Goal: Task Accomplishment & Management: Complete application form

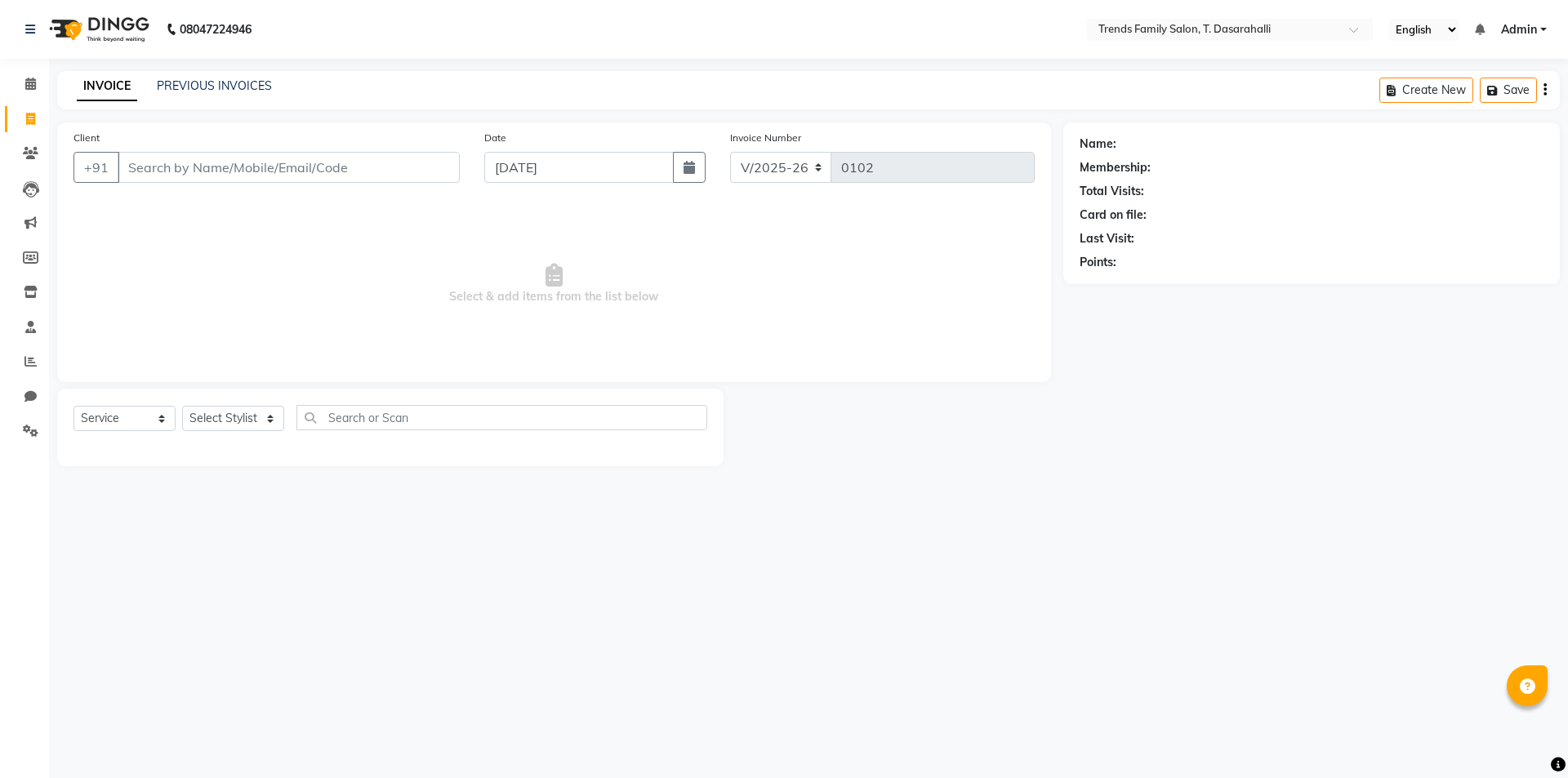
select select "8481"
select select "service"
click at [155, 161] on input "Client" at bounding box center [288, 167] width 342 height 31
type input "8217093363"
click at [389, 163] on span "Add Client" at bounding box center [418, 167] width 64 height 17
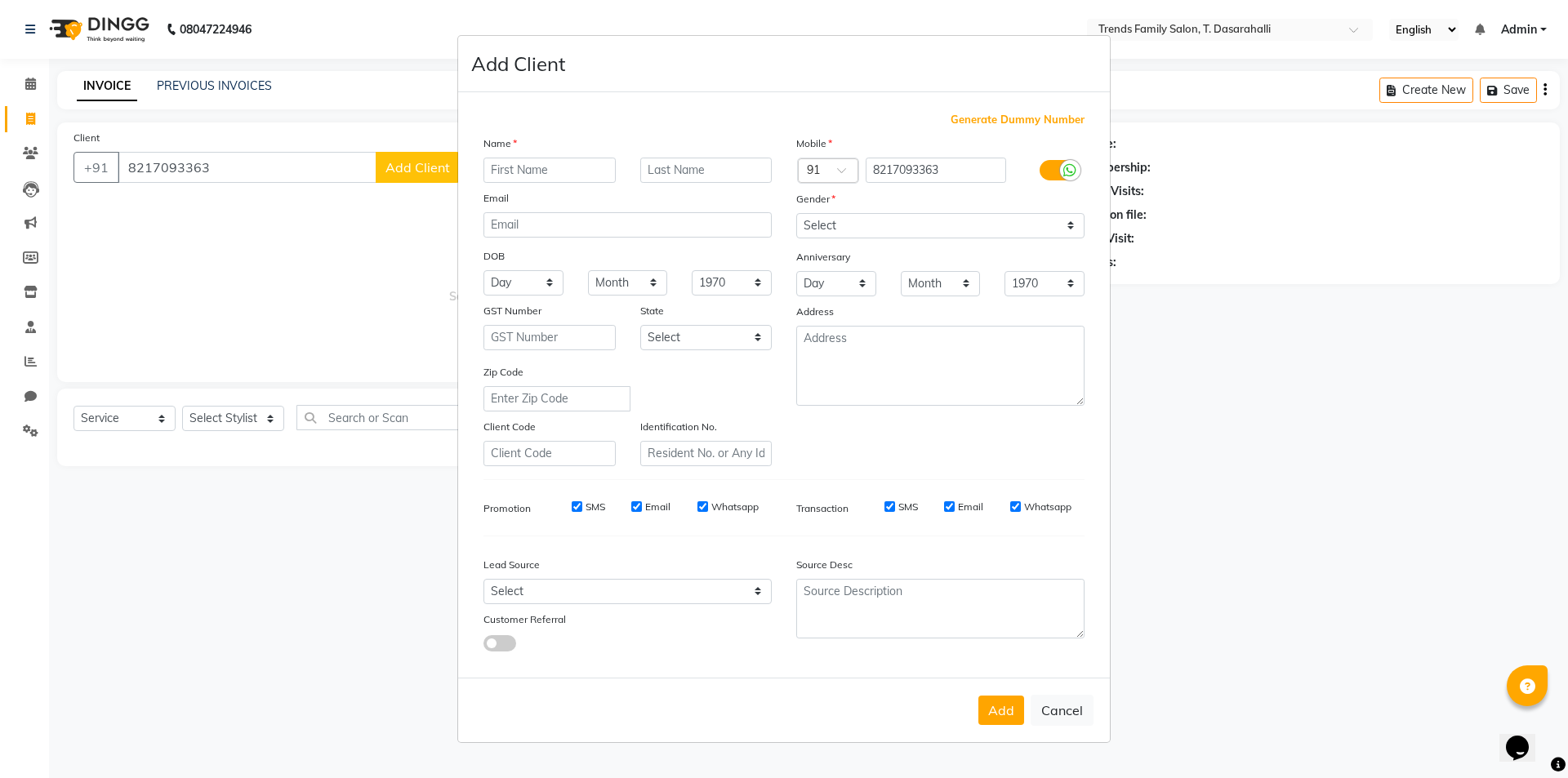
click at [549, 174] on input "text" at bounding box center [550, 170] width 132 height 26
type input "Tarun"
click at [836, 227] on select "Select [DEMOGRAPHIC_DATA] [DEMOGRAPHIC_DATA] Other Prefer Not To Say" at bounding box center [940, 225] width 288 height 26
select select "[DEMOGRAPHIC_DATA]"
click at [796, 213] on select "Select [DEMOGRAPHIC_DATA] [DEMOGRAPHIC_DATA] Other Prefer Not To Say" at bounding box center [940, 225] width 288 height 26
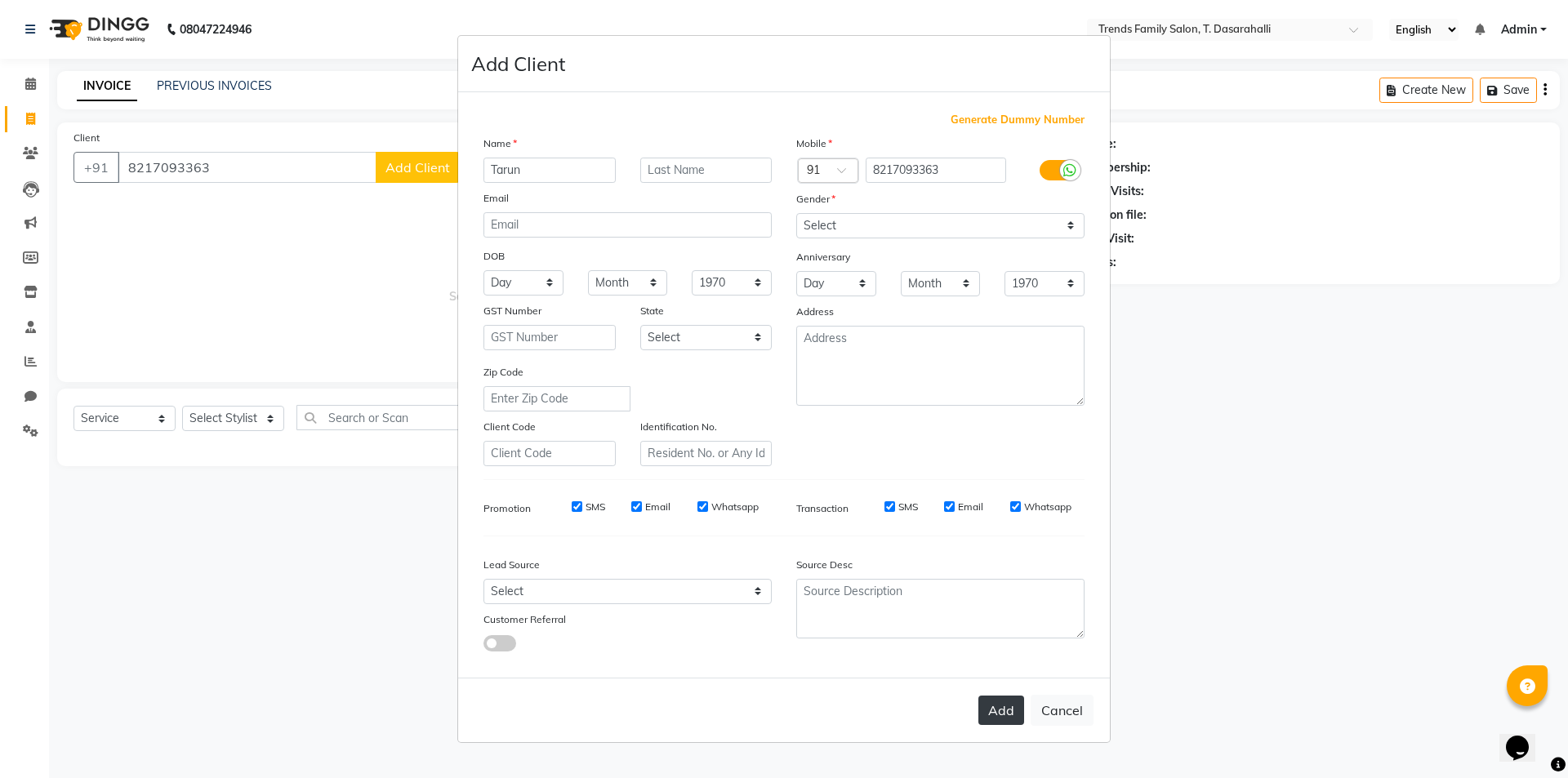
click at [997, 710] on button "Add" at bounding box center [1000, 710] width 45 height 30
select select
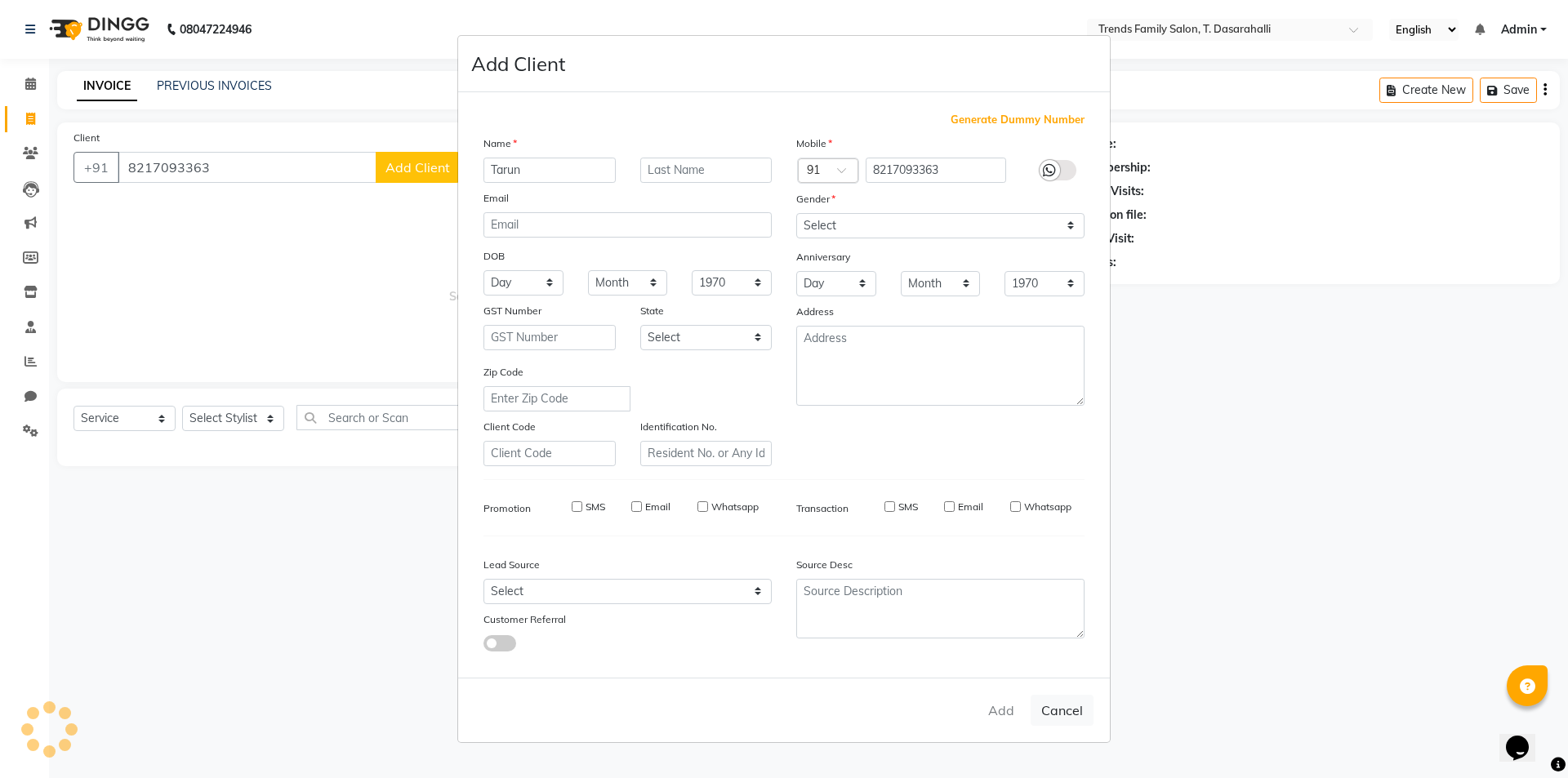
select select
checkbox input "false"
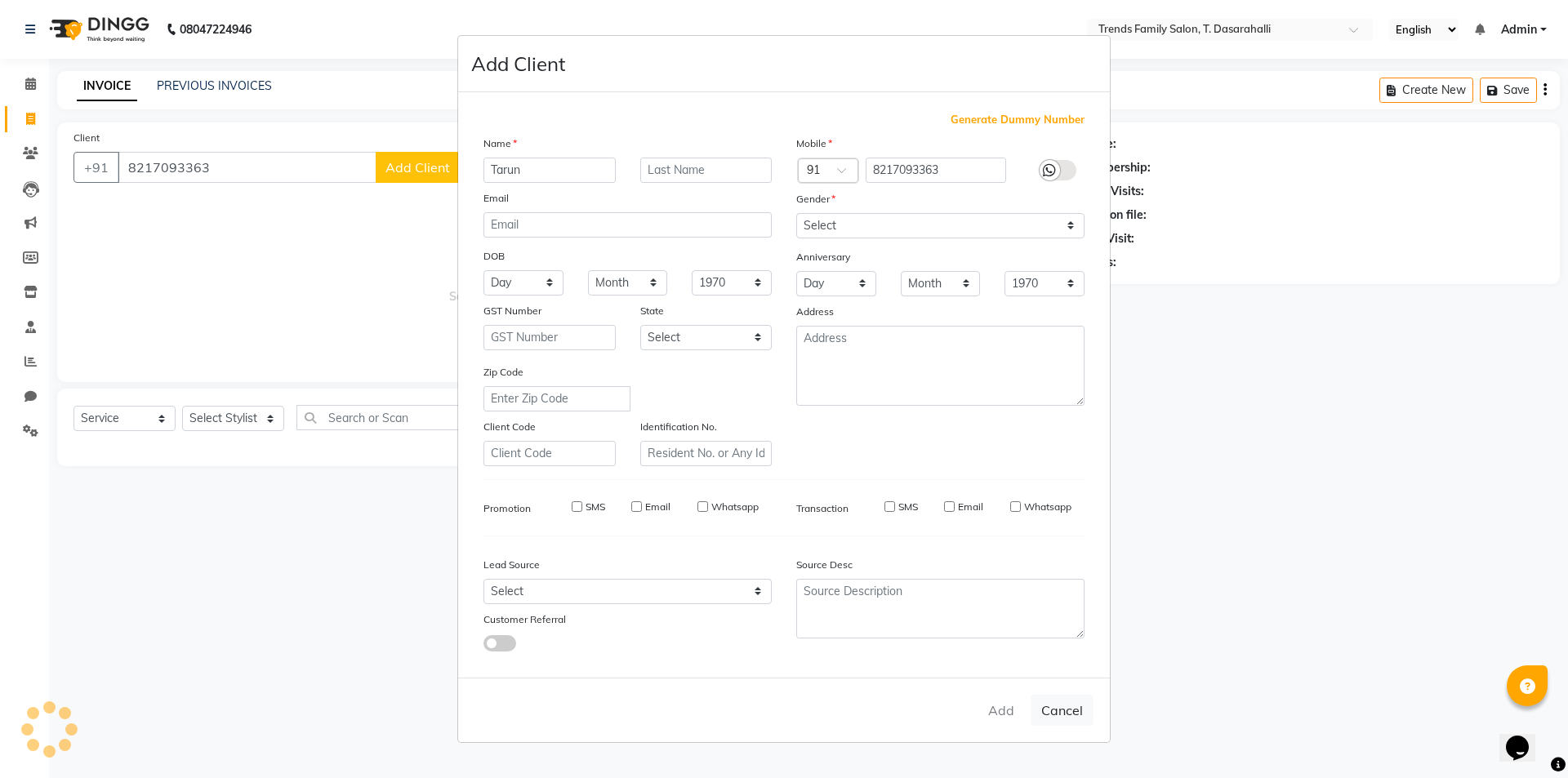
checkbox input "false"
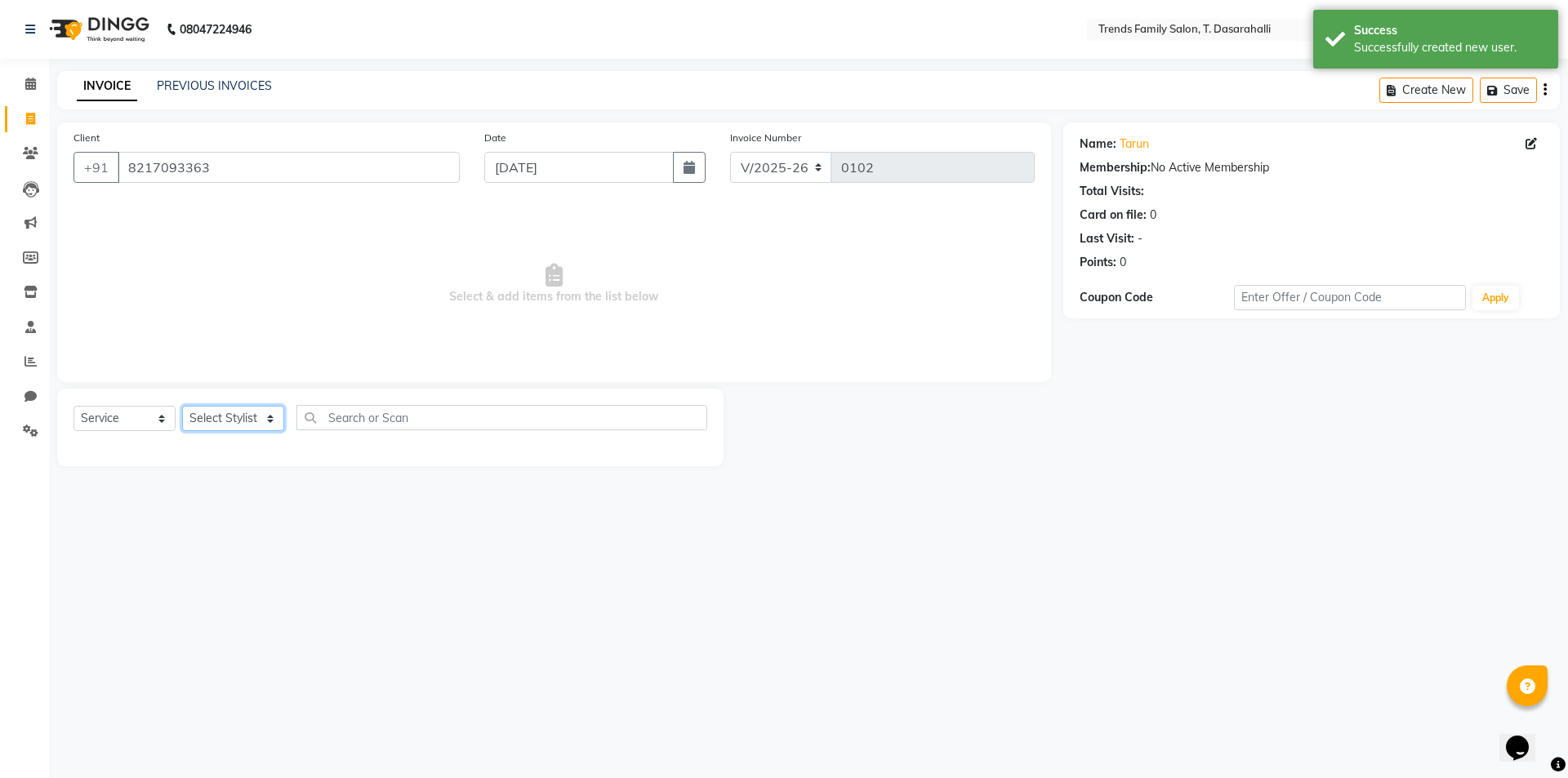
click at [231, 418] on select "Select Stylist [PERSON_NAME] [PERSON_NAME] Ayaan [PERSON_NAME] Danish Danish [P…" at bounding box center [234, 418] width 102 height 26
select select "84573"
click at [182, 406] on select "Select Stylist [PERSON_NAME] [PERSON_NAME] Ayaan [PERSON_NAME] Danish Danish [P…" at bounding box center [234, 418] width 102 height 26
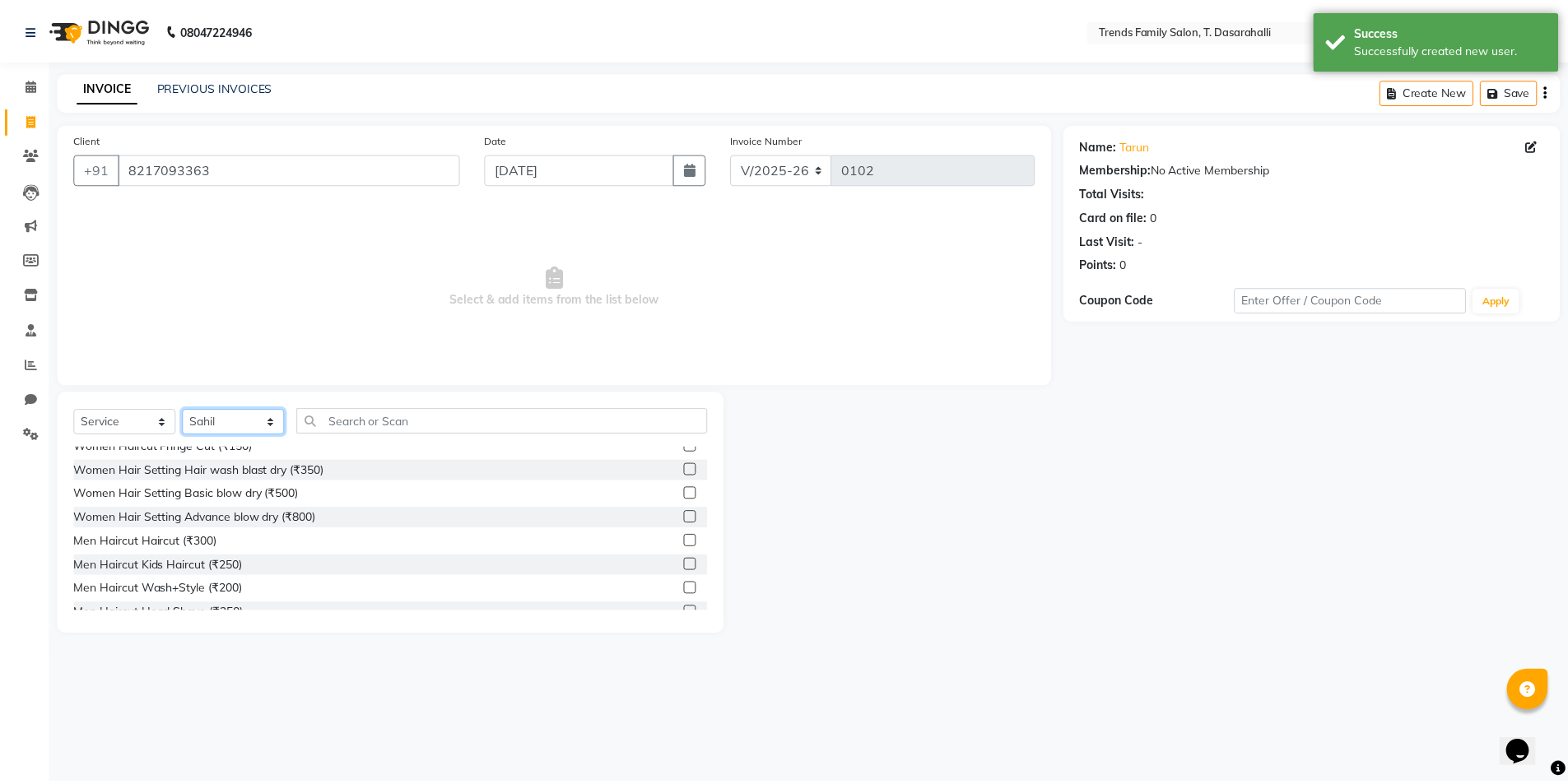
scroll to position [165, 0]
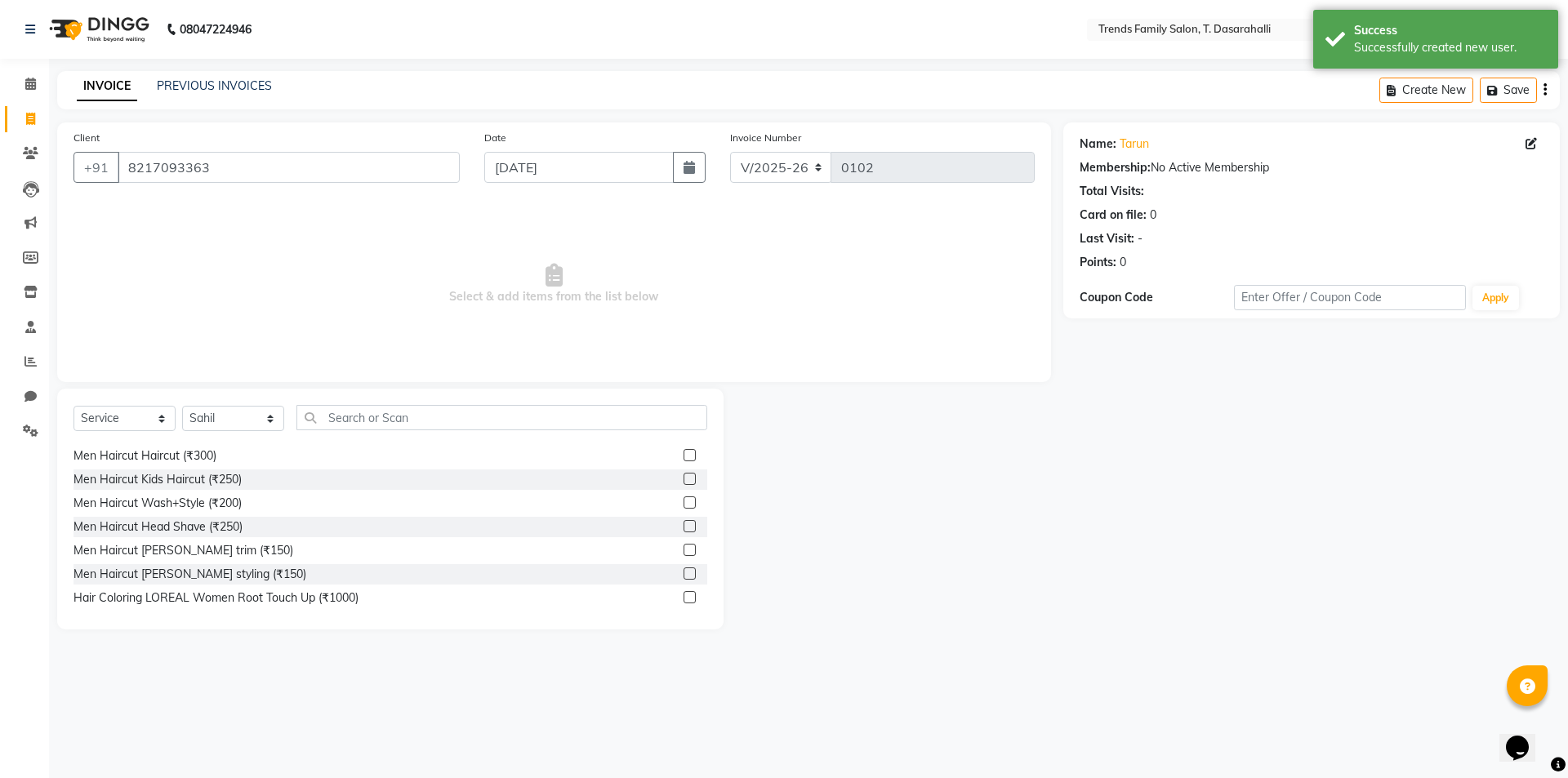
click at [683, 554] on label at bounding box center [689, 549] width 12 height 12
click at [683, 554] on input "checkbox" at bounding box center [688, 550] width 11 height 11
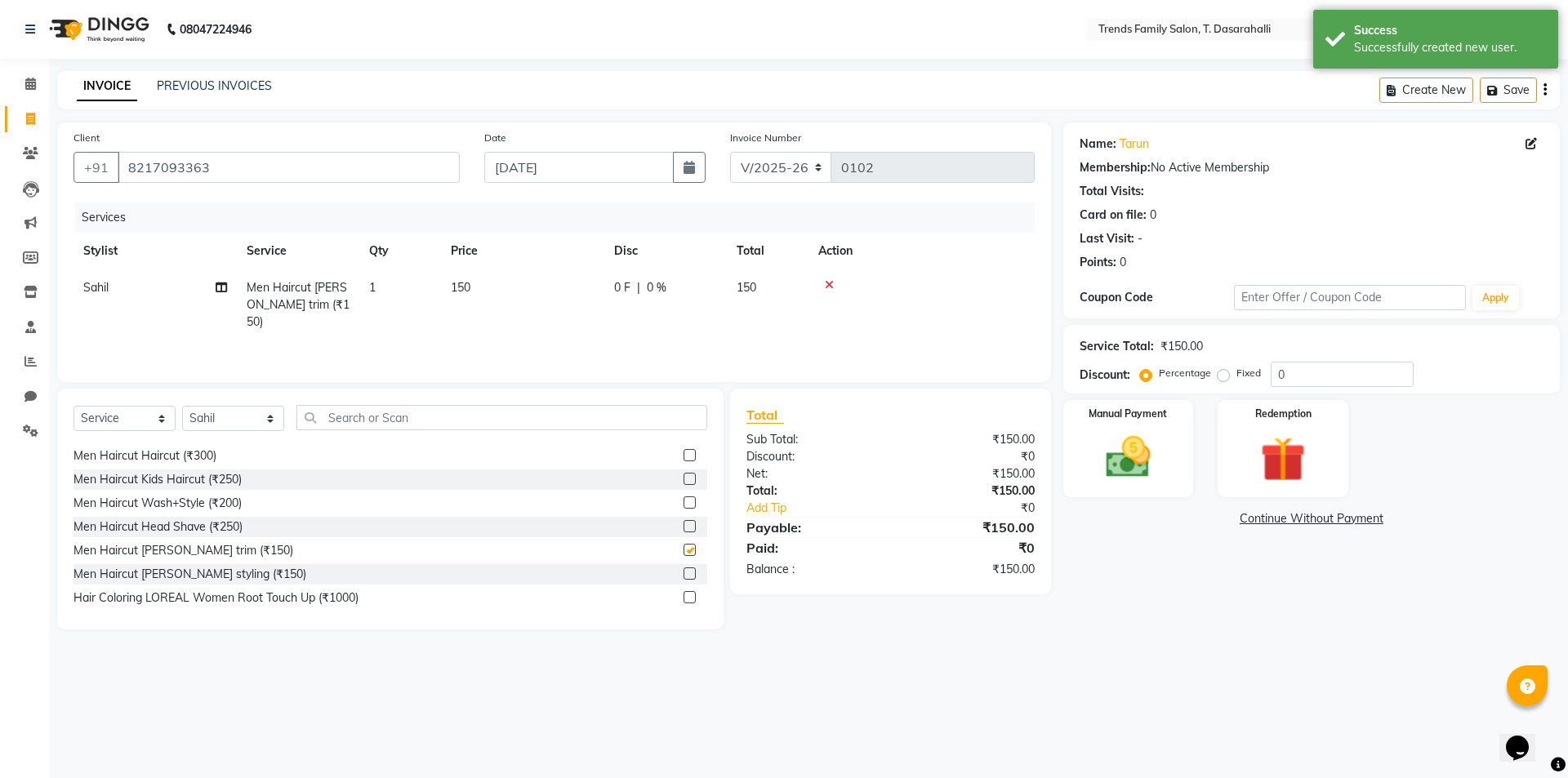
checkbox input "false"
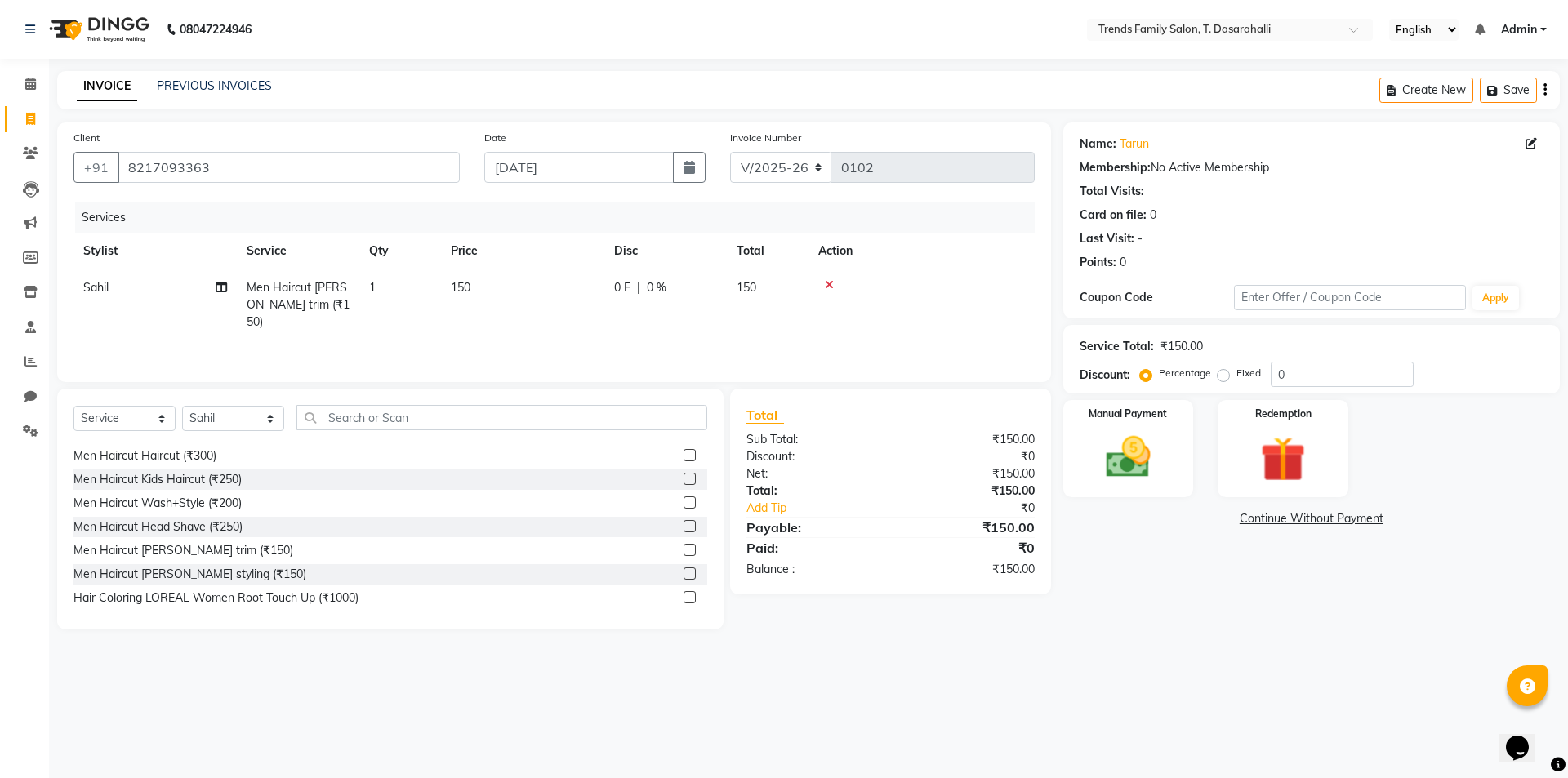
click at [683, 452] on label at bounding box center [689, 455] width 12 height 12
click at [683, 452] on input "checkbox" at bounding box center [688, 455] width 11 height 11
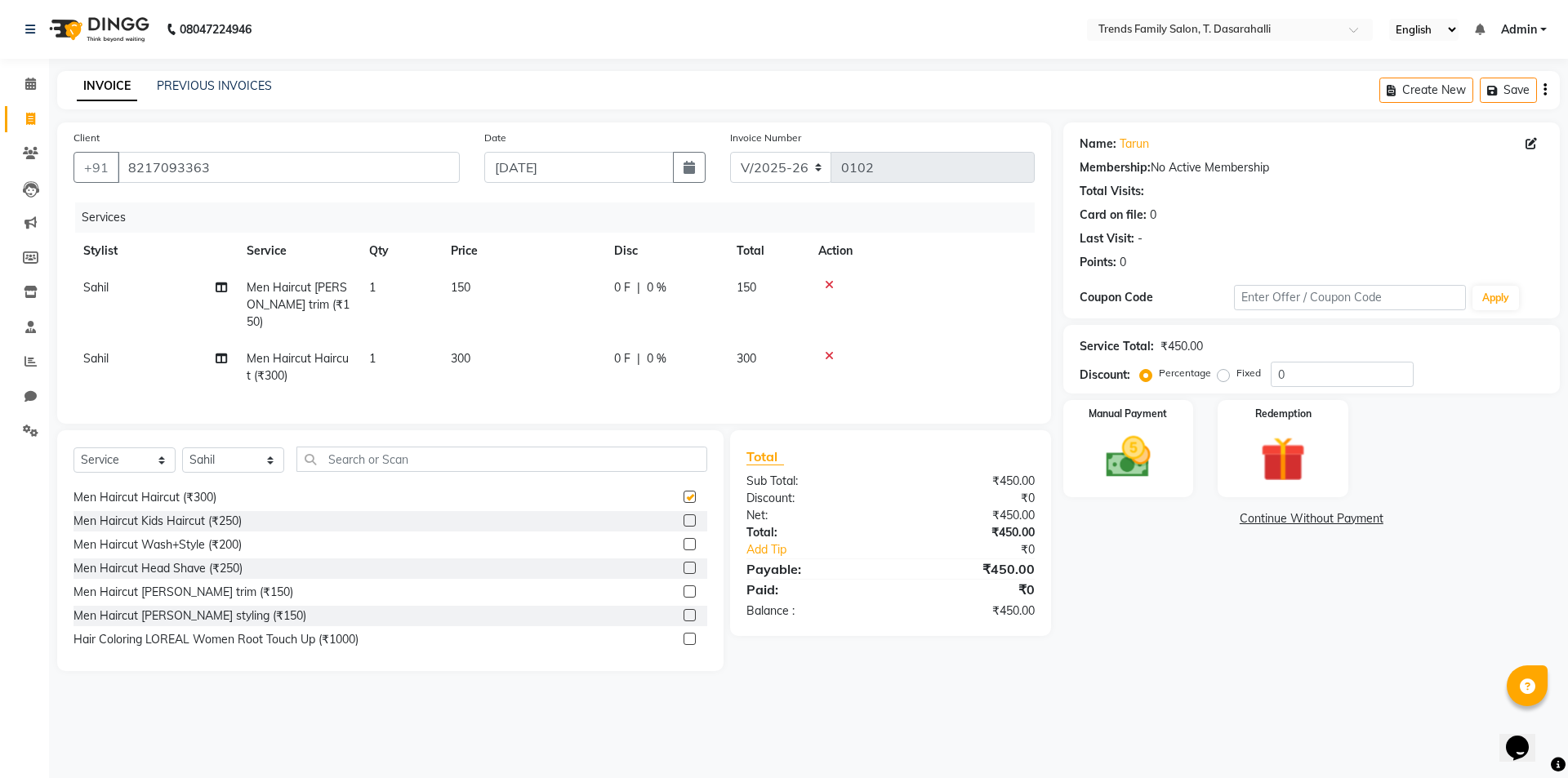
checkbox input "false"
click at [461, 294] on span "150" at bounding box center [460, 287] width 20 height 15
select select "84573"
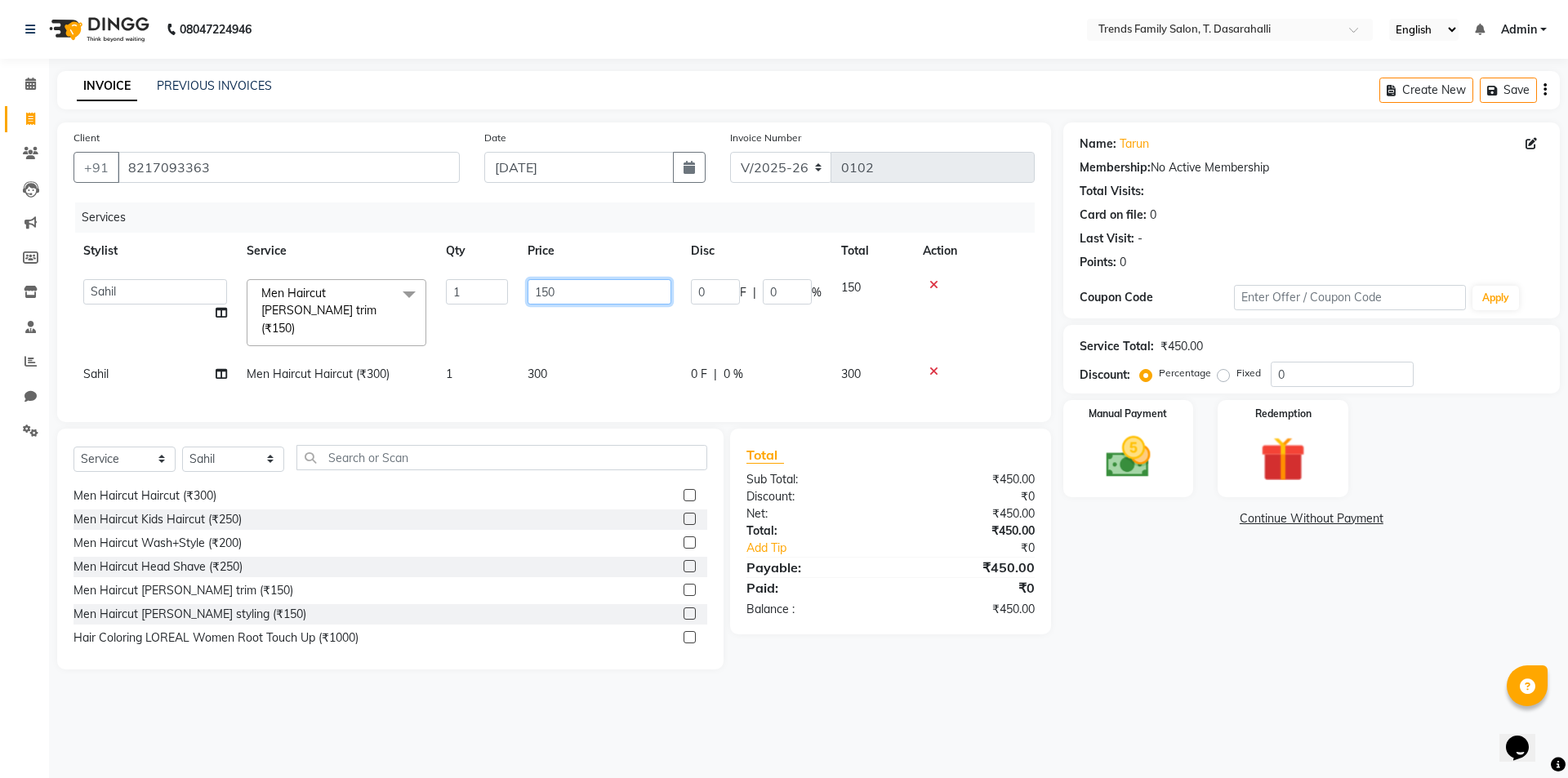
drag, startPoint x: 572, startPoint y: 290, endPoint x: 390, endPoint y: 293, distance: 182.0
click at [390, 293] on tr "[PERSON_NAME] [PERSON_NAME] [PERSON_NAME] Danish Danish [PERSON_NAME] R Dichen …" at bounding box center [554, 313] width 961 height 87
type input "450"
click at [1567, 294] on div "Name: Tarun Membership: No Active Membership Total Visits: Card on file: 0 Last…" at bounding box center [1317, 395] width 508 height 547
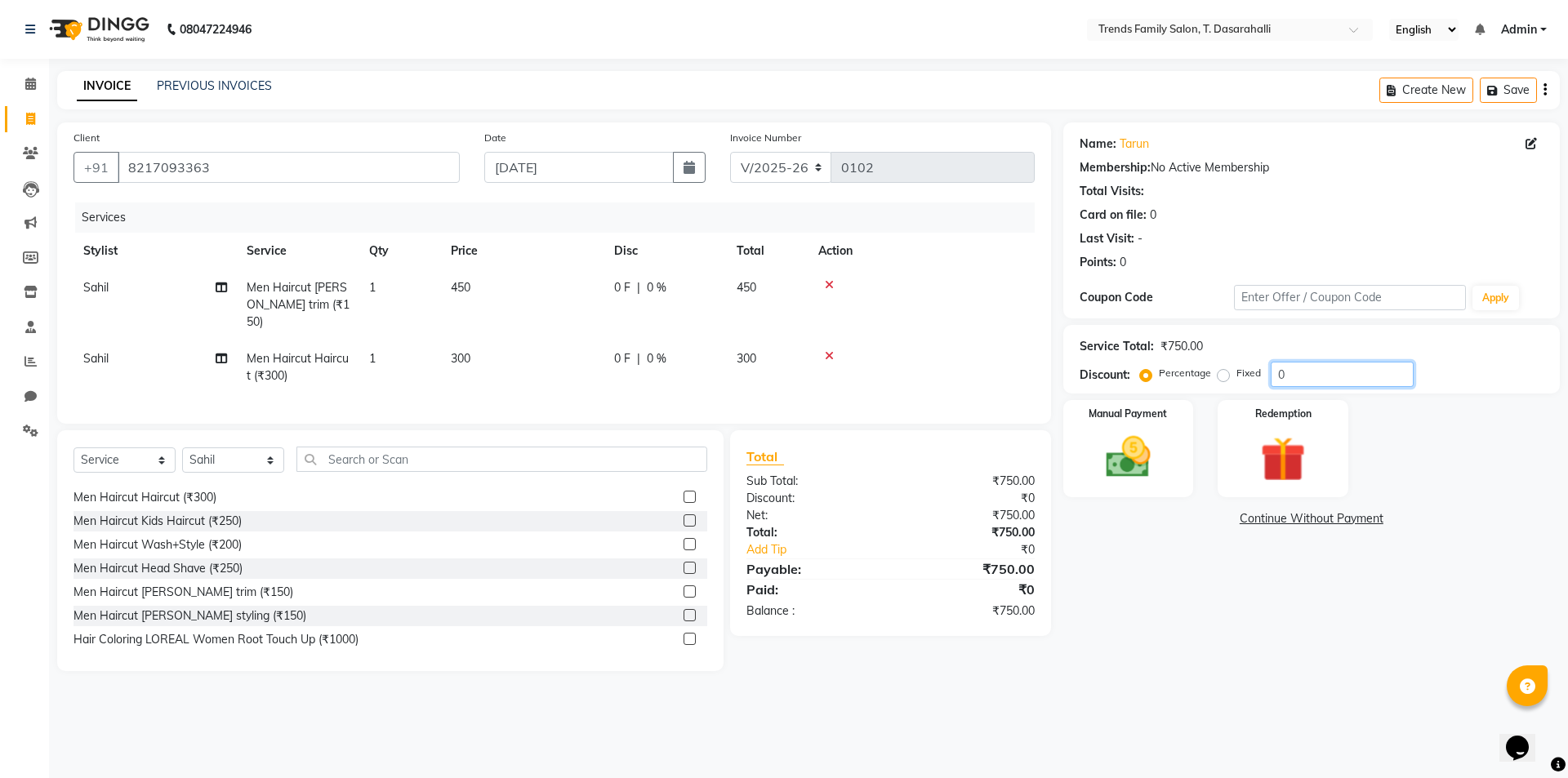
drag, startPoint x: 1325, startPoint y: 377, endPoint x: 763, endPoint y: 330, distance: 564.0
click at [820, 344] on div "Client [PHONE_NUMBER] Date [DATE] Invoice Number V/2025 V/[PHONE_NUMBER] Servic…" at bounding box center [808, 396] width 1527 height 549
type input "30"
click at [1123, 431] on img at bounding box center [1128, 456] width 76 height 54
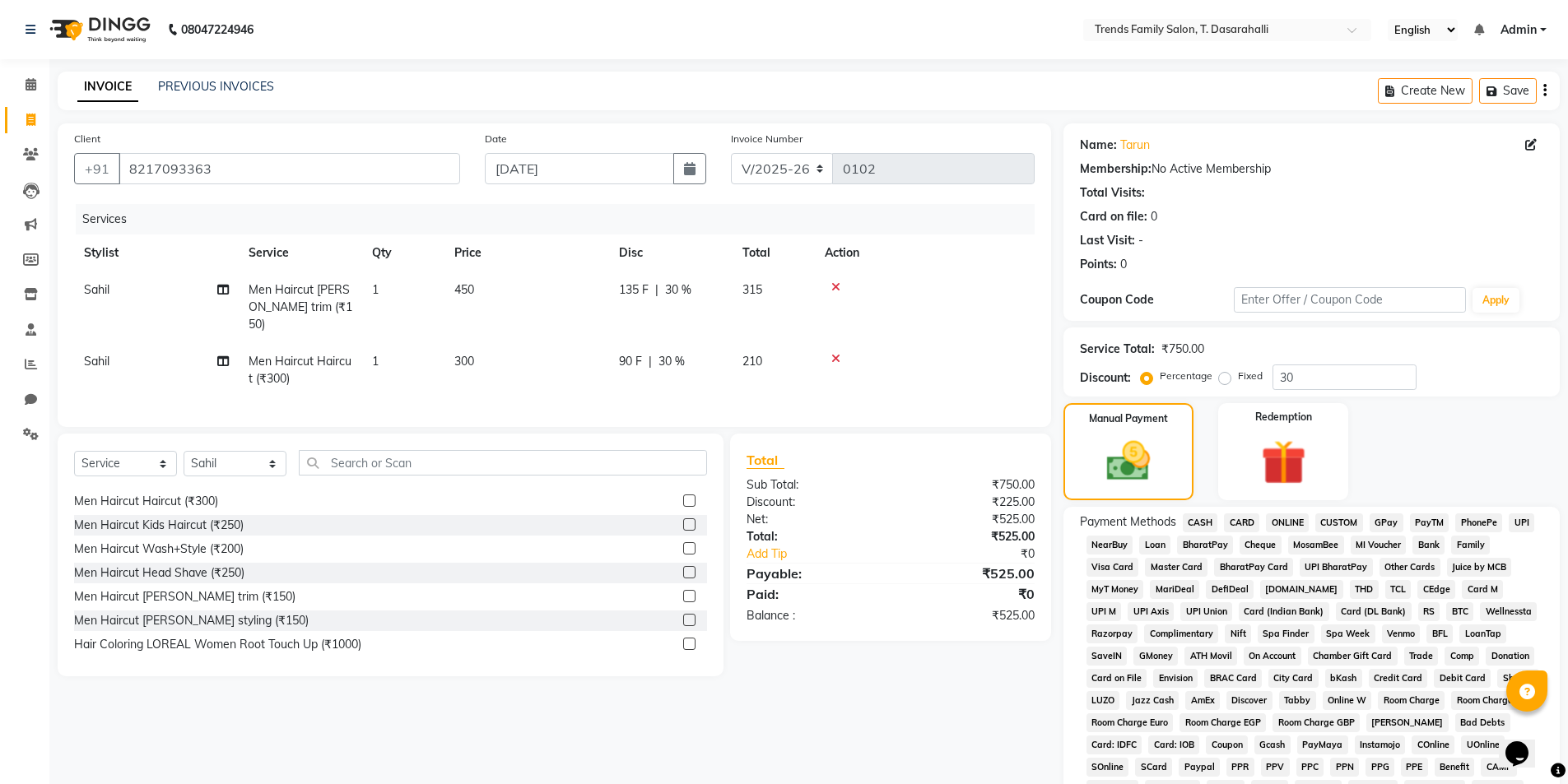
scroll to position [212, 0]
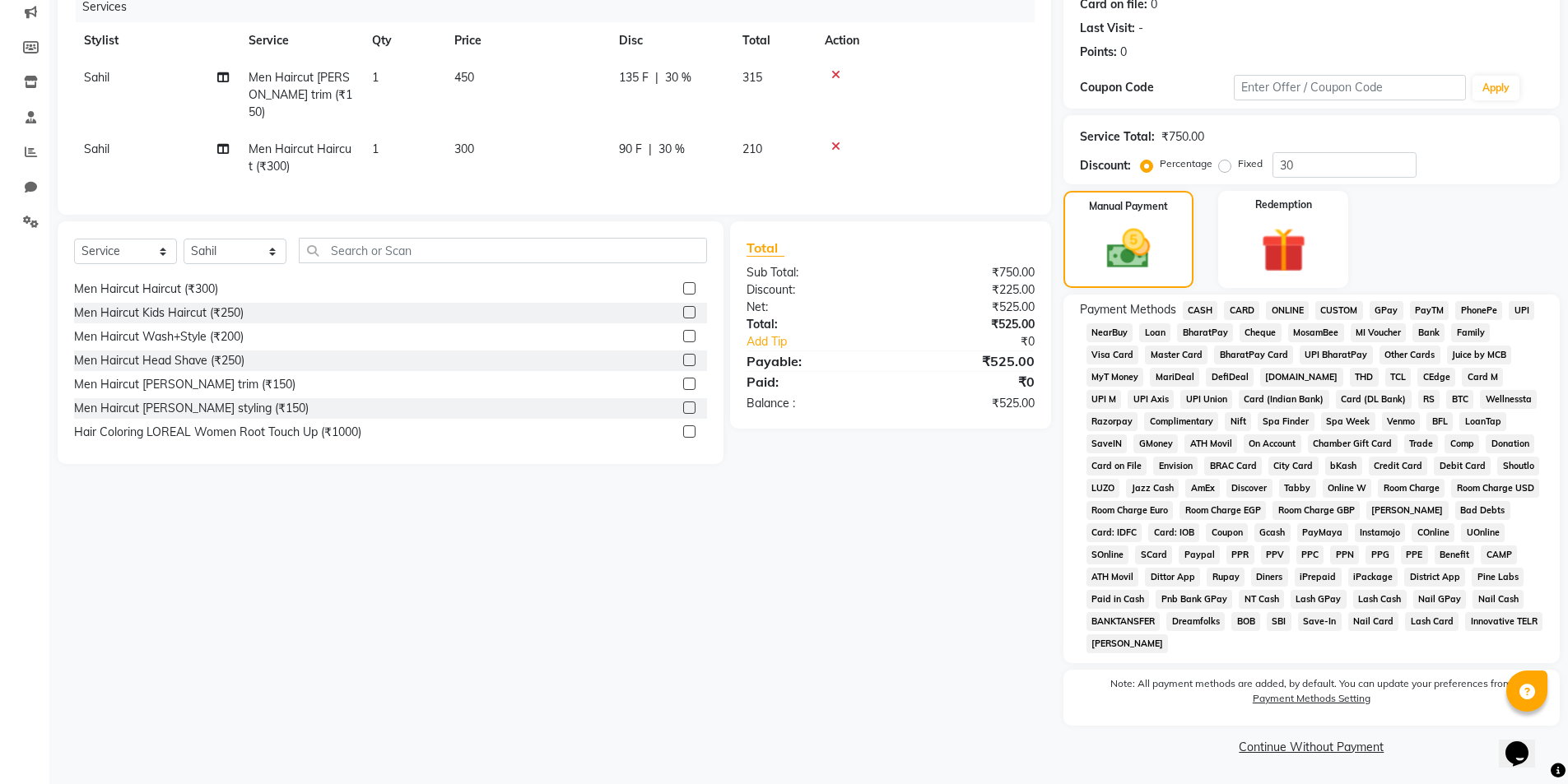
click at [1294, 316] on span "ONLINE" at bounding box center [1287, 310] width 42 height 19
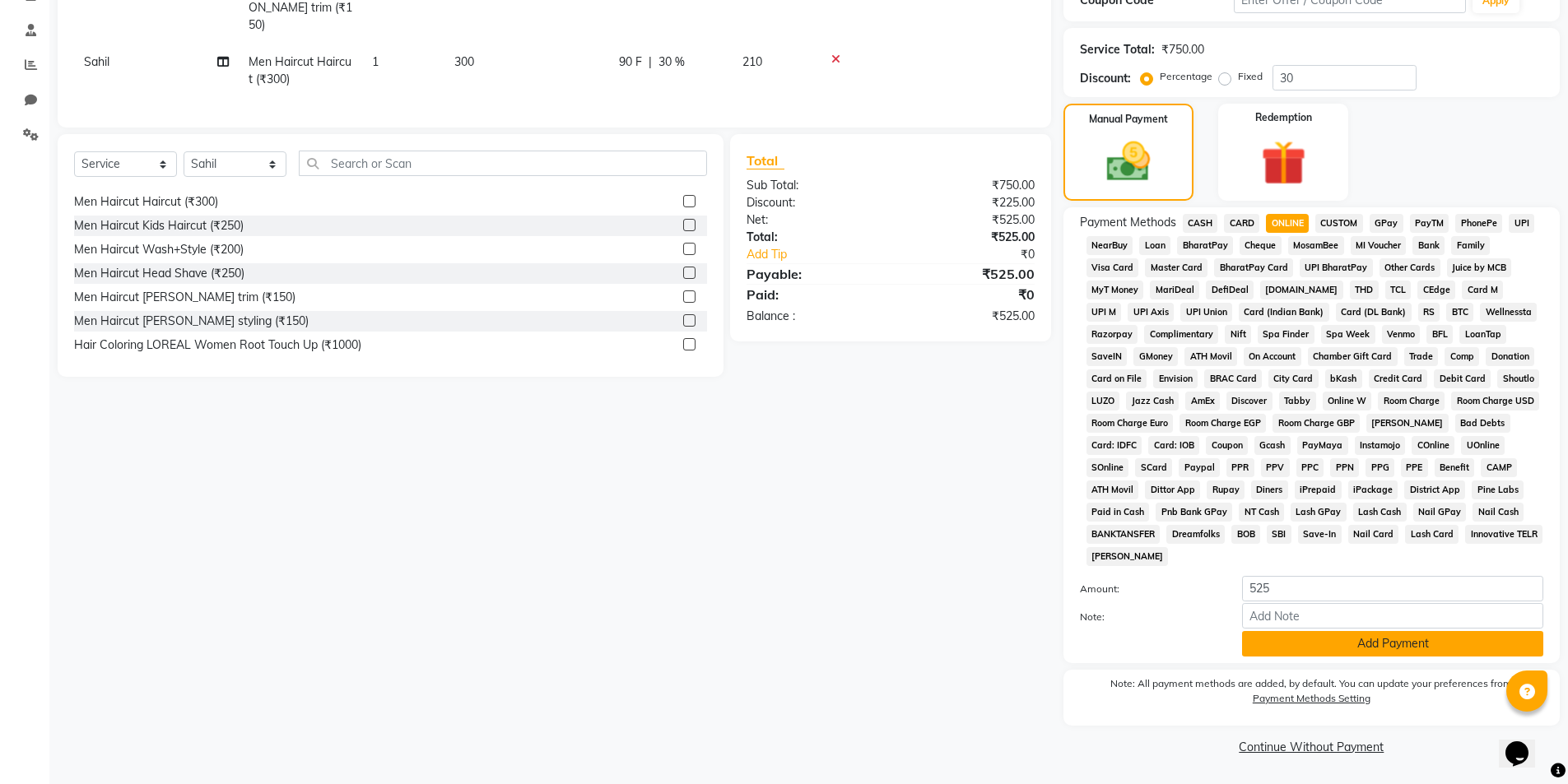
click at [1300, 648] on button "Add Payment" at bounding box center [1392, 643] width 301 height 26
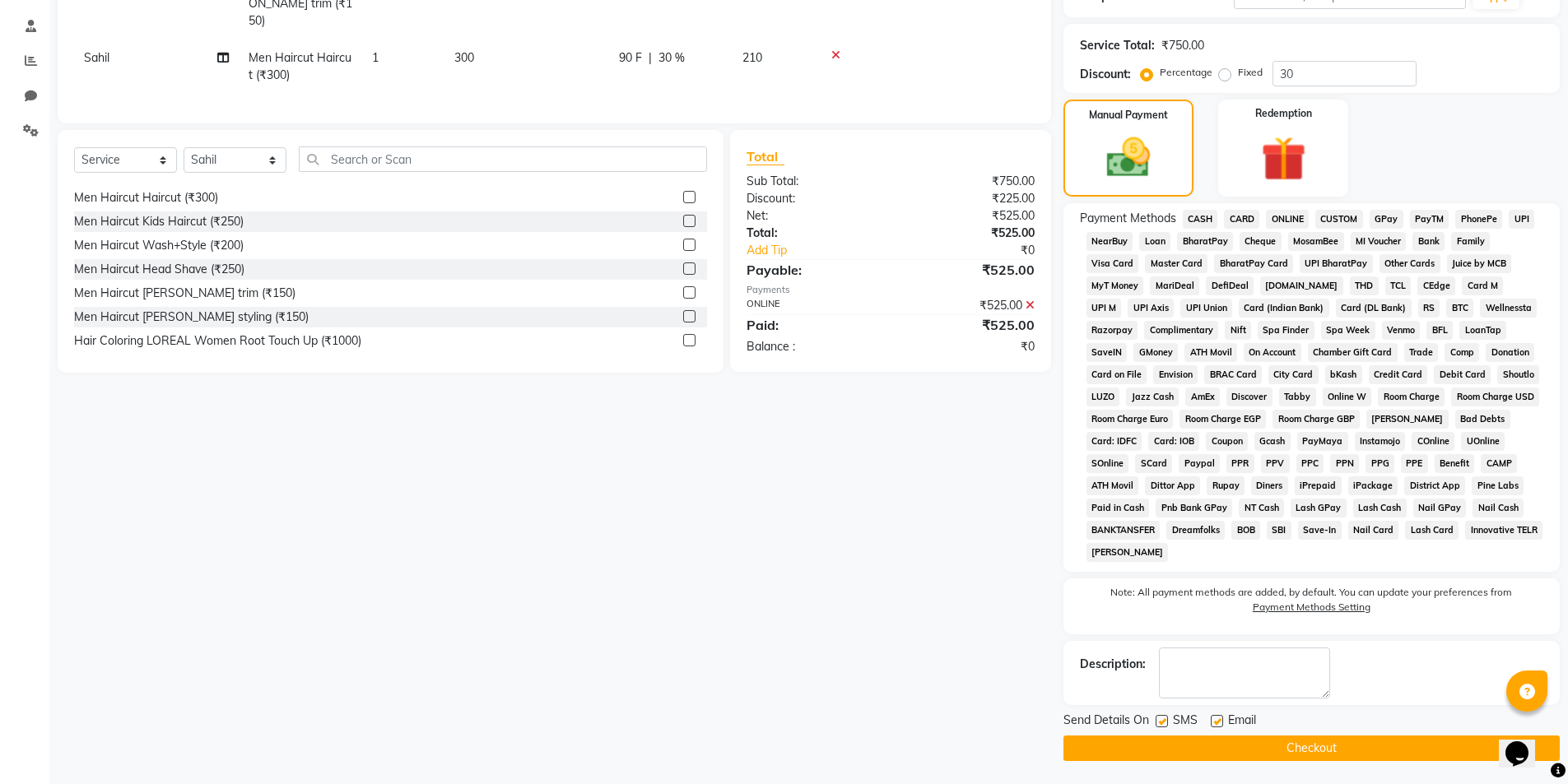
scroll to position [305, 0]
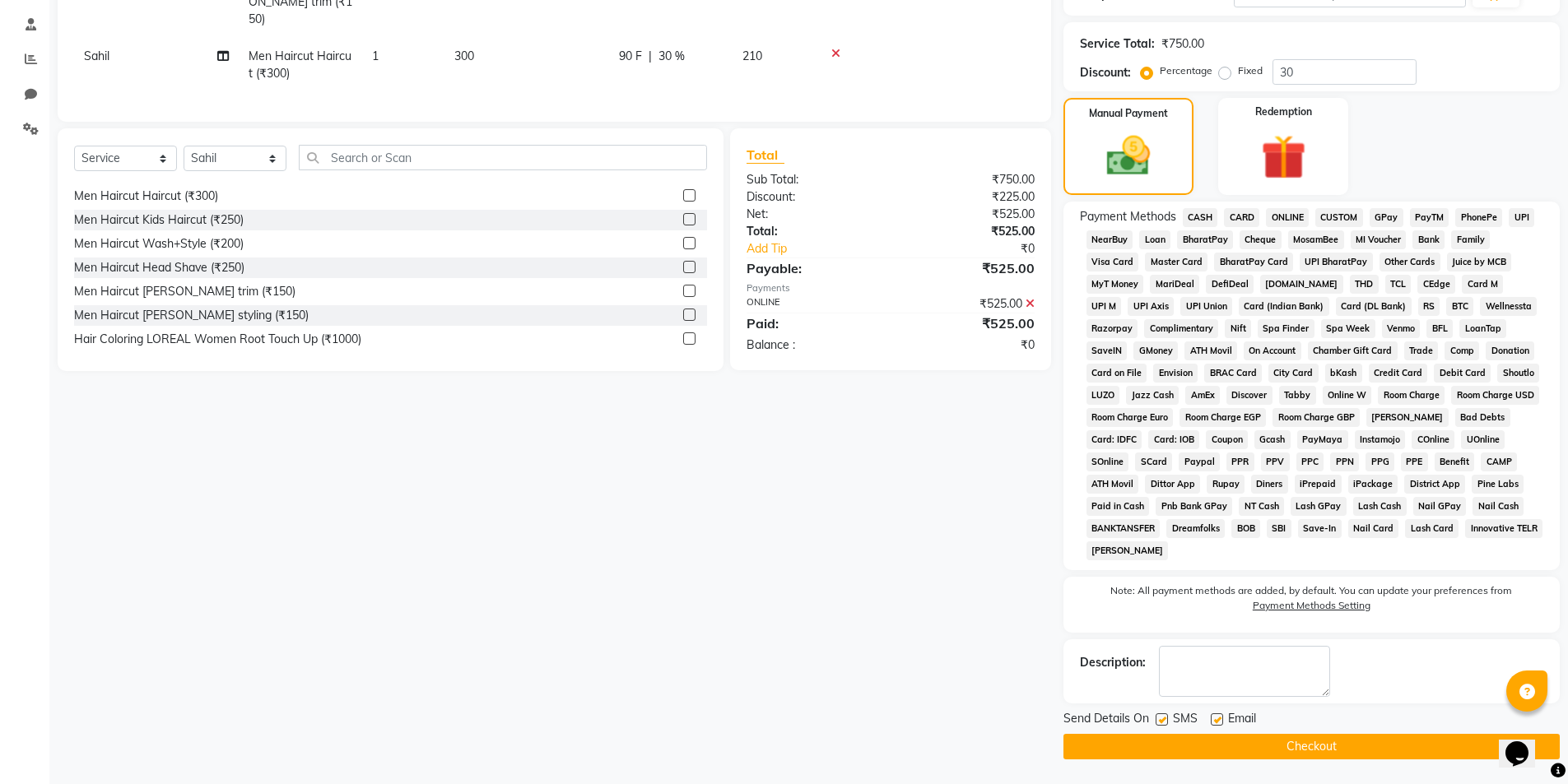
click at [1287, 732] on div "Send Details On SMS Email Checkout" at bounding box center [1311, 734] width 497 height 49
click at [1093, 743] on button "Checkout" at bounding box center [1311, 747] width 497 height 26
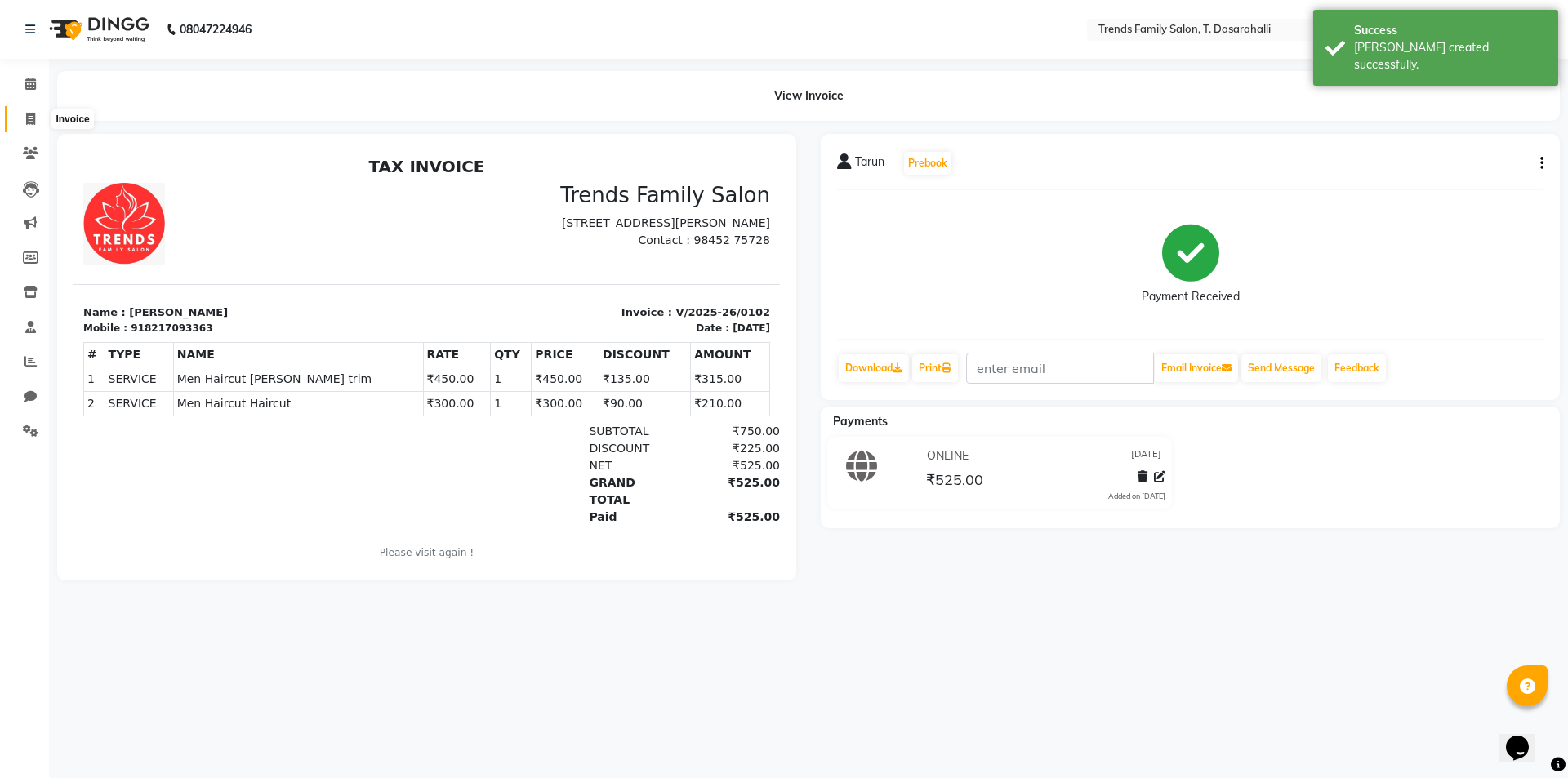
click at [32, 117] on icon at bounding box center [31, 119] width 9 height 12
select select "8481"
select select "service"
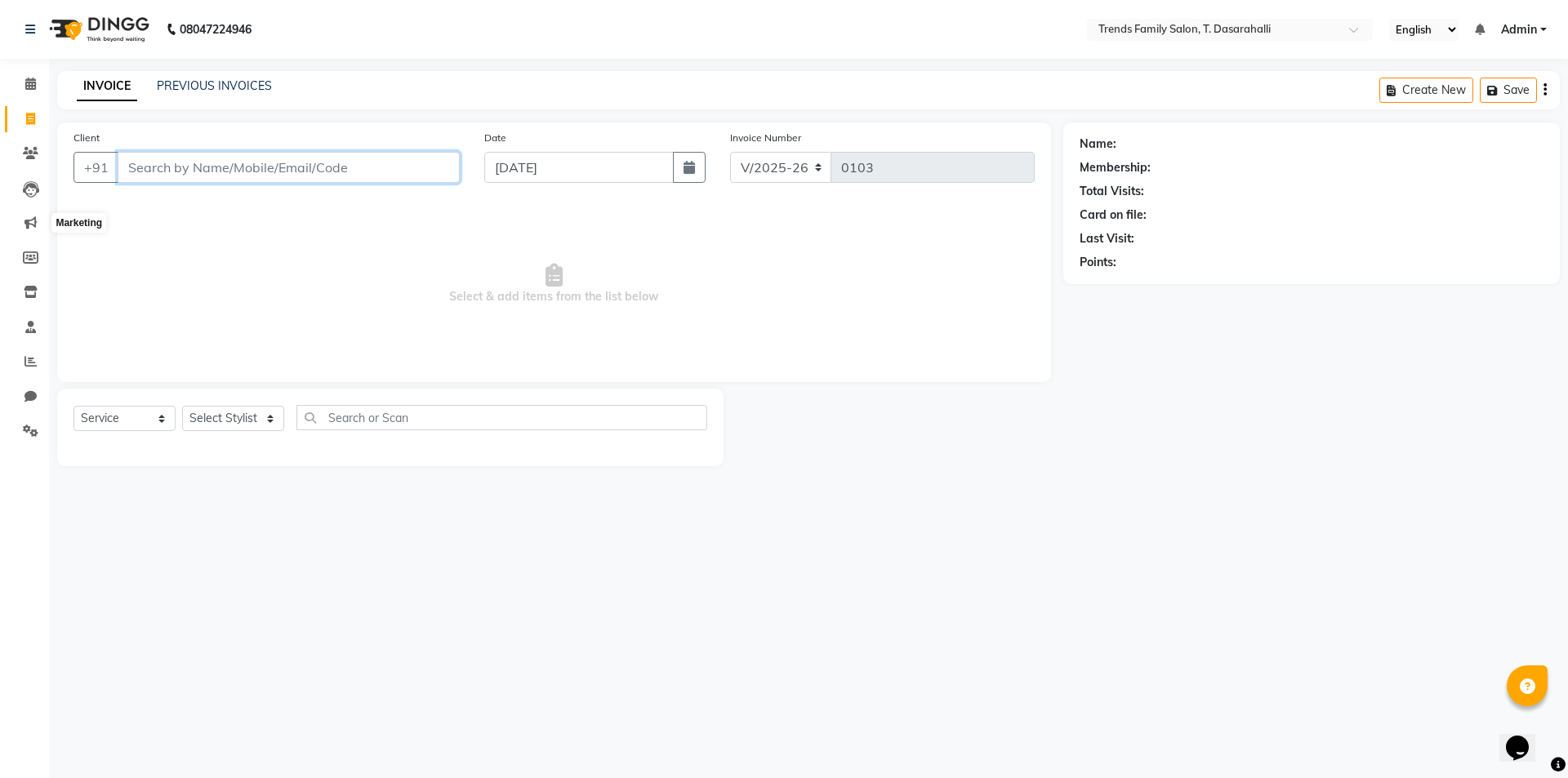
click at [183, 156] on input "Client" at bounding box center [288, 167] width 342 height 31
type input "9632365993"
click at [397, 173] on span "Add Client" at bounding box center [418, 167] width 64 height 17
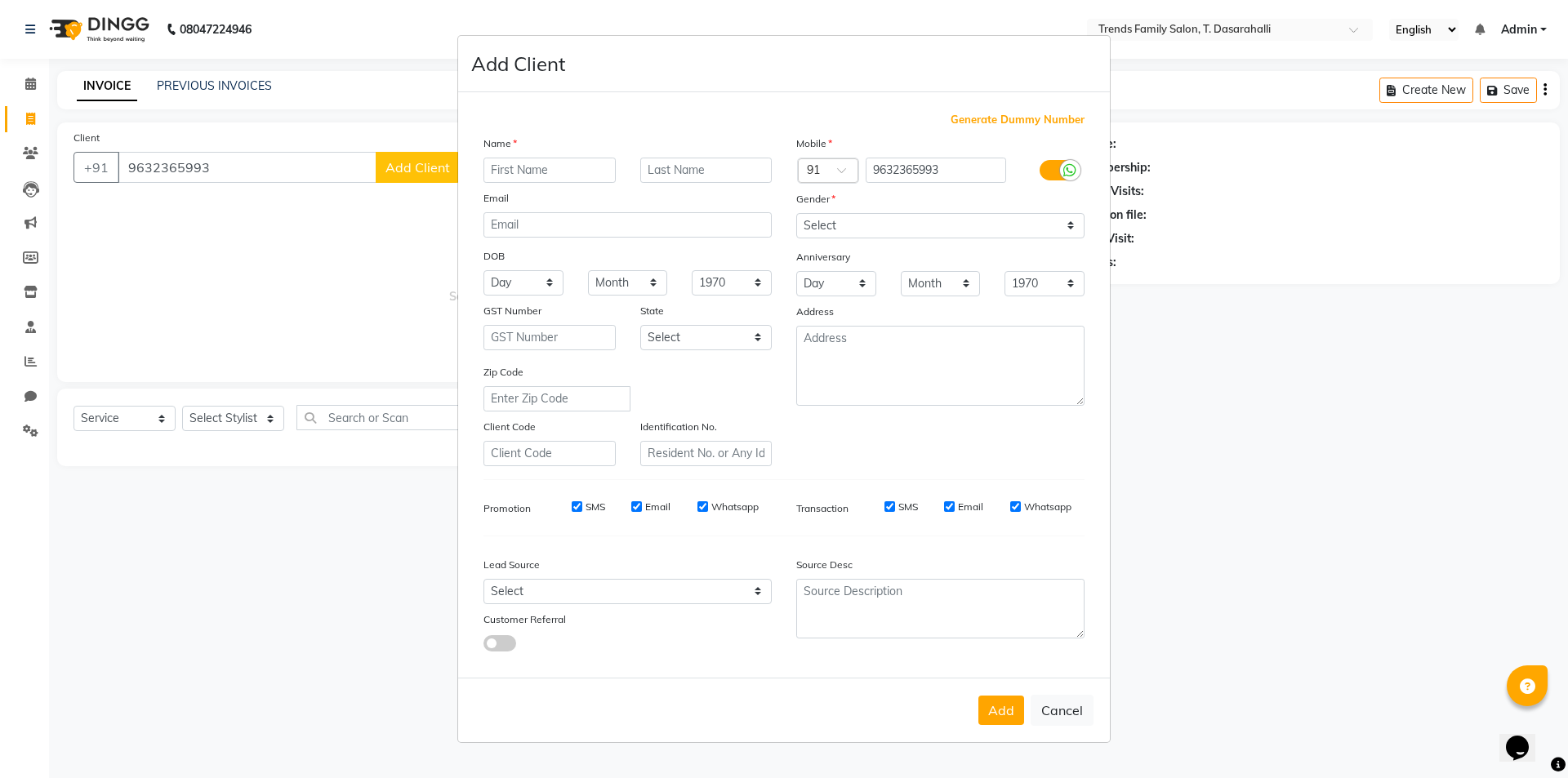
click at [523, 177] on input "text" at bounding box center [550, 170] width 132 height 26
type input "Raghhu"
click at [857, 233] on select "Select [DEMOGRAPHIC_DATA] [DEMOGRAPHIC_DATA] Other Prefer Not To Say" at bounding box center [940, 225] width 288 height 26
select select "[DEMOGRAPHIC_DATA]"
click at [796, 213] on select "Select [DEMOGRAPHIC_DATA] [DEMOGRAPHIC_DATA] Other Prefer Not To Say" at bounding box center [940, 225] width 288 height 26
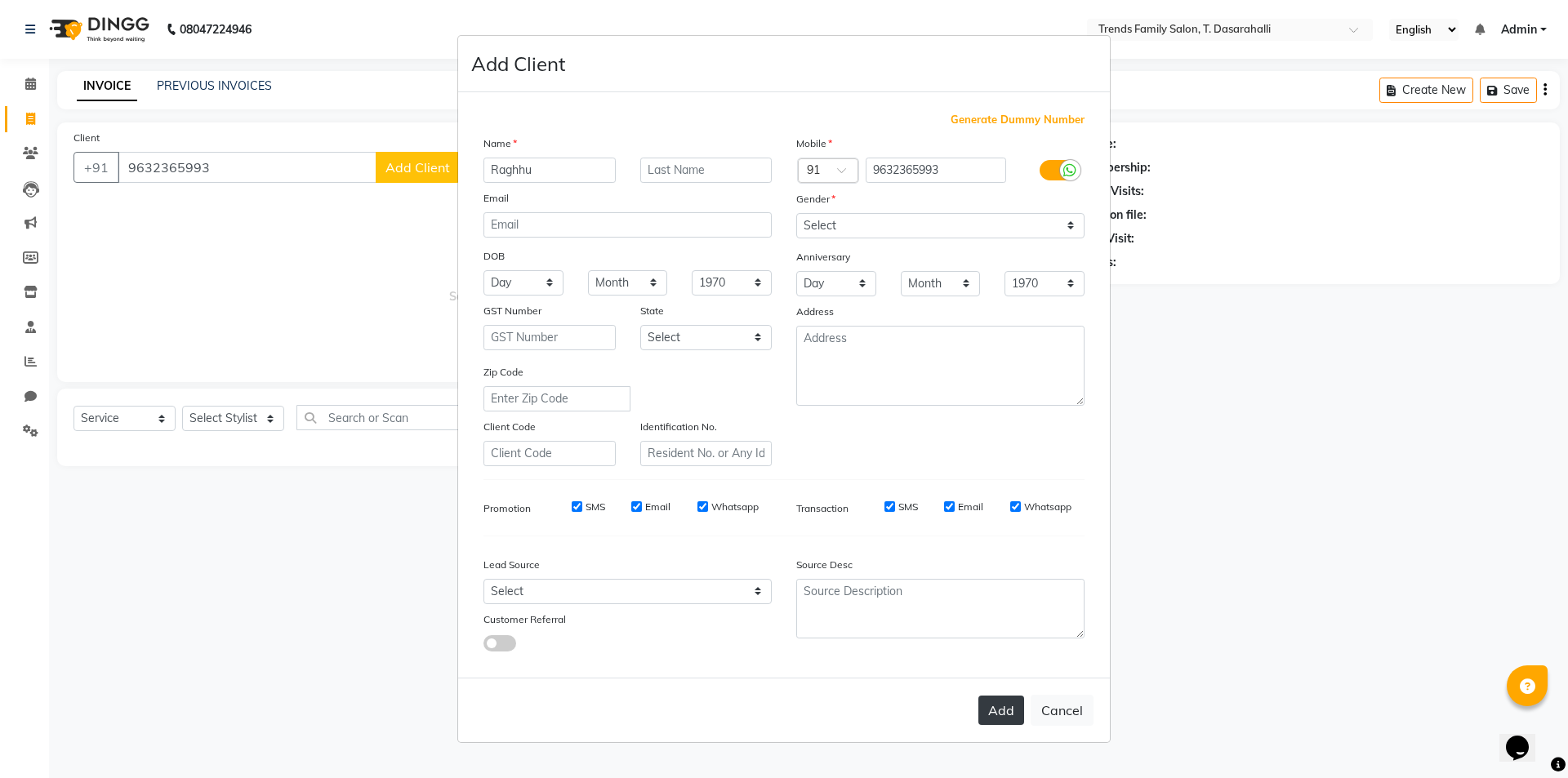
click at [997, 722] on button "Add" at bounding box center [1000, 710] width 45 height 30
select select
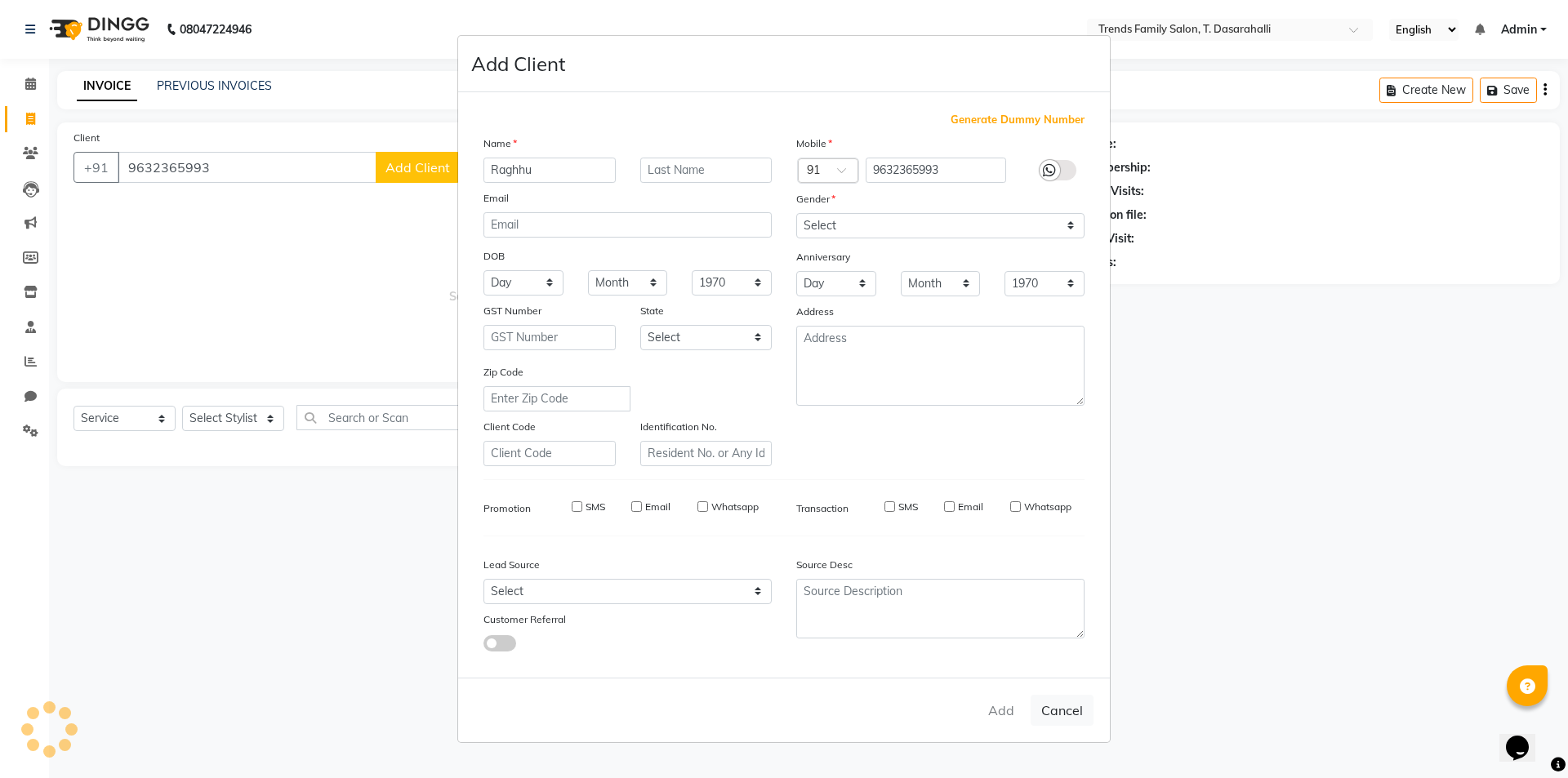
select select
checkbox input "false"
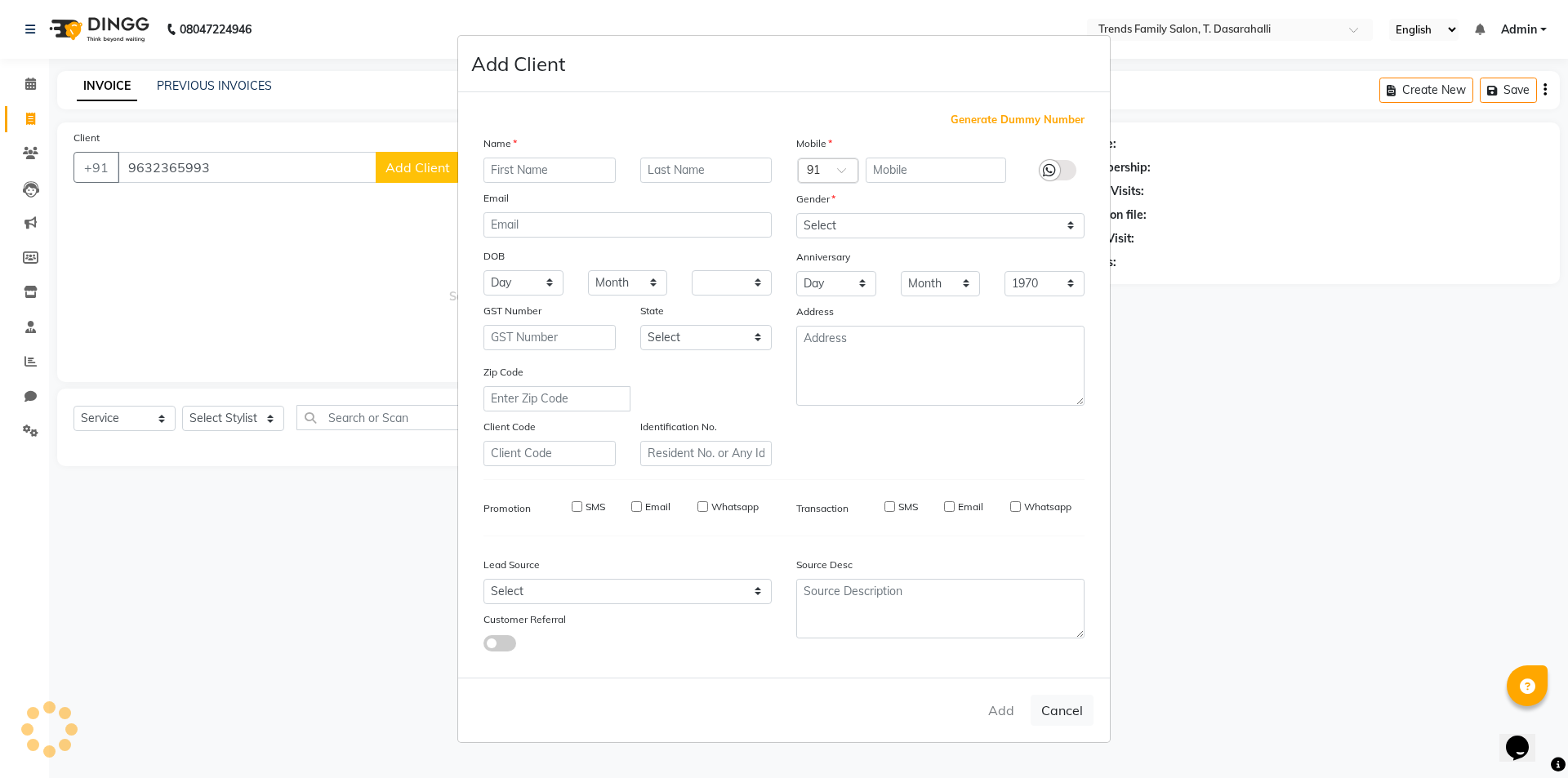
checkbox input "false"
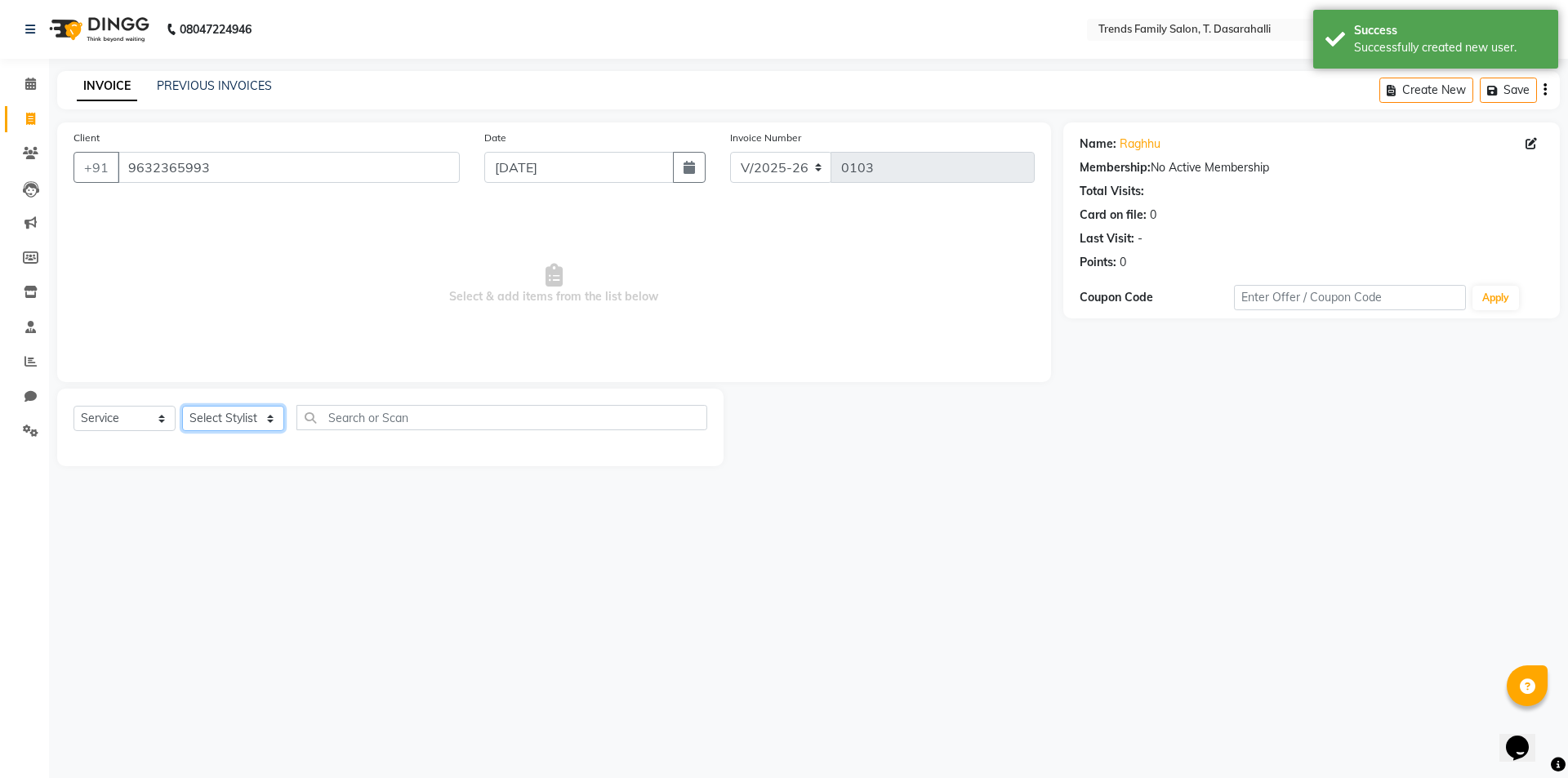
click at [244, 411] on select "Select Stylist [PERSON_NAME] [PERSON_NAME] Ayaan [PERSON_NAME] Danish Danish [P…" at bounding box center [234, 418] width 102 height 26
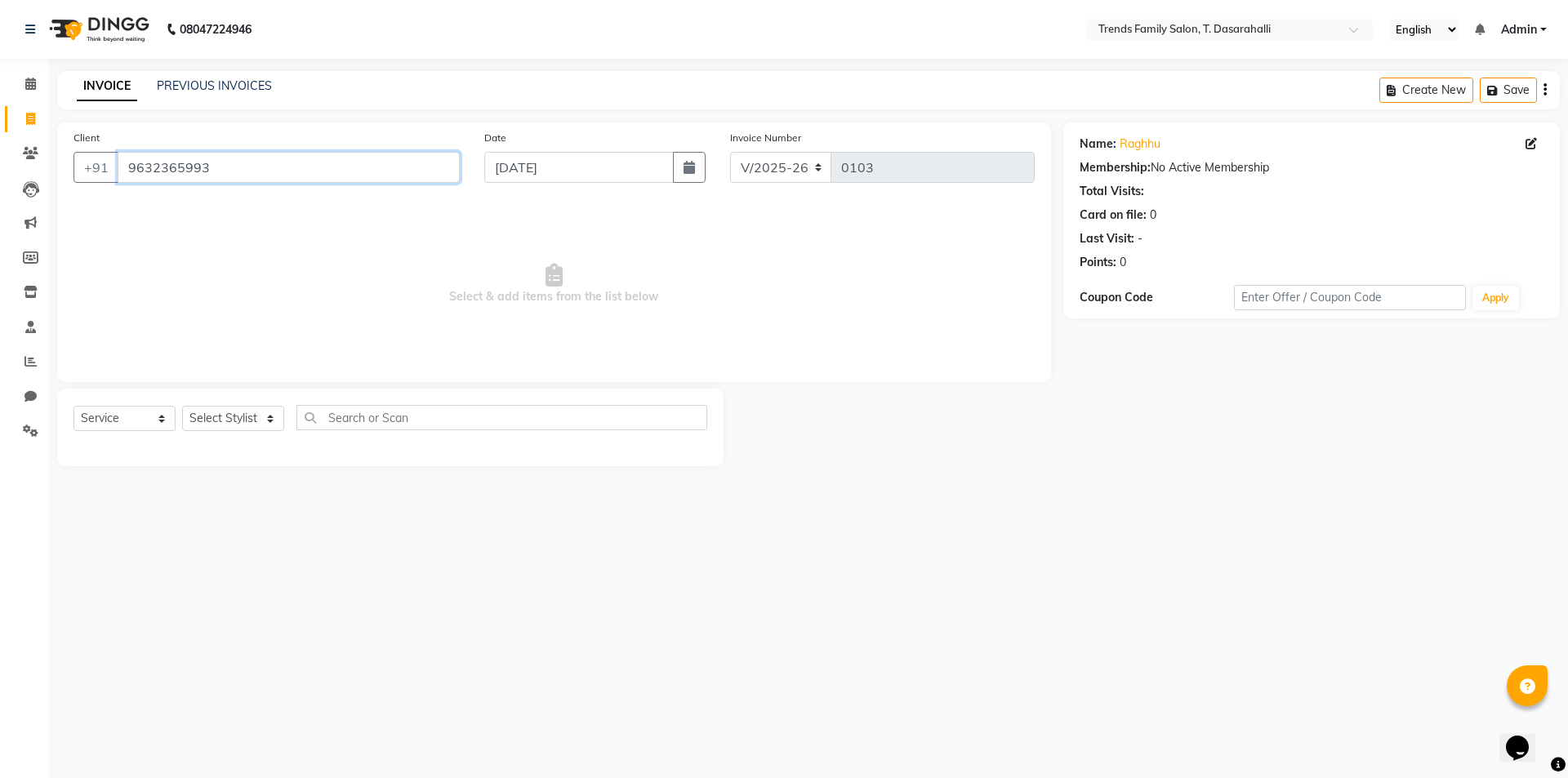
click at [270, 172] on input "9632365993" at bounding box center [288, 167] width 342 height 31
drag, startPoint x: 244, startPoint y: 167, endPoint x: 0, endPoint y: 136, distance: 246.0
click at [0, 136] on app-home "08047224946 Select Location × Trends Family Salon, T. Dasarahalli English ENGLI…" at bounding box center [784, 245] width 1568 height 491
click at [35, 430] on icon at bounding box center [31, 431] width 16 height 12
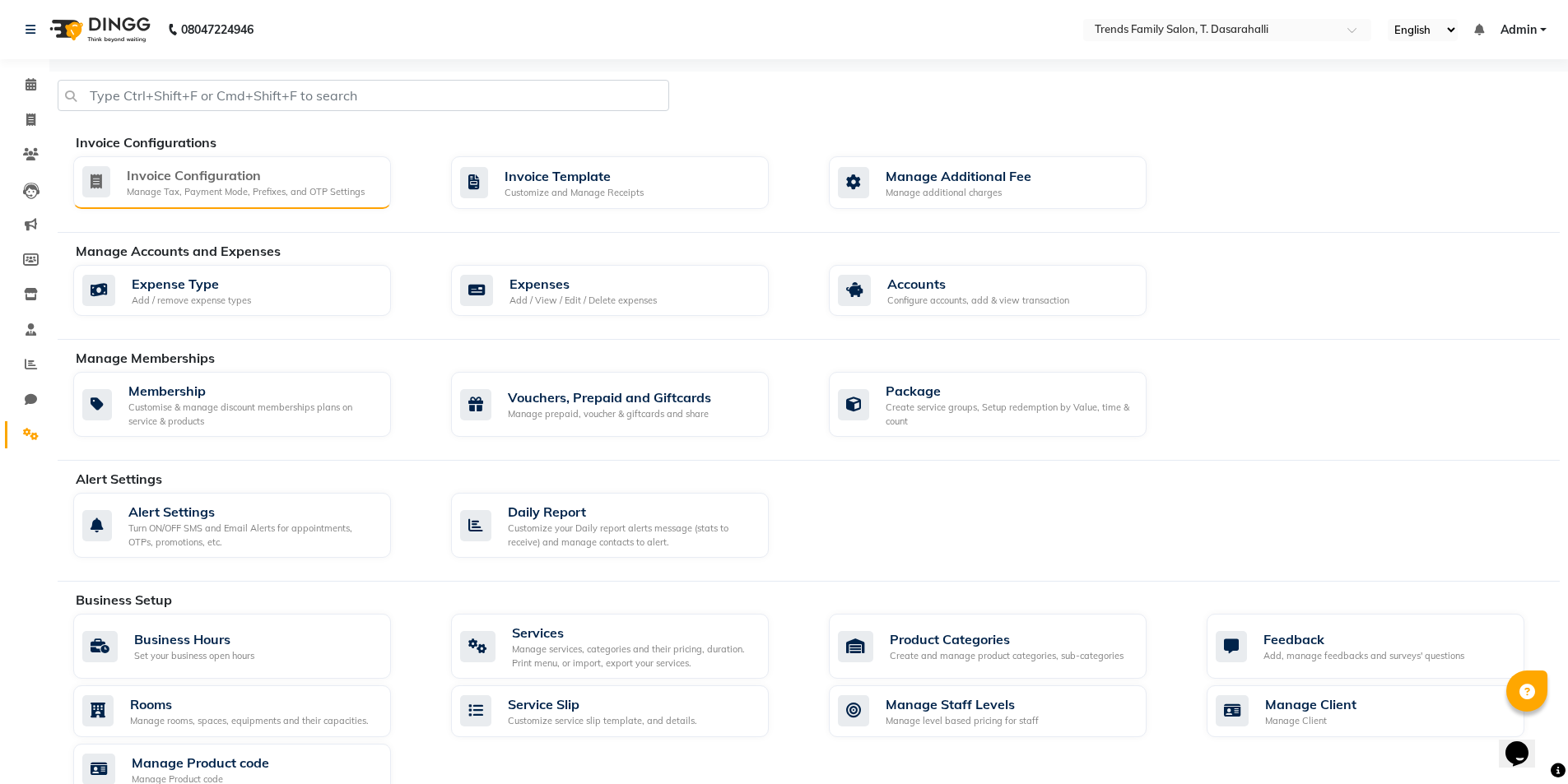
click at [205, 184] on div "Invoice Configuration" at bounding box center [245, 175] width 238 height 20
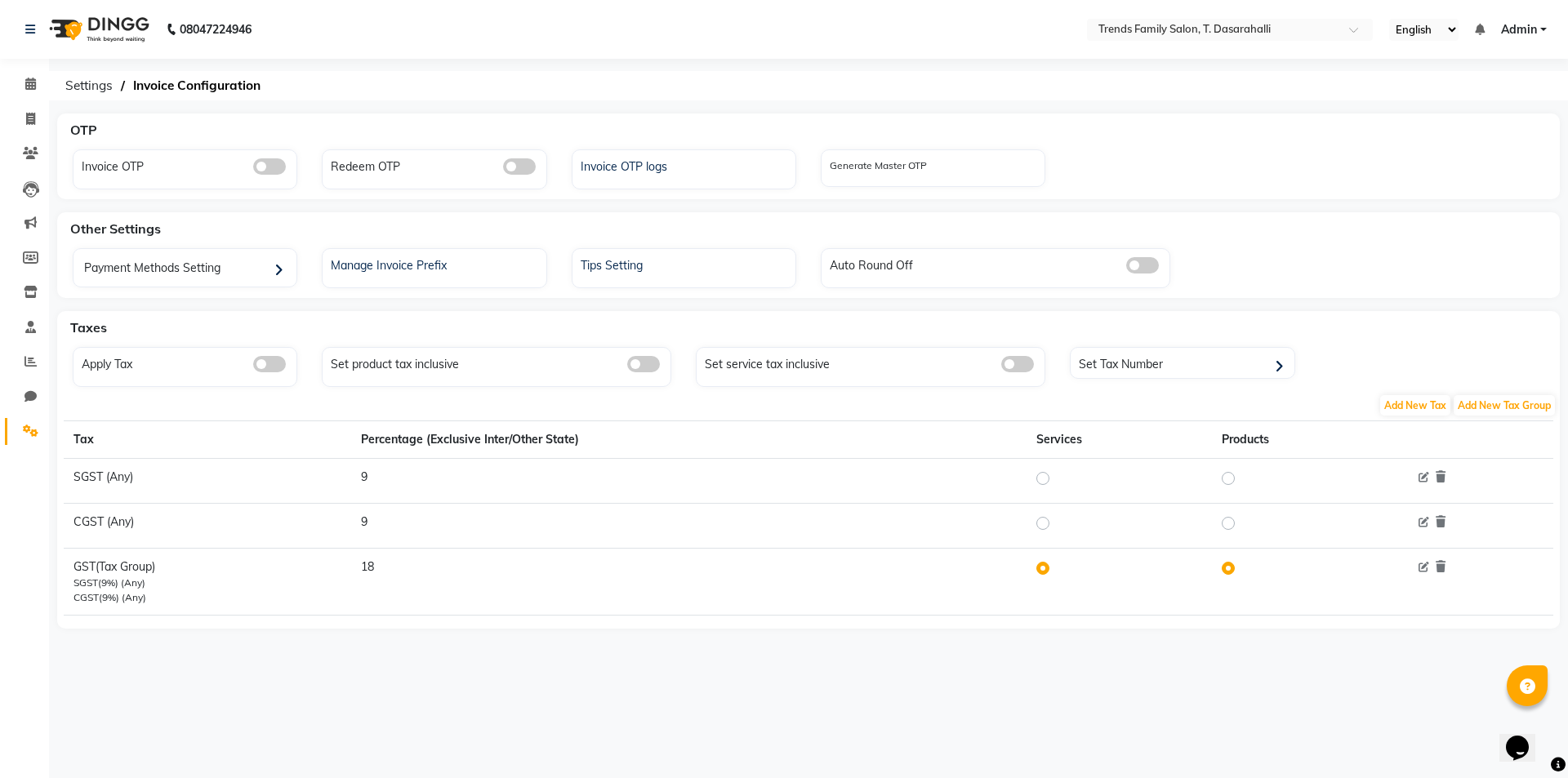
click at [267, 362] on span at bounding box center [270, 364] width 33 height 17
click at [253, 366] on input "checkbox" at bounding box center [253, 366] width 0 height 0
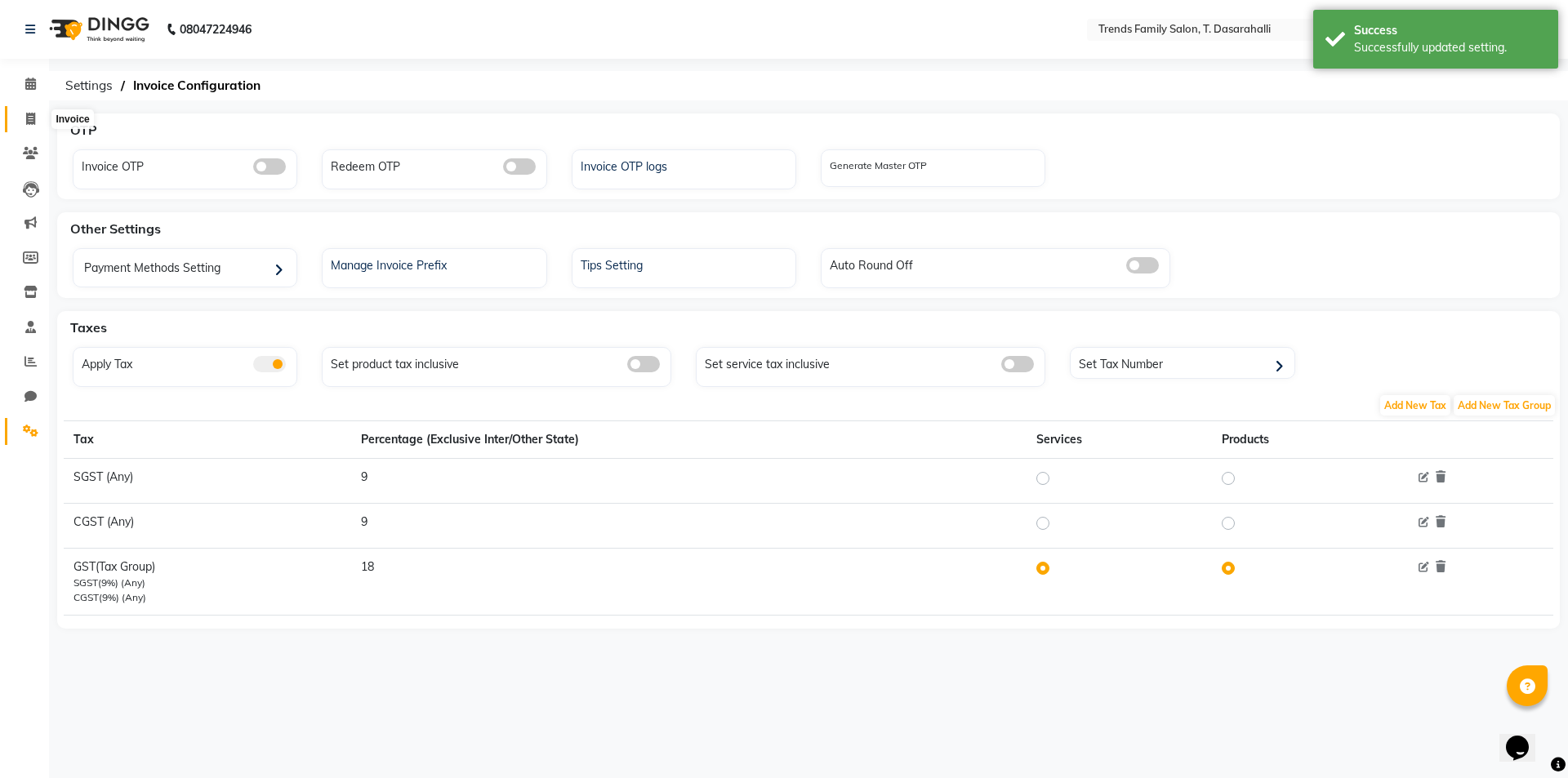
click at [36, 123] on span at bounding box center [31, 120] width 29 height 19
select select "8481"
select select "service"
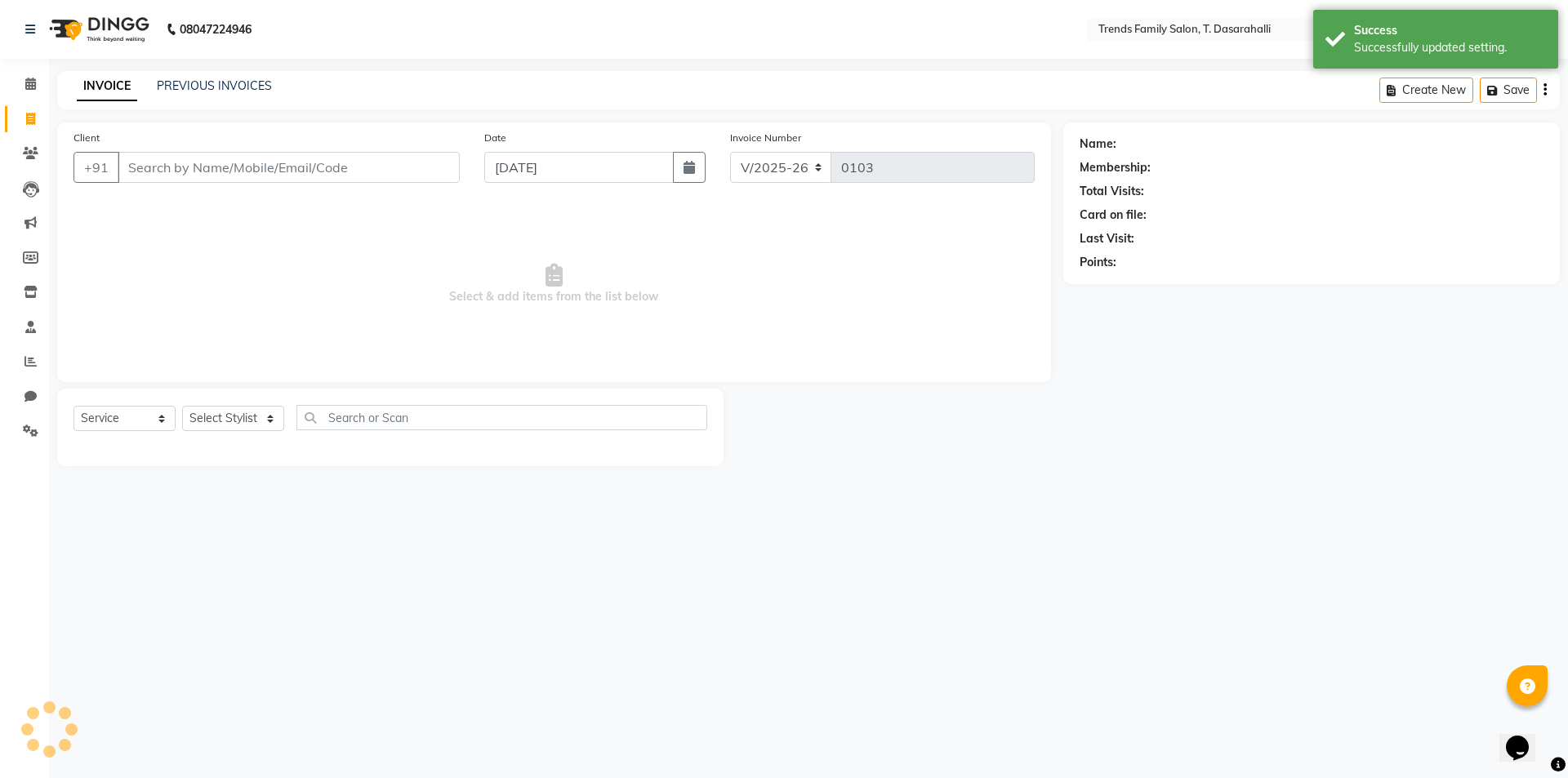
click at [256, 171] on input "Client" at bounding box center [288, 167] width 342 height 31
type input "9632365993"
click at [247, 414] on select "Select Stylist [PERSON_NAME] [PERSON_NAME] Ayaan [PERSON_NAME] Danish Danish [P…" at bounding box center [234, 418] width 102 height 26
select select "84566"
click at [182, 406] on select "Select Stylist [PERSON_NAME] [PERSON_NAME] Ayaan [PERSON_NAME] Danish Danish [P…" at bounding box center [234, 418] width 102 height 26
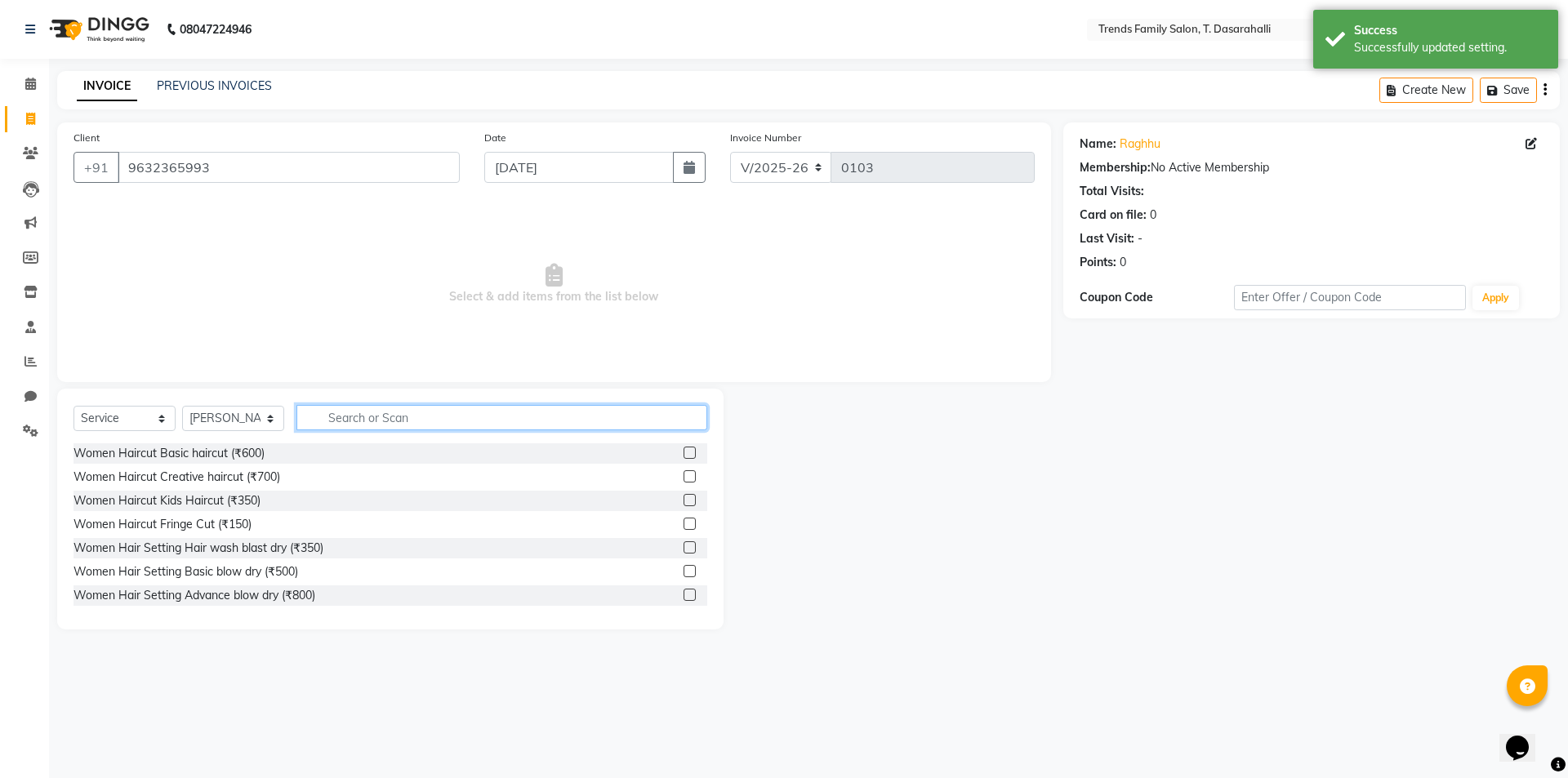
click at [439, 422] on input "text" at bounding box center [502, 417] width 411 height 26
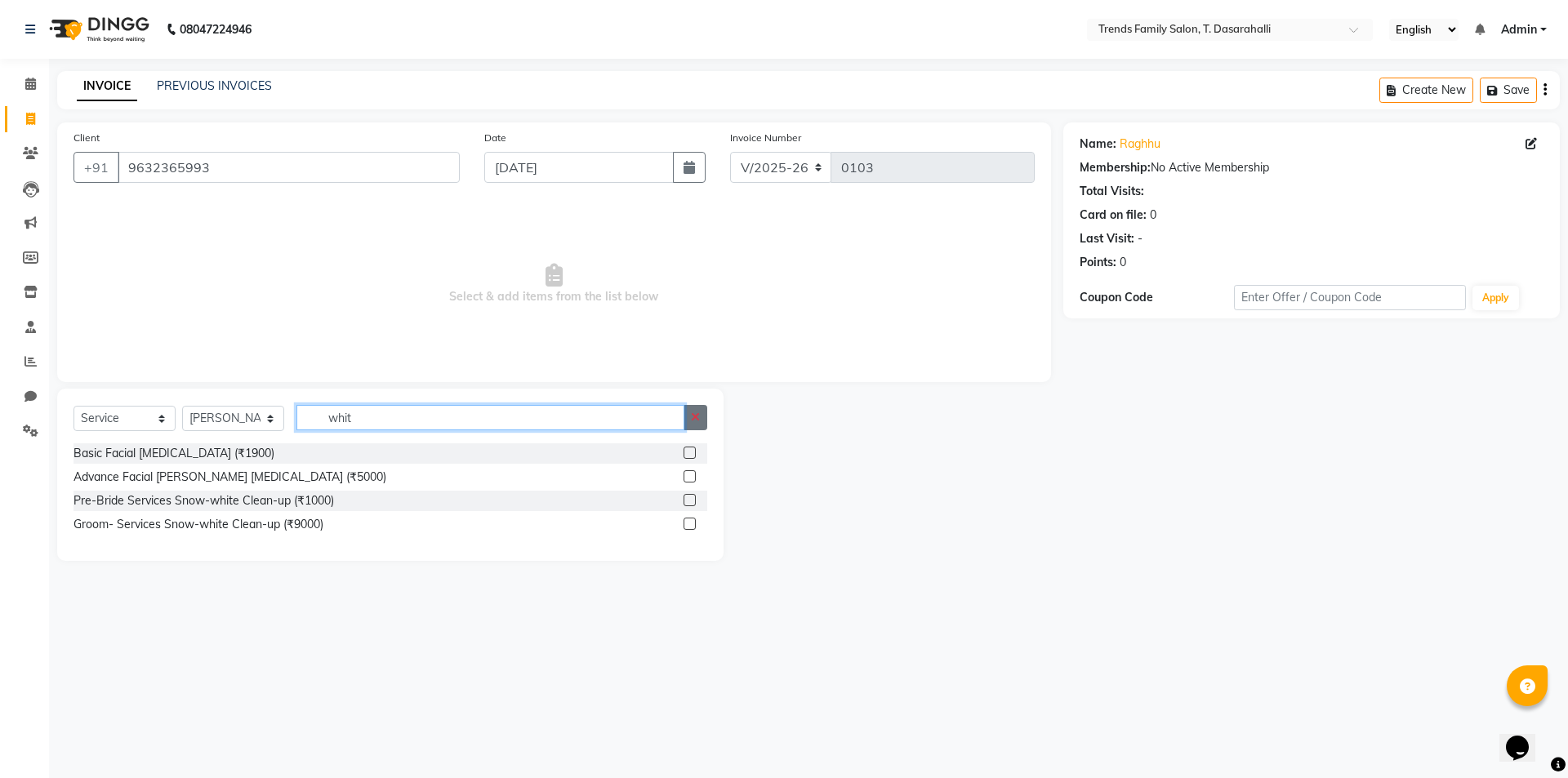
type input "whit"
click at [707, 422] on button "button" at bounding box center [695, 417] width 24 height 26
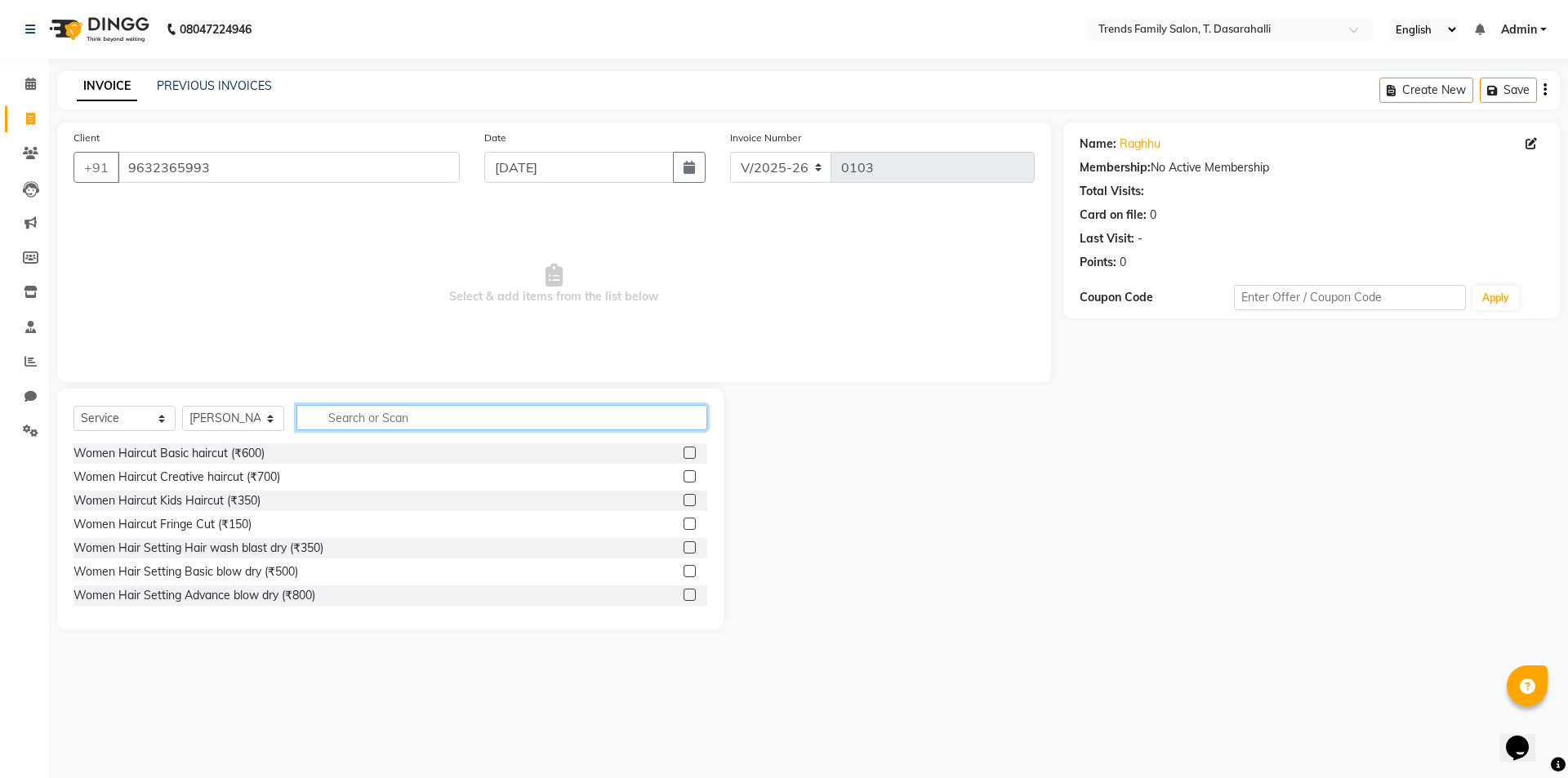
click at [579, 413] on input "text" at bounding box center [502, 417] width 411 height 26
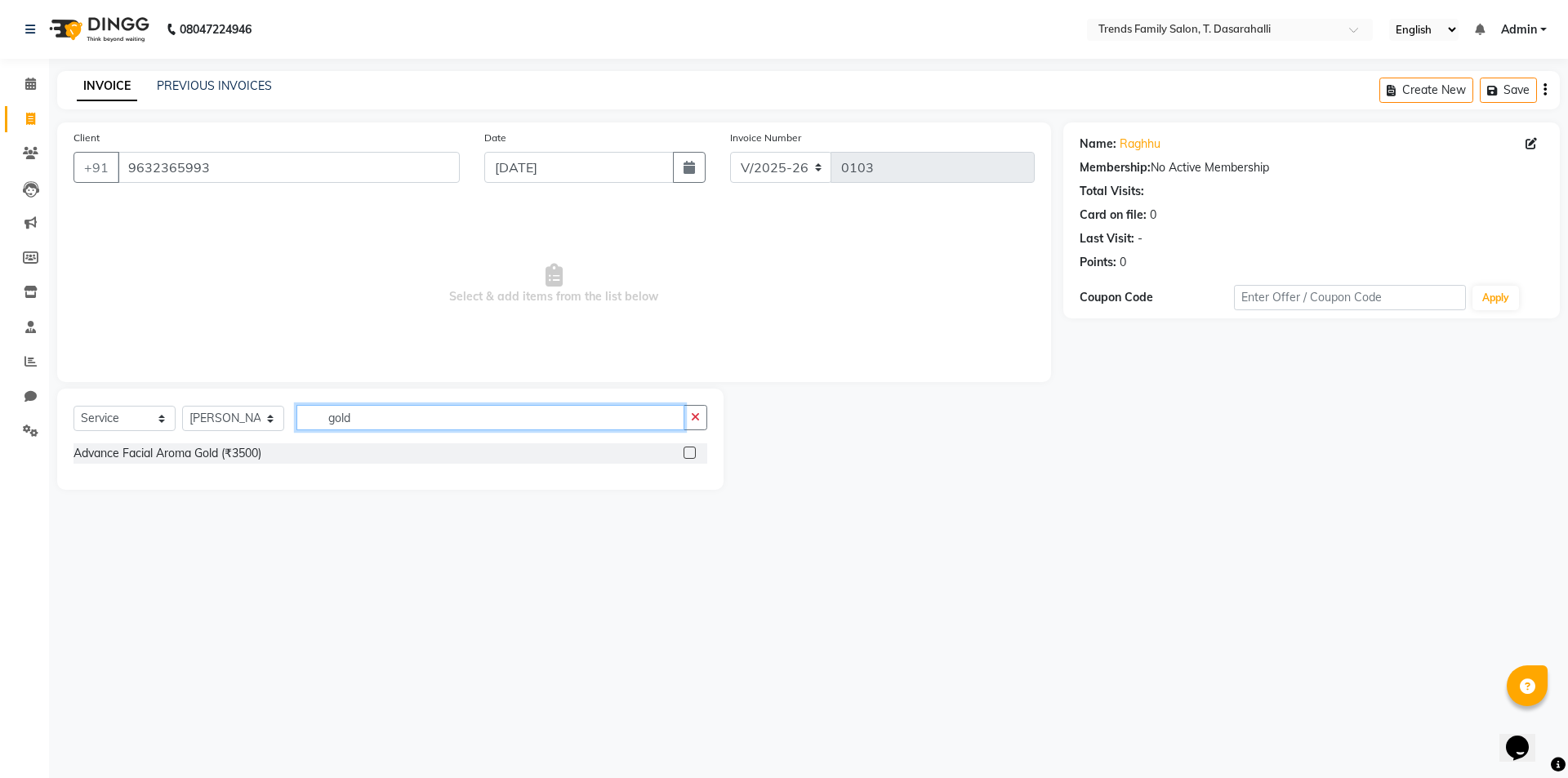
type input "gold"
click at [692, 455] on label at bounding box center [689, 452] width 12 height 12
click at [692, 455] on input "checkbox" at bounding box center [688, 453] width 11 height 11
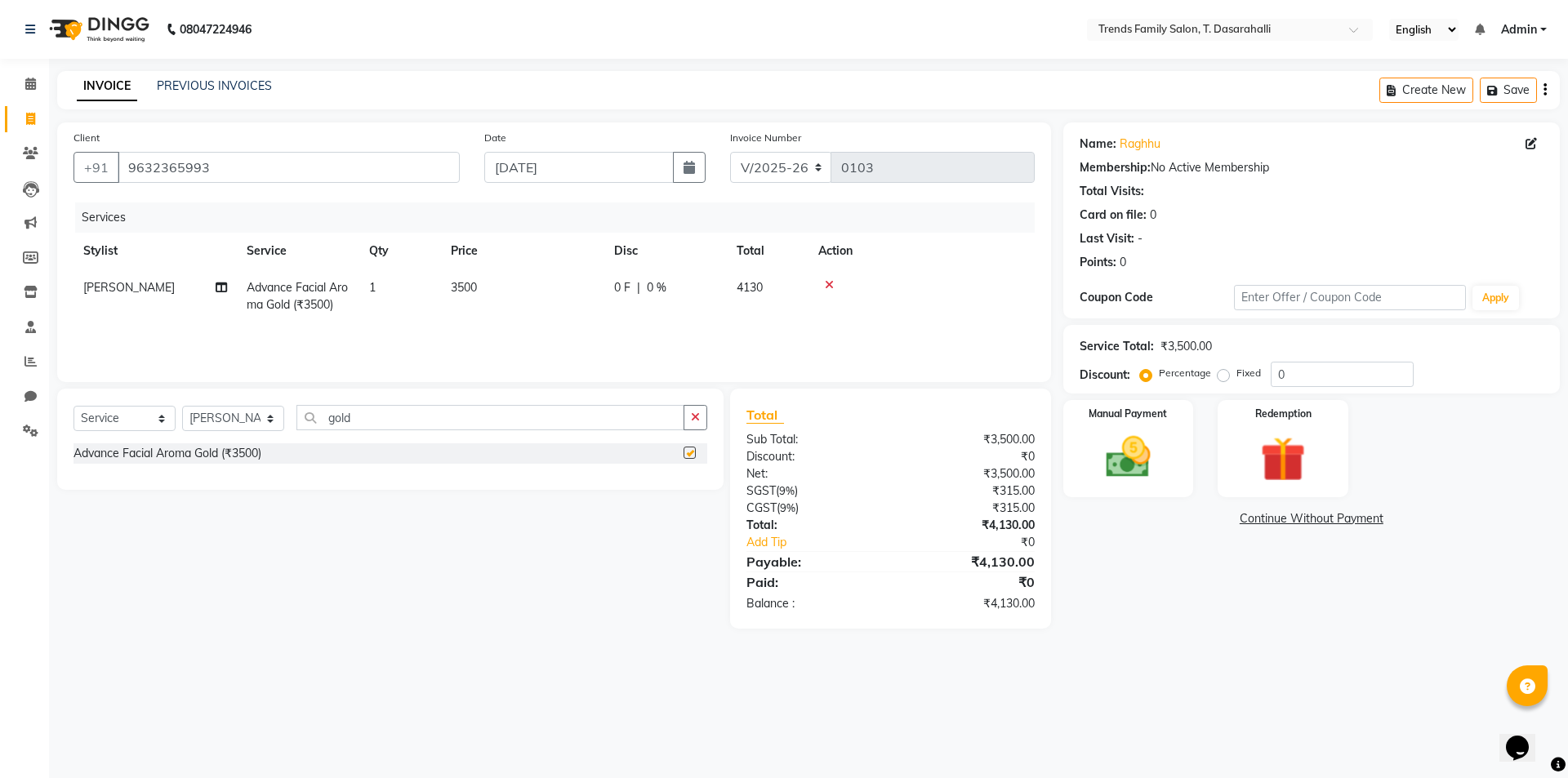
checkbox input "false"
click at [692, 422] on icon "button" at bounding box center [695, 417] width 9 height 12
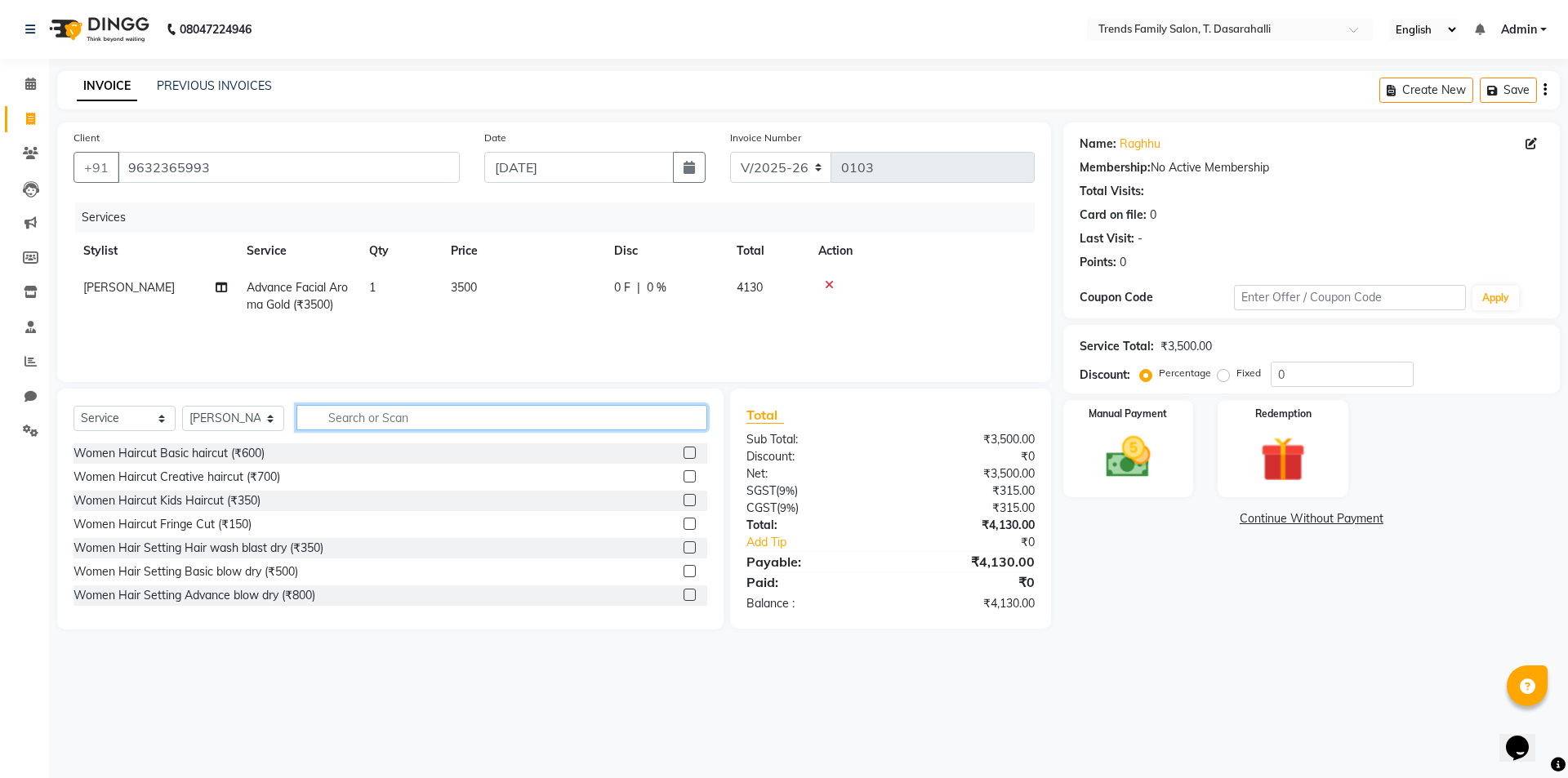
click at [318, 423] on input "text" at bounding box center [502, 417] width 411 height 26
type input "d"
type input "p"
click at [461, 285] on span "3500" at bounding box center [464, 287] width 26 height 15
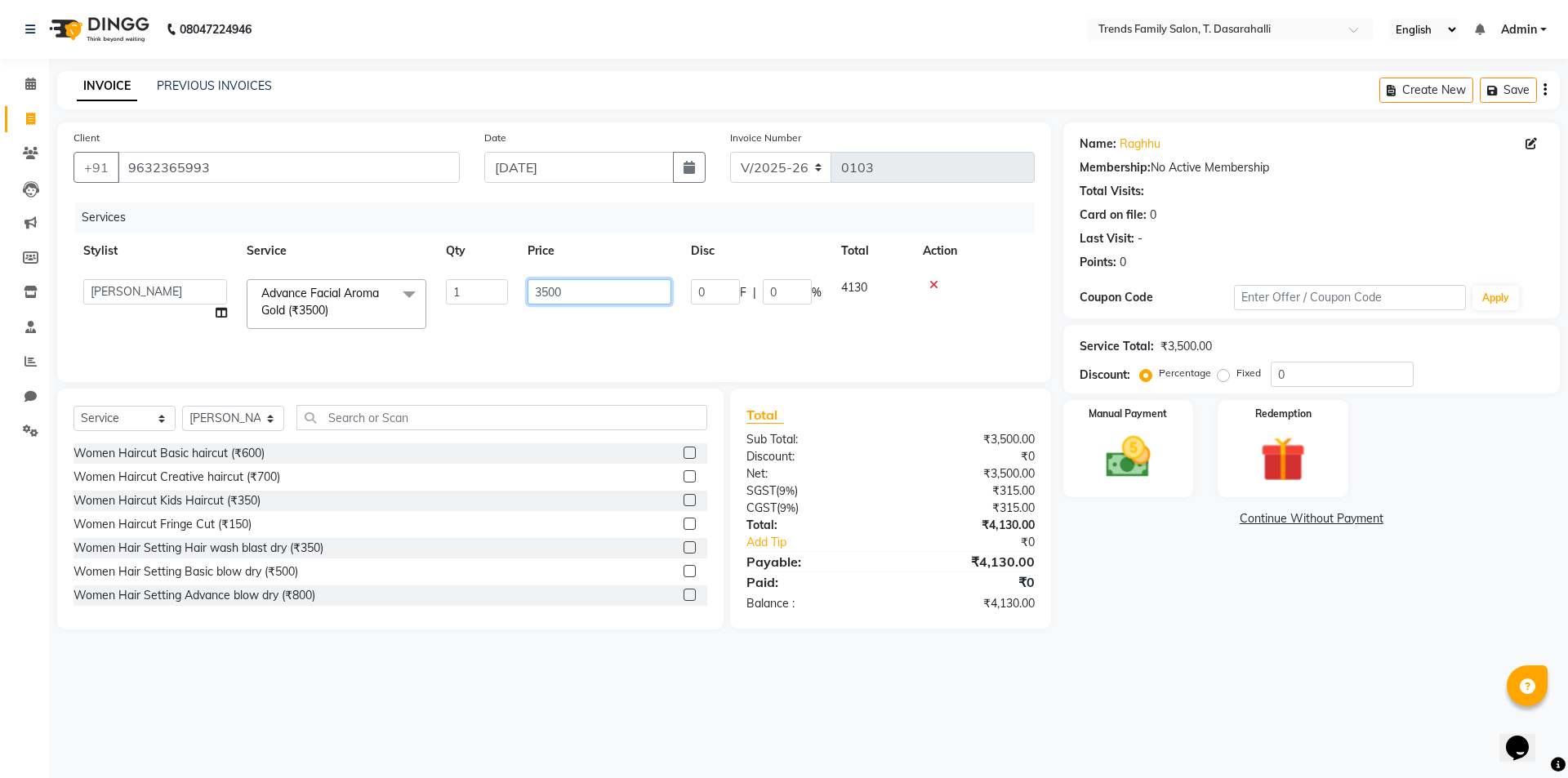
drag, startPoint x: 577, startPoint y: 294, endPoint x: 54, endPoint y: 186, distance: 534.0
click at [71, 198] on div "Client [PHONE_NUMBER] Date [DATE] Invoice Number V/2025 V/[PHONE_NUMBER] Servic…" at bounding box center [554, 252] width 994 height 260
click at [1156, 655] on div "08047224946 Select Location × Trends Family Salon, T. Dasarahalli English ENGLI…" at bounding box center [784, 389] width 1568 height 778
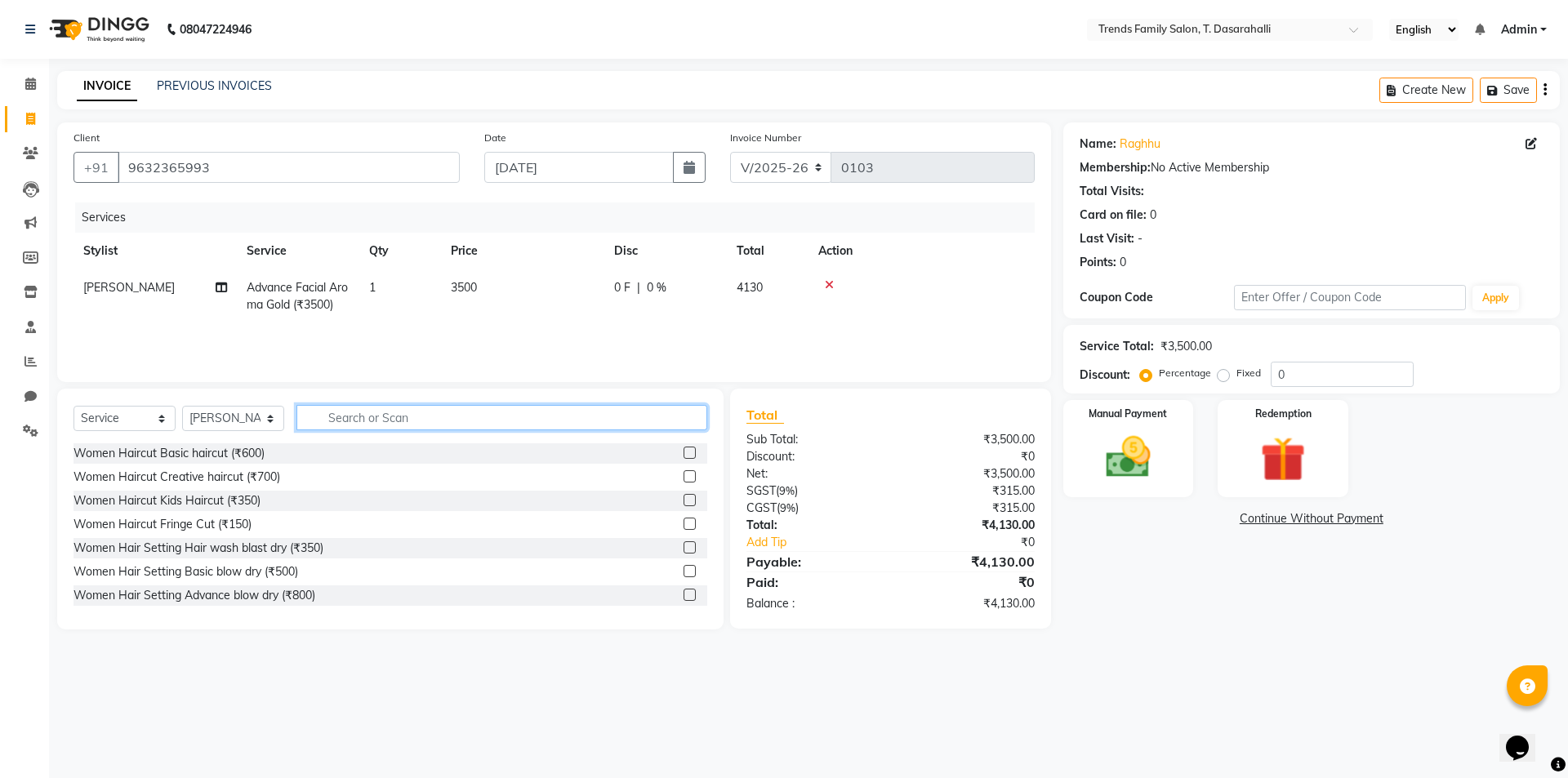
click at [324, 413] on input "text" at bounding box center [502, 417] width 411 height 26
type input "d"
type input "face"
click at [683, 479] on label at bounding box center [689, 476] width 12 height 12
click at [683, 479] on input "checkbox" at bounding box center [688, 477] width 11 height 11
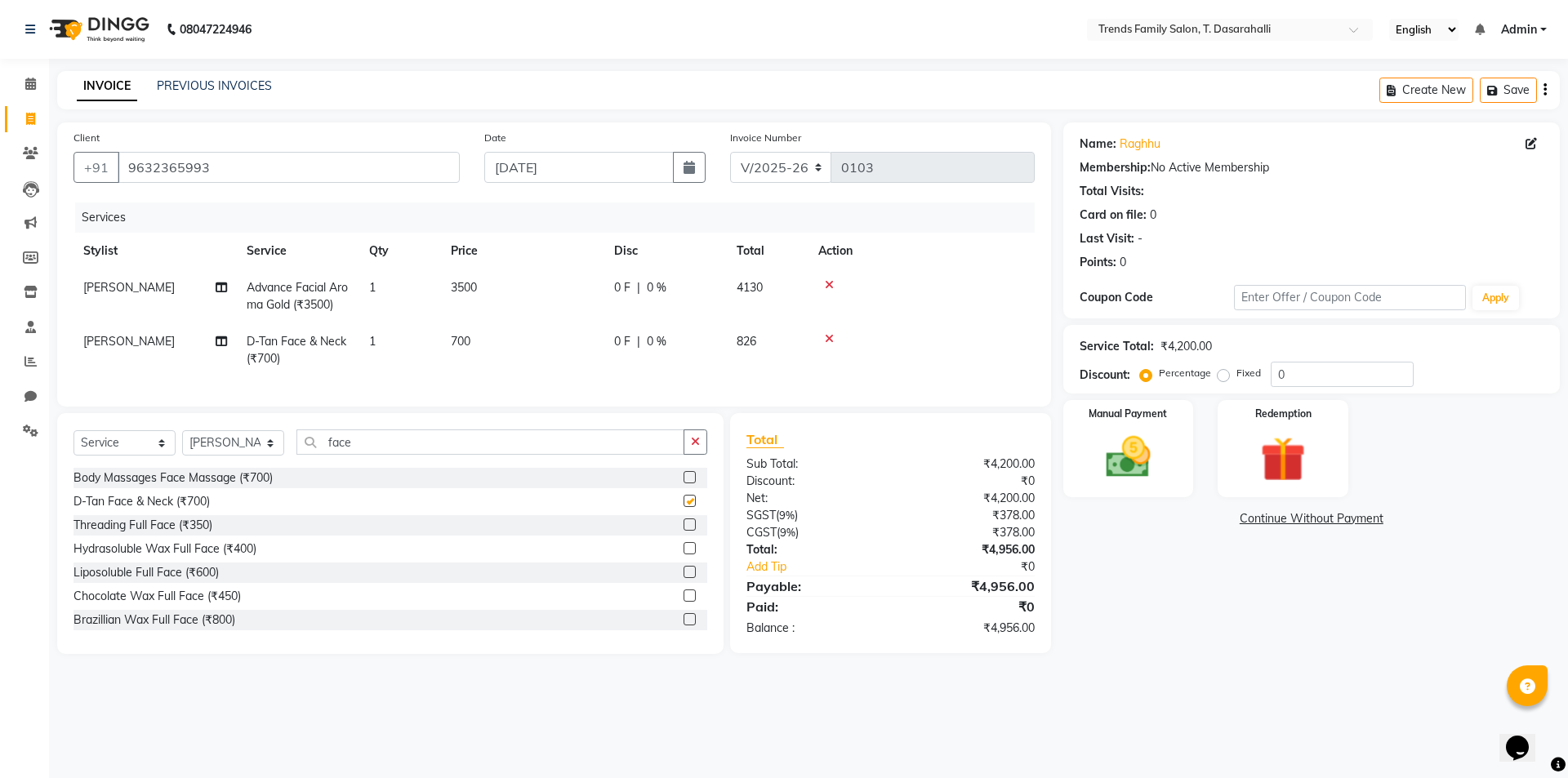
checkbox input "false"
drag, startPoint x: 1312, startPoint y: 379, endPoint x: 721, endPoint y: 228, distance: 610.0
click at [848, 285] on div "Client [PHONE_NUMBER] Date [DATE] Invoice Number V/2025 V/[PHONE_NUMBER] Servic…" at bounding box center [808, 388] width 1527 height 531
type input "40"
click at [1120, 441] on img at bounding box center [1128, 456] width 76 height 54
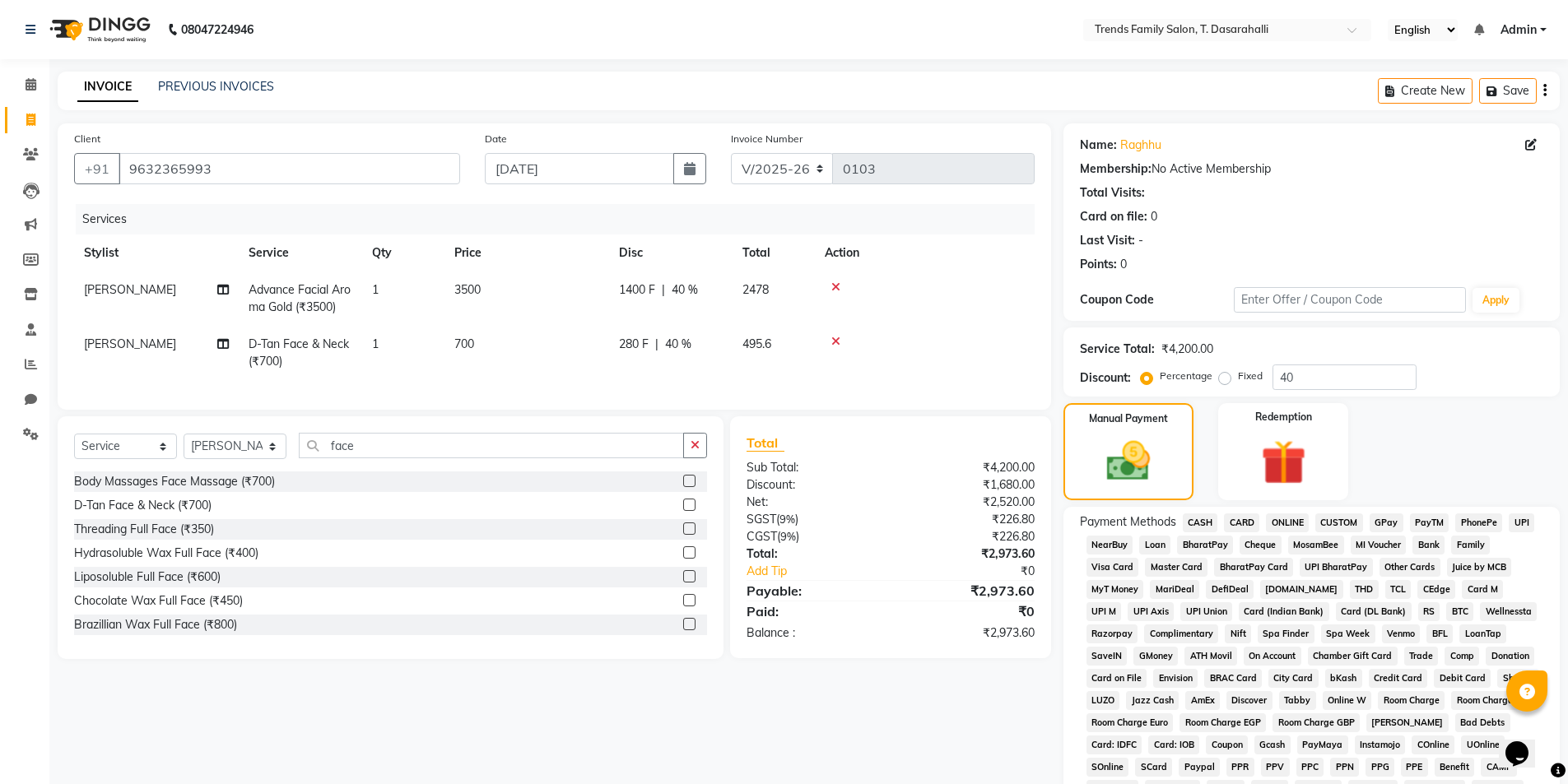
click at [1290, 526] on span "ONLINE" at bounding box center [1287, 522] width 42 height 19
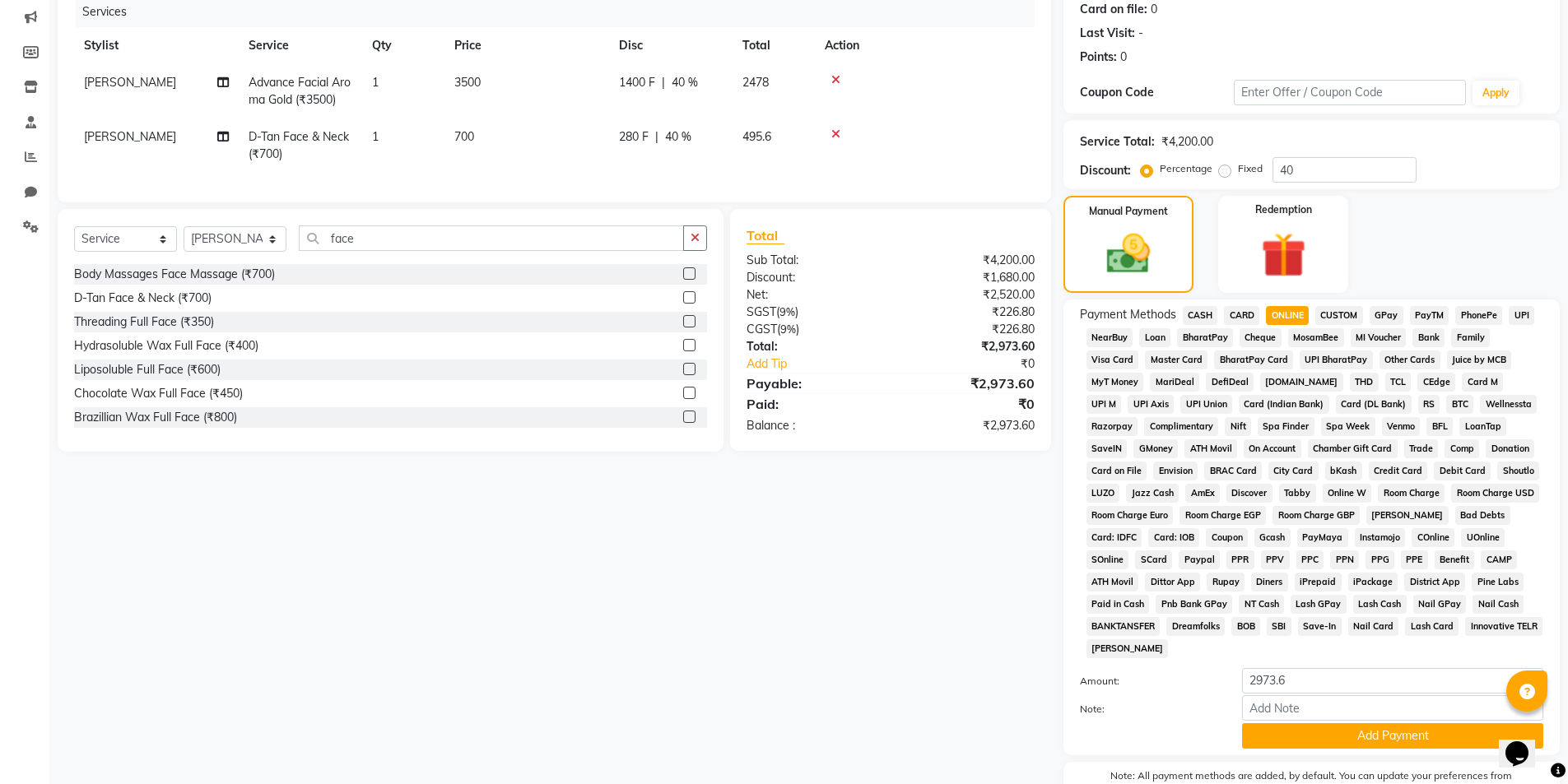
scroll to position [299, 0]
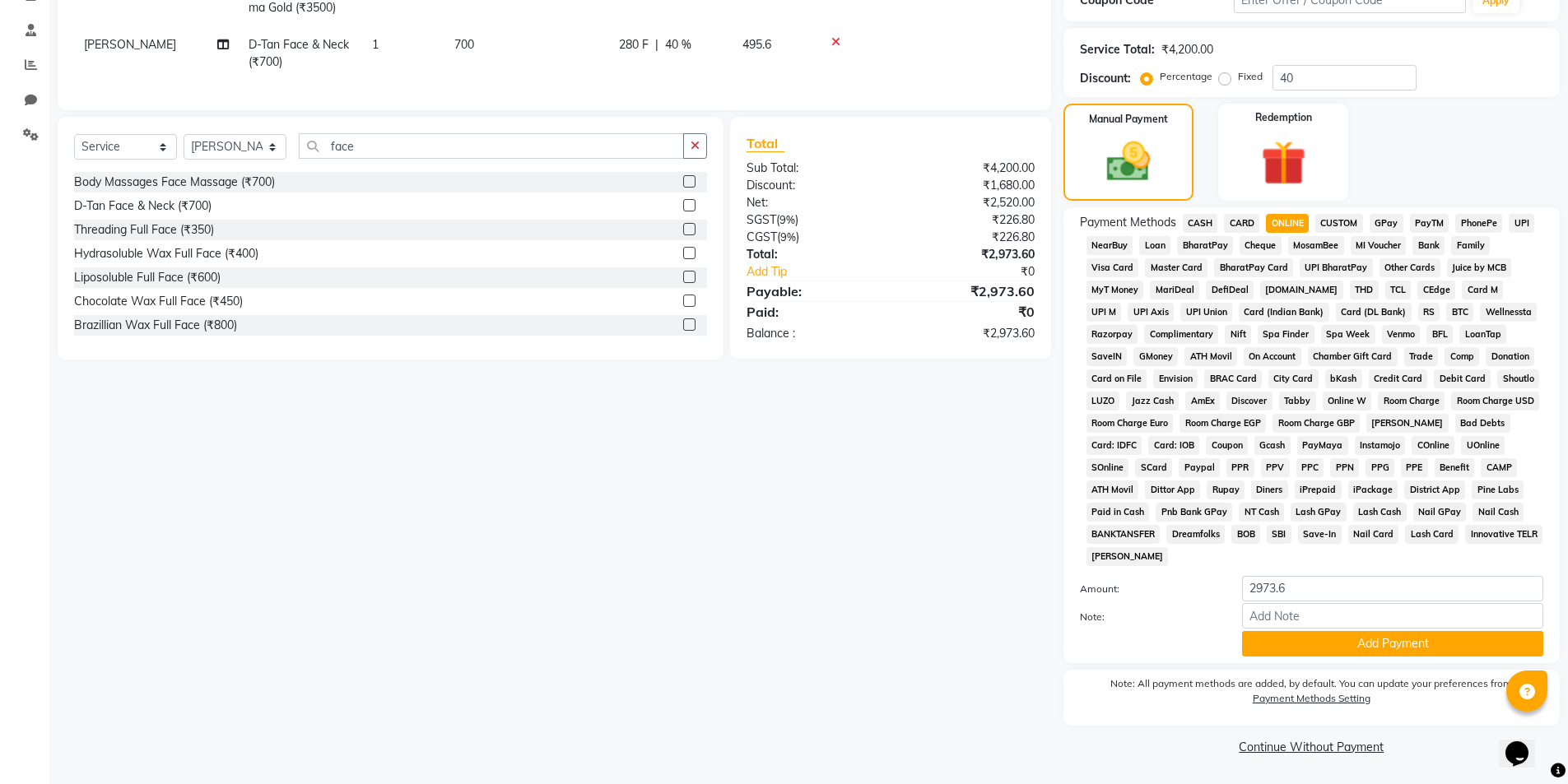
click at [1303, 660] on div "Payment Methods CASH CARD ONLINE CUSTOM GPay PayTM PhonePe UPI NearBuy Loan Bha…" at bounding box center [1311, 435] width 497 height 456
click at [1315, 649] on button "Add Payment" at bounding box center [1392, 643] width 301 height 26
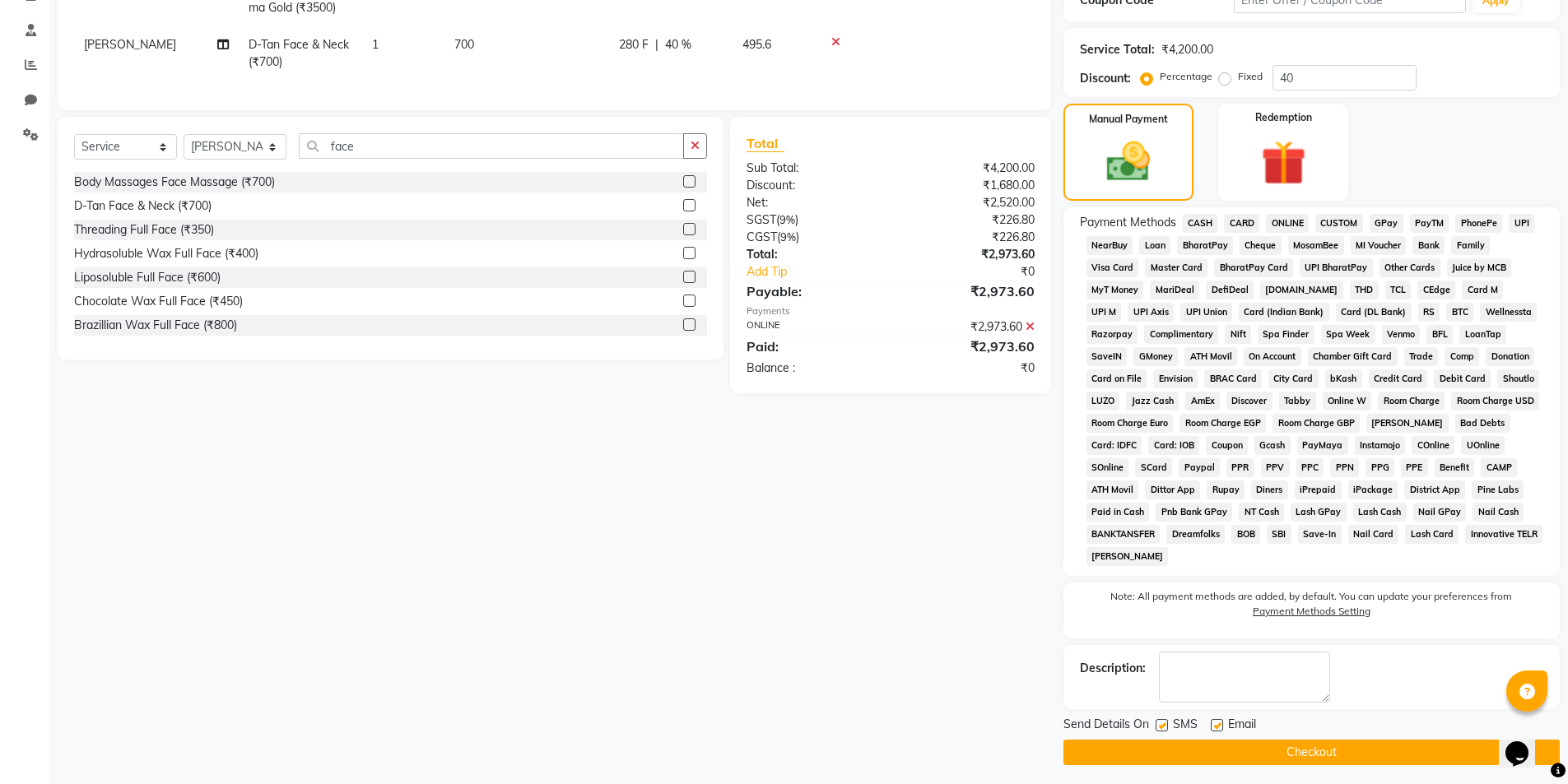
click at [1294, 757] on button "Checkout" at bounding box center [1311, 752] width 497 height 26
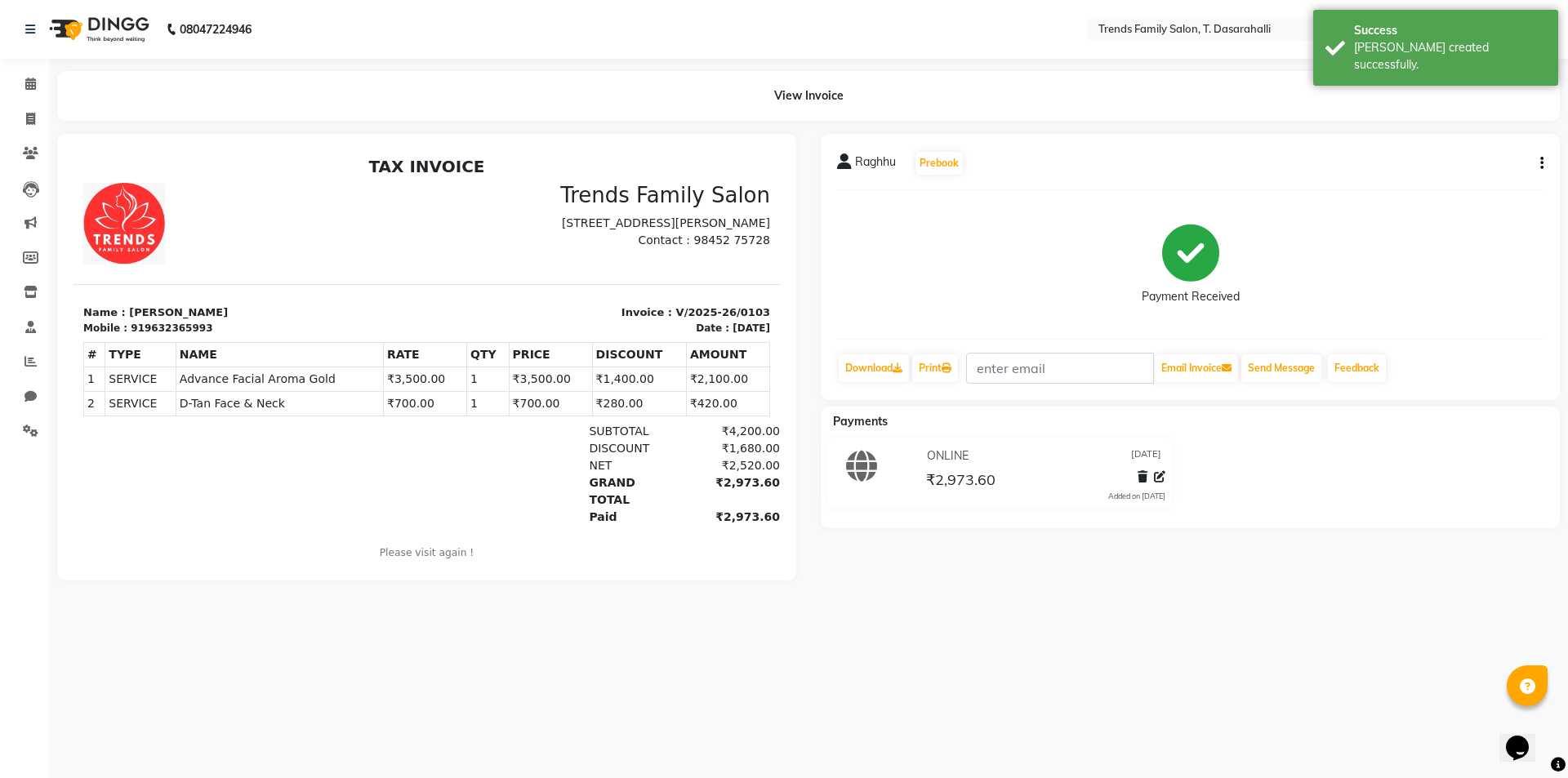
click at [28, 380] on li "Chat" at bounding box center [24, 397] width 49 height 35
click at [32, 390] on icon at bounding box center [31, 396] width 12 height 12
select select "100"
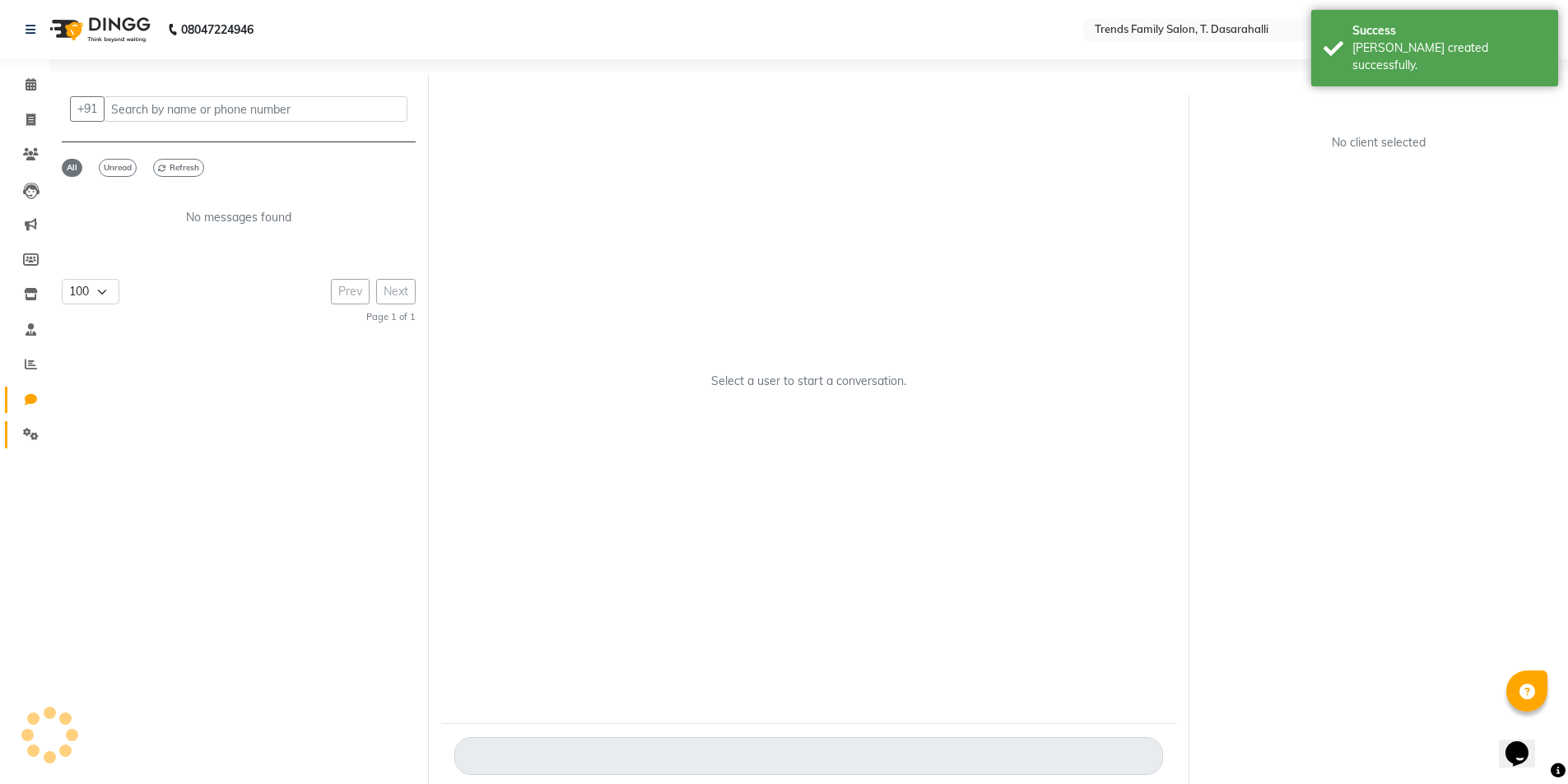
click at [34, 426] on span at bounding box center [31, 435] width 29 height 19
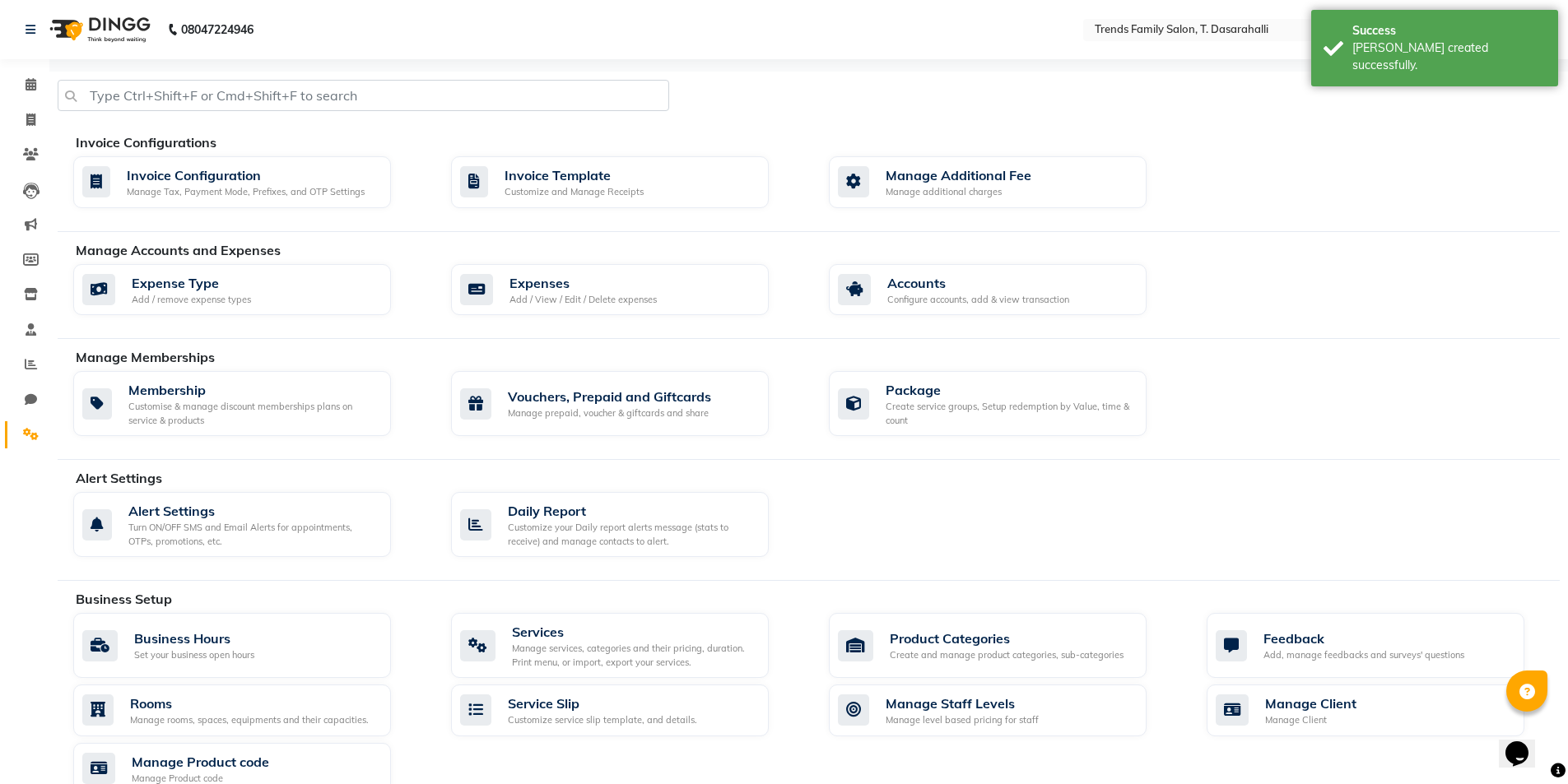
click at [29, 424] on link "Settings" at bounding box center [24, 435] width 39 height 27
click at [189, 393] on div "Membership" at bounding box center [253, 390] width 250 height 20
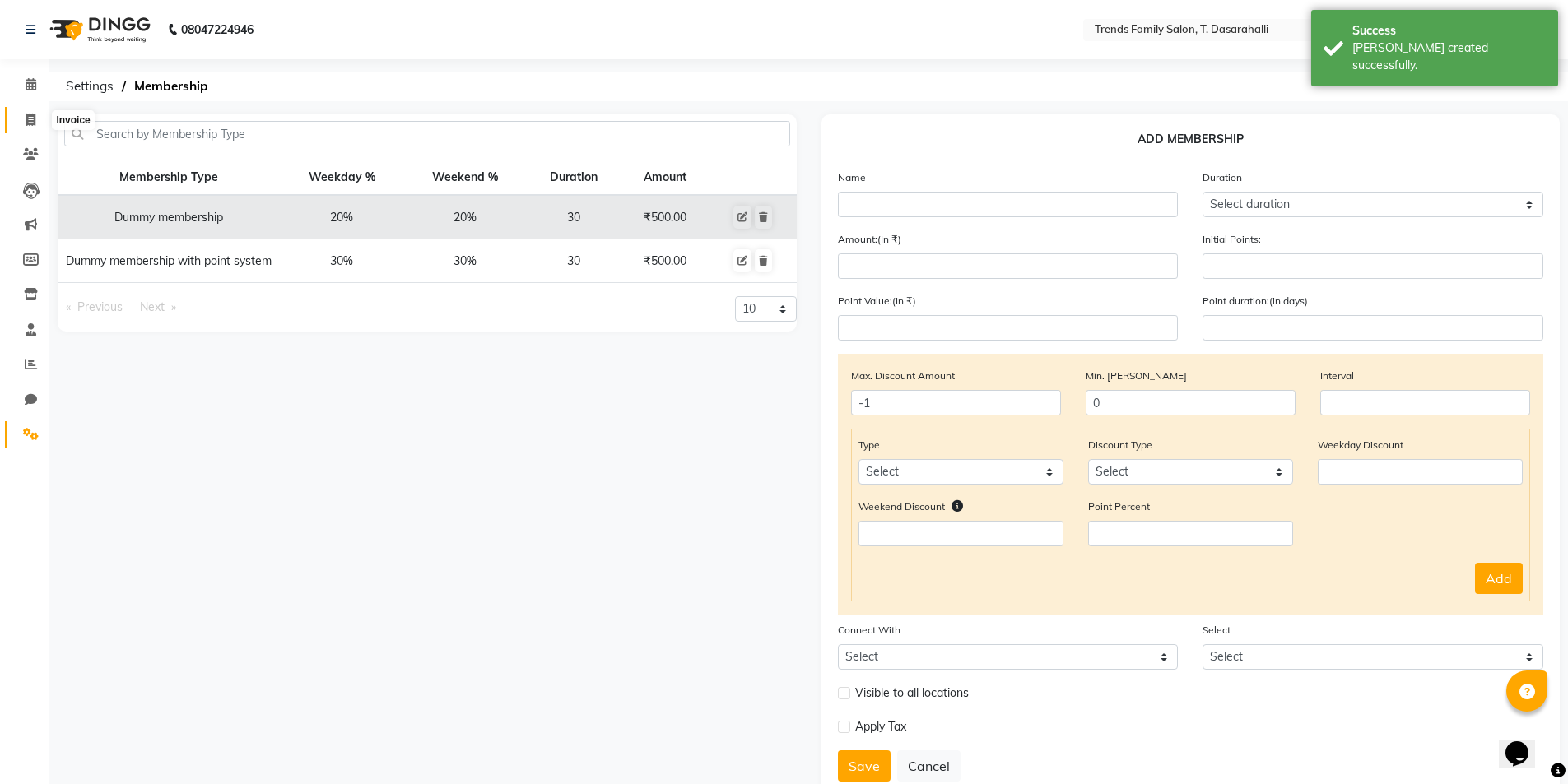
click at [27, 112] on span at bounding box center [31, 121] width 29 height 19
select select "service"
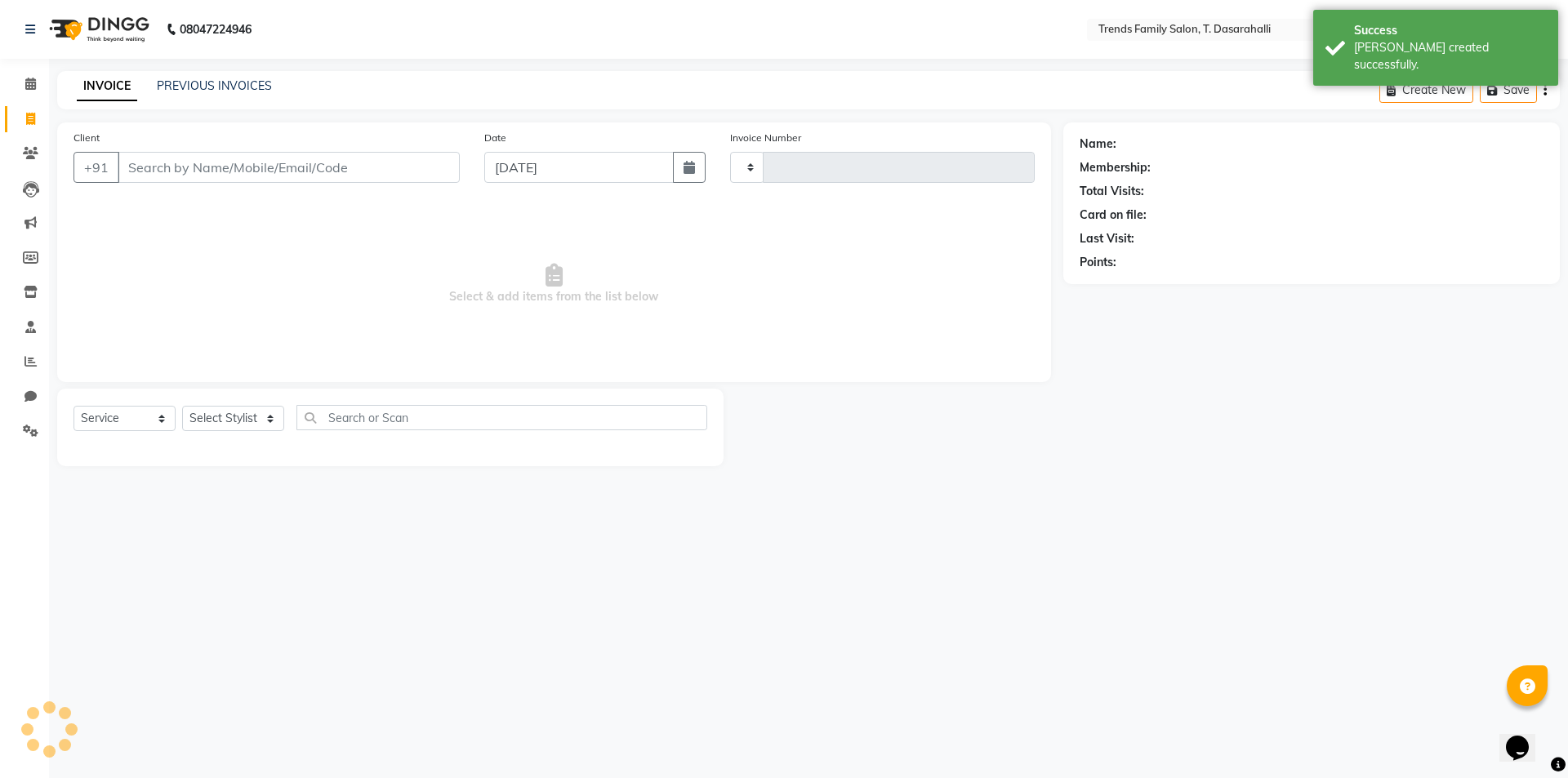
type input "0104"
select select "8481"
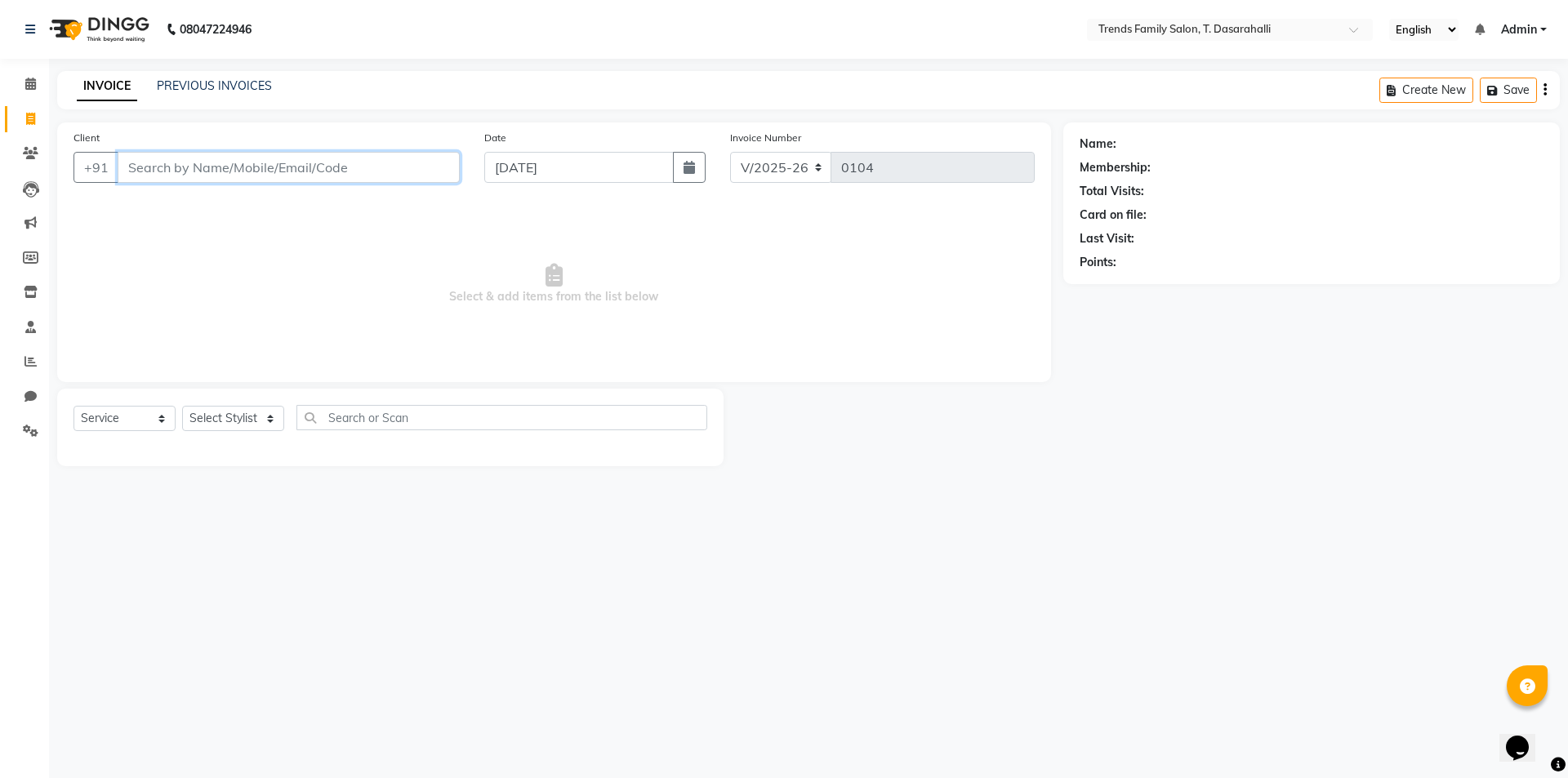
click at [290, 172] on input "Client" at bounding box center [288, 167] width 342 height 31
paste input "9632365993"
type input "9632365993"
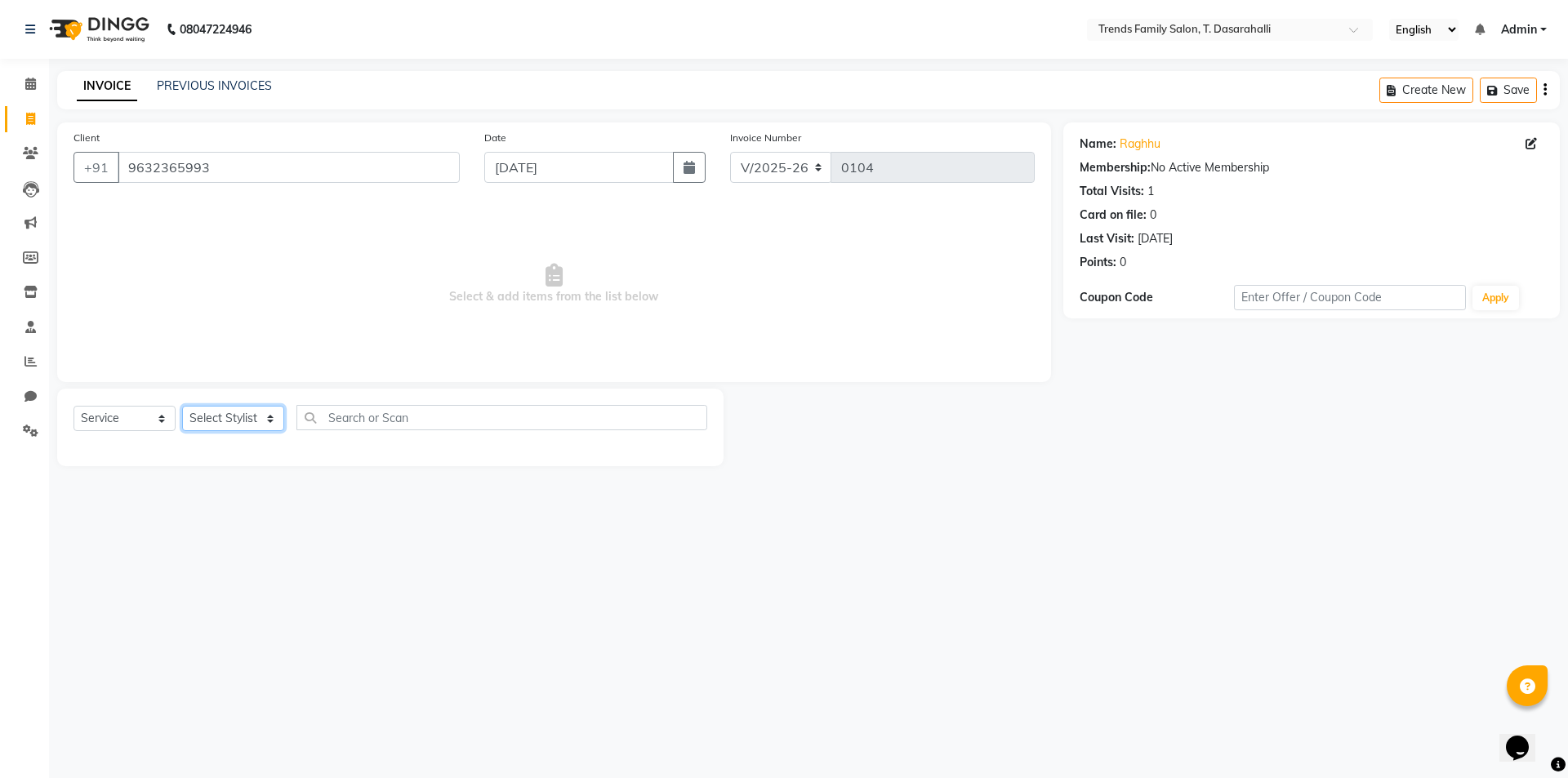
click at [221, 417] on select "Select Stylist [PERSON_NAME] [PERSON_NAME] Ayaan [PERSON_NAME] Danish Danish [P…" at bounding box center [234, 418] width 102 height 26
select select "84566"
click at [182, 406] on select "Select Stylist [PERSON_NAME] [PERSON_NAME] Ayaan [PERSON_NAME] Danish Danish [P…" at bounding box center [234, 418] width 102 height 26
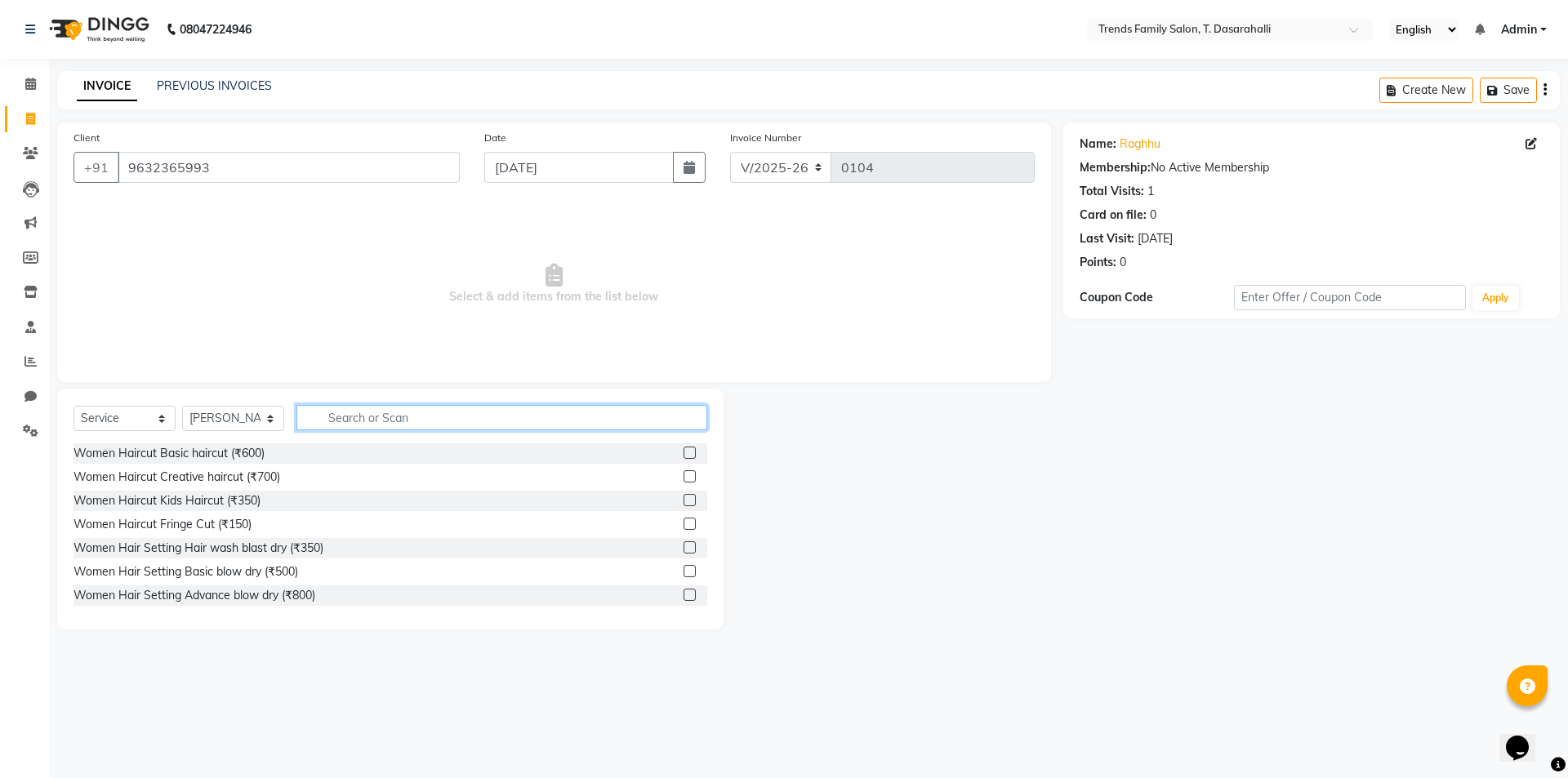
click at [416, 416] on input "text" at bounding box center [502, 417] width 411 height 26
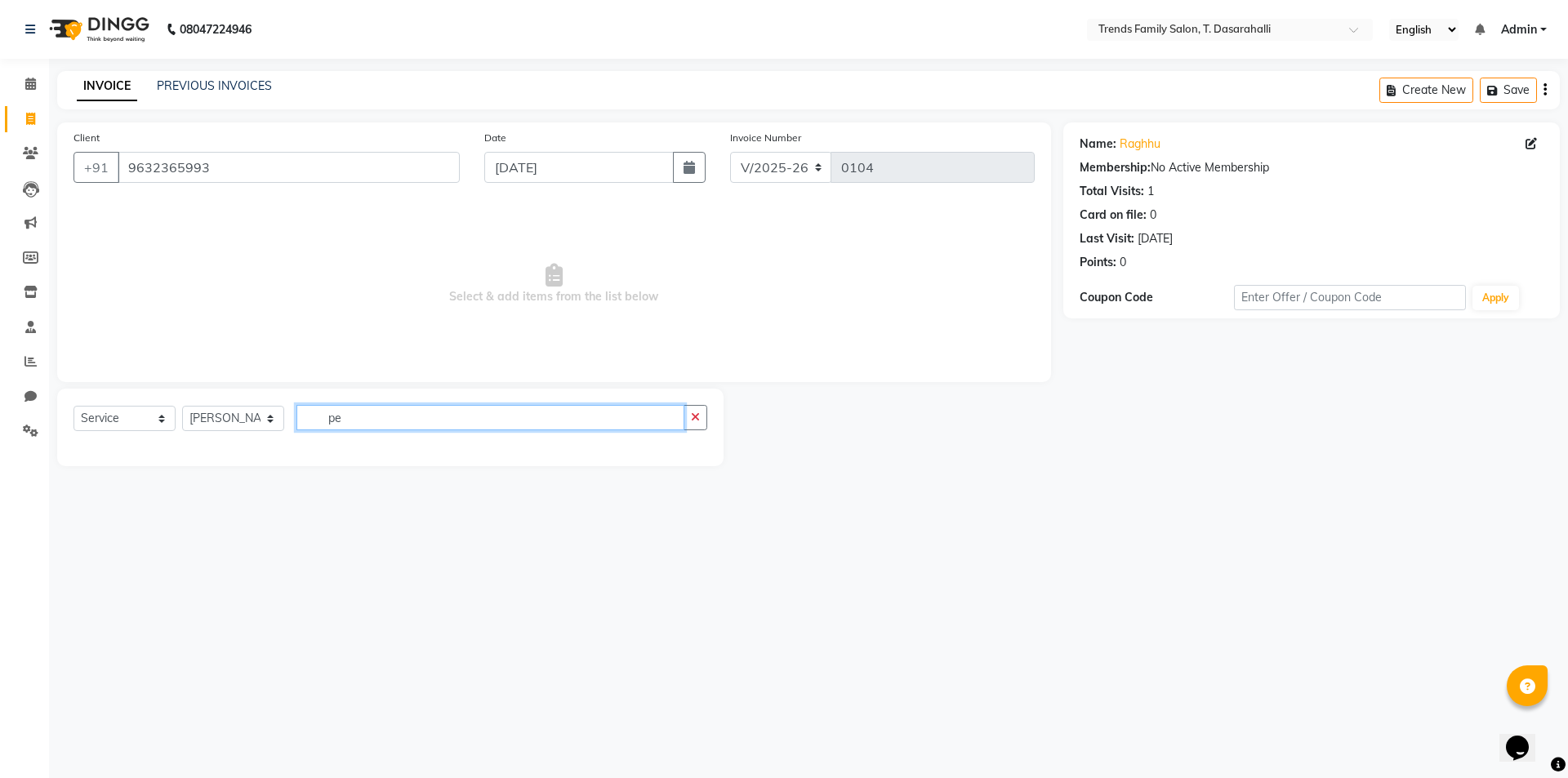
type input "p"
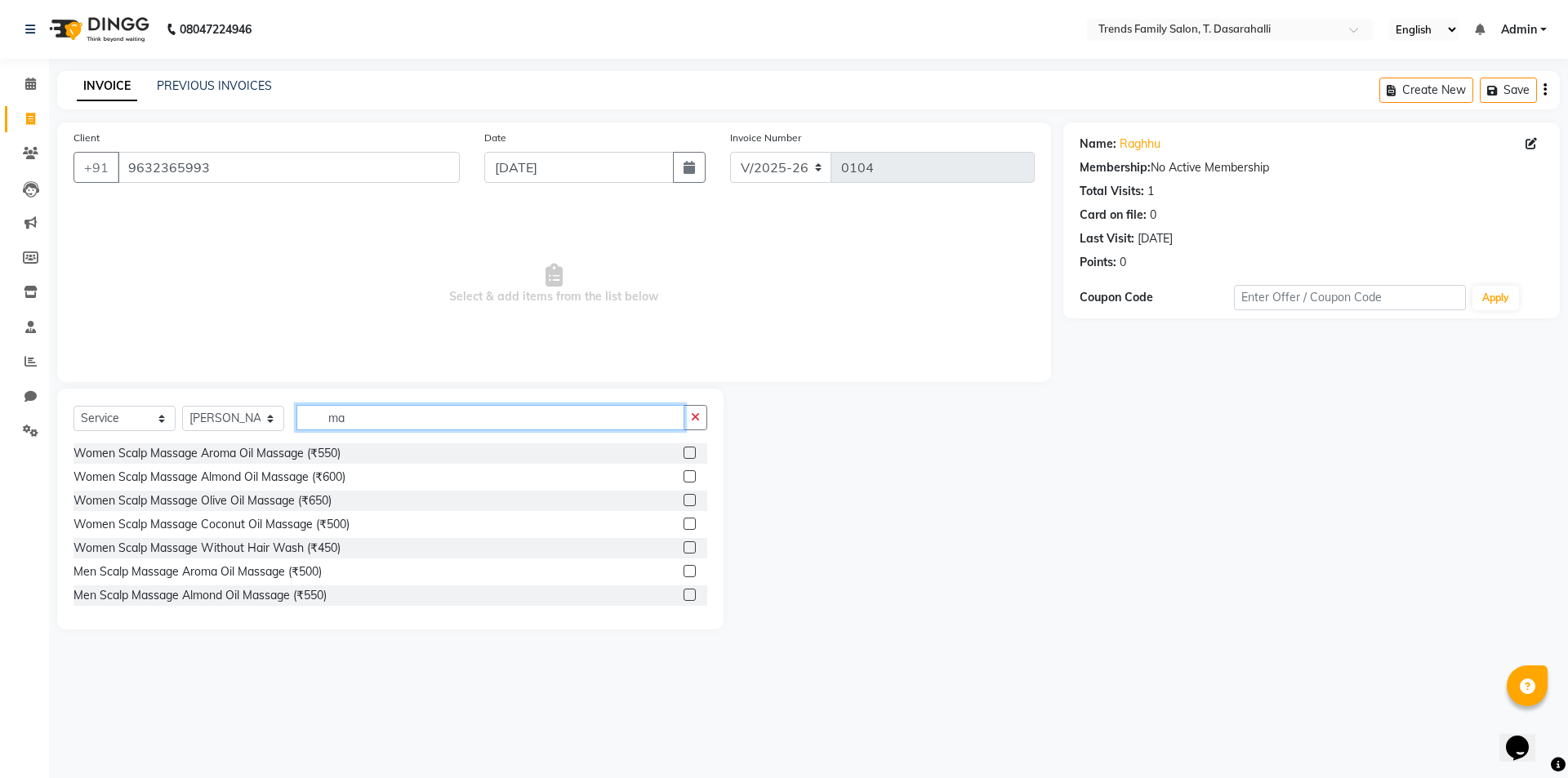
type input "m"
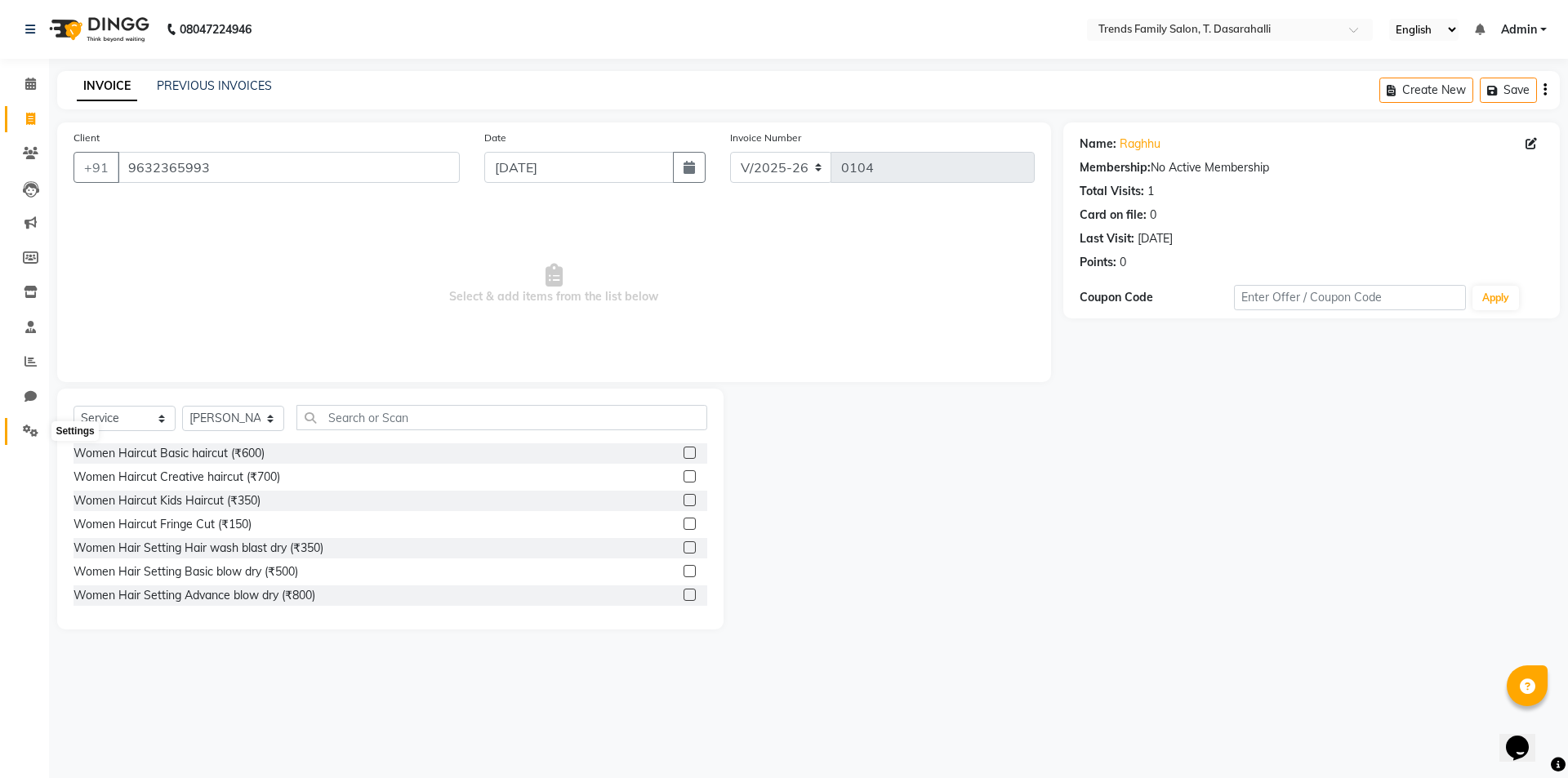
click at [31, 430] on icon at bounding box center [31, 431] width 16 height 12
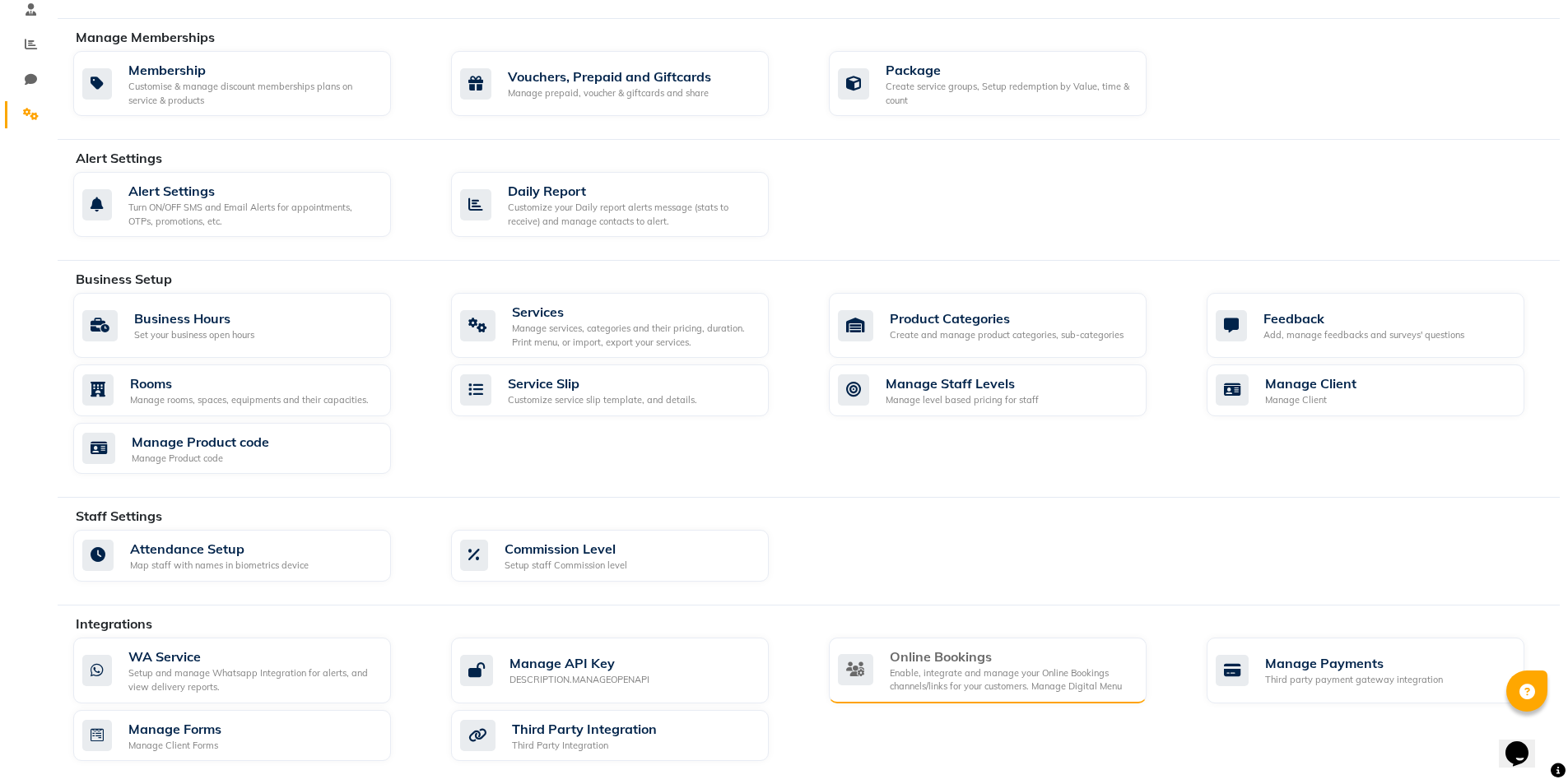
scroll to position [194, 0]
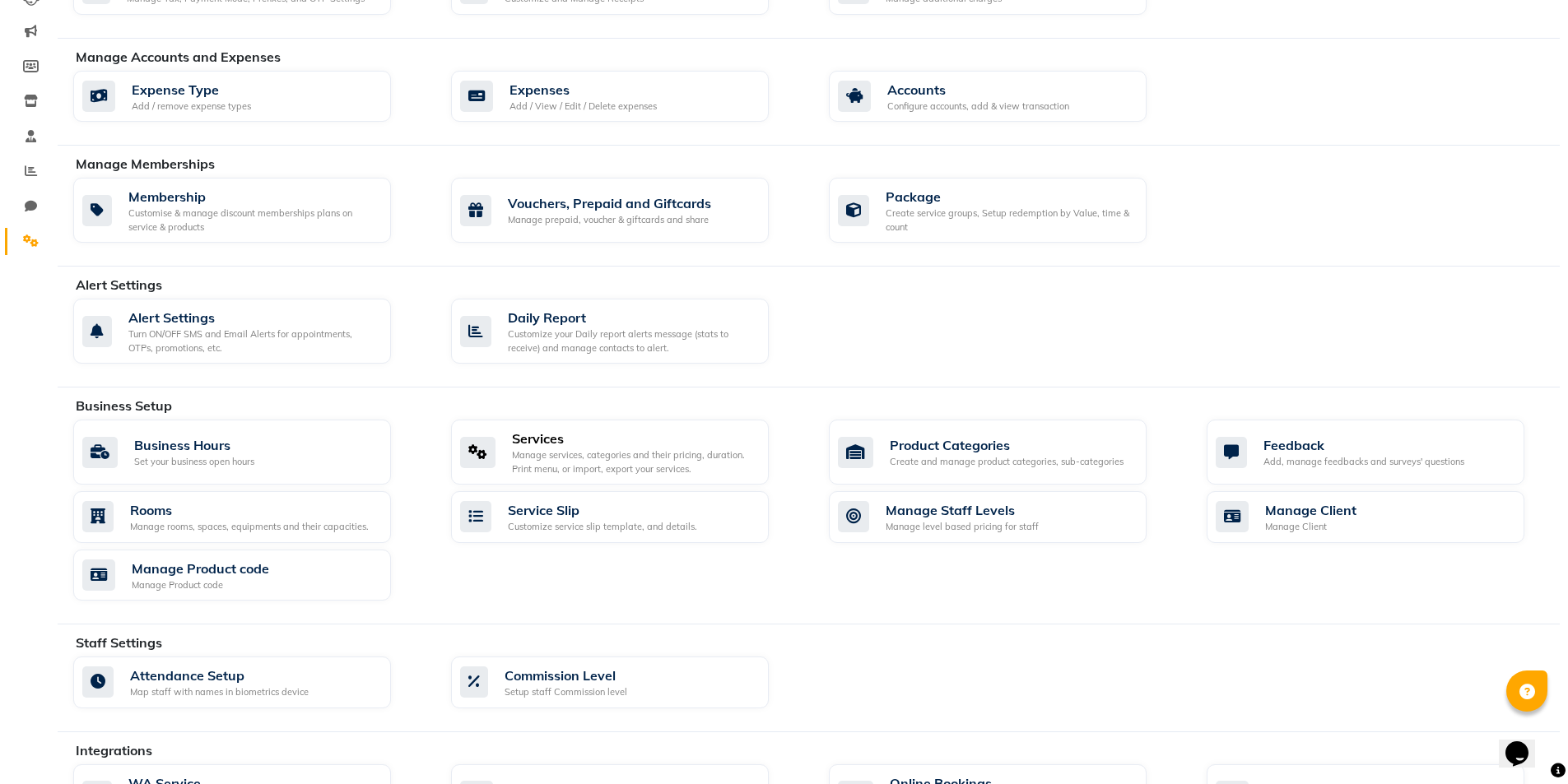
click at [529, 461] on div "Manage services, categories and their pricing, duration. Print menu, or import,…" at bounding box center [633, 461] width 244 height 27
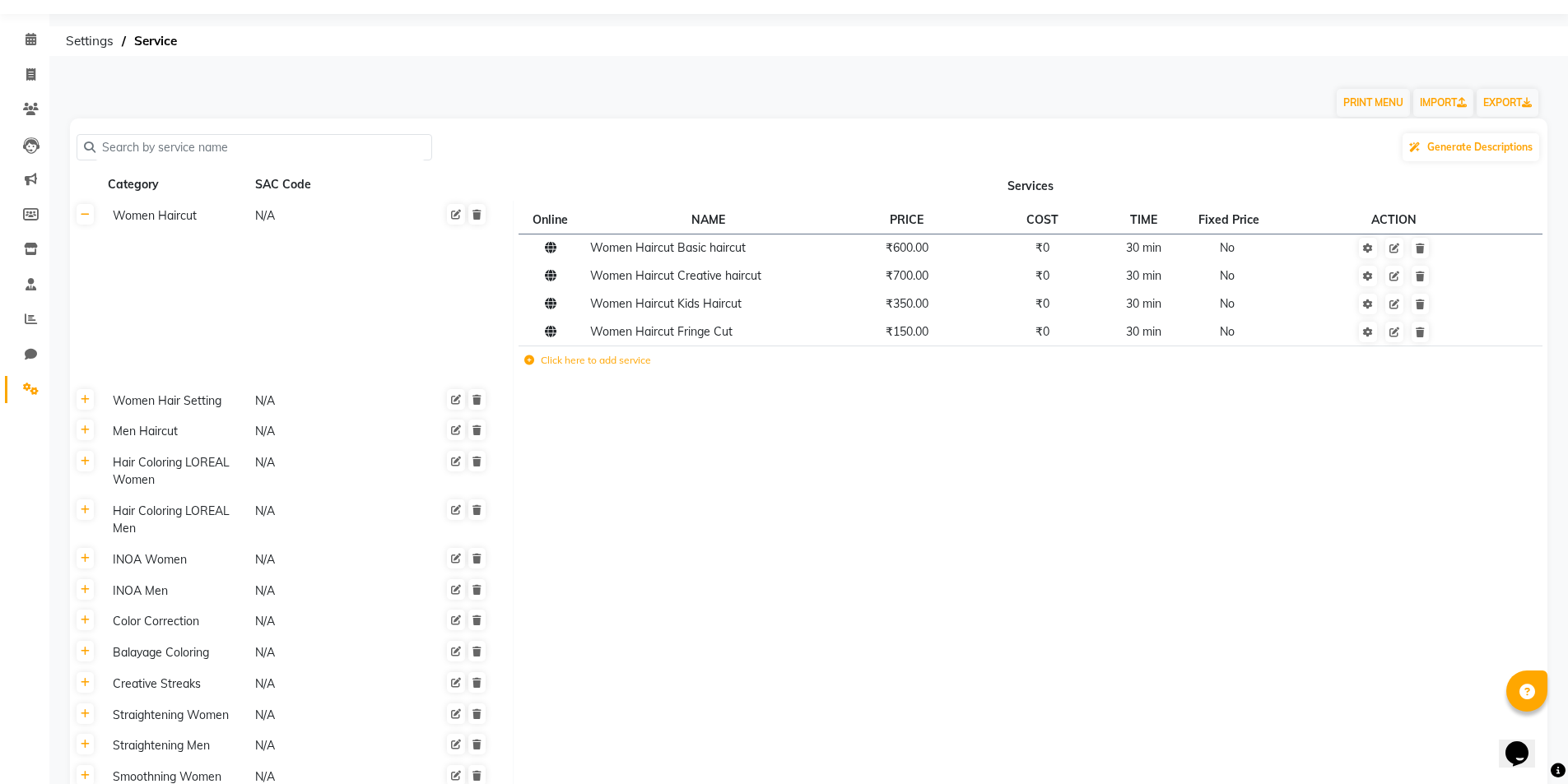
scroll to position [82, 0]
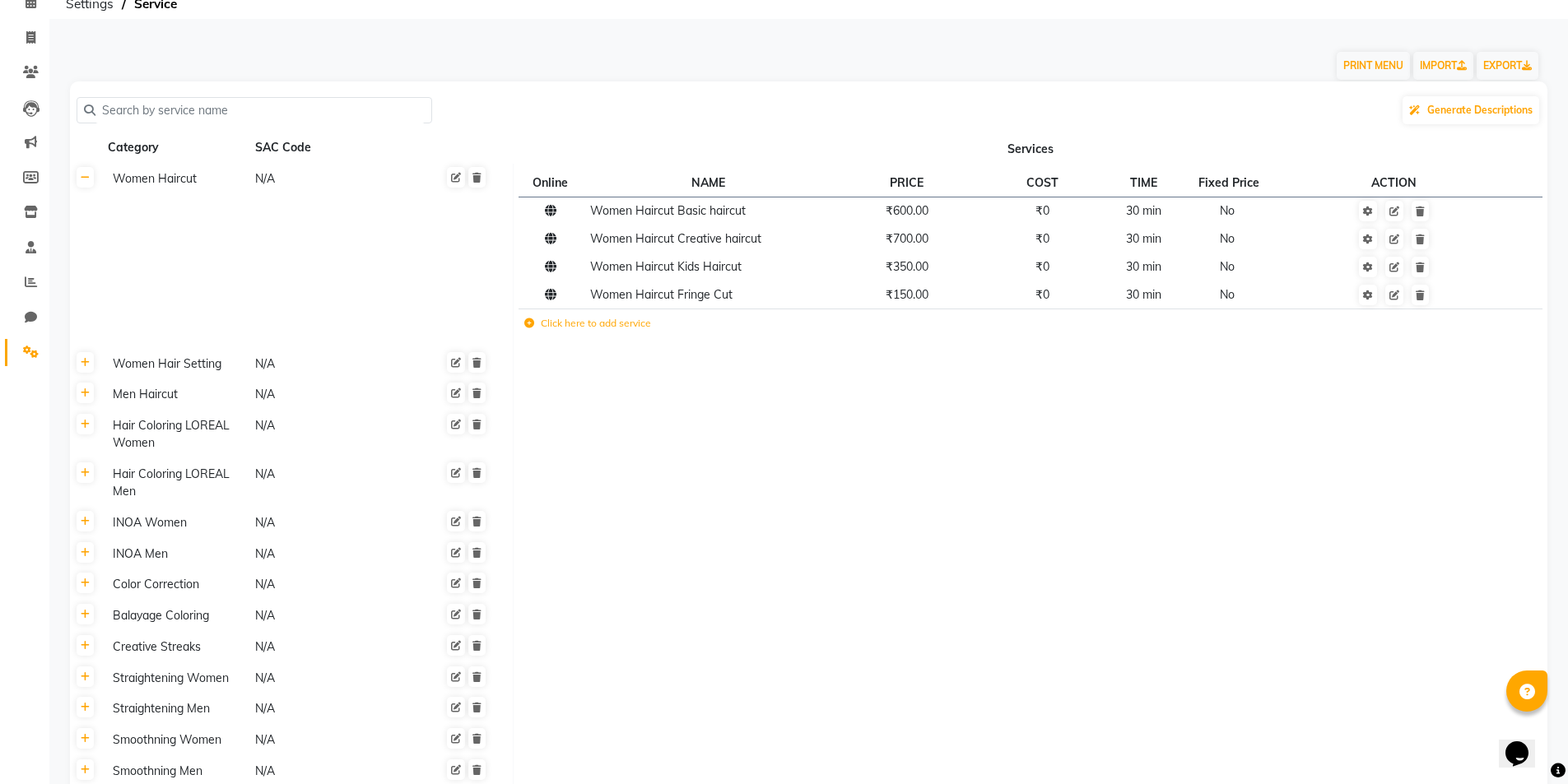
click at [534, 333] on td "Click here to add service" at bounding box center [810, 326] width 584 height 34
click at [530, 329] on label "Click here to add service" at bounding box center [587, 323] width 126 height 15
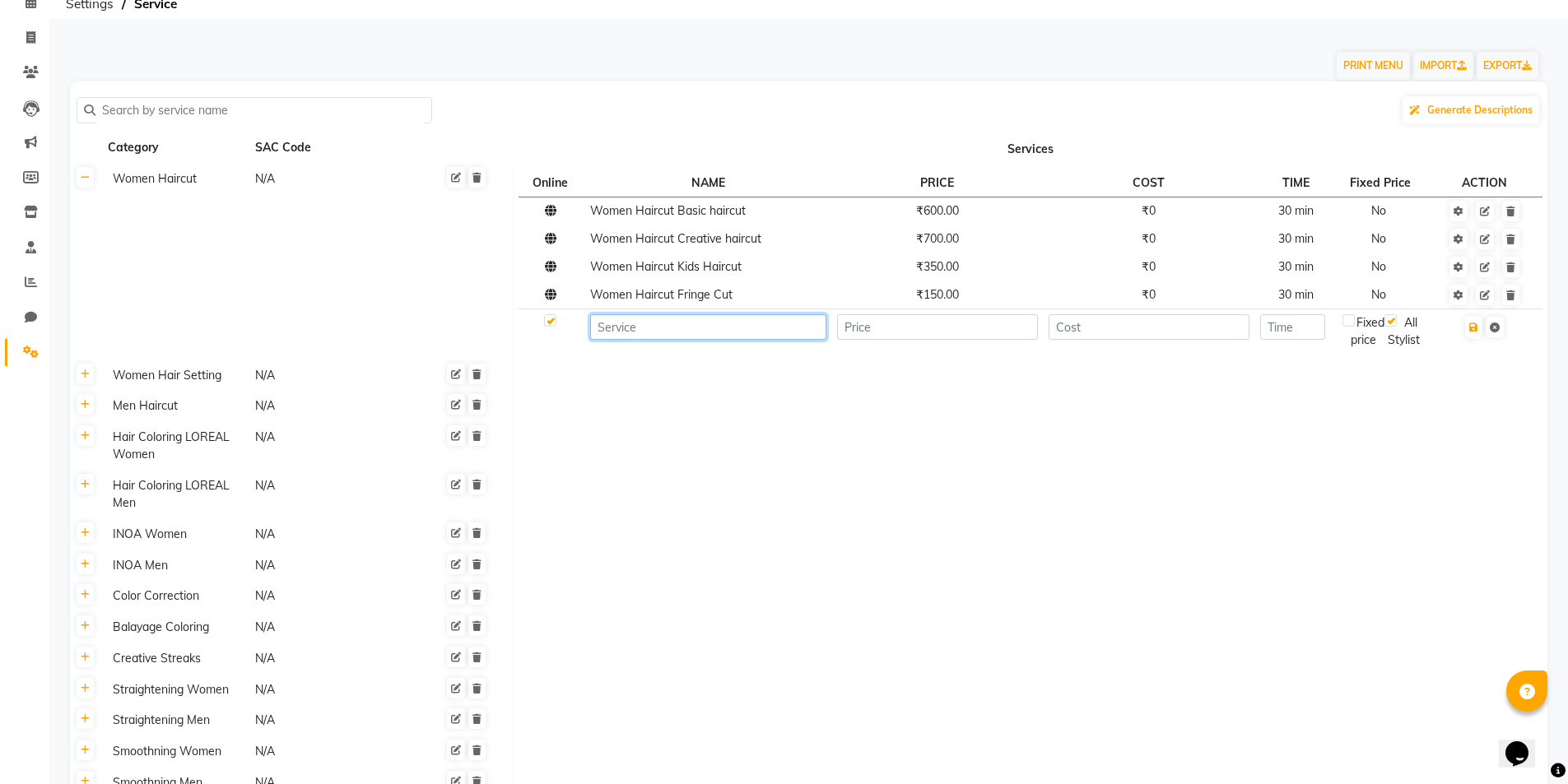
click at [599, 328] on input at bounding box center [709, 327] width 236 height 26
type input "p"
type input "Pell off mask"
click at [949, 336] on input "number" at bounding box center [937, 327] width 200 height 26
type input "800"
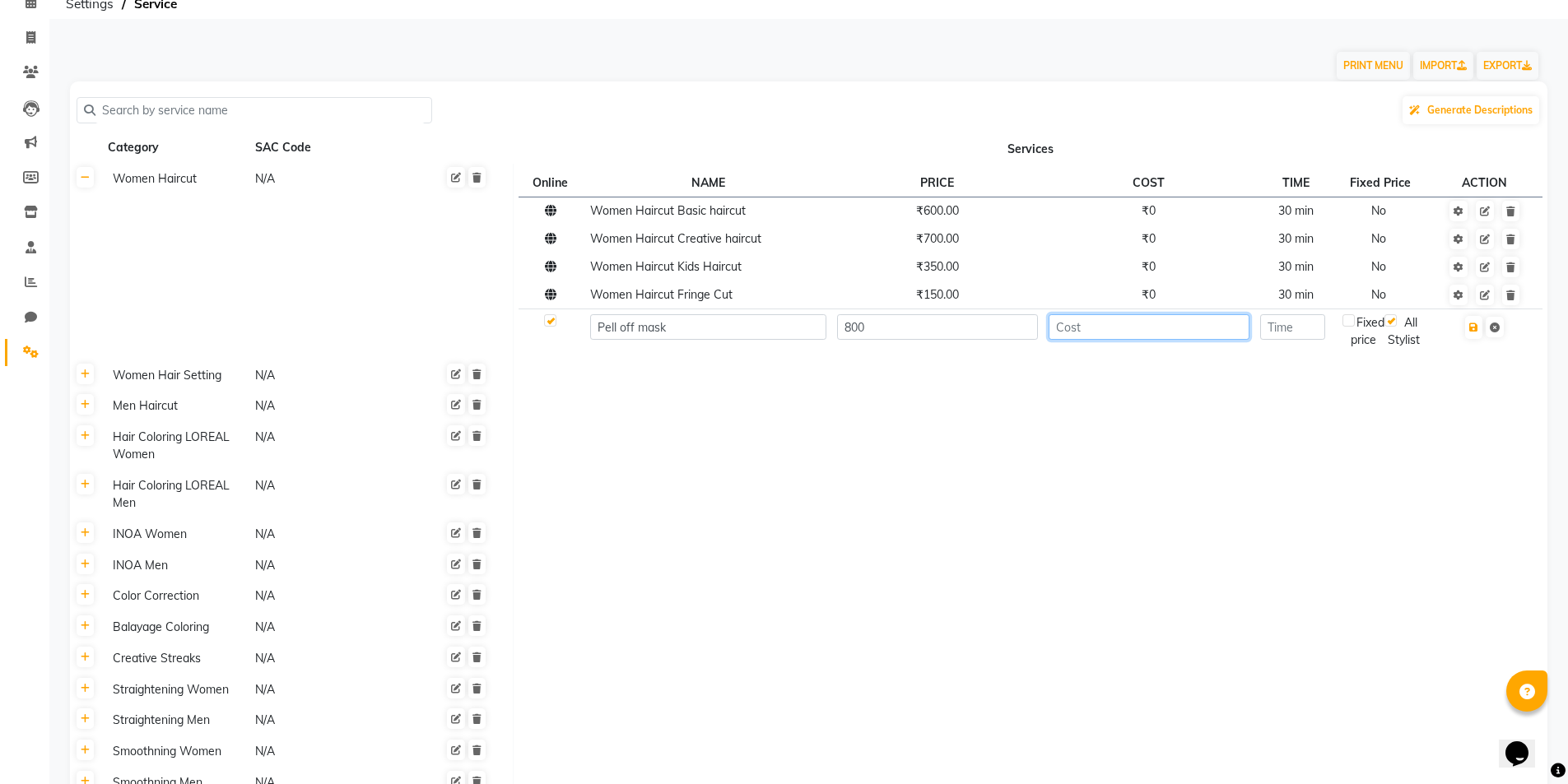
click at [1136, 320] on input "number" at bounding box center [1149, 327] width 200 height 26
type input "0"
type input "30"
click at [1477, 333] on icon "button" at bounding box center [1473, 328] width 9 height 10
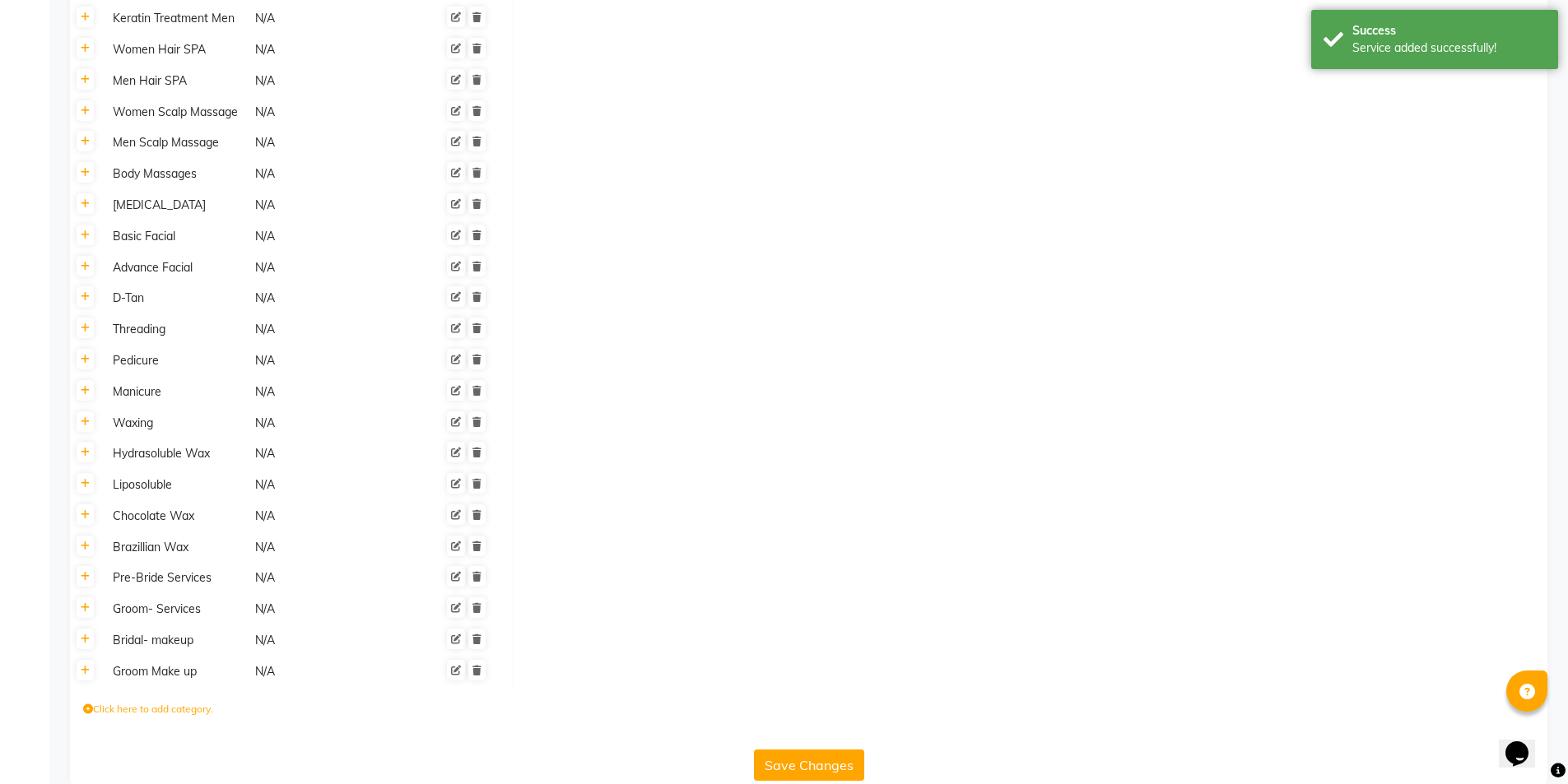
scroll to position [970, 0]
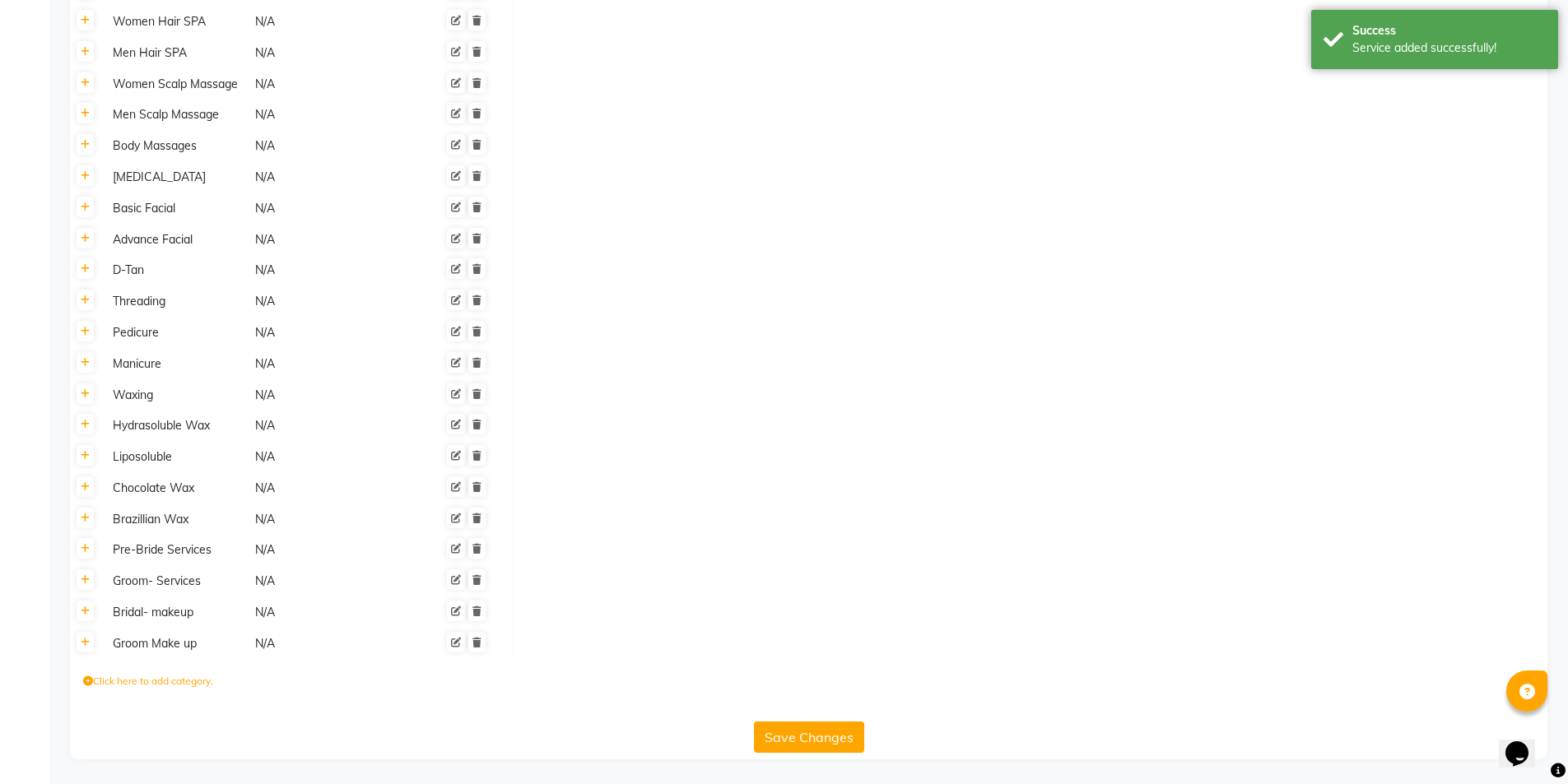
click at [771, 732] on button "Save Changes" at bounding box center [809, 737] width 111 height 32
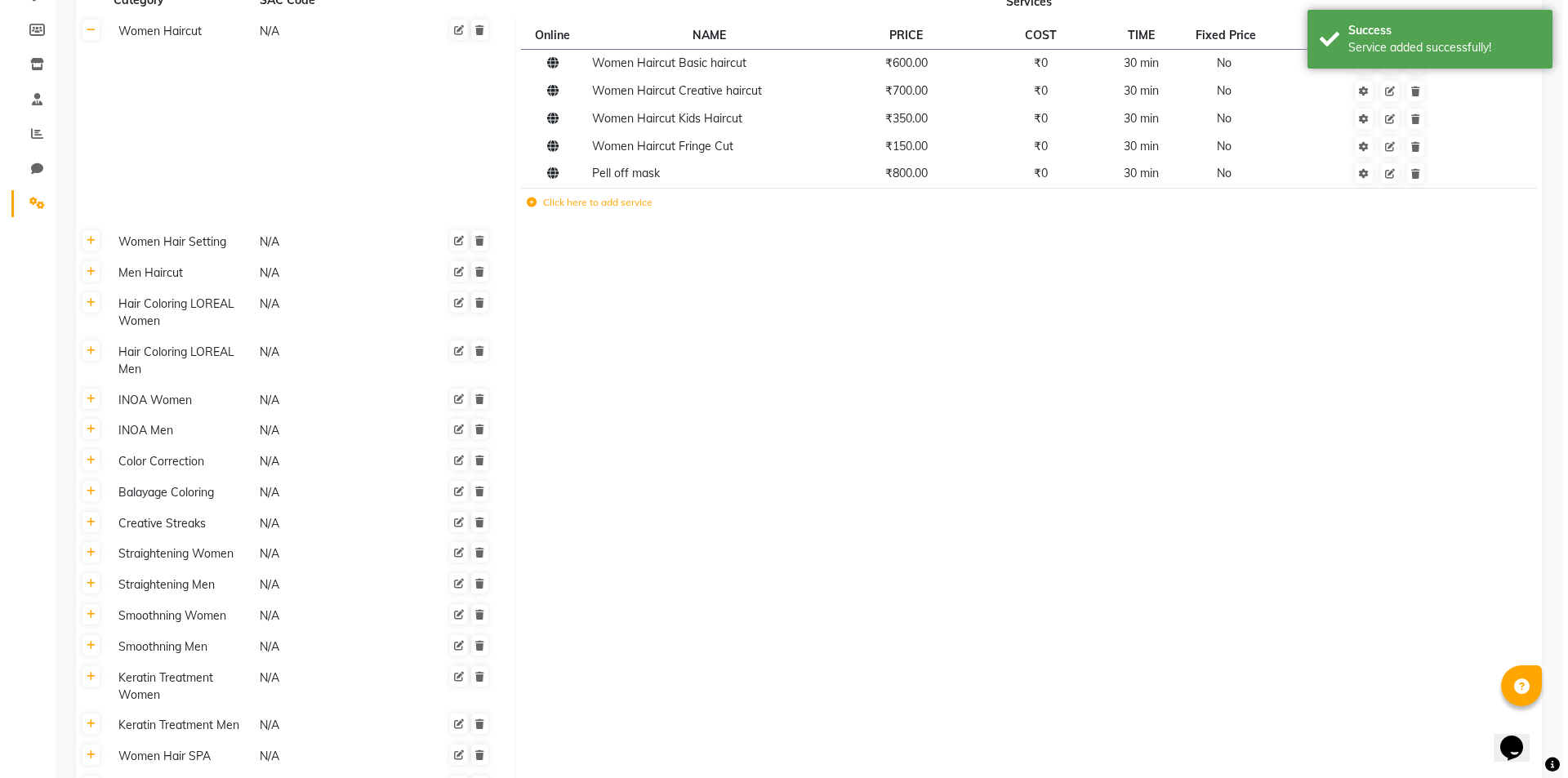
scroll to position [0, 0]
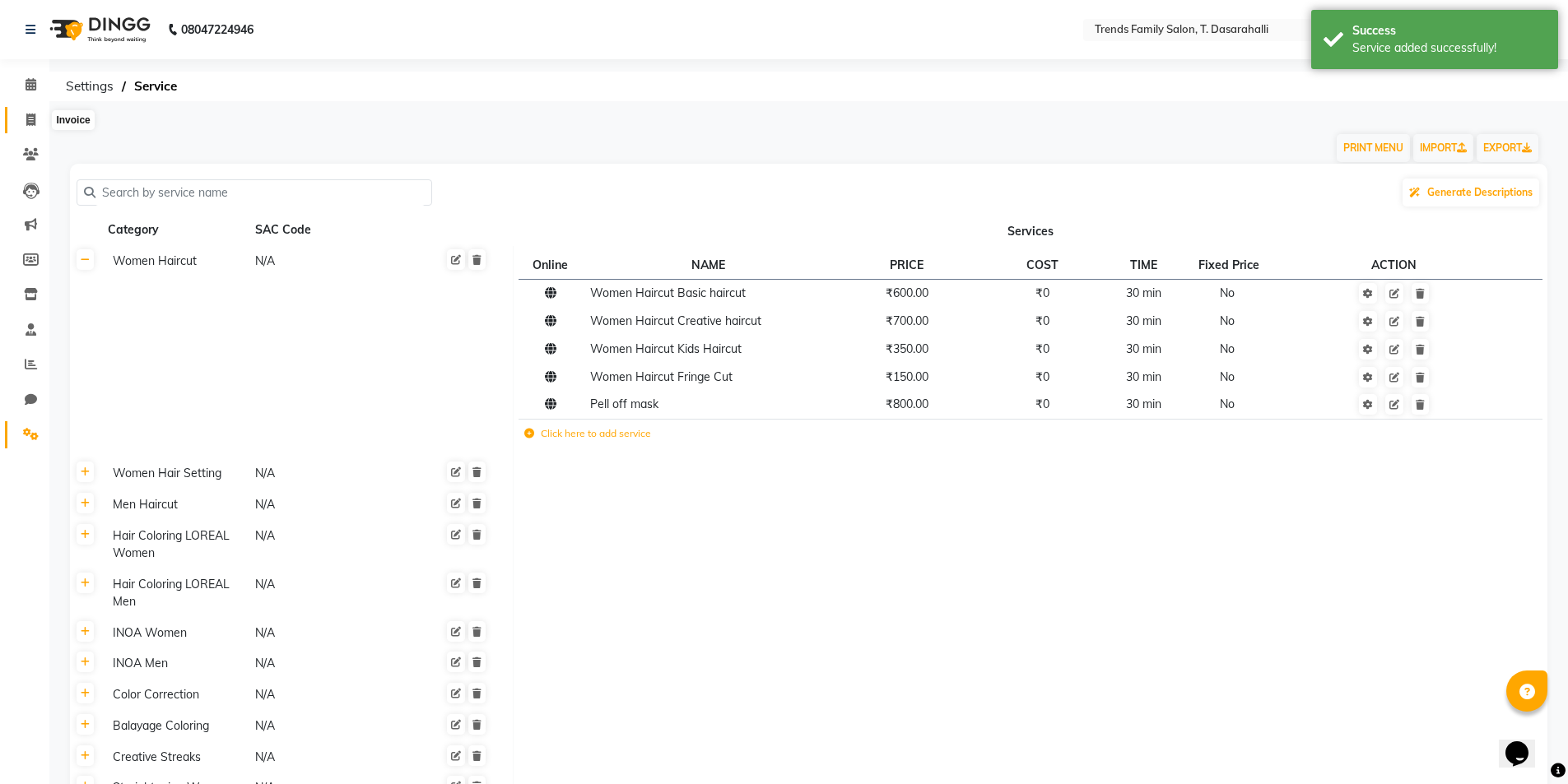
click at [35, 122] on icon at bounding box center [31, 120] width 9 height 12
select select "8481"
select select "service"
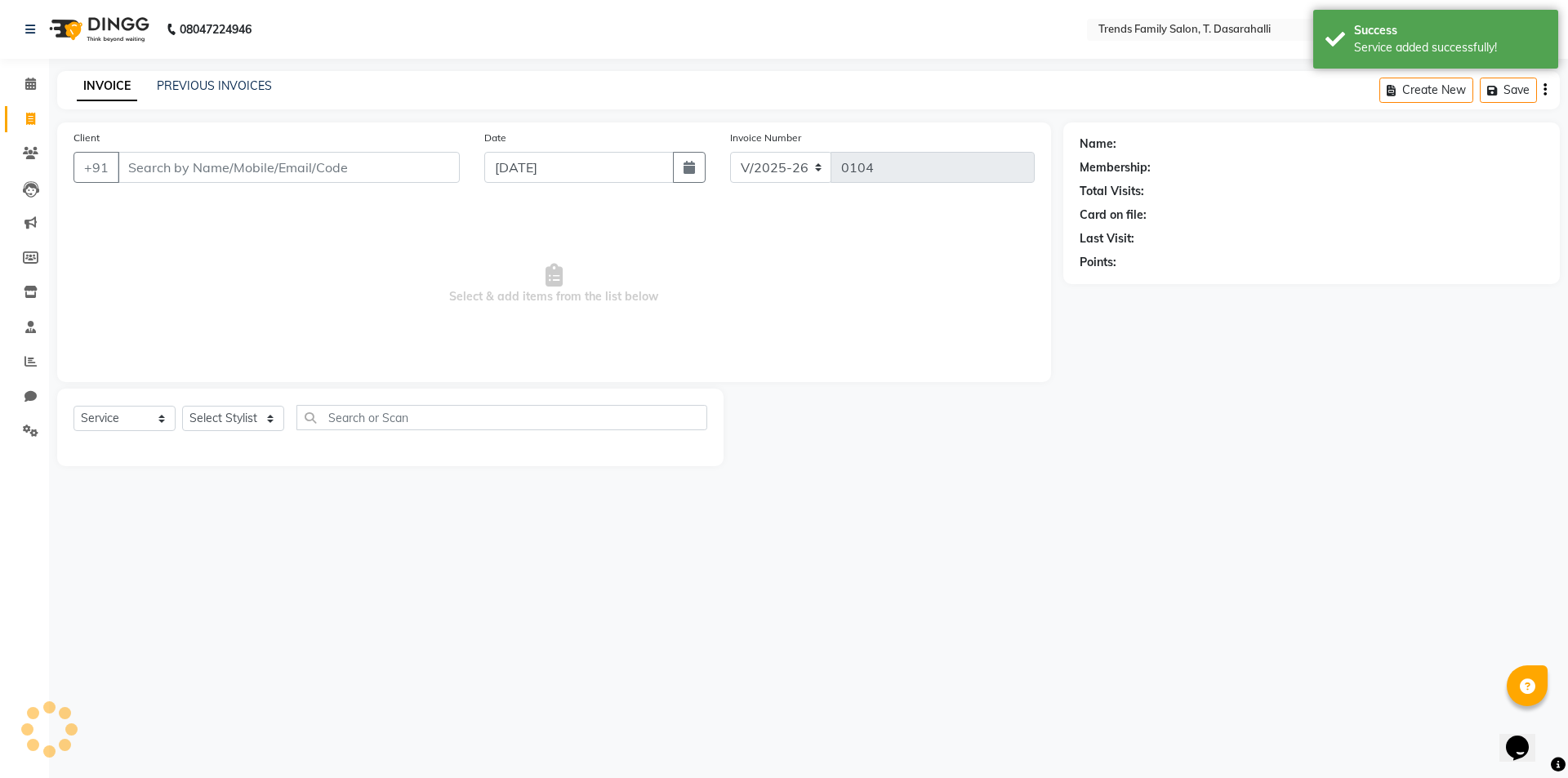
click at [188, 169] on input "Client" at bounding box center [288, 167] width 342 height 31
type input "9632365993"
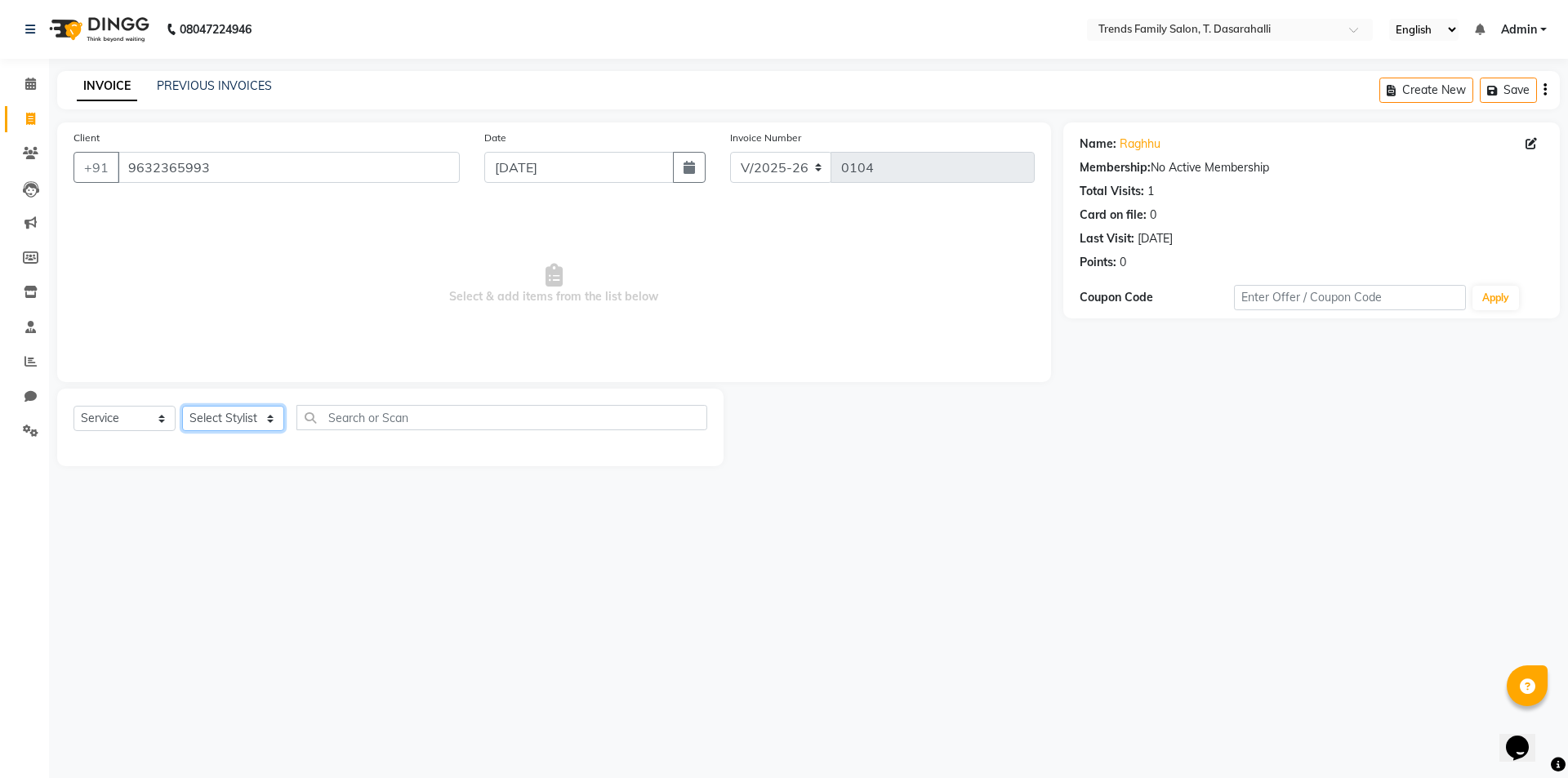
click at [243, 418] on select "Select Stylist [PERSON_NAME] [PERSON_NAME] Ayaan [PERSON_NAME] Danish Danish [P…" at bounding box center [234, 418] width 102 height 26
select select "84566"
click at [182, 406] on select "Select Stylist [PERSON_NAME] [PERSON_NAME] Ayaan [PERSON_NAME] Danish Danish [P…" at bounding box center [234, 418] width 102 height 26
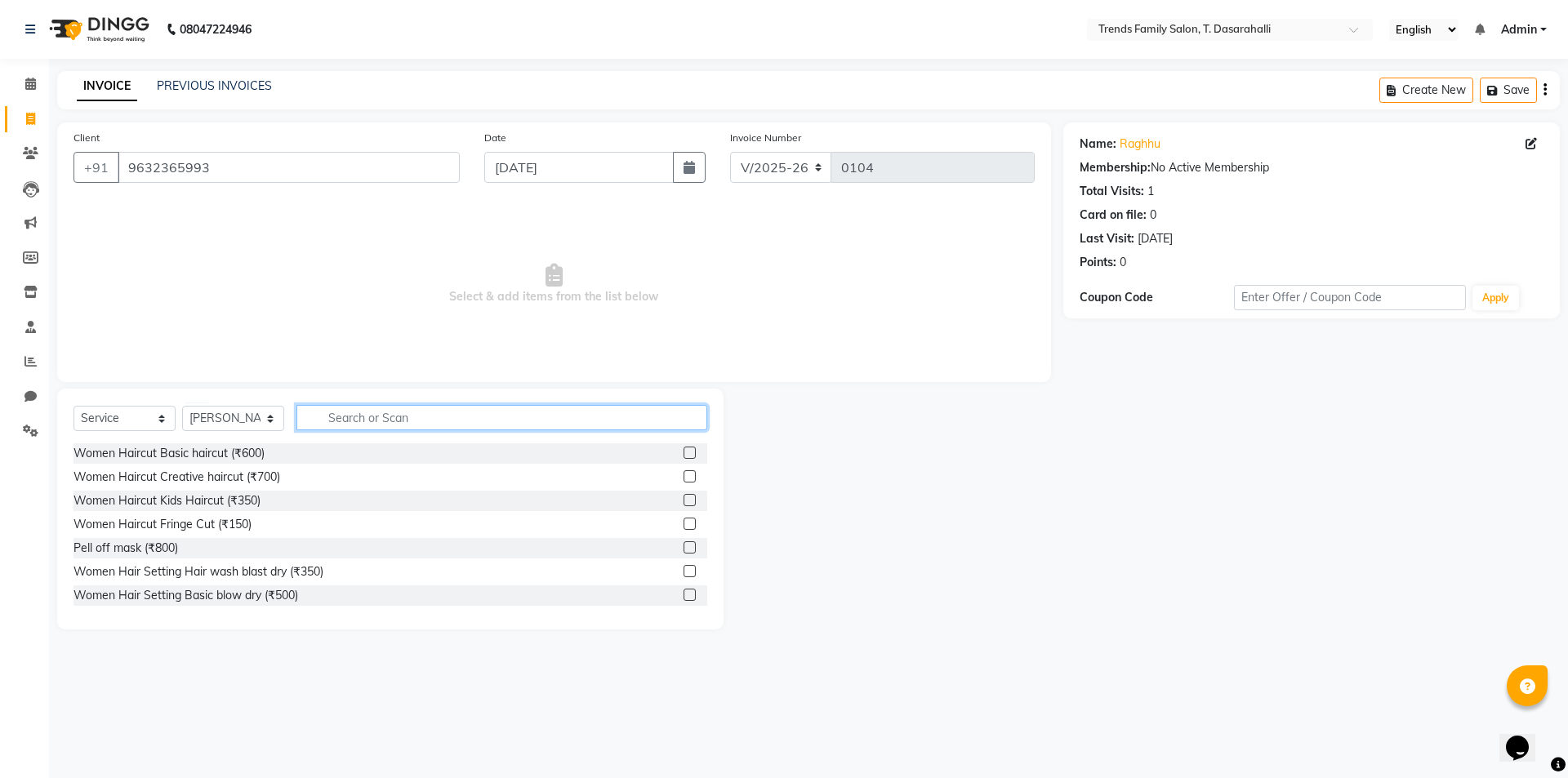
click at [355, 413] on input "text" at bounding box center [502, 417] width 411 height 26
type input "P"
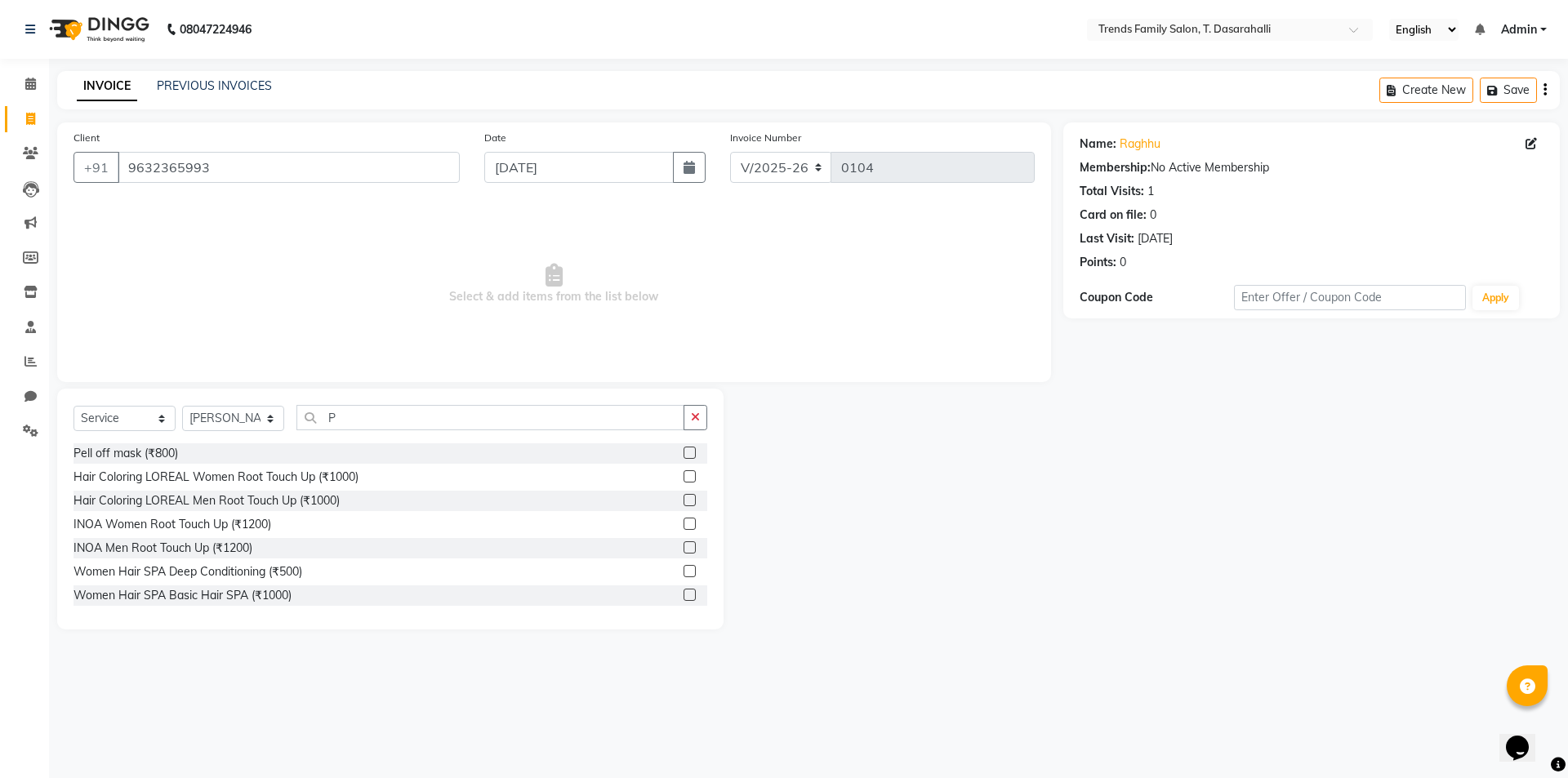
click at [683, 451] on label at bounding box center [689, 452] width 12 height 12
click at [683, 451] on input "checkbox" at bounding box center [688, 453] width 11 height 11
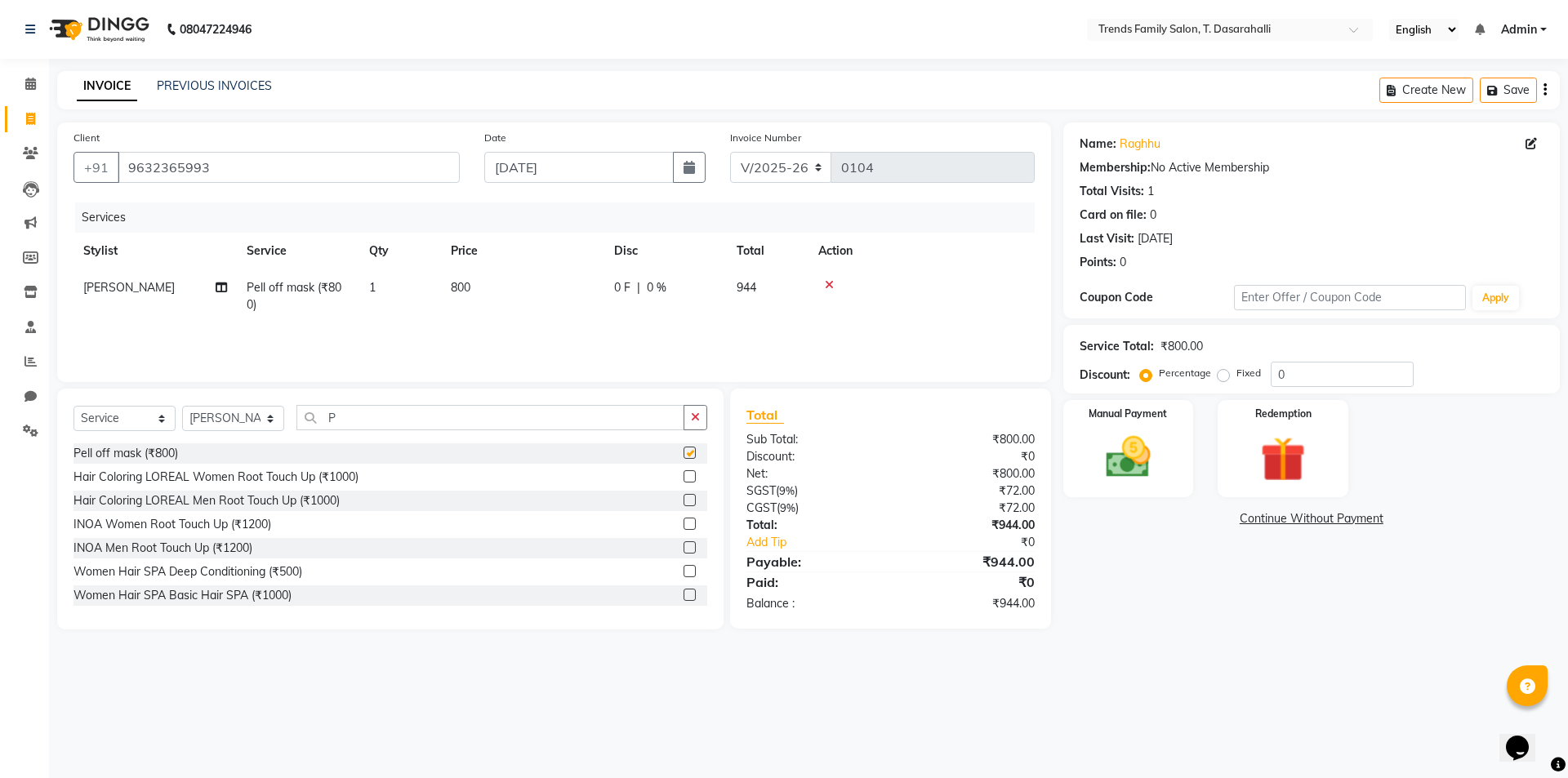
checkbox input "false"
click at [242, 417] on select "Select Stylist [PERSON_NAME] [PERSON_NAME] Ayaan [PERSON_NAME] Danish Danish [P…" at bounding box center [234, 418] width 102 height 26
select select "89888"
click at [182, 406] on select "Select Stylist [PERSON_NAME] [PERSON_NAME] Ayaan [PERSON_NAME] Danish Danish [P…" at bounding box center [234, 418] width 102 height 26
click at [690, 421] on button "button" at bounding box center [695, 417] width 24 height 26
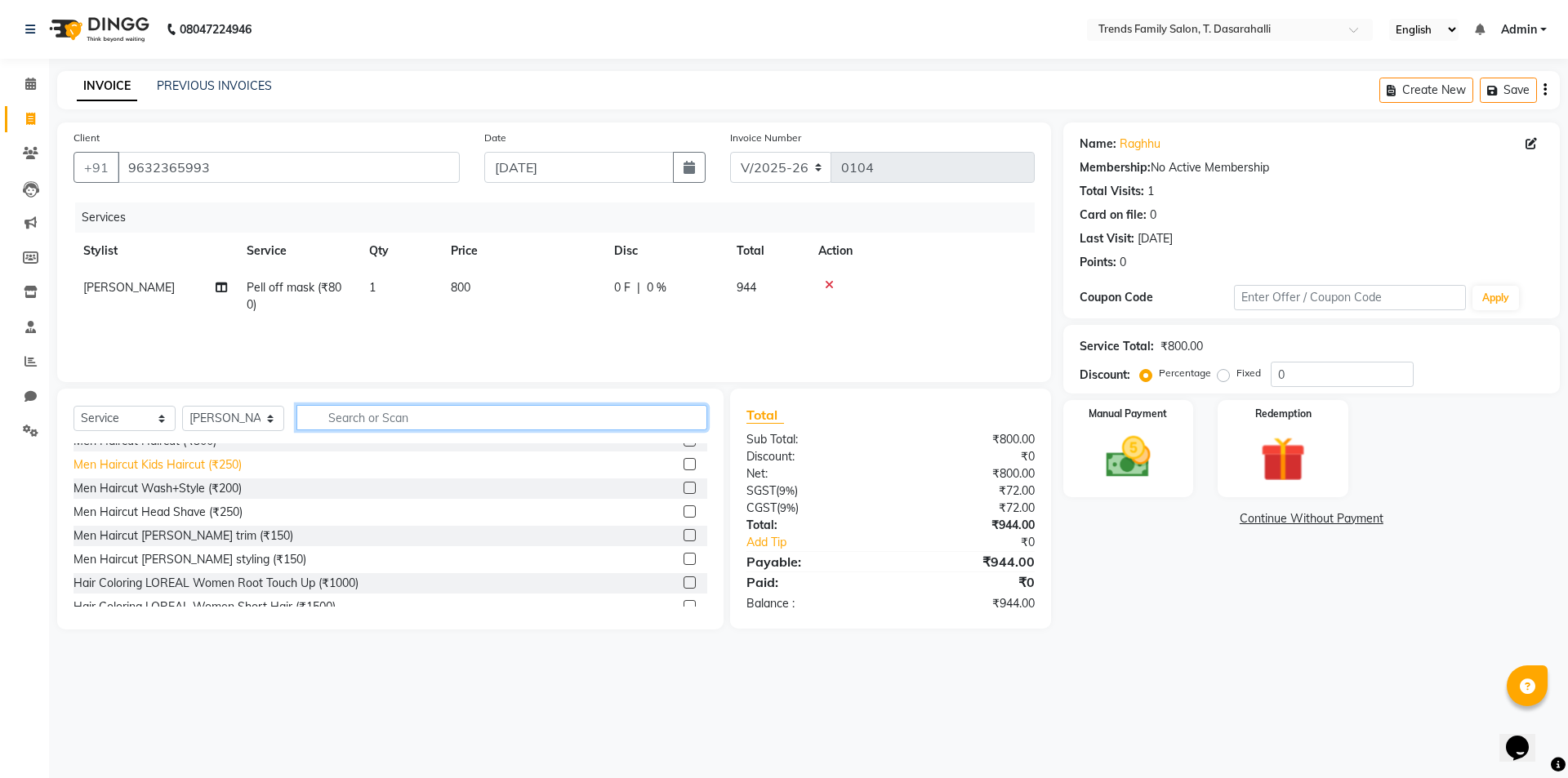
scroll to position [245, 0]
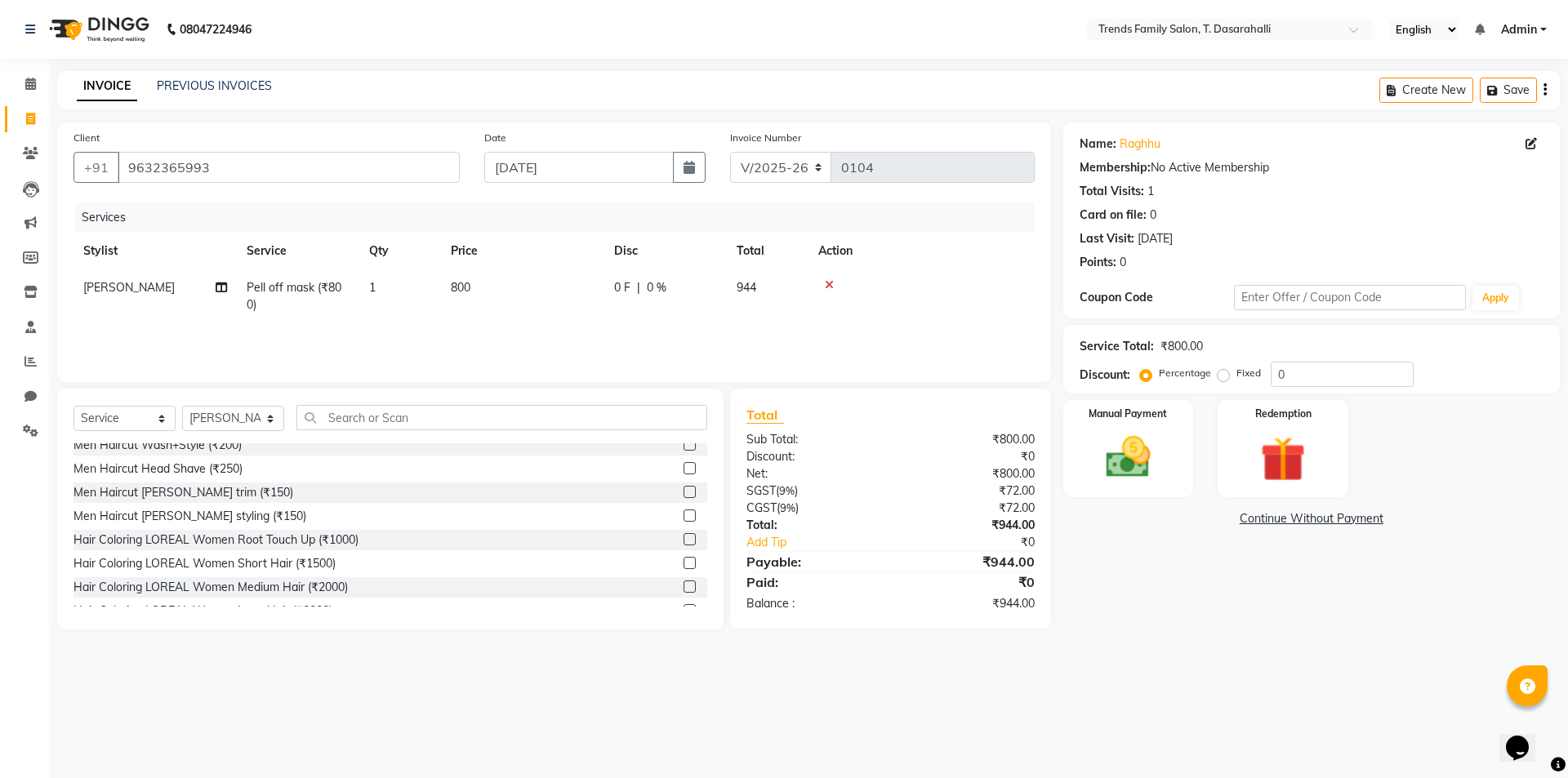
click at [683, 493] on label at bounding box center [689, 492] width 12 height 12
click at [683, 493] on input "checkbox" at bounding box center [688, 493] width 11 height 11
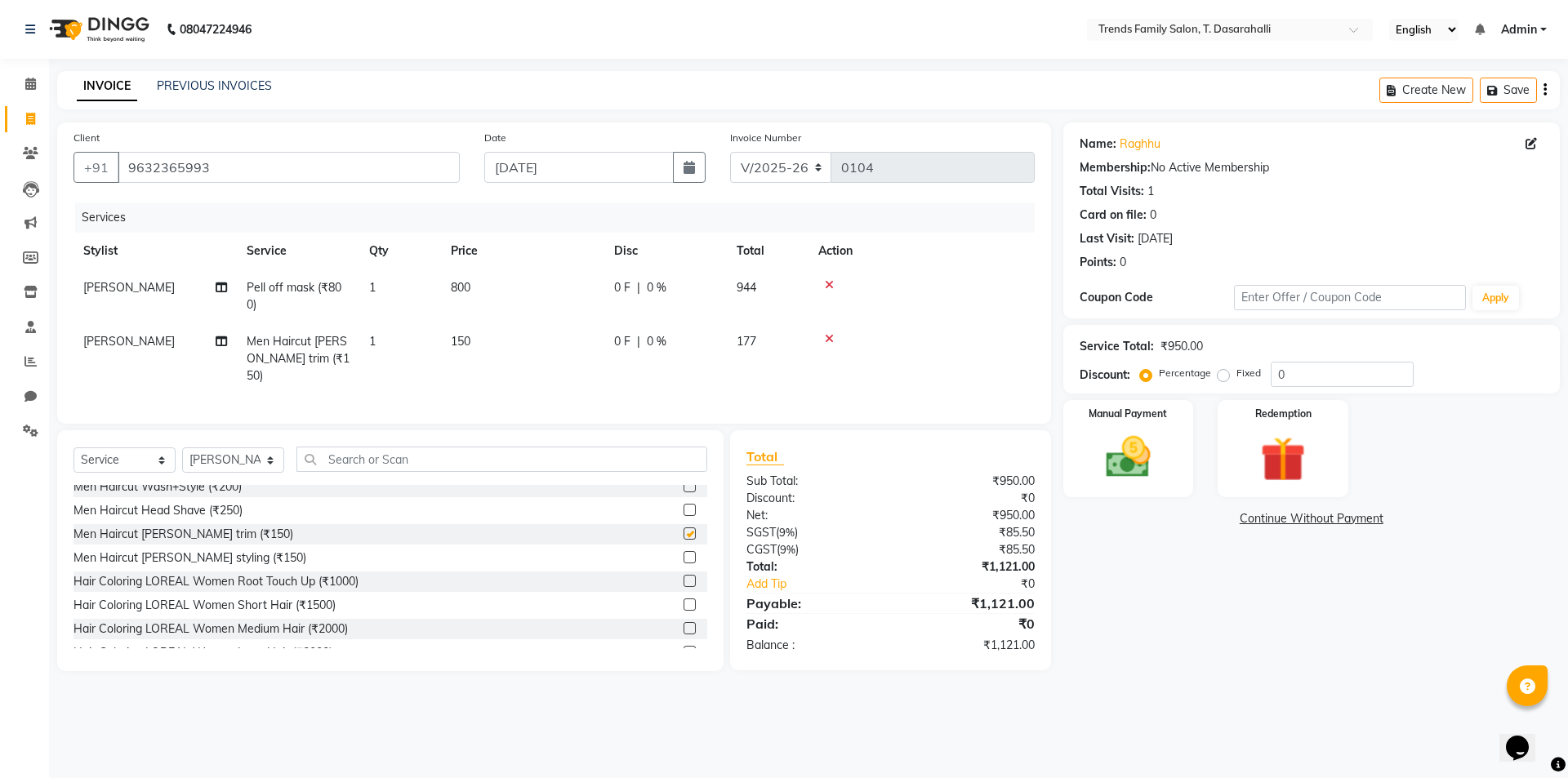
checkbox input "false"
click at [470, 349] on td "150" at bounding box center [522, 359] width 163 height 71
select select "89888"
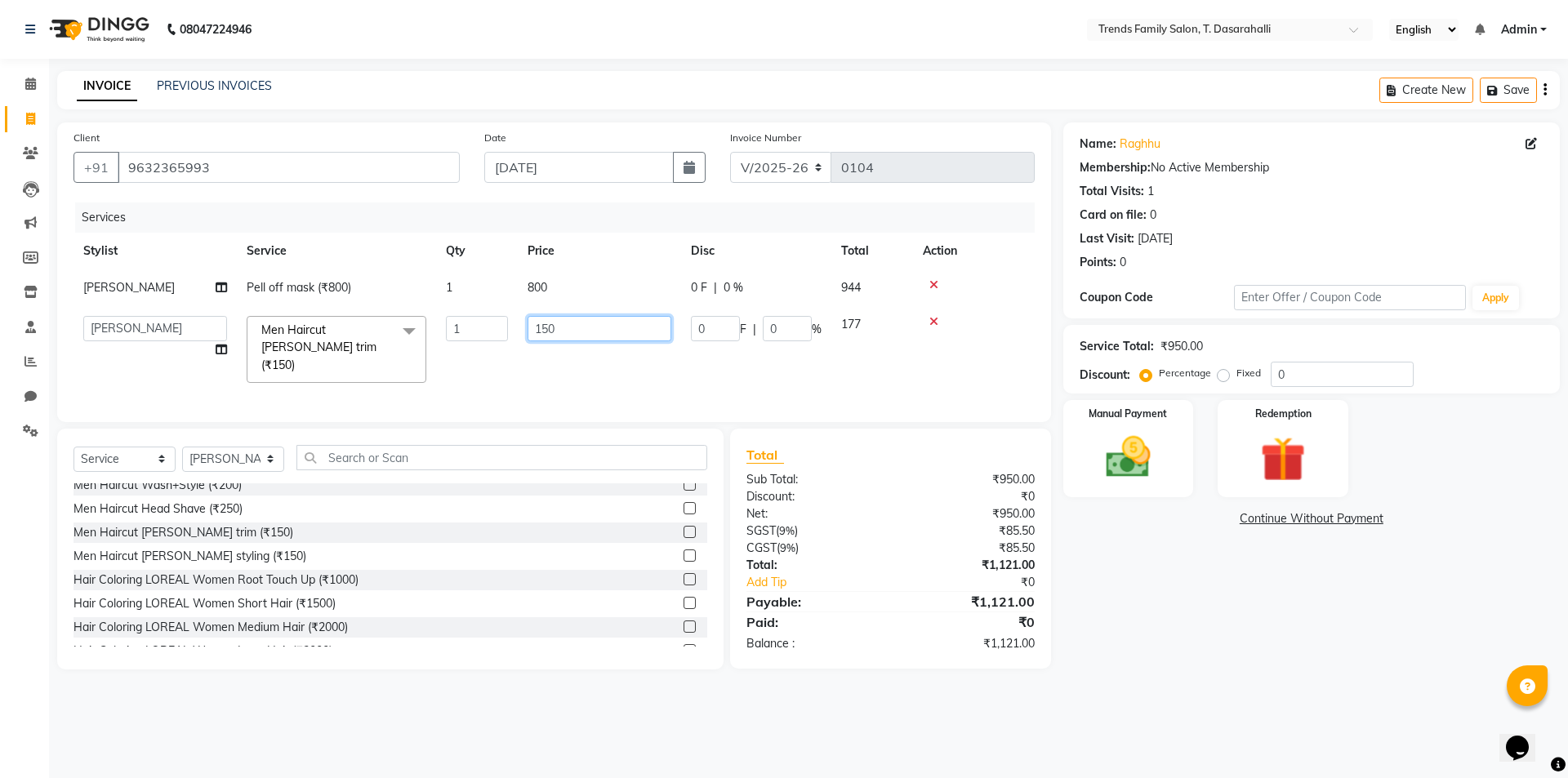
drag, startPoint x: 581, startPoint y: 332, endPoint x: 0, endPoint y: 261, distance: 585.3
click at [250, 345] on tr "[PERSON_NAME] [PERSON_NAME] Ayaan [PERSON_NAME] Danish Danish [PERSON_NAME] R D…" at bounding box center [554, 349] width 961 height 87
type input "450"
drag, startPoint x: 784, startPoint y: 326, endPoint x: 731, endPoint y: 312, distance: 54.8
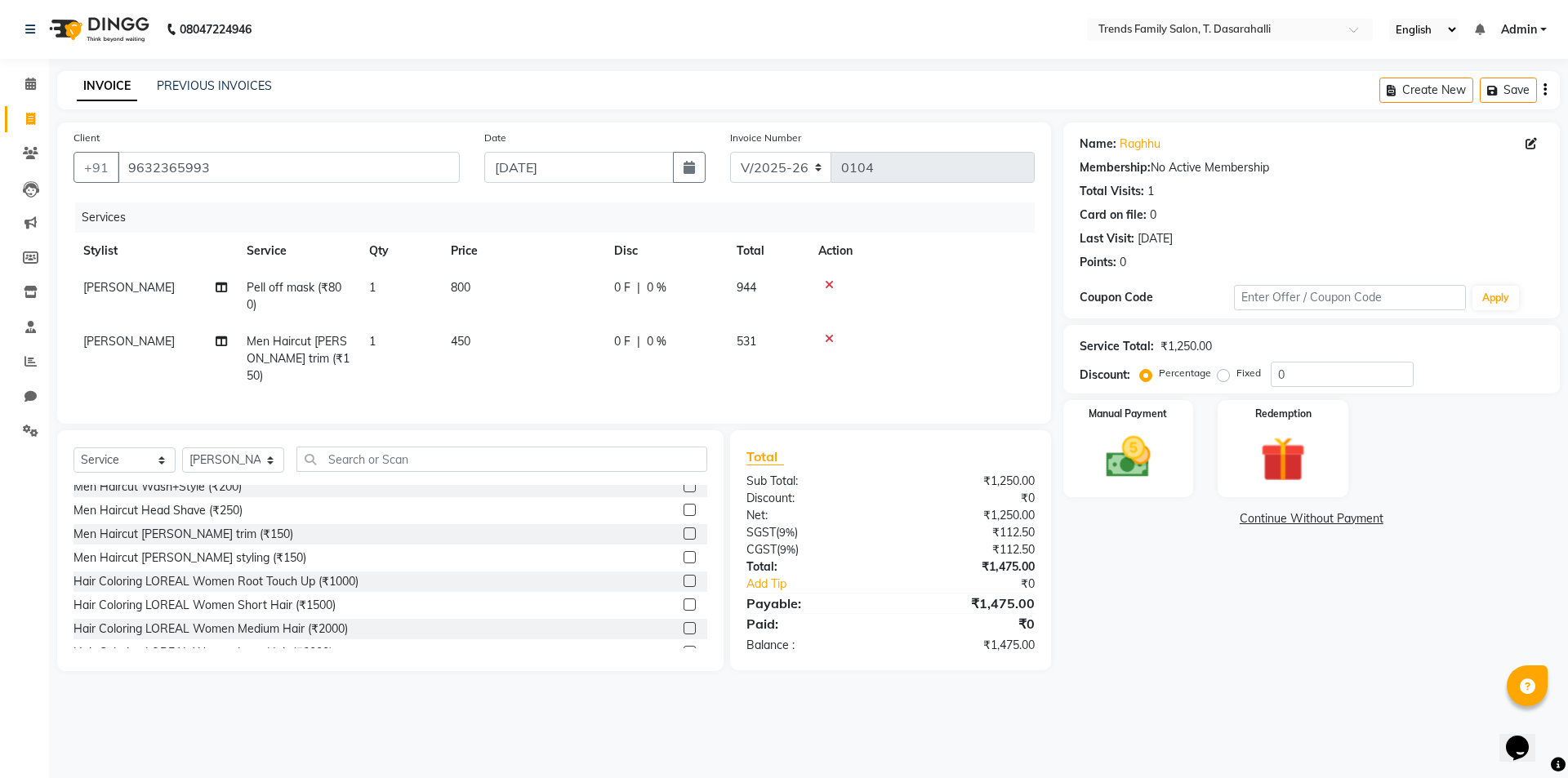
click at [782, 384] on div "Services Stylist Service Qty Price Disc Total Action [PERSON_NAME] off mask (₹8…" at bounding box center [554, 304] width 961 height 205
click at [676, 359] on td "0 F | 0 %" at bounding box center [665, 359] width 122 height 71
select select "89888"
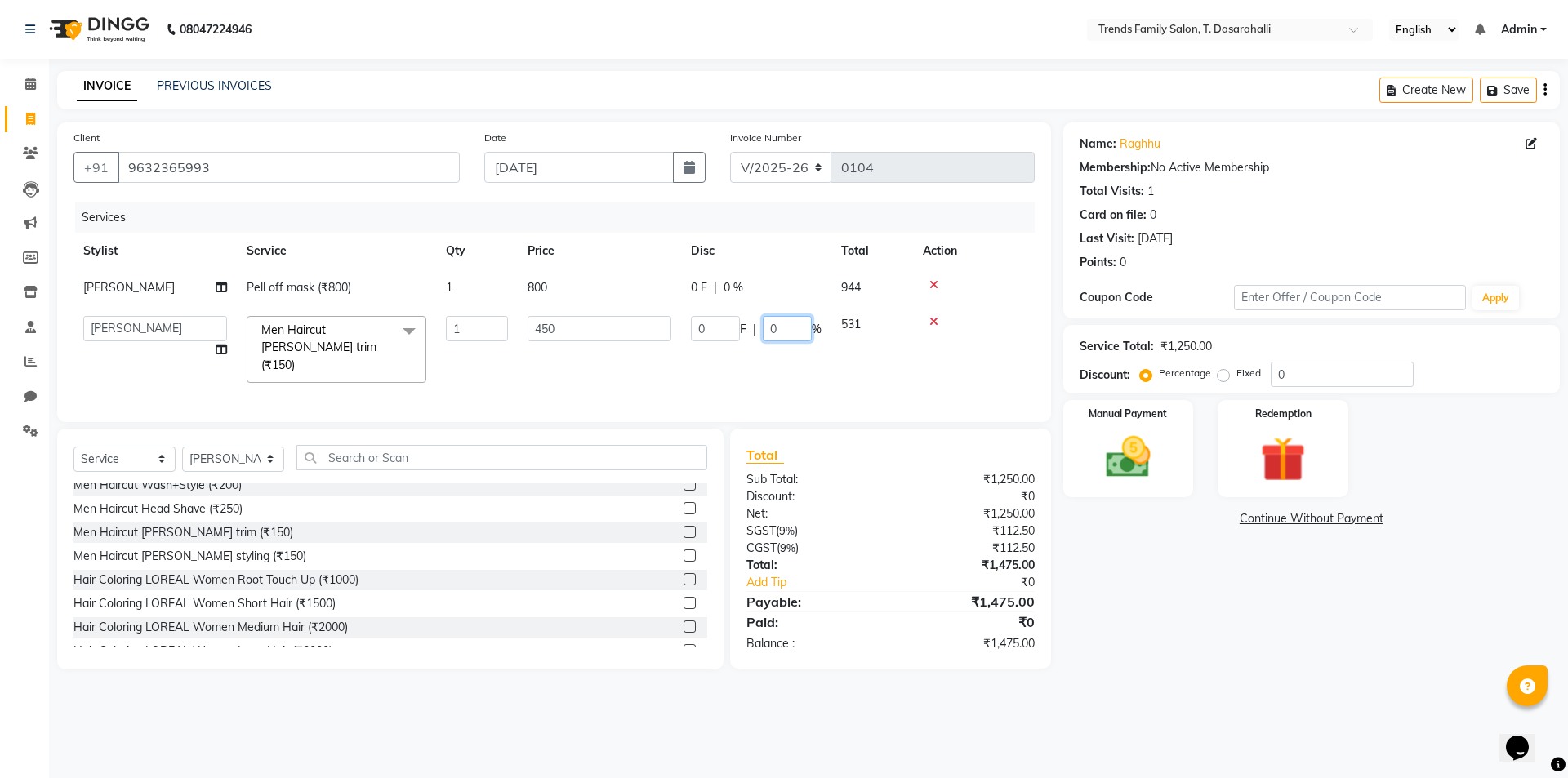
drag, startPoint x: 754, startPoint y: 339, endPoint x: 682, endPoint y: 347, distance: 72.4
click at [690, 347] on td "0 F | 0 %" at bounding box center [756, 349] width 150 height 87
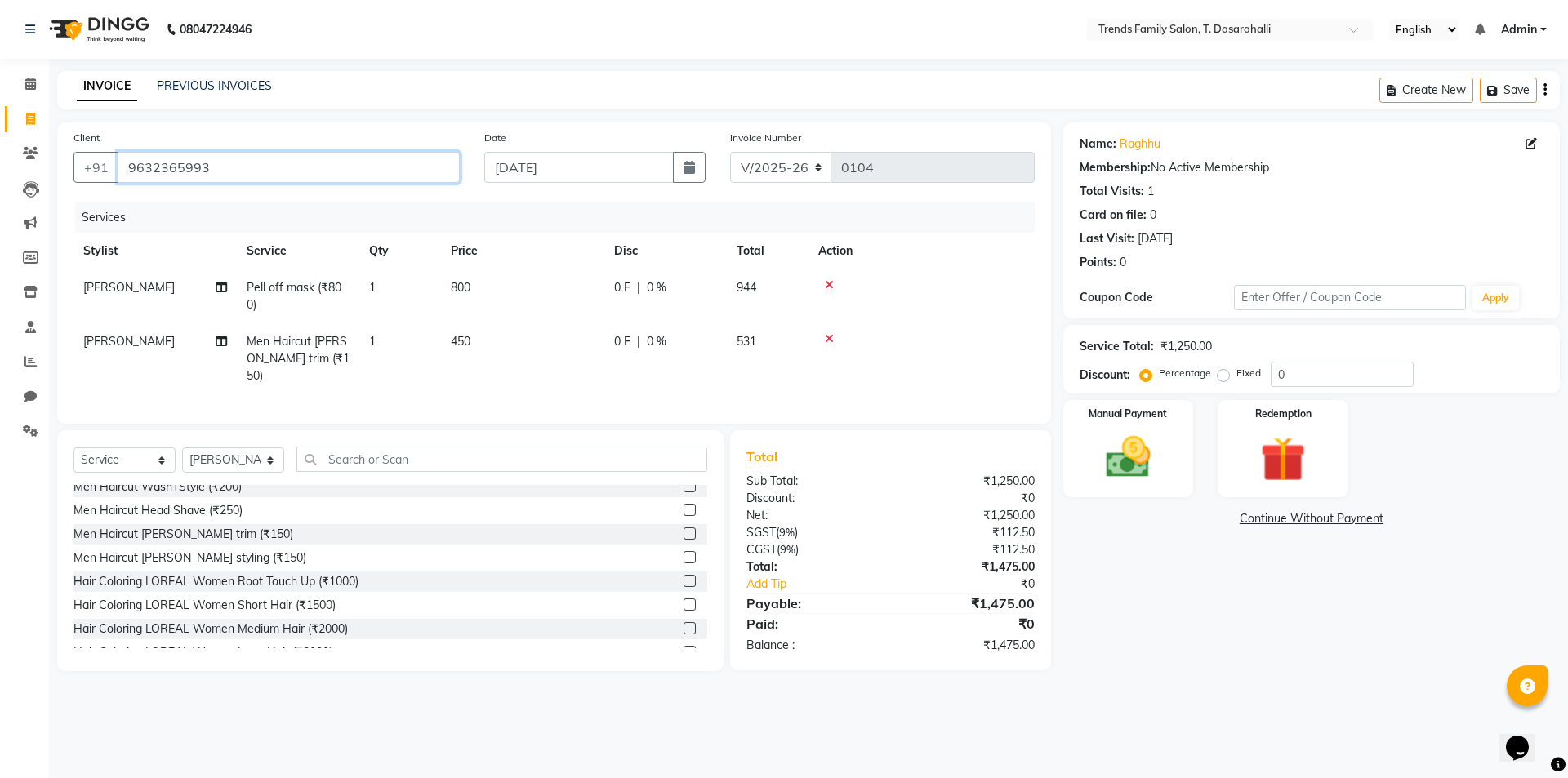
drag, startPoint x: 301, startPoint y: 170, endPoint x: 0, endPoint y: 69, distance: 317.5
click at [0, 136] on app-home "08047224946 Select Location × Trends Family Salon, T. Dasarahalli English ENGLI…" at bounding box center [784, 347] width 1568 height 695
click at [29, 423] on span at bounding box center [31, 431] width 29 height 19
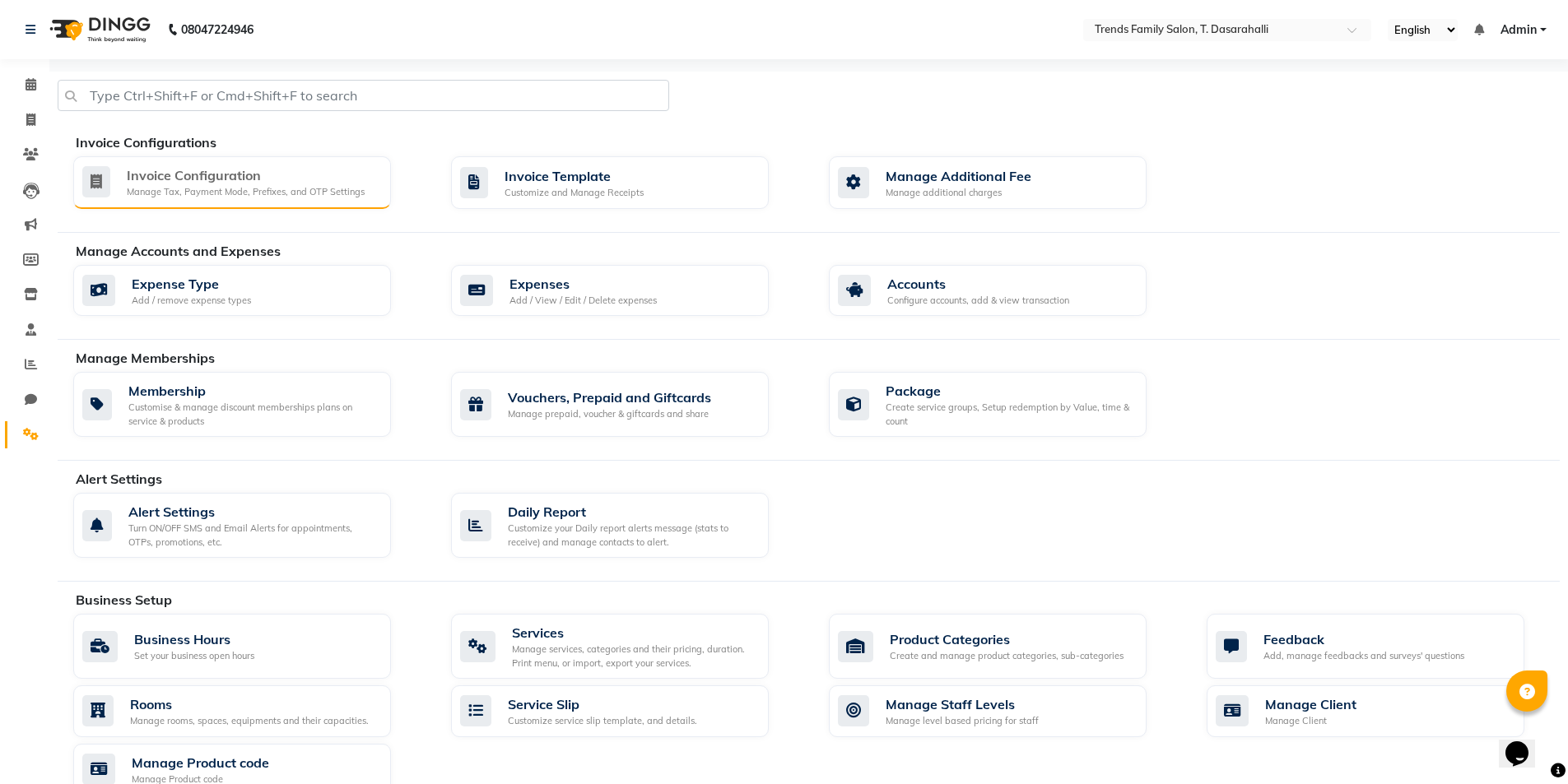
click at [286, 186] on div "Manage Tax, Payment Mode, Prefixes, and OTP Settings" at bounding box center [245, 192] width 238 height 14
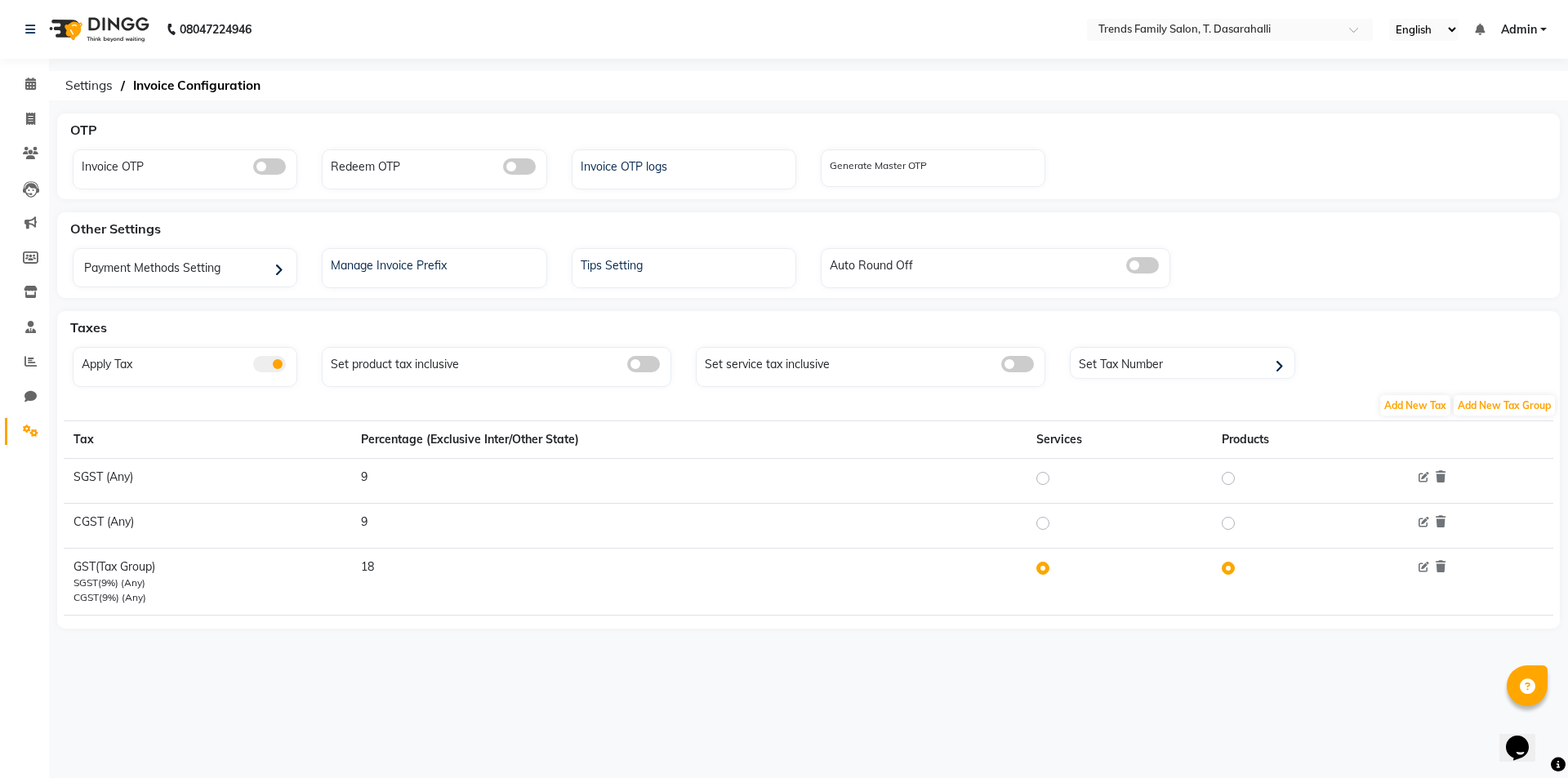
click at [277, 365] on span at bounding box center [270, 364] width 33 height 17
click at [253, 366] on input "checkbox" at bounding box center [253, 366] width 0 height 0
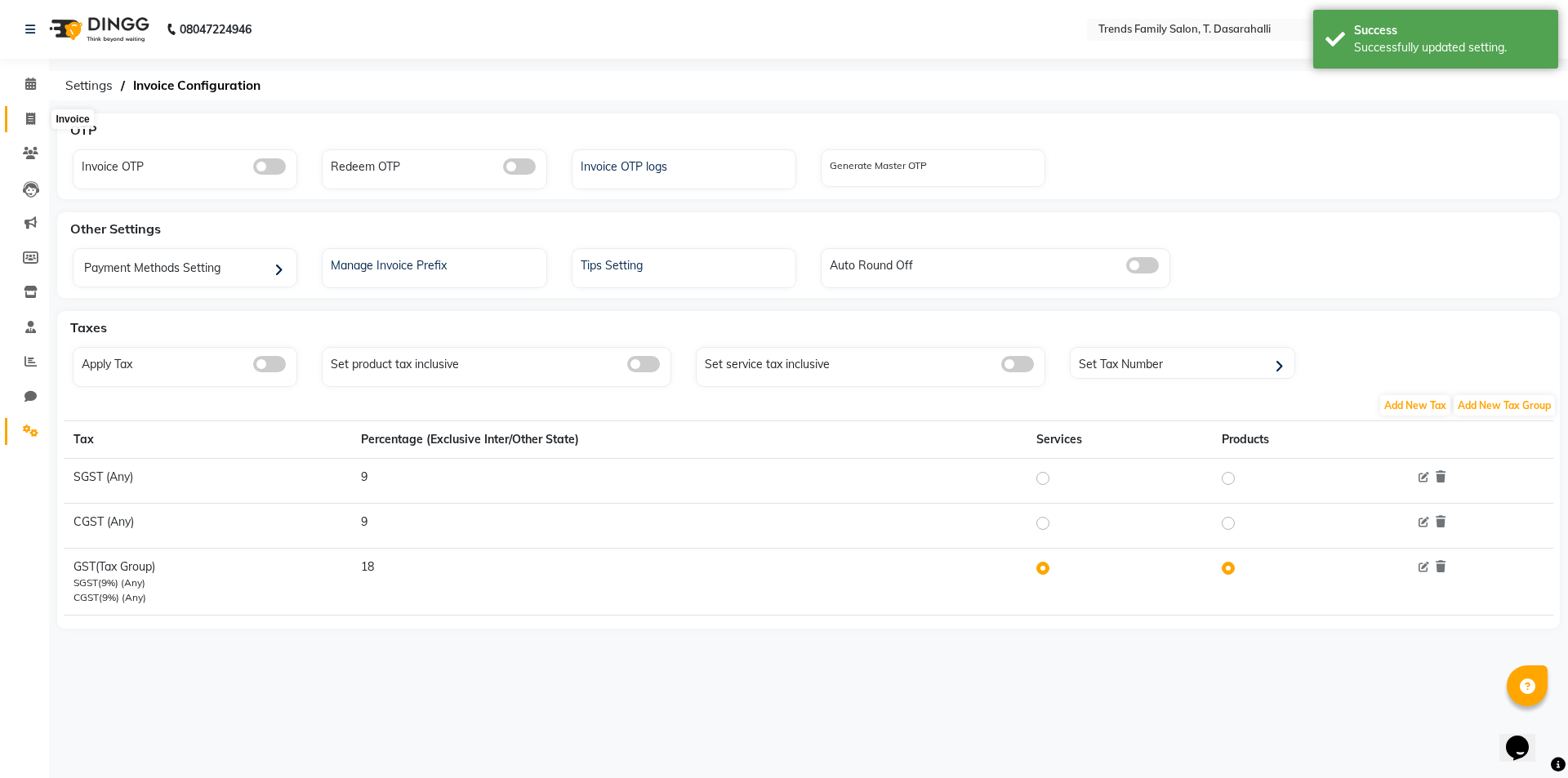
click at [32, 124] on icon at bounding box center [31, 119] width 9 height 12
select select "service"
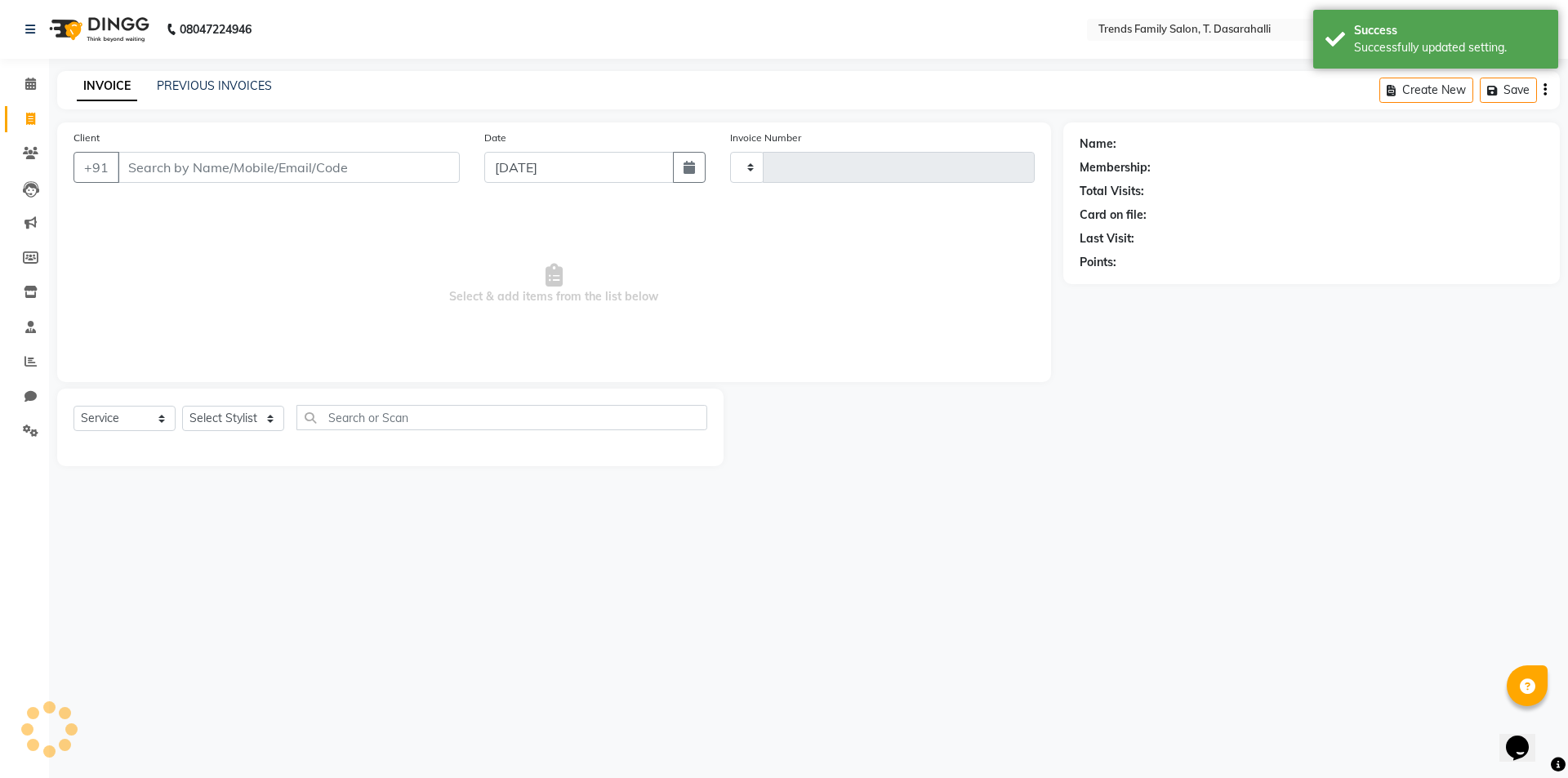
type input "0104"
select select "8481"
click at [341, 167] on input "Client" at bounding box center [288, 167] width 342 height 31
type input "v"
click at [299, 178] on input "v" at bounding box center [288, 167] width 342 height 31
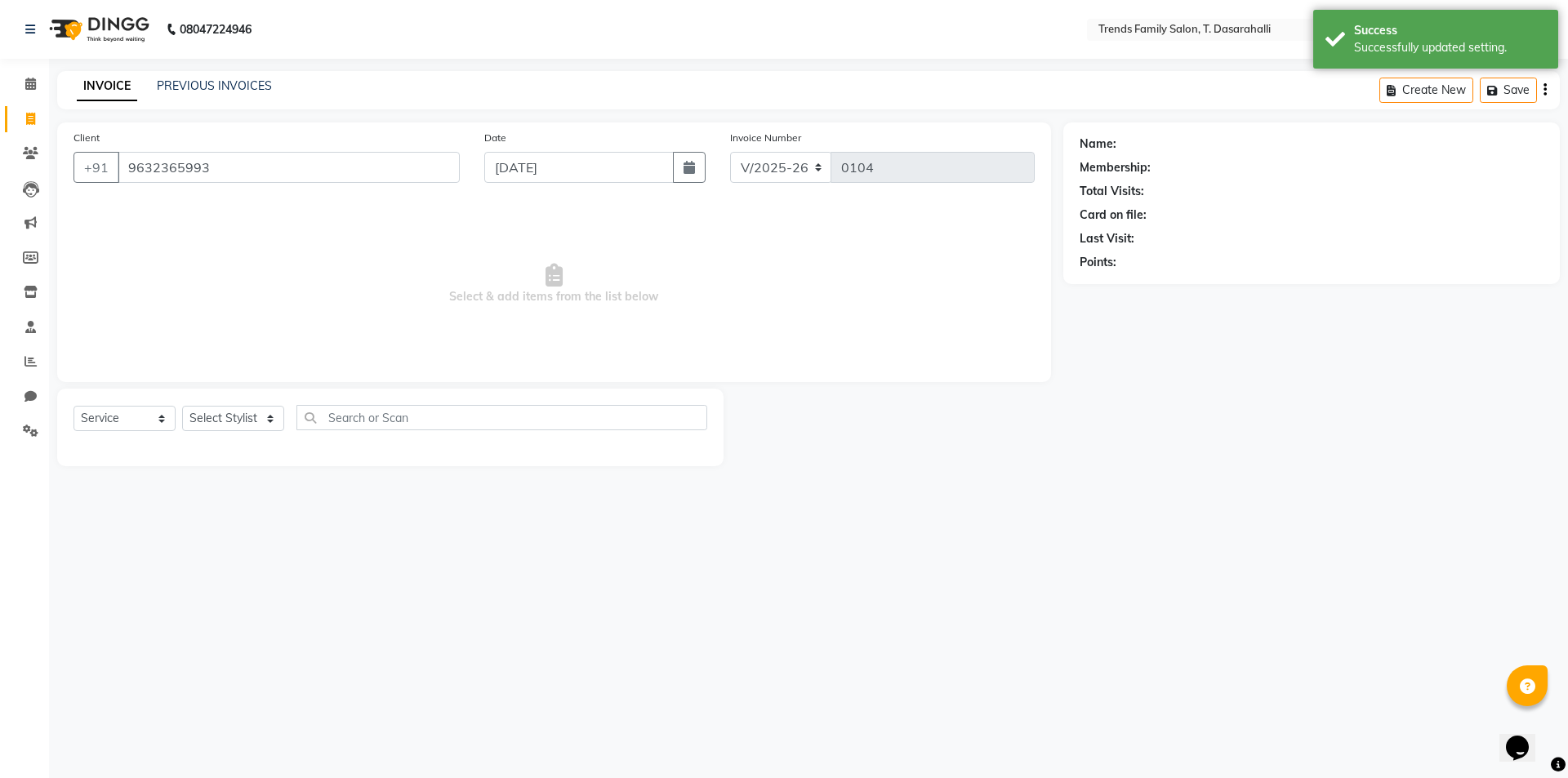
type input "9632365993"
click at [234, 413] on select "Select Stylist [PERSON_NAME] [PERSON_NAME] Ayaan [PERSON_NAME] Danish Danish [P…" at bounding box center [234, 418] width 102 height 26
select select "84566"
click at [182, 406] on select "Select Stylist [PERSON_NAME] [PERSON_NAME] Ayaan [PERSON_NAME] Danish Danish [P…" at bounding box center [234, 418] width 102 height 26
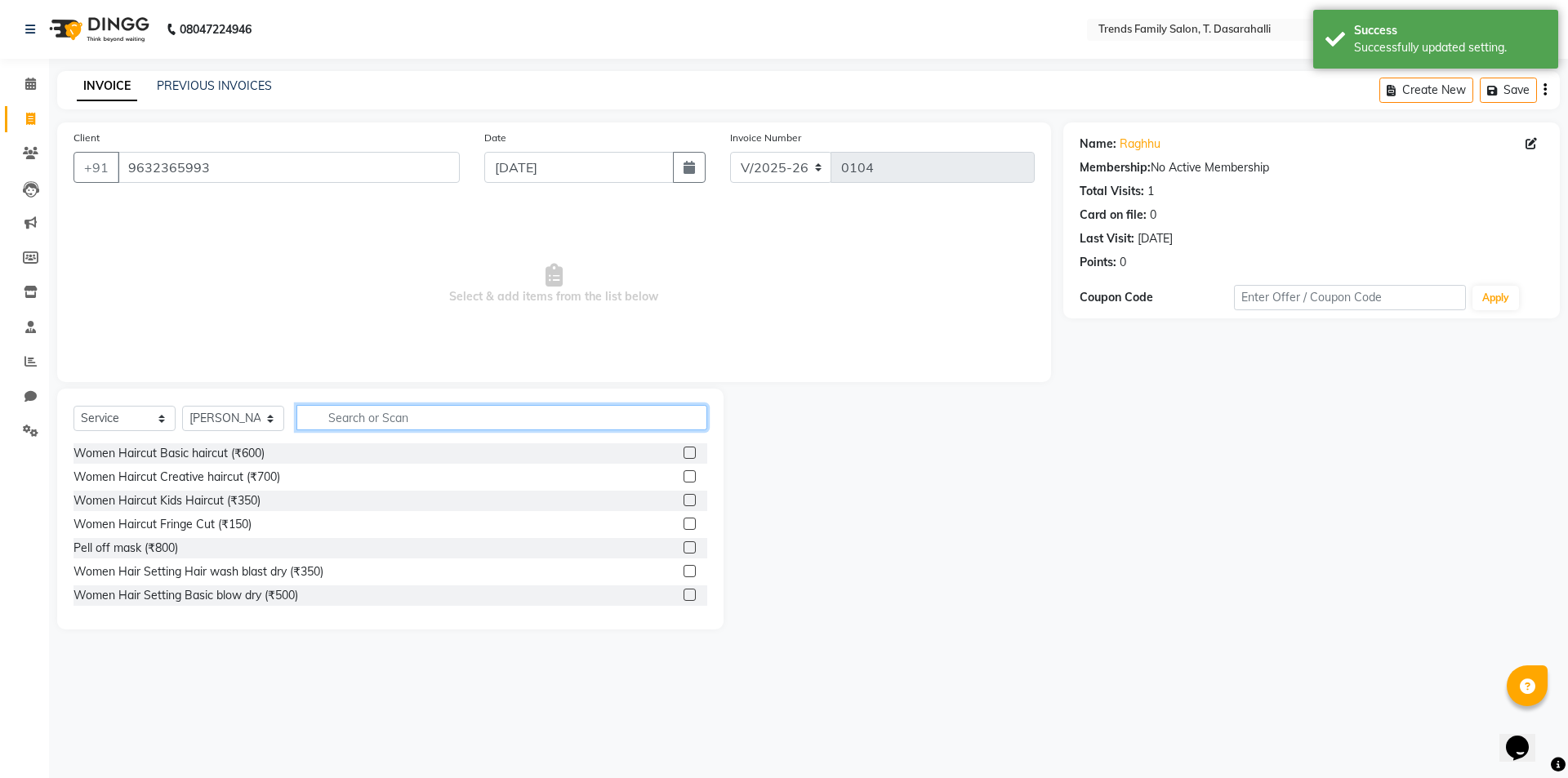
click at [456, 423] on input "text" at bounding box center [502, 417] width 411 height 26
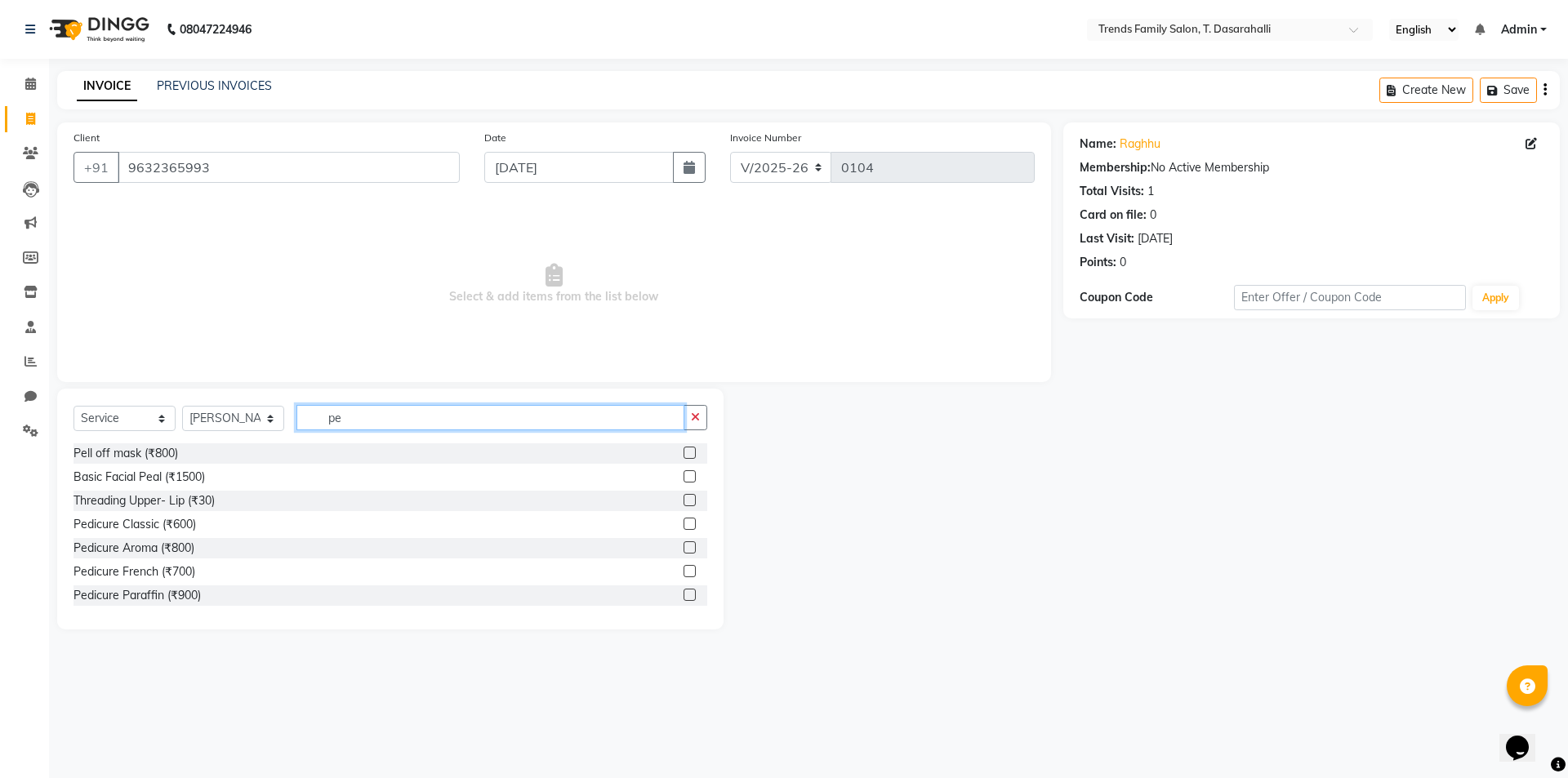
type input "pe"
click at [683, 451] on label at bounding box center [689, 452] width 12 height 12
click at [683, 451] on input "checkbox" at bounding box center [688, 453] width 11 height 11
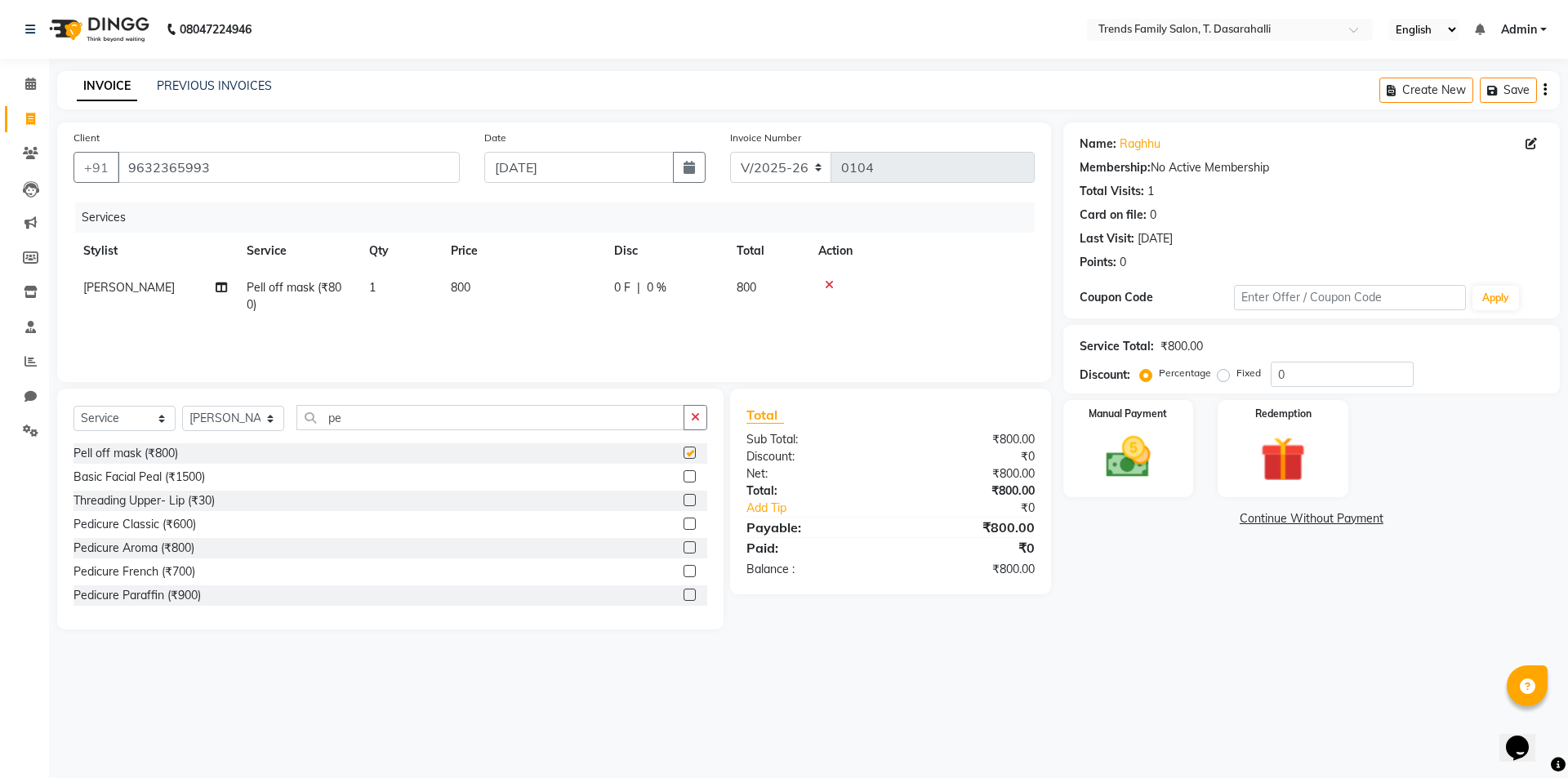
checkbox input "false"
click at [216, 421] on select "Select Stylist [PERSON_NAME] [PERSON_NAME] Ayaan [PERSON_NAME] Danish Danish [P…" at bounding box center [234, 418] width 102 height 26
select select "89888"
click at [182, 406] on select "Select Stylist [PERSON_NAME] [PERSON_NAME] Ayaan [PERSON_NAME] Danish Danish [P…" at bounding box center [234, 418] width 102 height 26
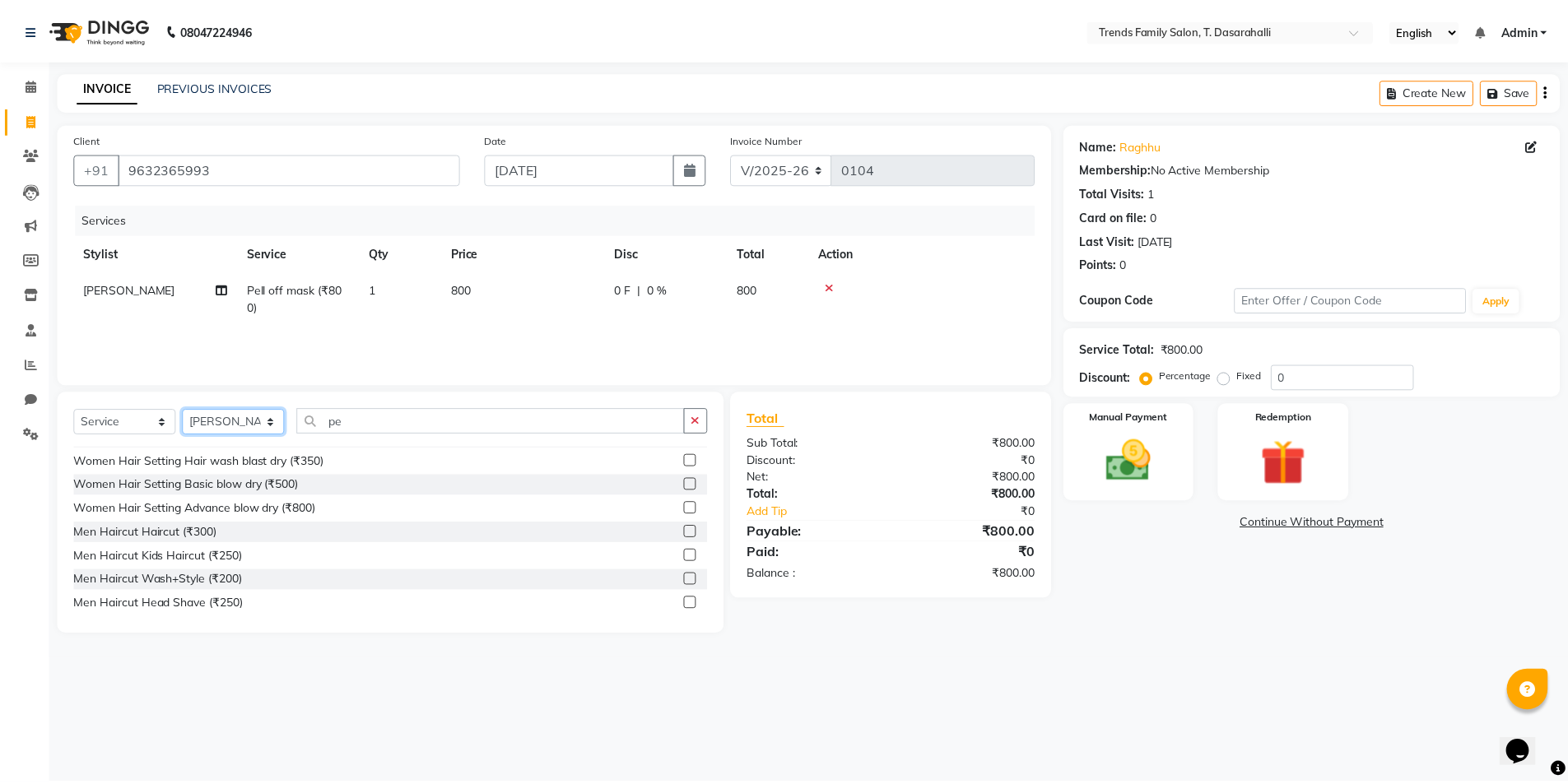
scroll to position [165, 0]
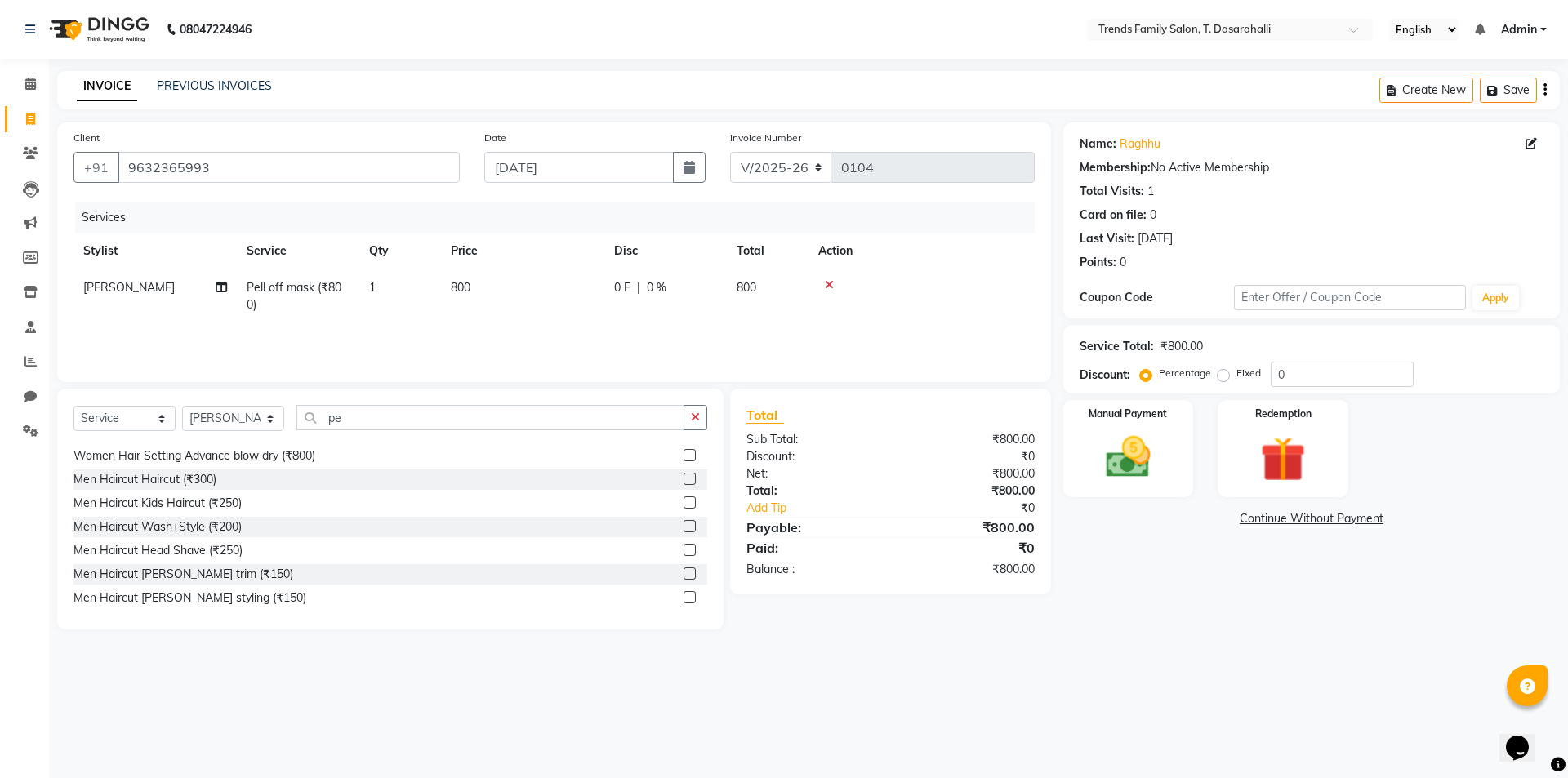
click at [683, 575] on label at bounding box center [689, 573] width 12 height 12
click at [683, 575] on input "checkbox" at bounding box center [688, 574] width 11 height 11
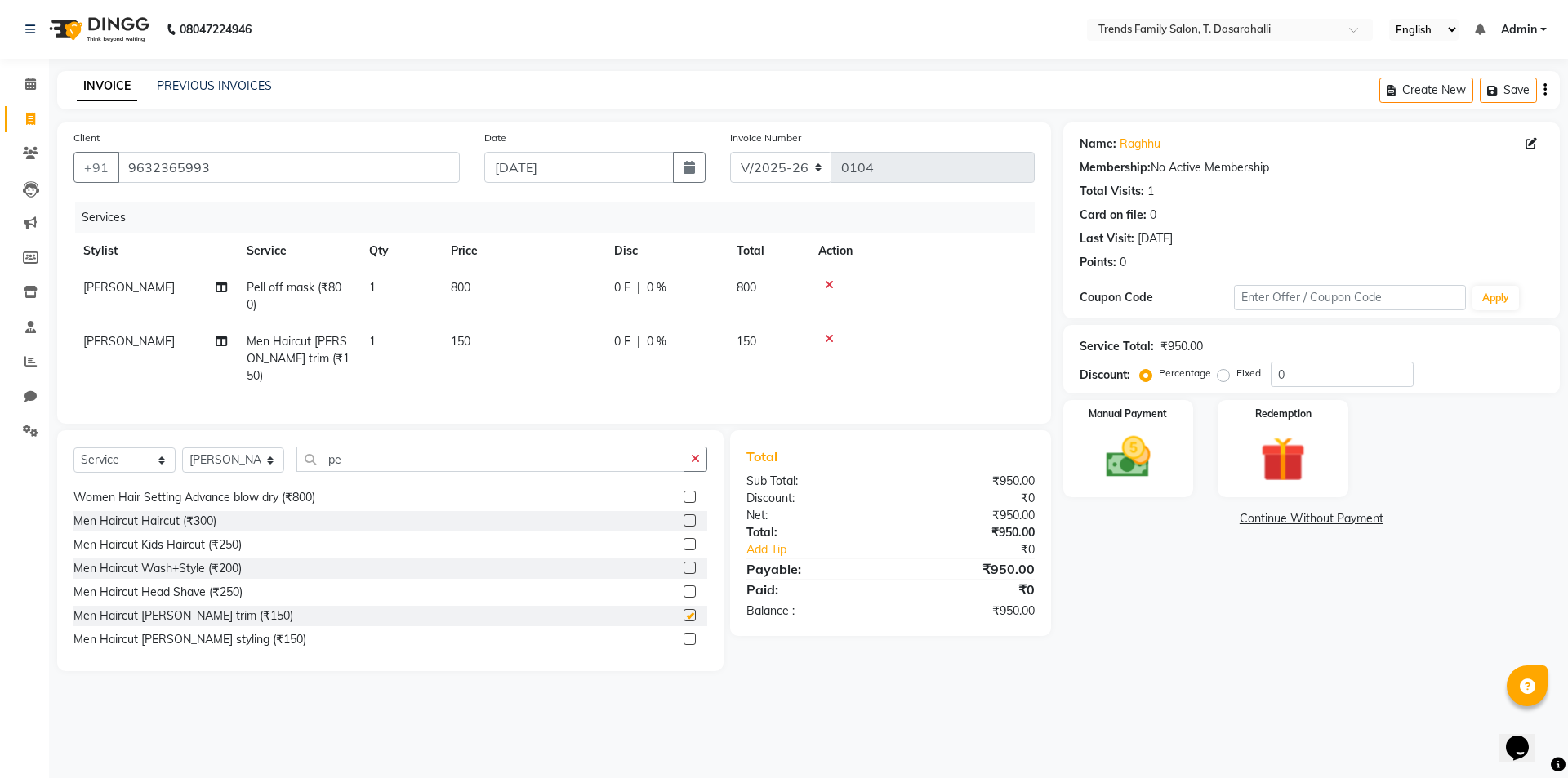
checkbox input "false"
click at [452, 359] on td "150" at bounding box center [522, 359] width 163 height 71
select select "89888"
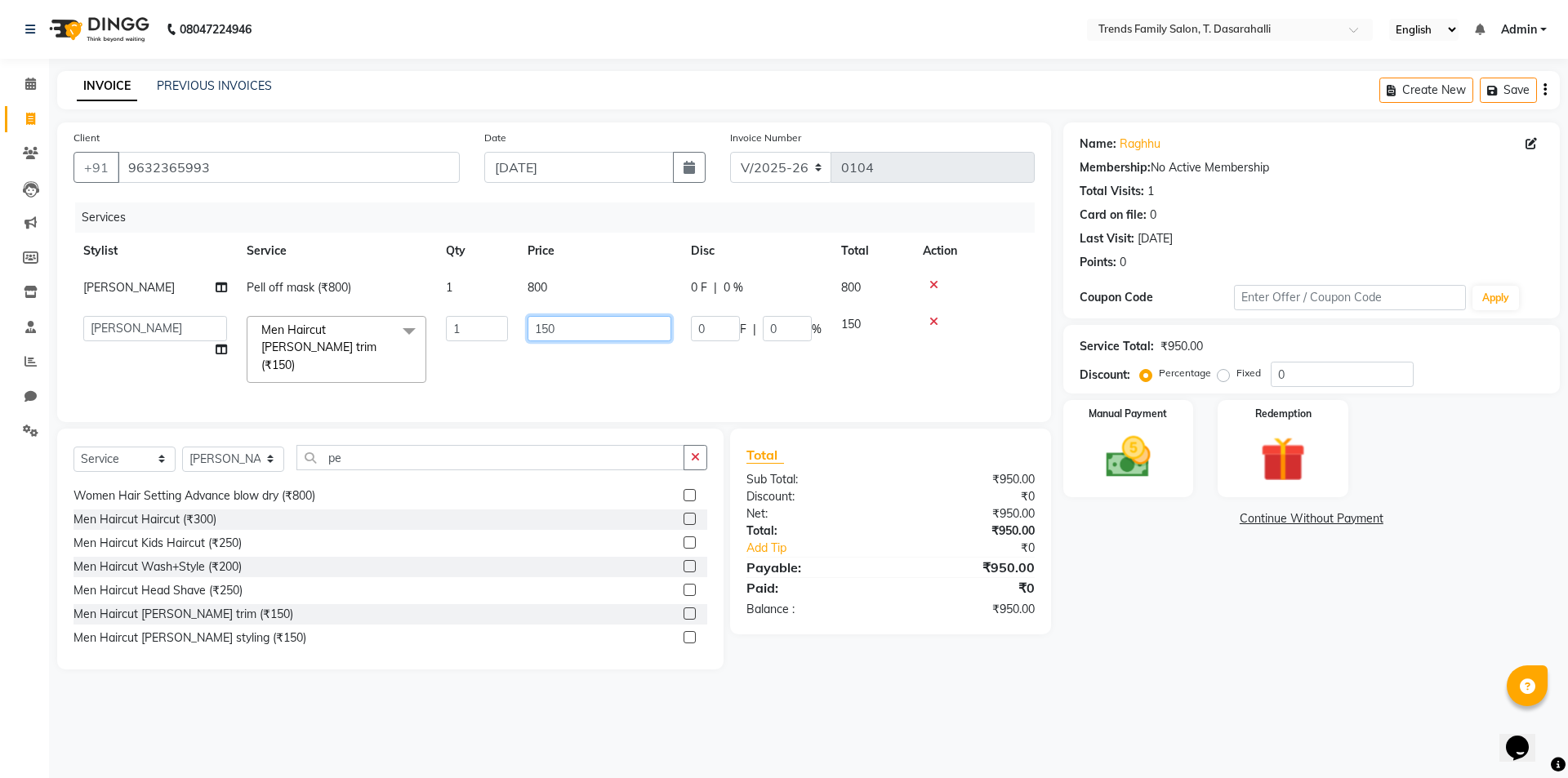
drag, startPoint x: 584, startPoint y: 341, endPoint x: 352, endPoint y: 284, distance: 238.9
click at [381, 288] on tbody "[PERSON_NAME] off mask (₹800) 1 800 0 F | 0 % 800 [PERSON_NAME] [PERSON_NAME] A…" at bounding box center [554, 331] width 961 height 123
type input "450"
drag, startPoint x: 785, startPoint y: 328, endPoint x: 668, endPoint y: 325, distance: 117.0
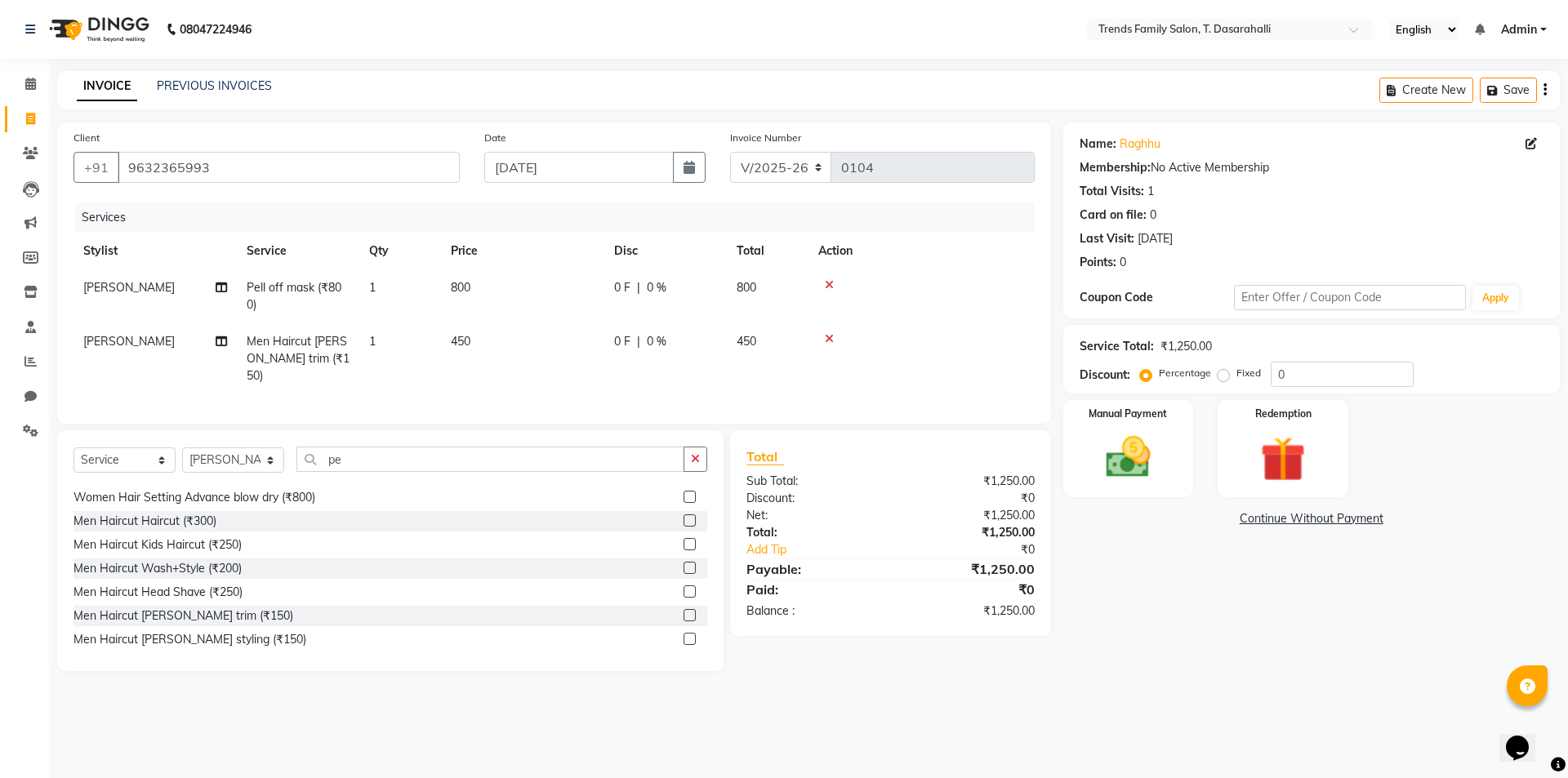
click at [609, 375] on td "0 F | 0 %" at bounding box center [665, 359] width 122 height 71
select select "89888"
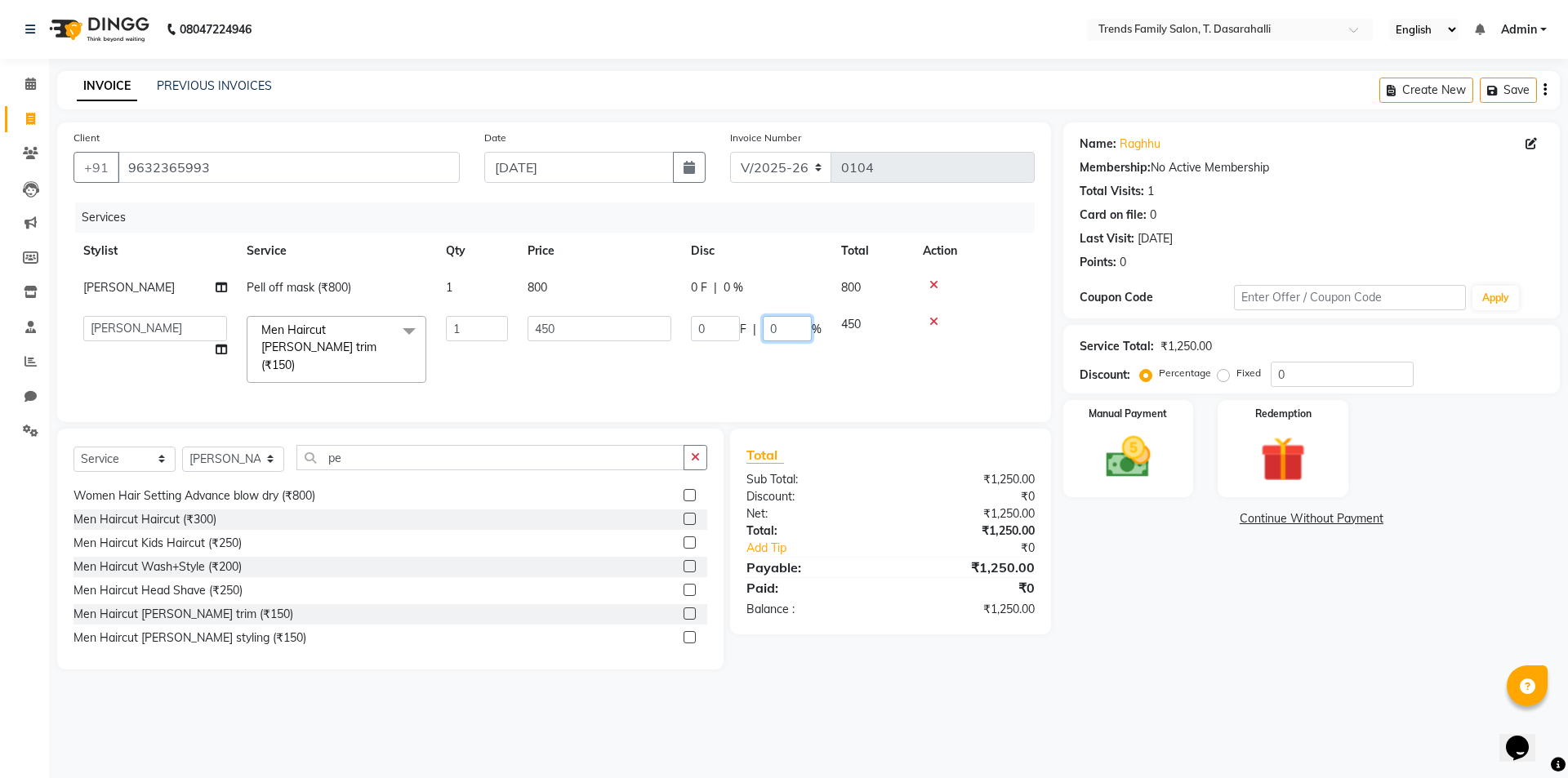
click at [779, 326] on input "0" at bounding box center [786, 328] width 49 height 26
type input "30"
click at [1230, 541] on div "Name: Raghhu Membership: No Active Membership Total Visits: 1 Card on file: 0 L…" at bounding box center [1317, 395] width 508 height 547
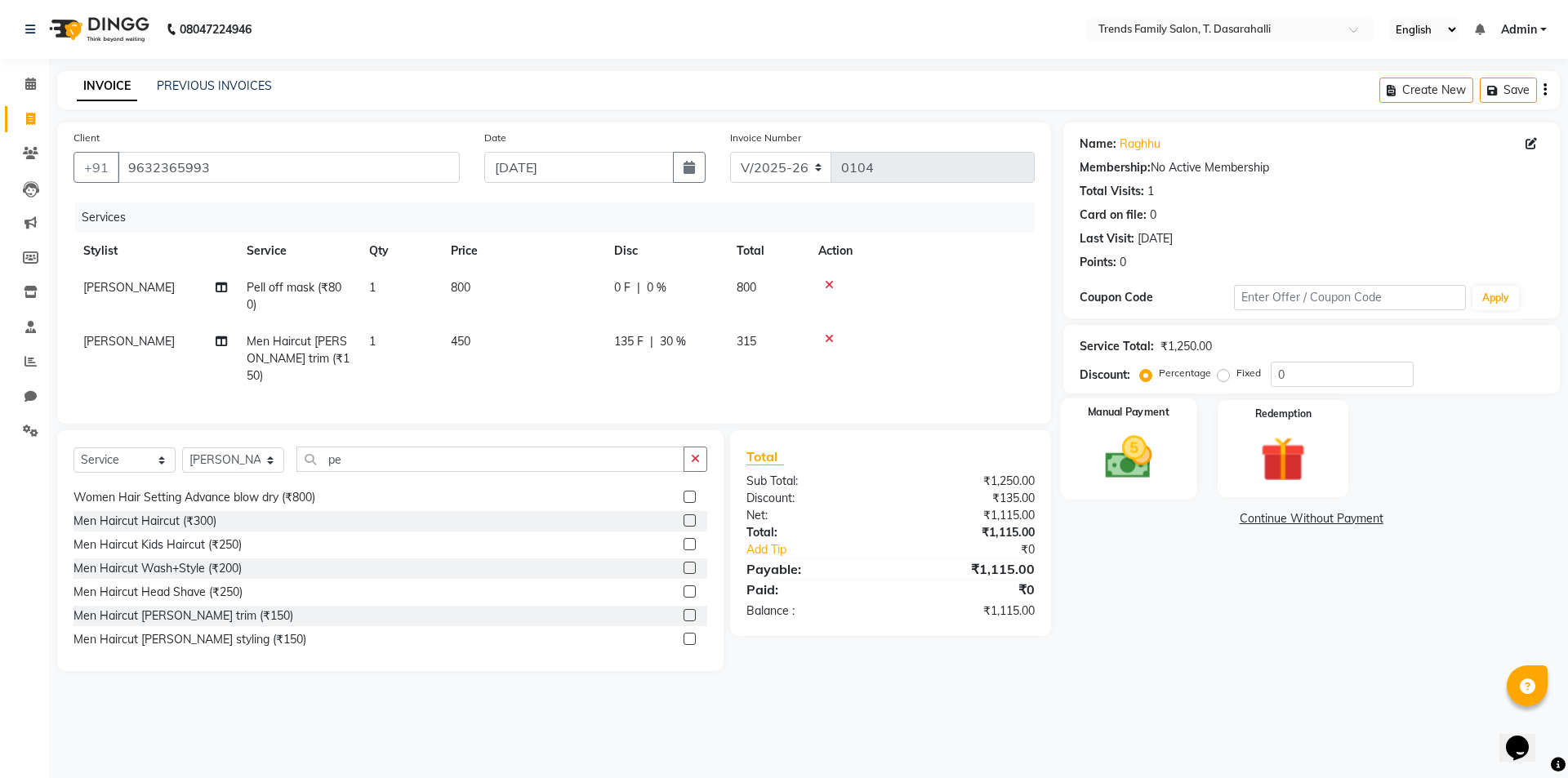
click at [1127, 461] on img at bounding box center [1128, 456] width 76 height 54
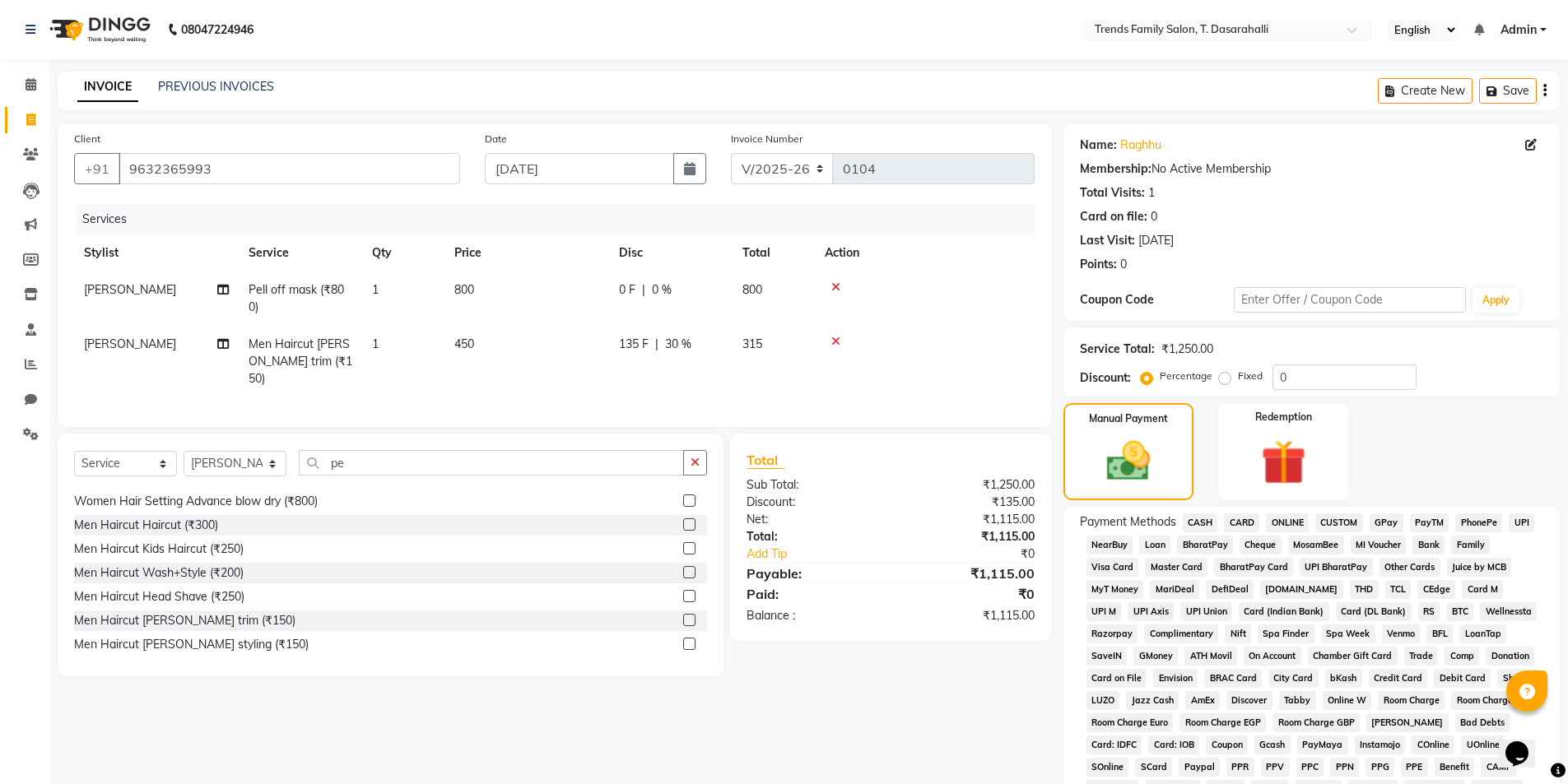
click at [1297, 525] on span "ONLINE" at bounding box center [1287, 522] width 42 height 19
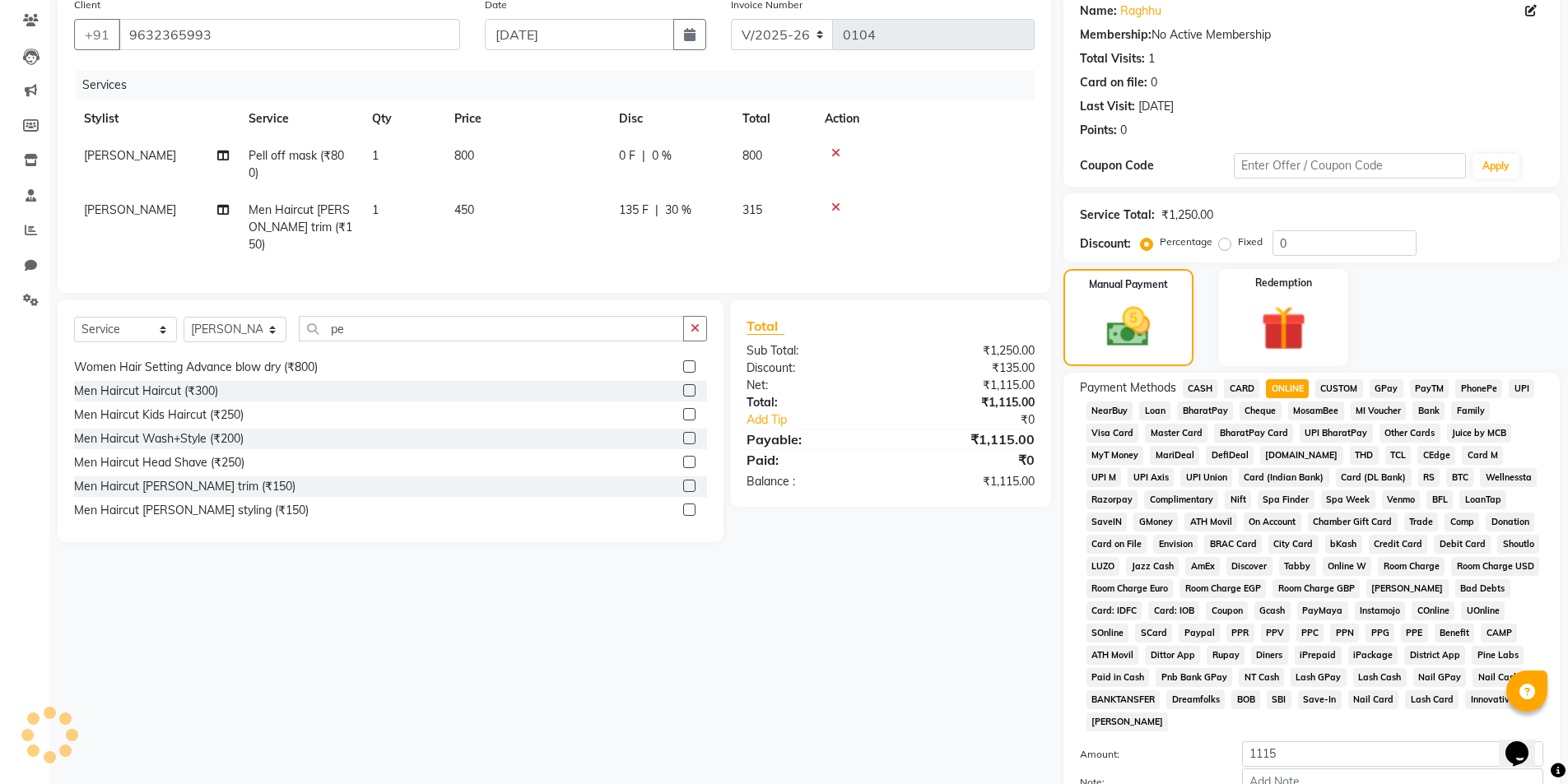
scroll to position [299, 0]
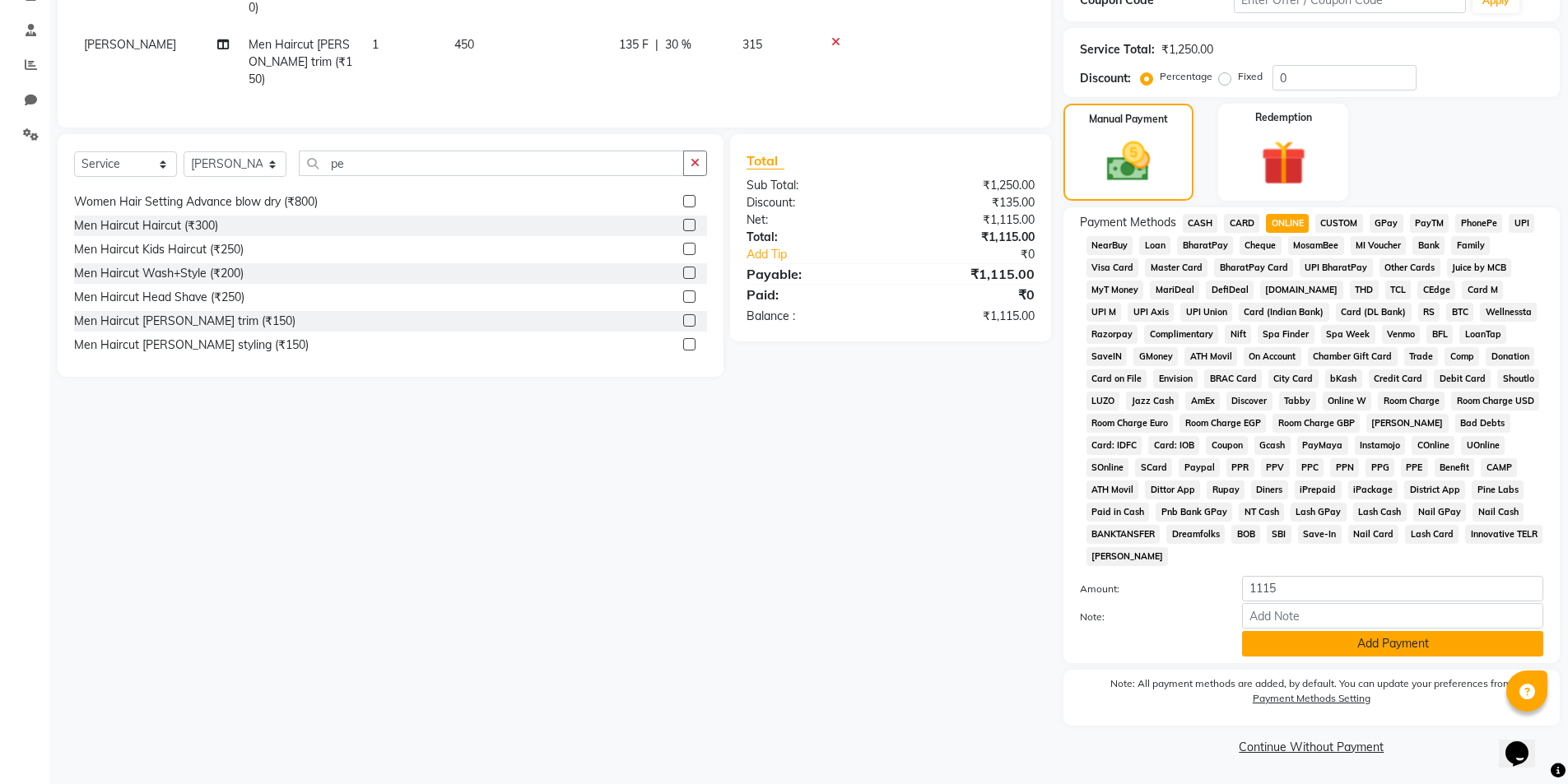
click at [1308, 639] on button "Add Payment" at bounding box center [1392, 643] width 301 height 26
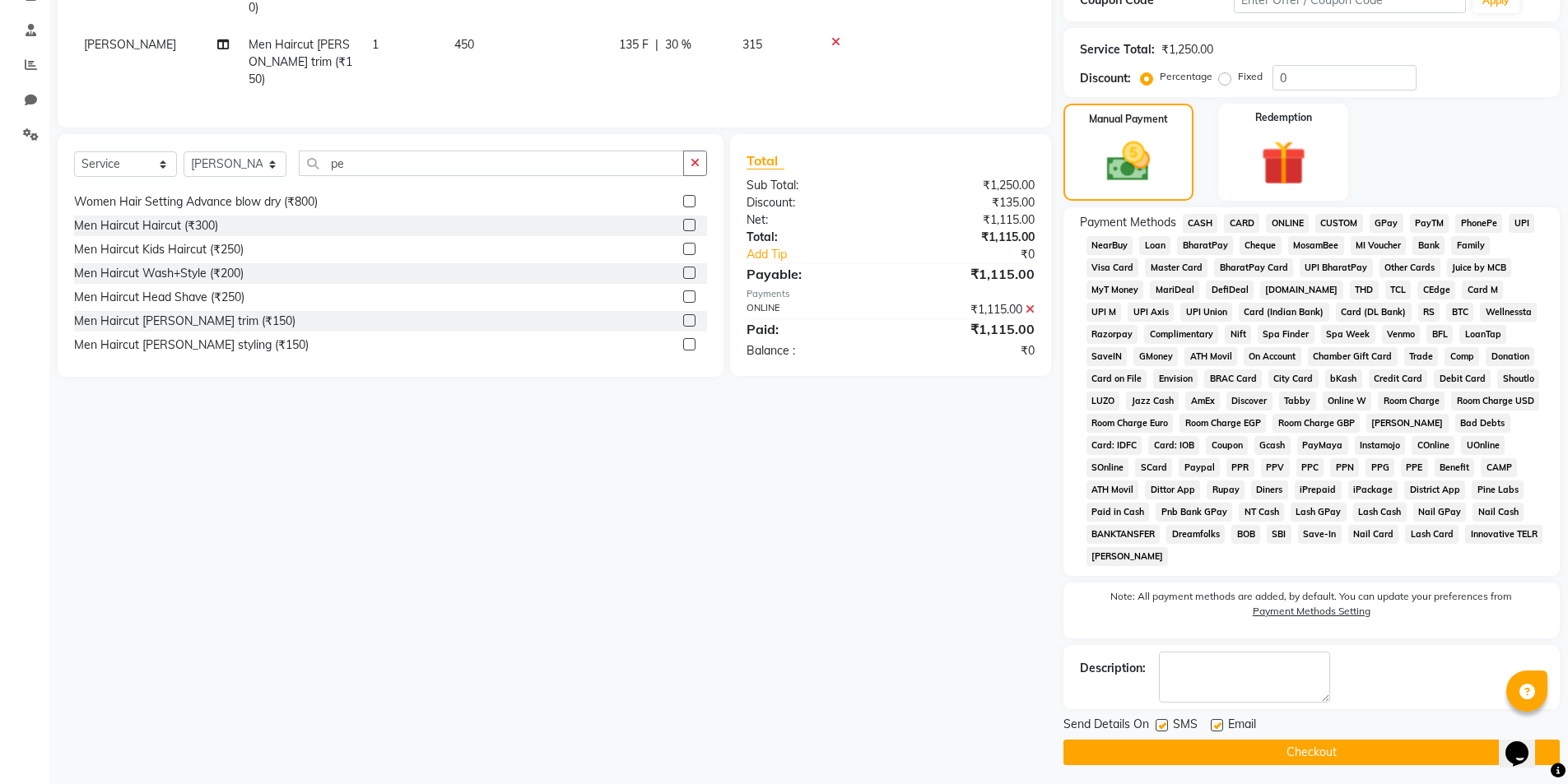
drag, startPoint x: 1224, startPoint y: 758, endPoint x: 355, endPoint y: 396, distance: 941.4
click at [1223, 759] on button "Checkout" at bounding box center [1311, 752] width 497 height 26
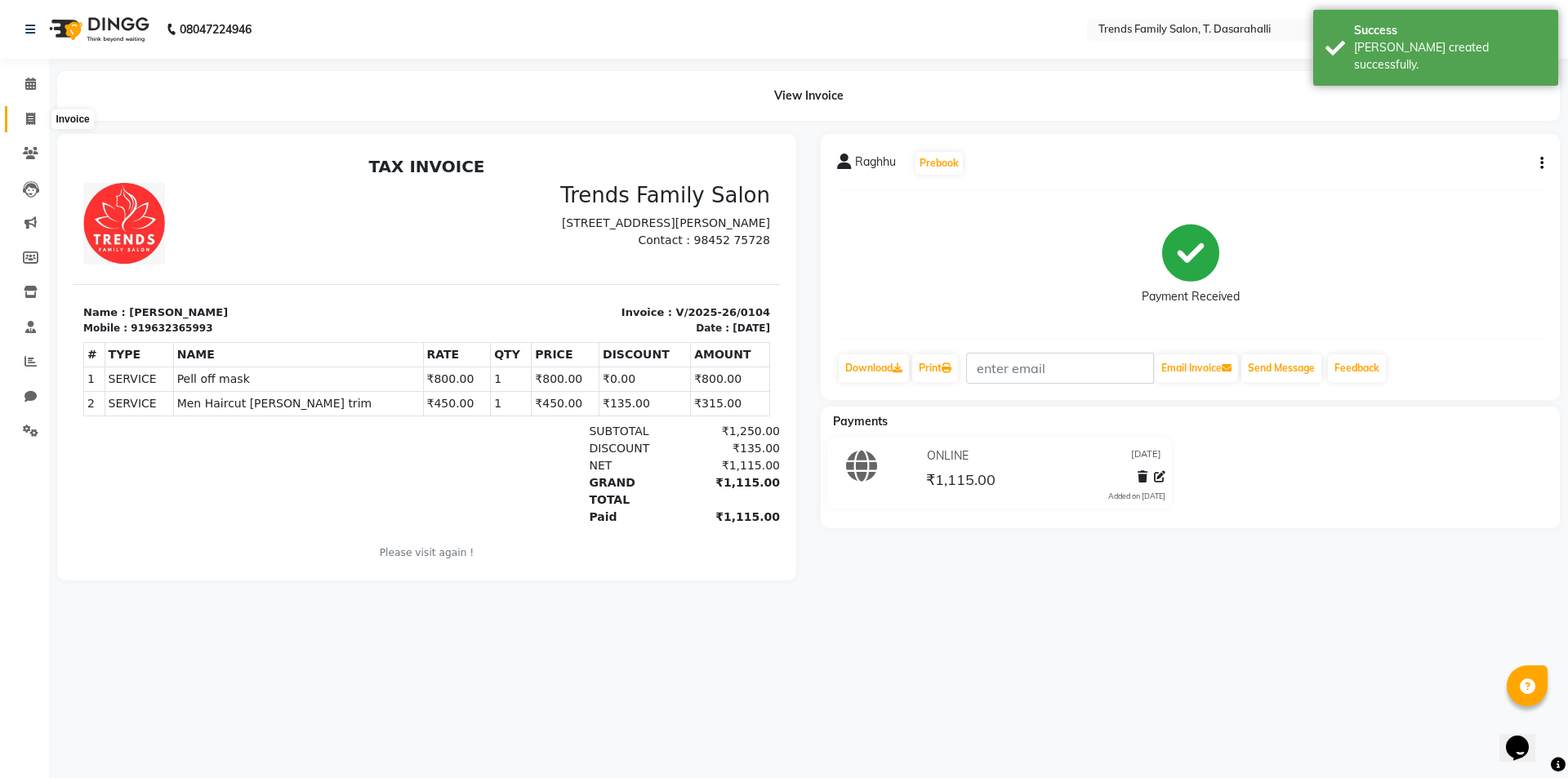
click at [40, 117] on span at bounding box center [31, 120] width 29 height 19
select select "service"
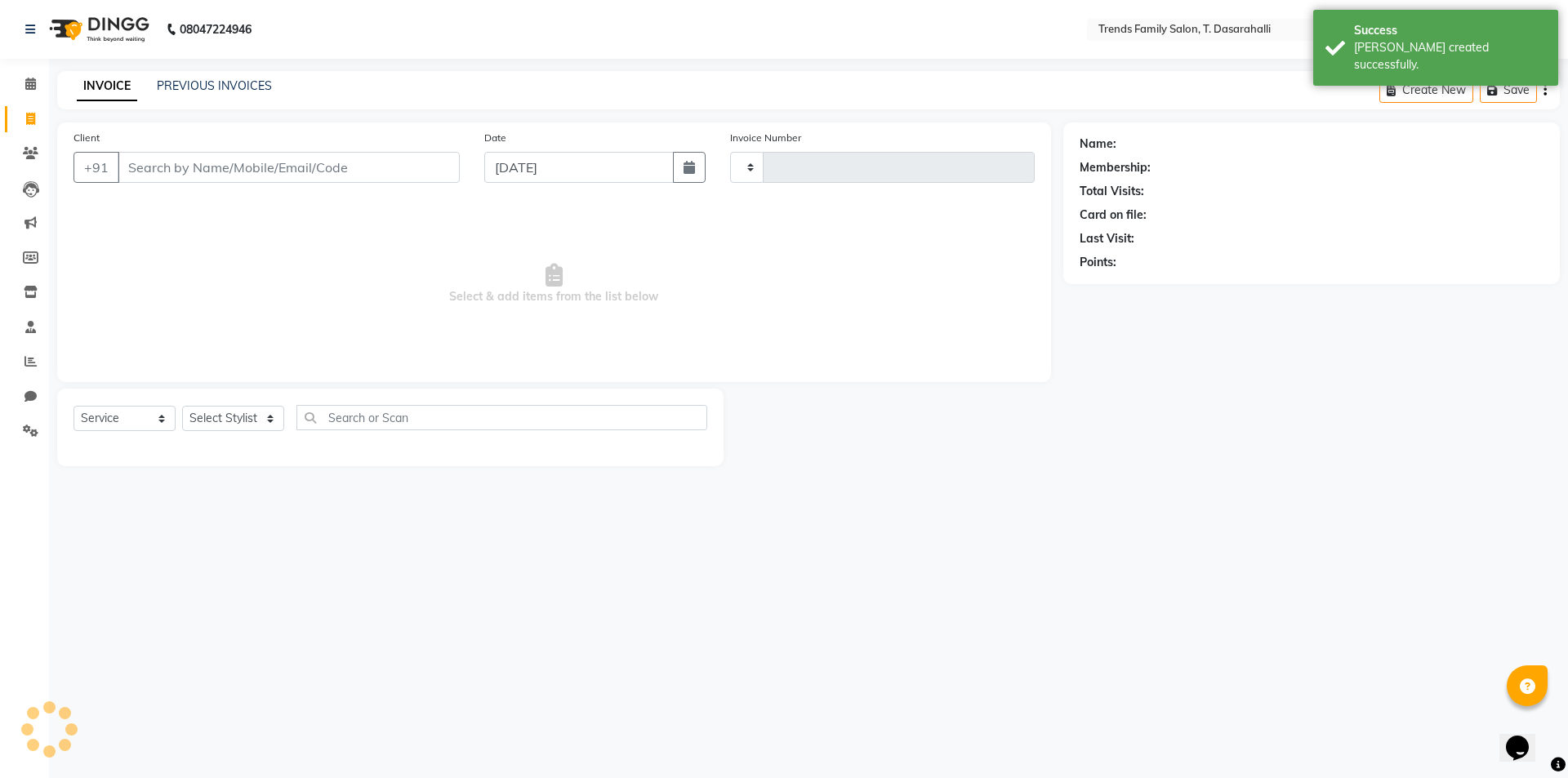
type input "0105"
select select "8481"
click at [261, 83] on link "PREVIOUS INVOICES" at bounding box center [215, 86] width 116 height 15
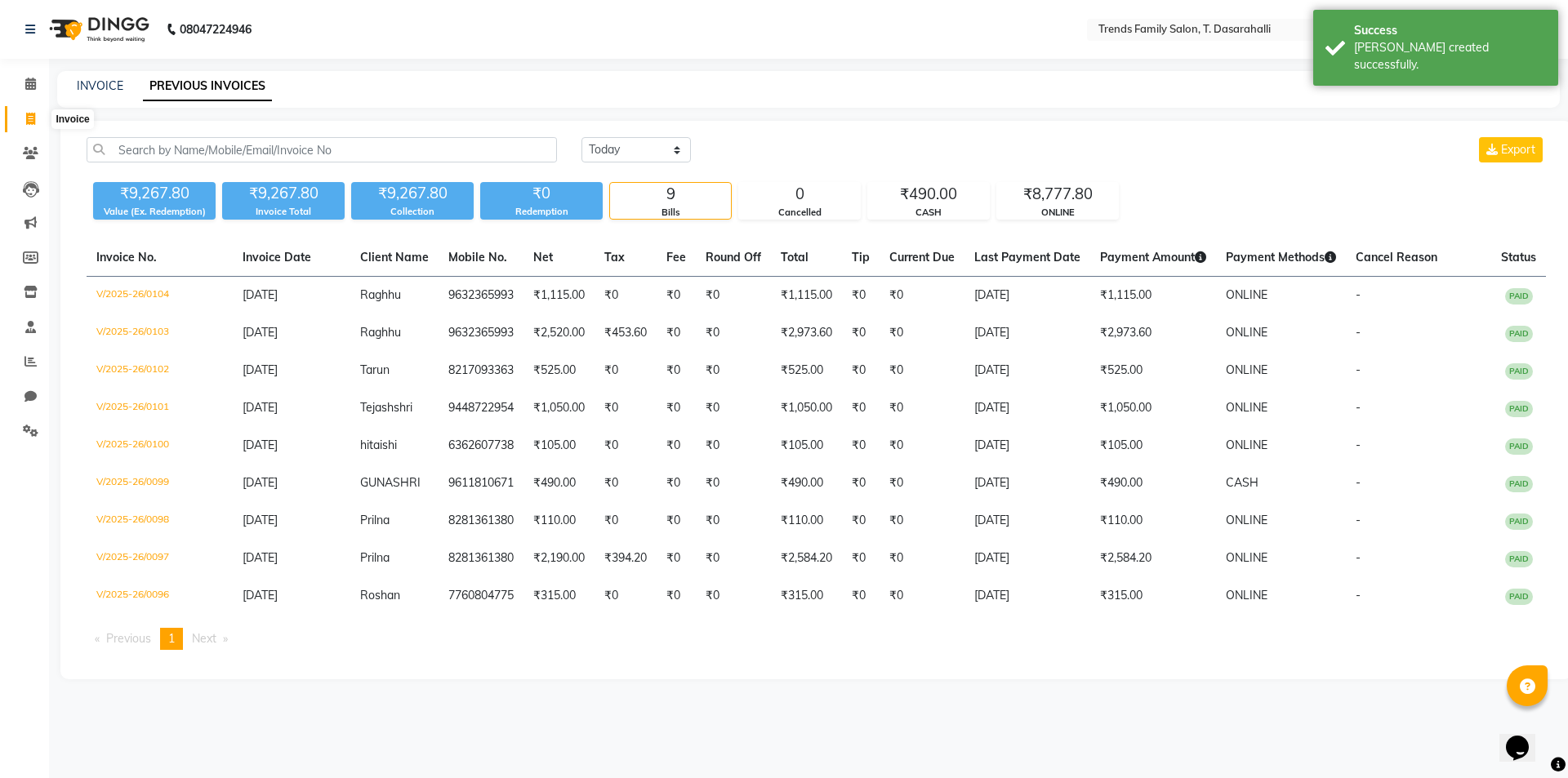
click at [25, 117] on span at bounding box center [31, 120] width 29 height 19
select select "8481"
select select "service"
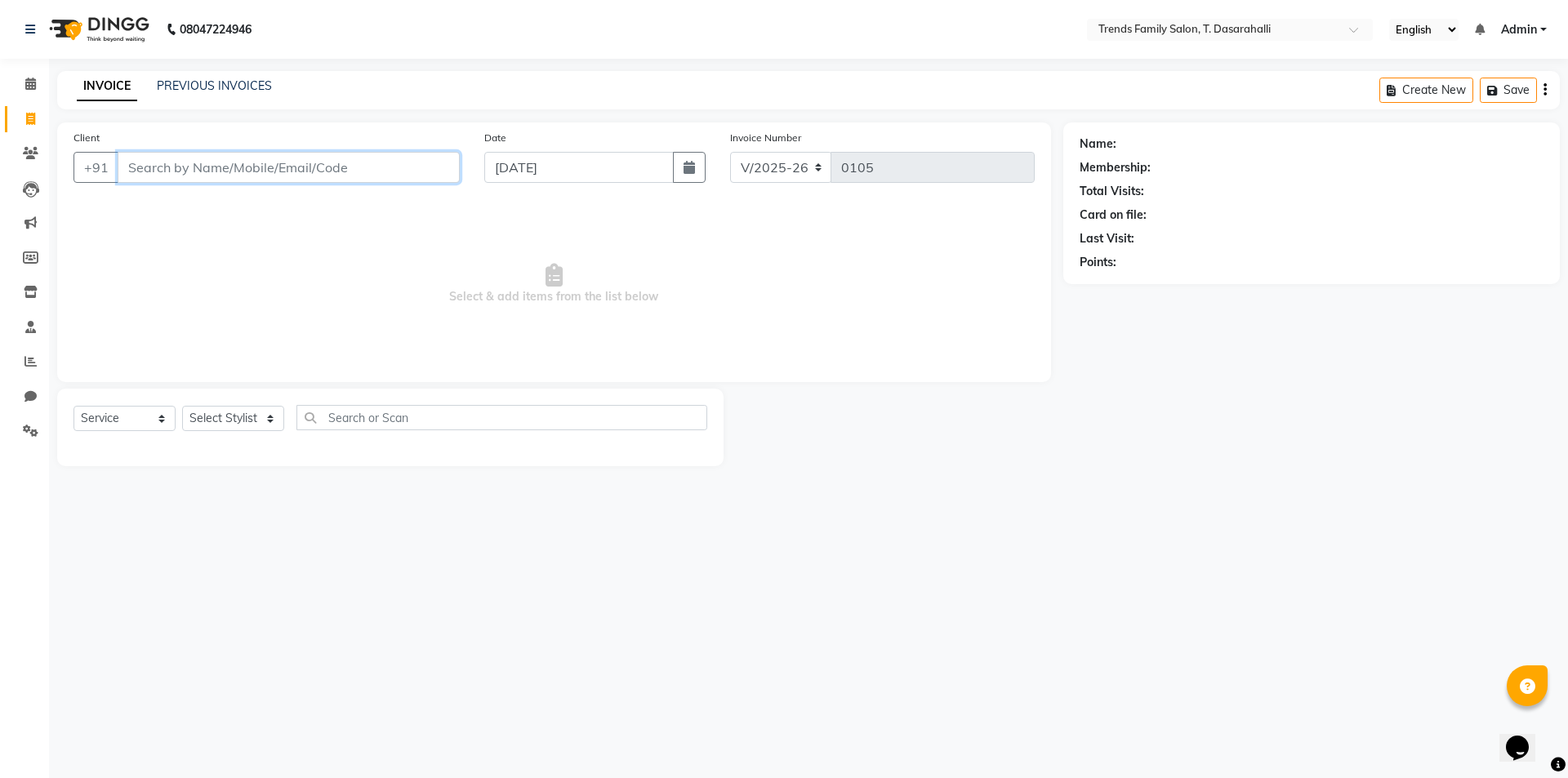
click at [157, 171] on input "Client" at bounding box center [288, 167] width 342 height 31
click at [275, 170] on input "Client" at bounding box center [288, 167] width 342 height 31
type input "7411533567"
click at [427, 155] on button "Add Client" at bounding box center [418, 167] width 84 height 31
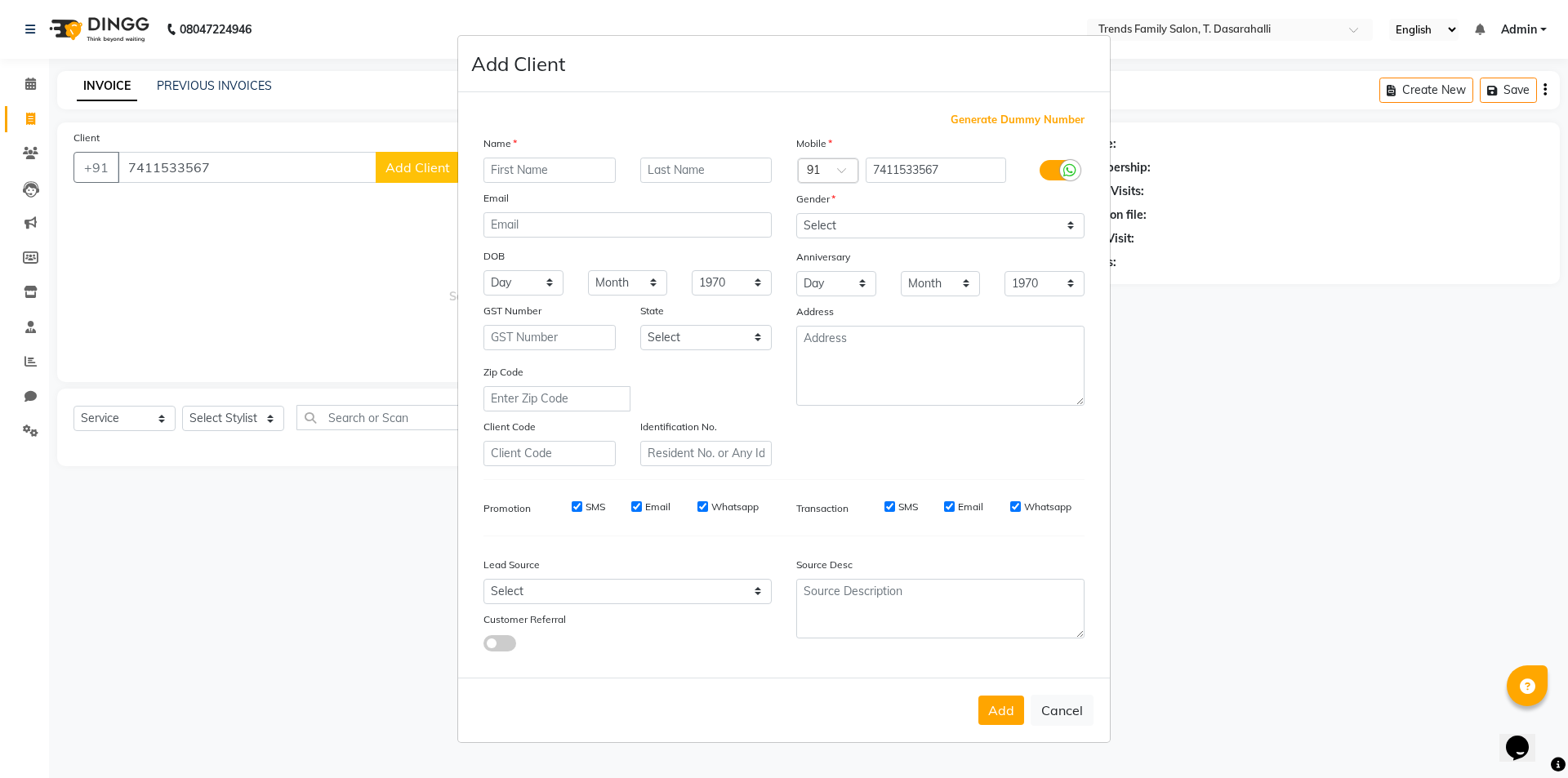
click at [530, 174] on input "text" at bounding box center [550, 170] width 132 height 26
type input "a"
type input "Arun"
click at [935, 224] on select "Select [DEMOGRAPHIC_DATA] [DEMOGRAPHIC_DATA] Other Prefer Not To Say" at bounding box center [940, 225] width 288 height 26
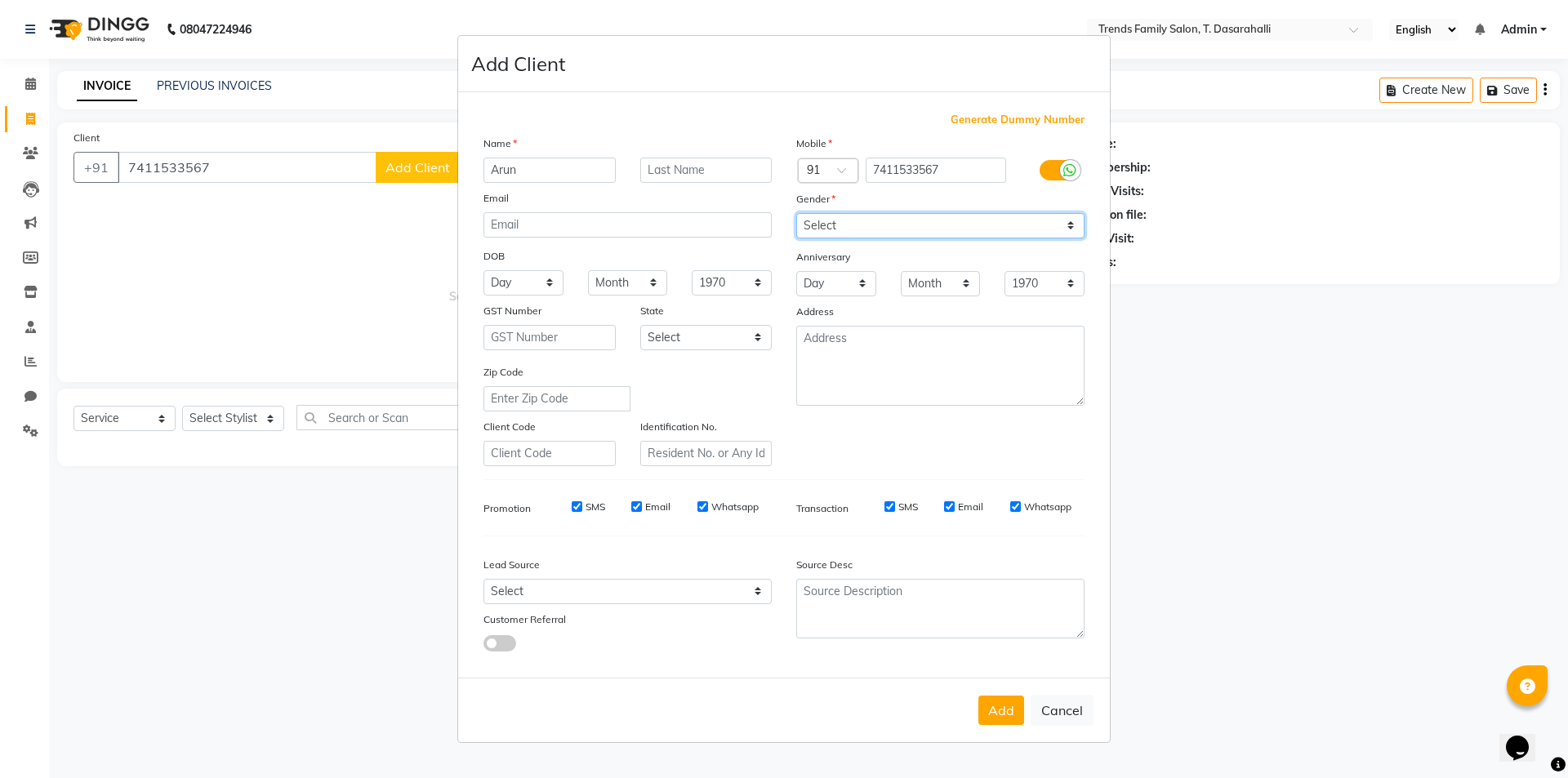
select select "[DEMOGRAPHIC_DATA]"
click at [796, 213] on select "Select [DEMOGRAPHIC_DATA] [DEMOGRAPHIC_DATA] Other Prefer Not To Say" at bounding box center [940, 225] width 288 height 26
click at [1015, 705] on button "Add" at bounding box center [1000, 710] width 45 height 30
select select
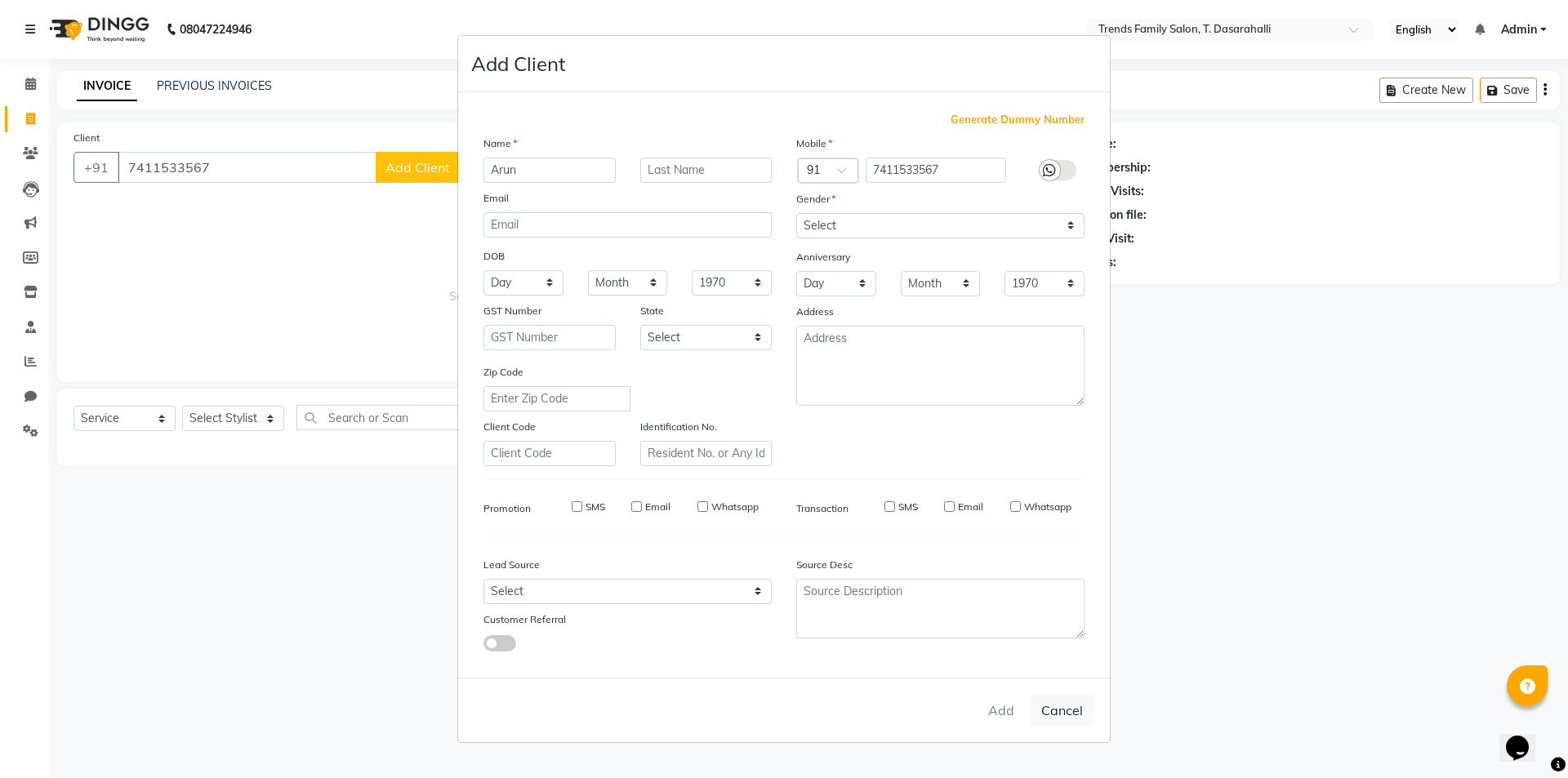
select select
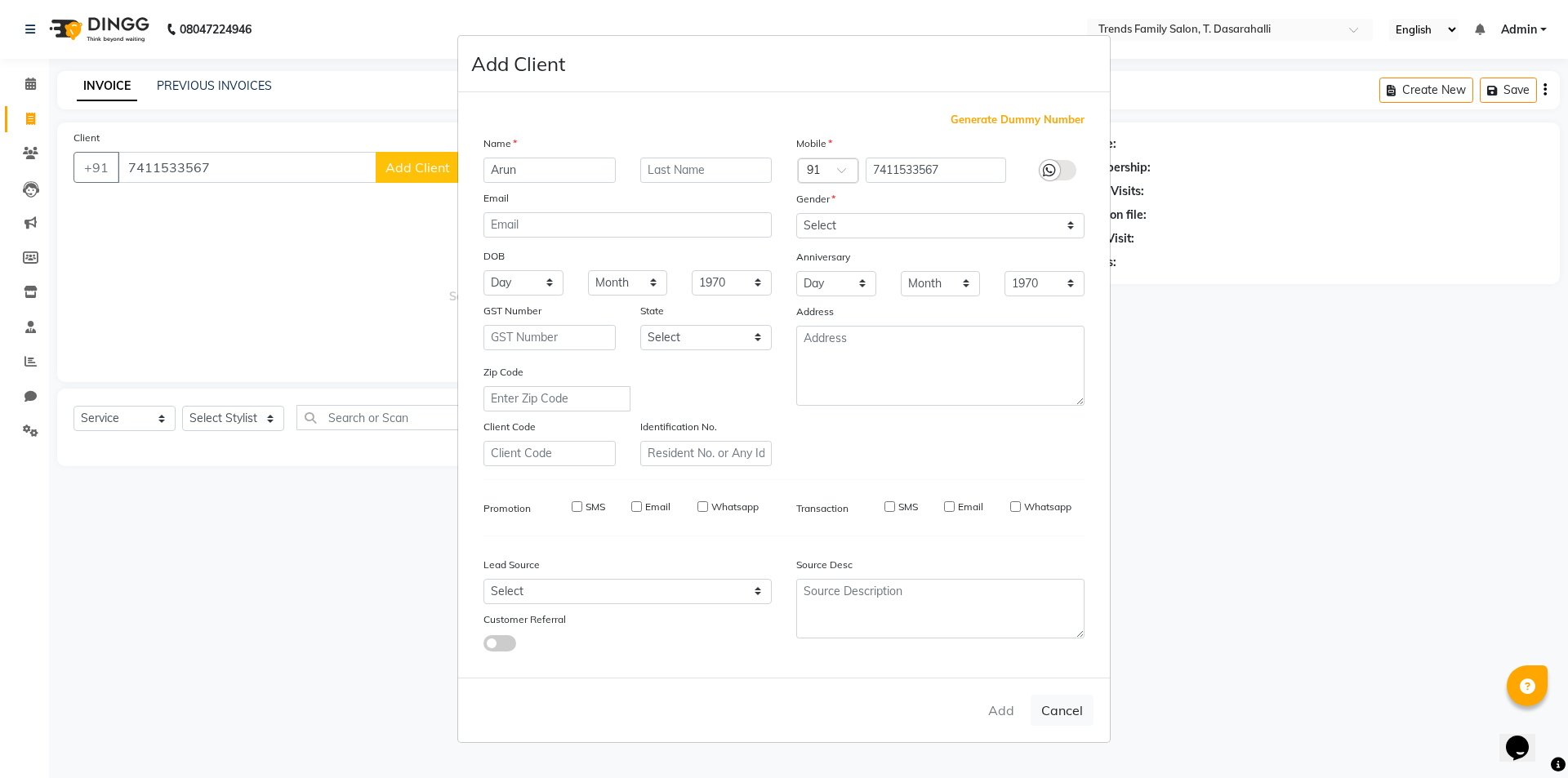
checkbox input "false"
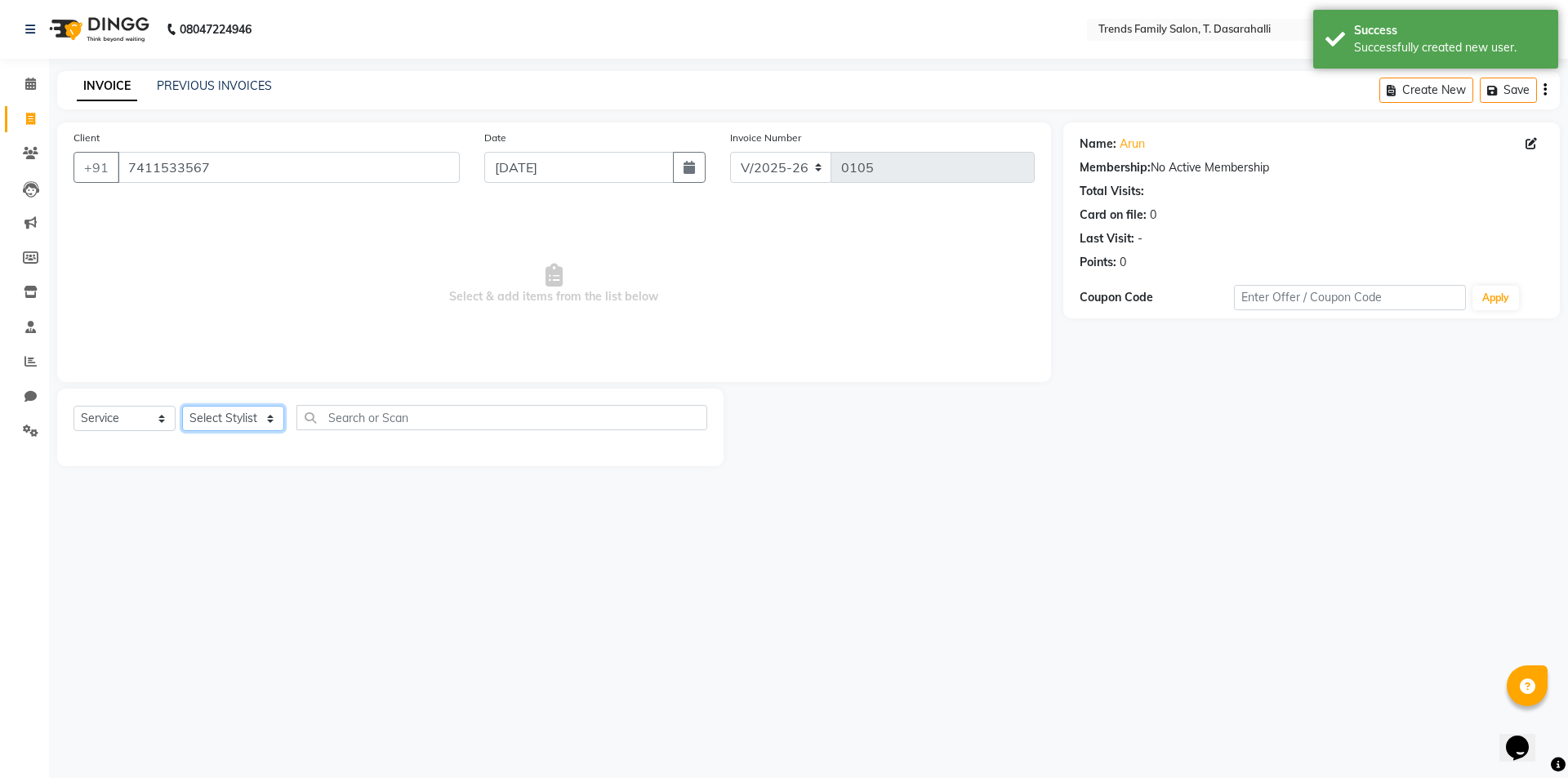
click at [254, 427] on select "Select Stylist [PERSON_NAME] [PERSON_NAME] Ayaan [PERSON_NAME] Danish Danish [P…" at bounding box center [234, 418] width 102 height 26
select select "84570"
click at [182, 406] on select "Select Stylist [PERSON_NAME] [PERSON_NAME] Ayaan [PERSON_NAME] Danish Danish [P…" at bounding box center [234, 418] width 102 height 26
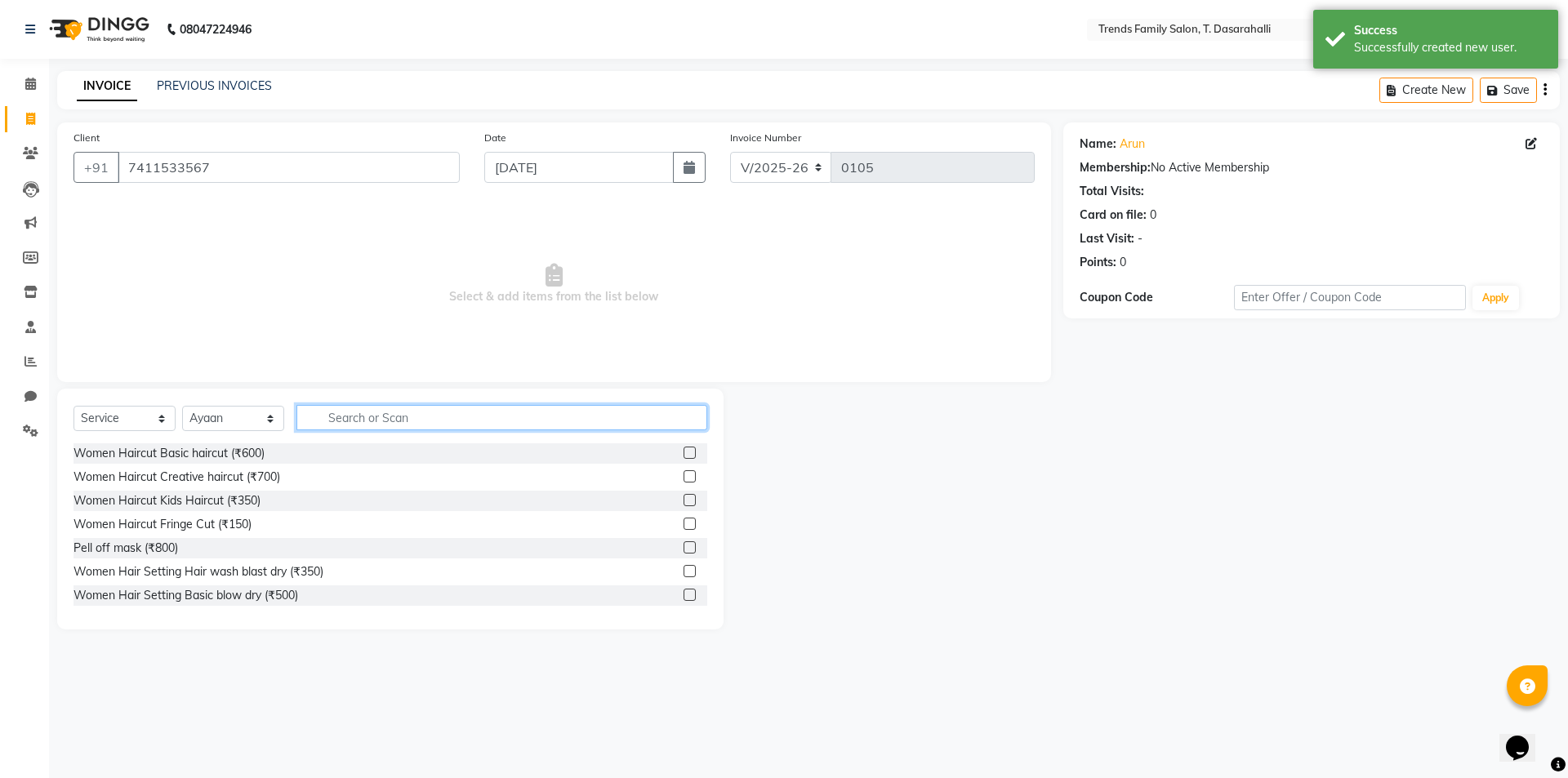
click at [332, 417] on input "text" at bounding box center [502, 417] width 411 height 26
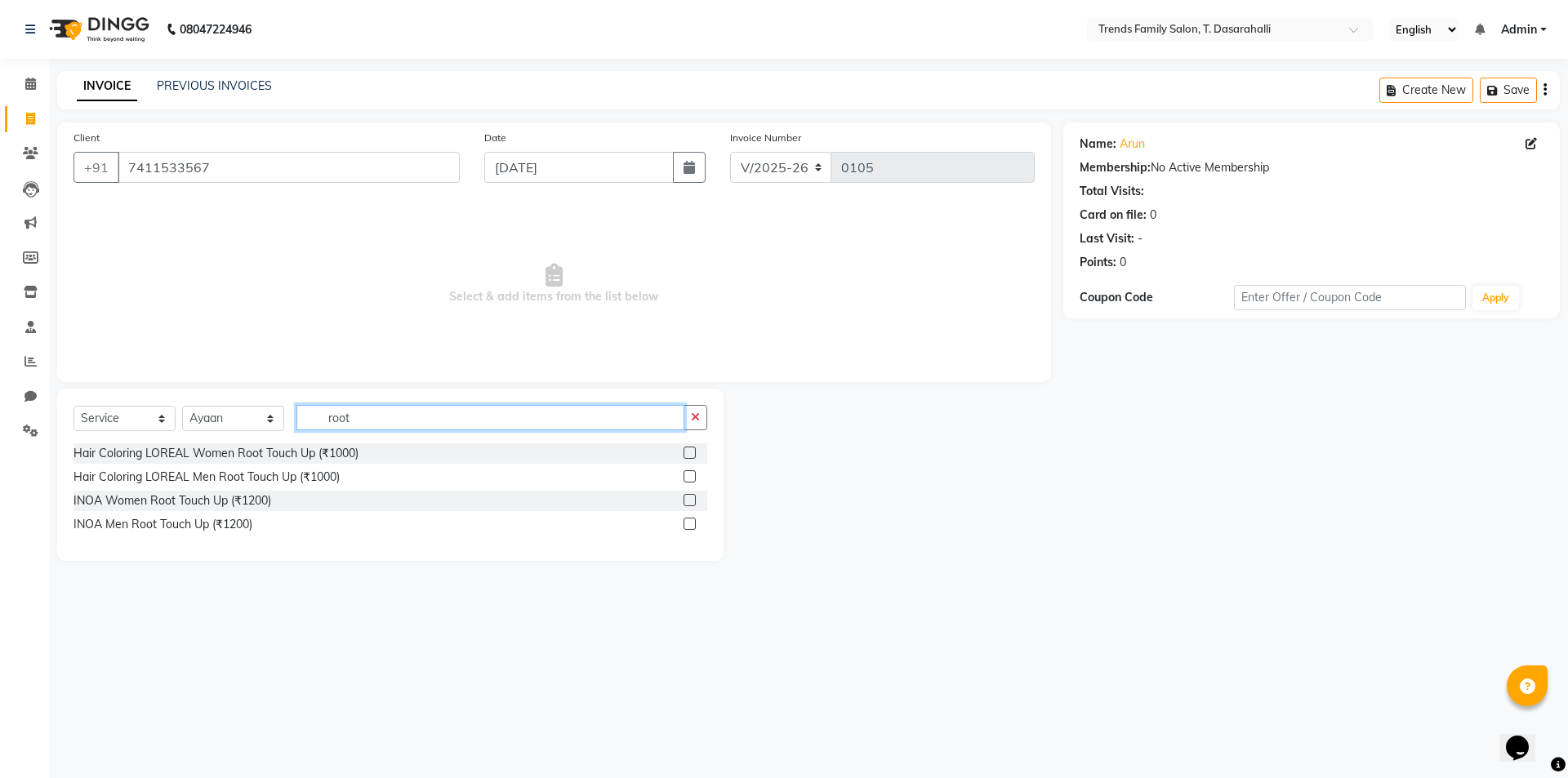
type input "root"
click at [687, 503] on label at bounding box center [689, 500] width 12 height 12
click at [687, 503] on input "checkbox" at bounding box center [688, 501] width 11 height 11
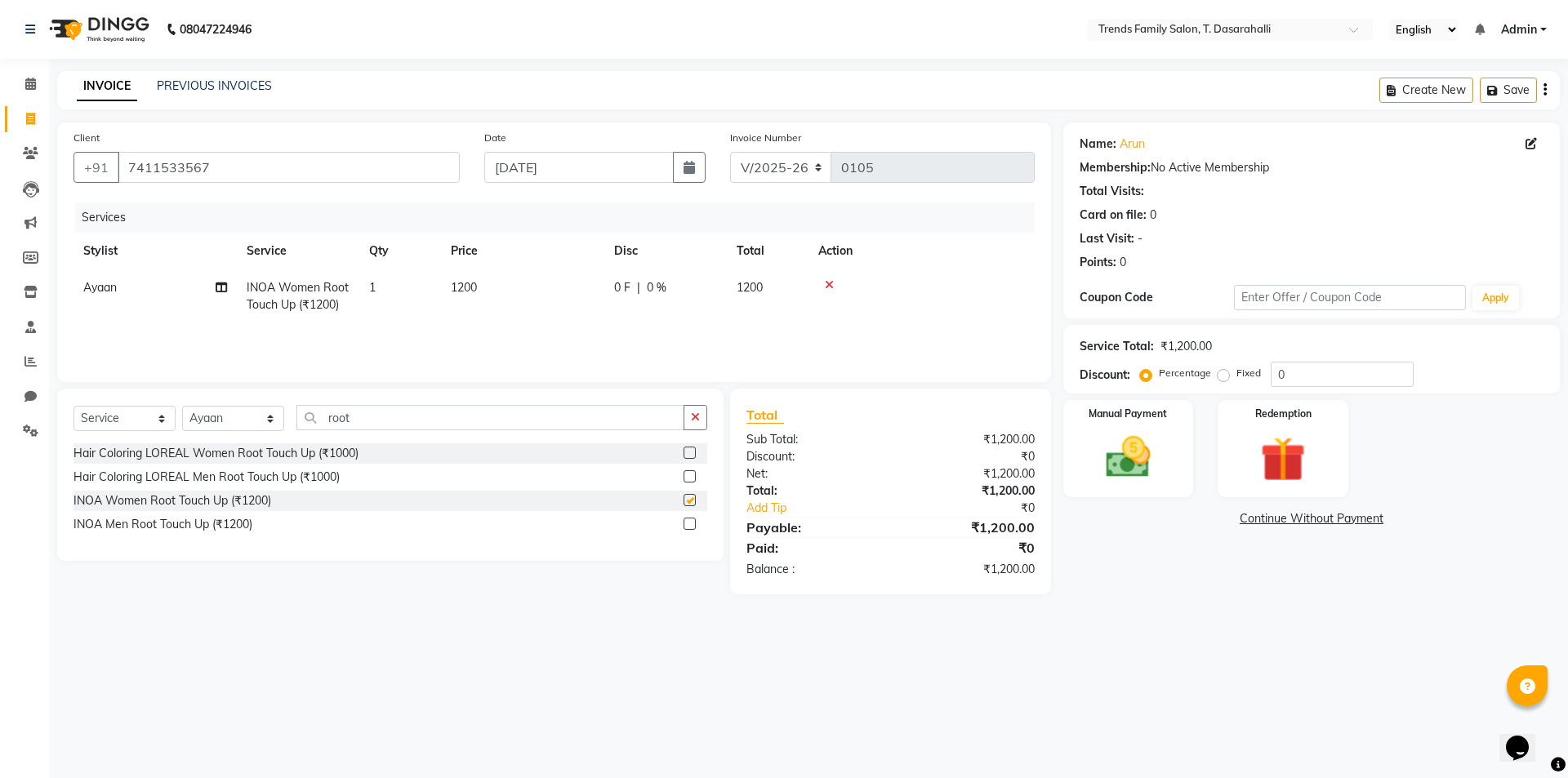
checkbox input "false"
click at [454, 298] on td "1200" at bounding box center [522, 296] width 163 height 54
select select "84570"
drag, startPoint x: 539, startPoint y: 292, endPoint x: 434, endPoint y: 299, distance: 105.2
click at [451, 299] on tr "[PERSON_NAME] [PERSON_NAME] [PERSON_NAME] Danish Danish [PERSON_NAME] R Dichen …" at bounding box center [554, 304] width 961 height 69
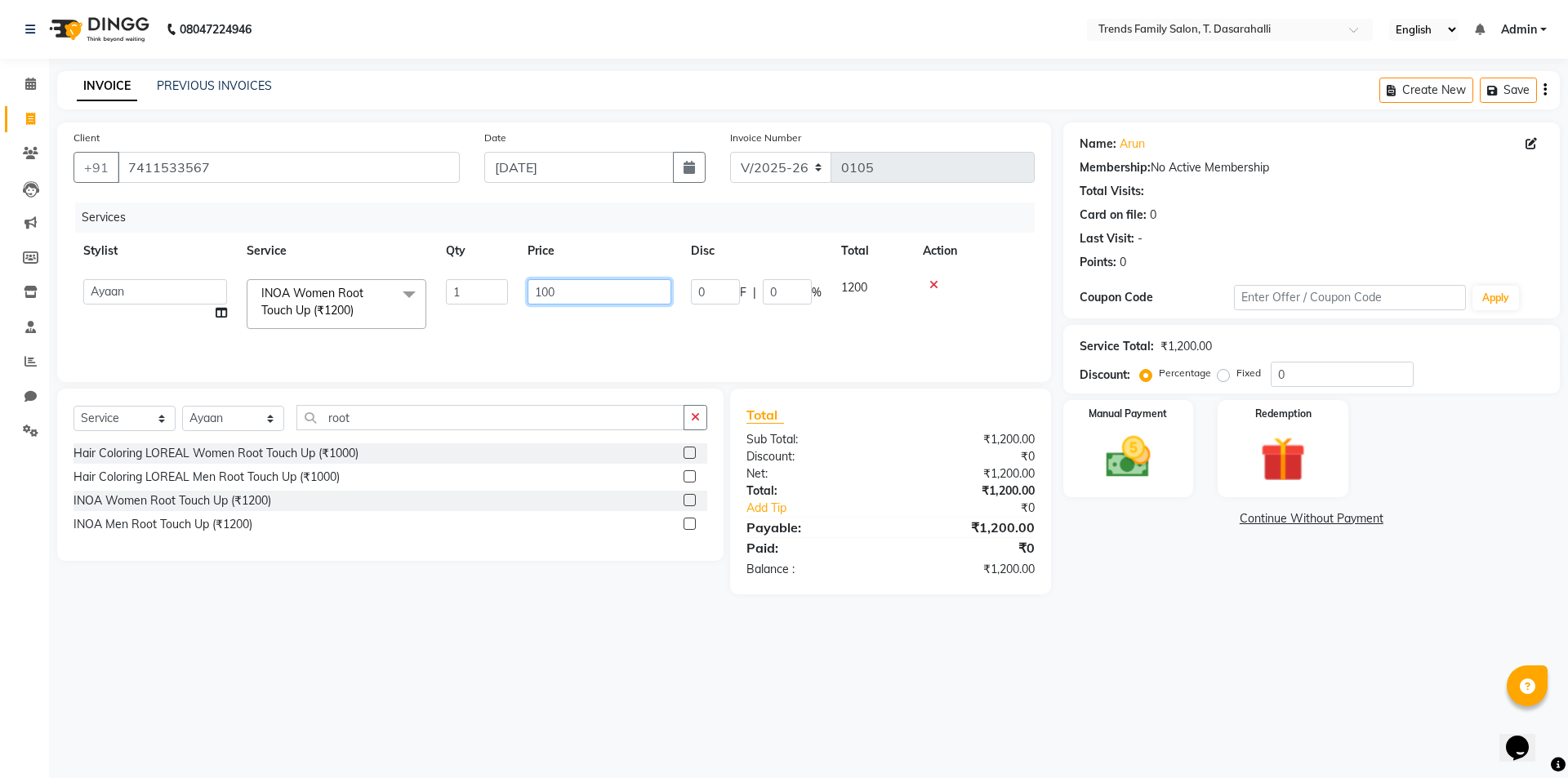
type input "1000"
drag, startPoint x: 1314, startPoint y: 379, endPoint x: 612, endPoint y: 296, distance: 706.9
click at [762, 323] on div "Client [PHONE_NUMBER] Date [DATE] Invoice Number V/2025 V/[PHONE_NUMBER] Servic…" at bounding box center [808, 358] width 1527 height 472
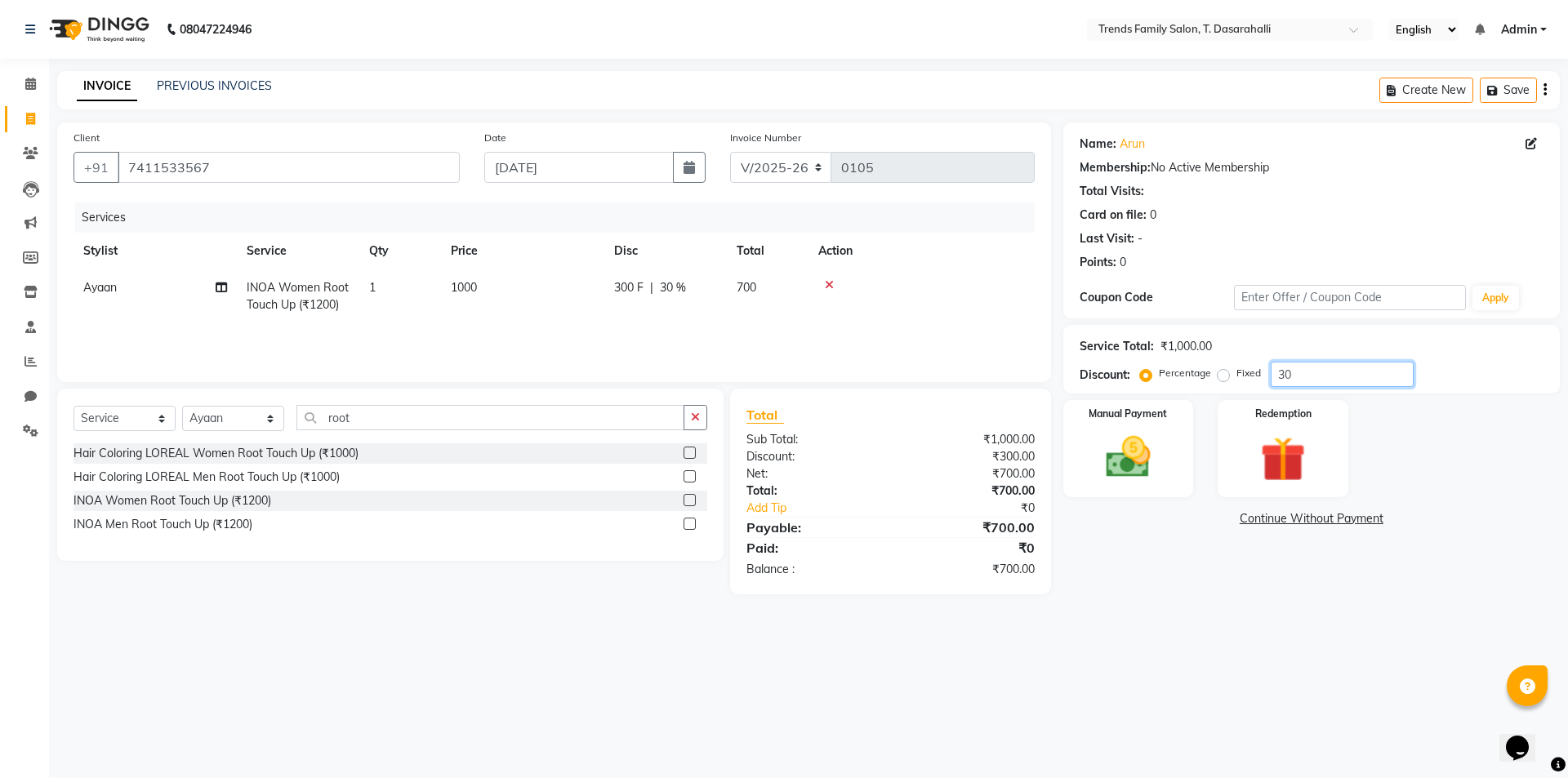
type input "30"
click at [1100, 586] on div "Name: Arun Membership: No Active Membership Total Visits: Card on file: 0 Last …" at bounding box center [1317, 358] width 508 height 472
click at [696, 418] on icon "button" at bounding box center [695, 417] width 9 height 12
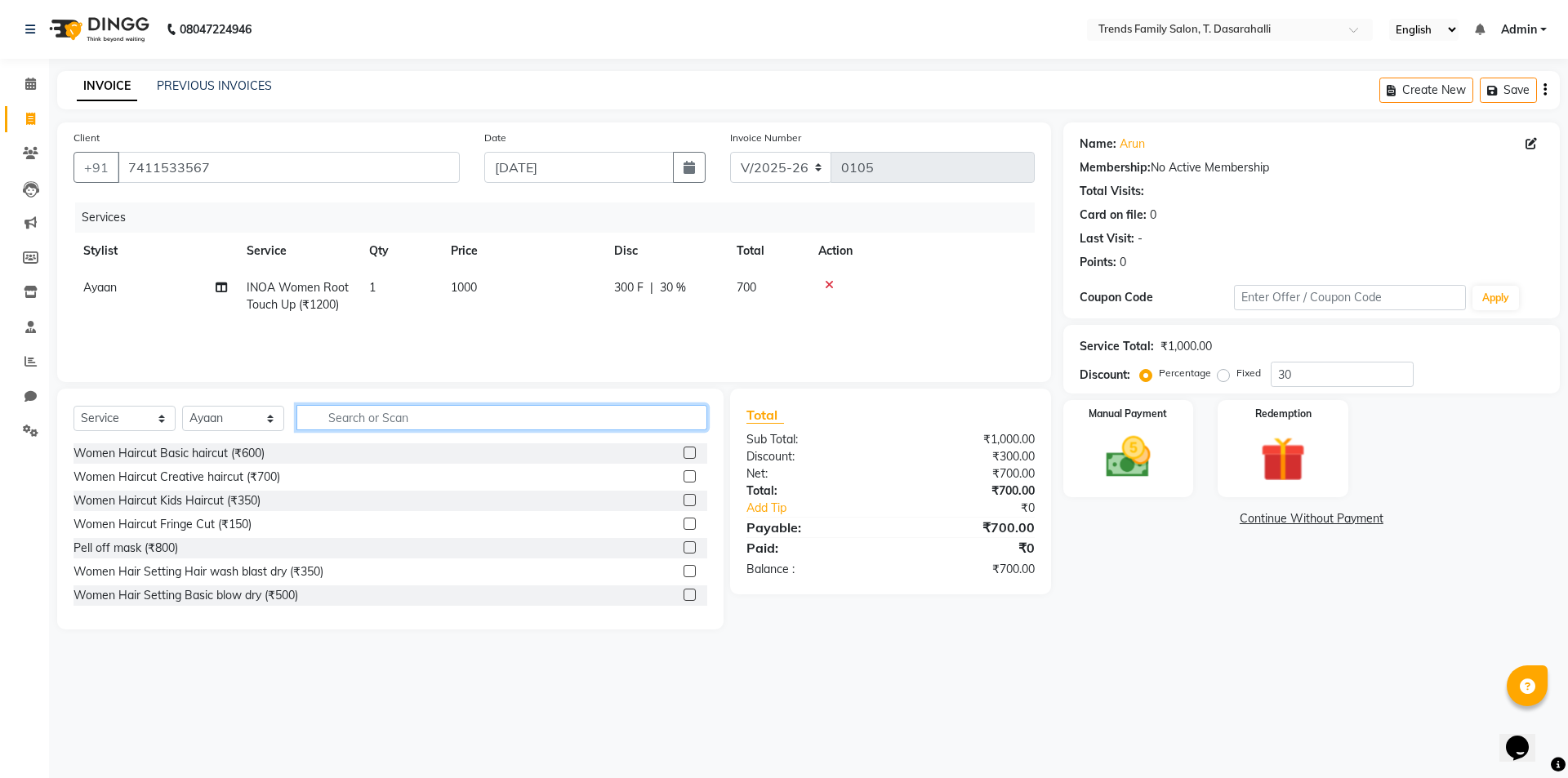
click at [347, 416] on input "text" at bounding box center [502, 417] width 411 height 26
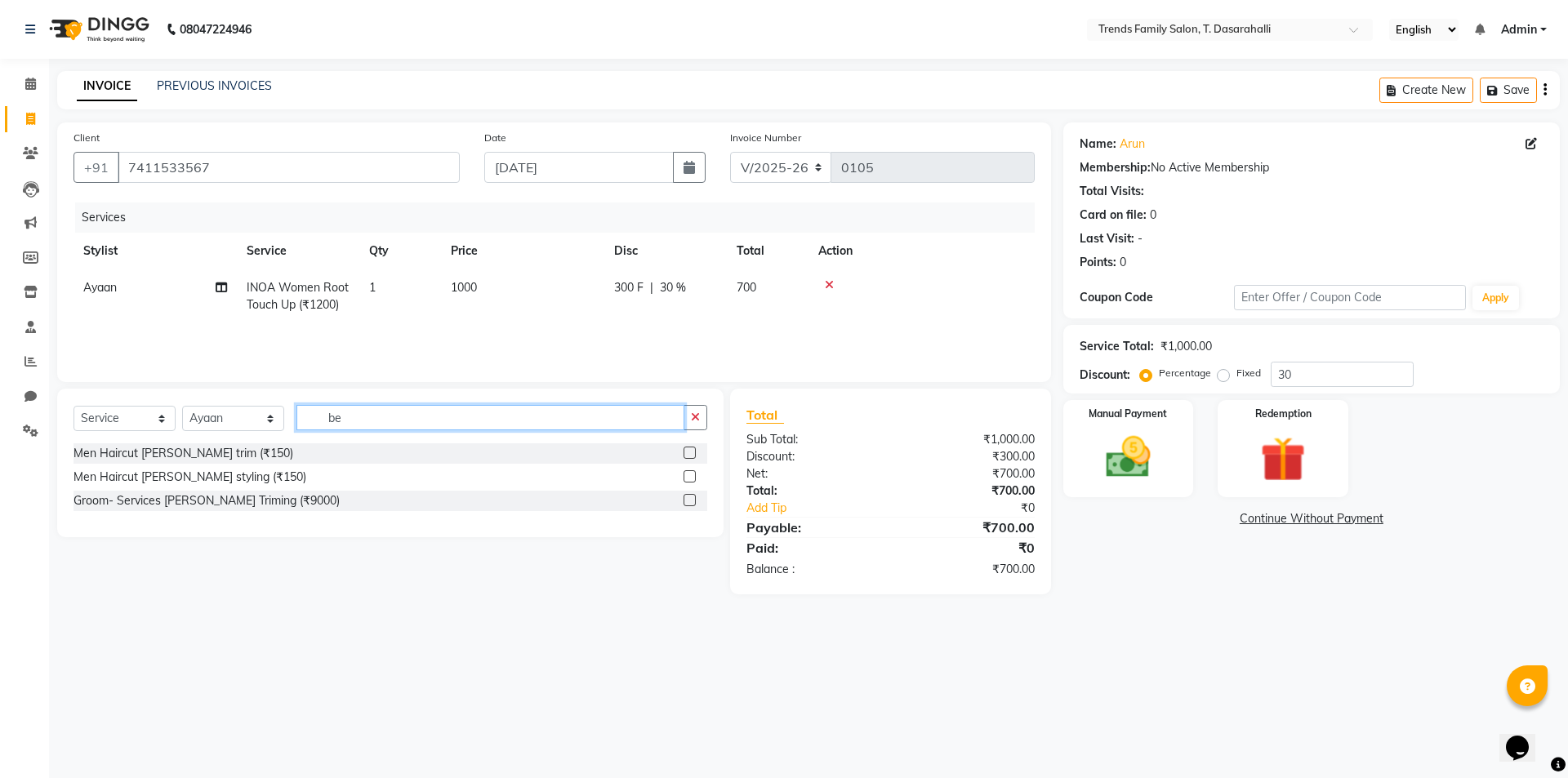
type input "be"
click at [687, 476] on label at bounding box center [689, 476] width 12 height 12
click at [687, 476] on input "checkbox" at bounding box center [688, 477] width 11 height 11
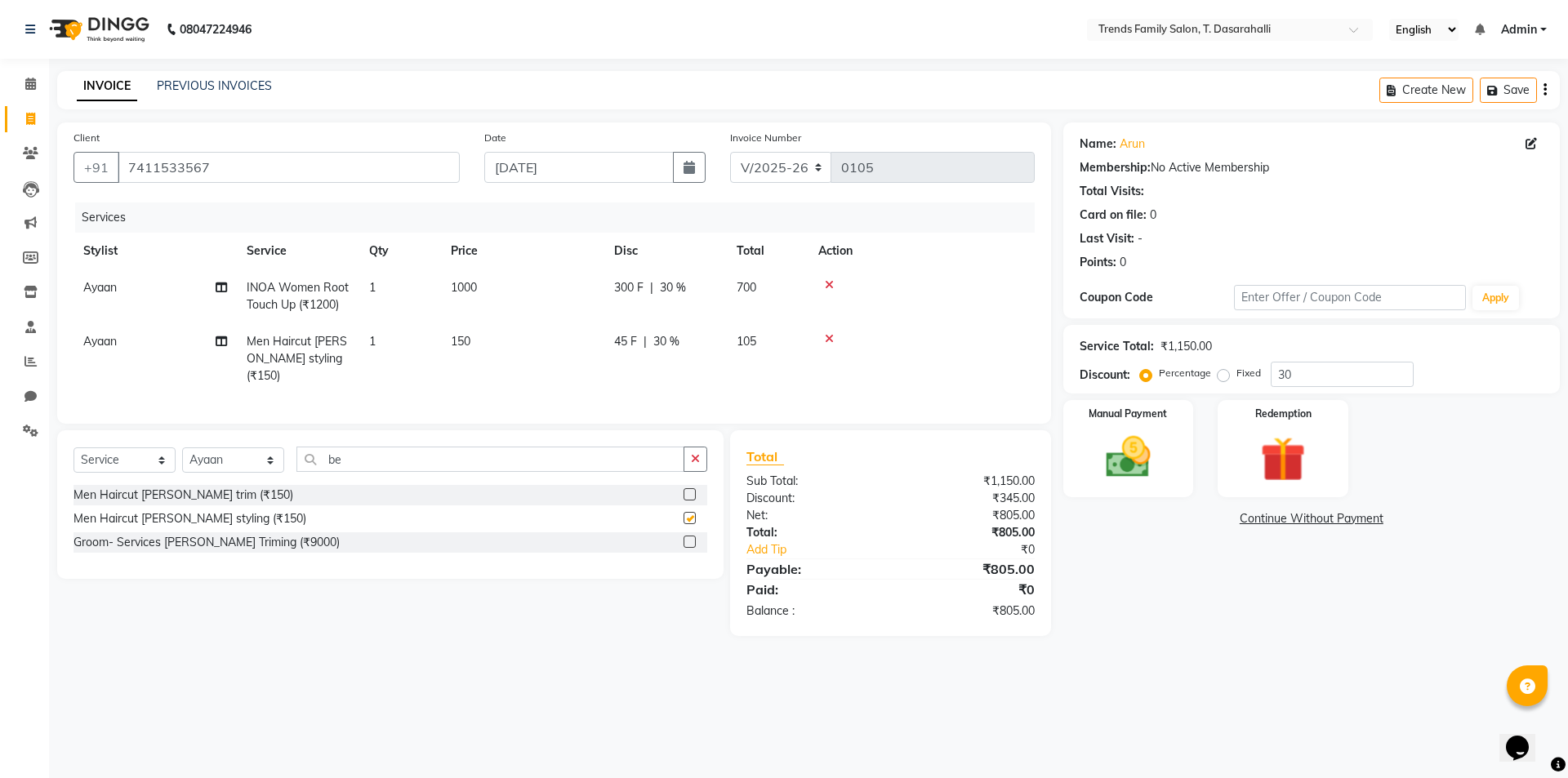
checkbox input "false"
click at [475, 344] on td "150" at bounding box center [522, 359] width 163 height 71
select select "84570"
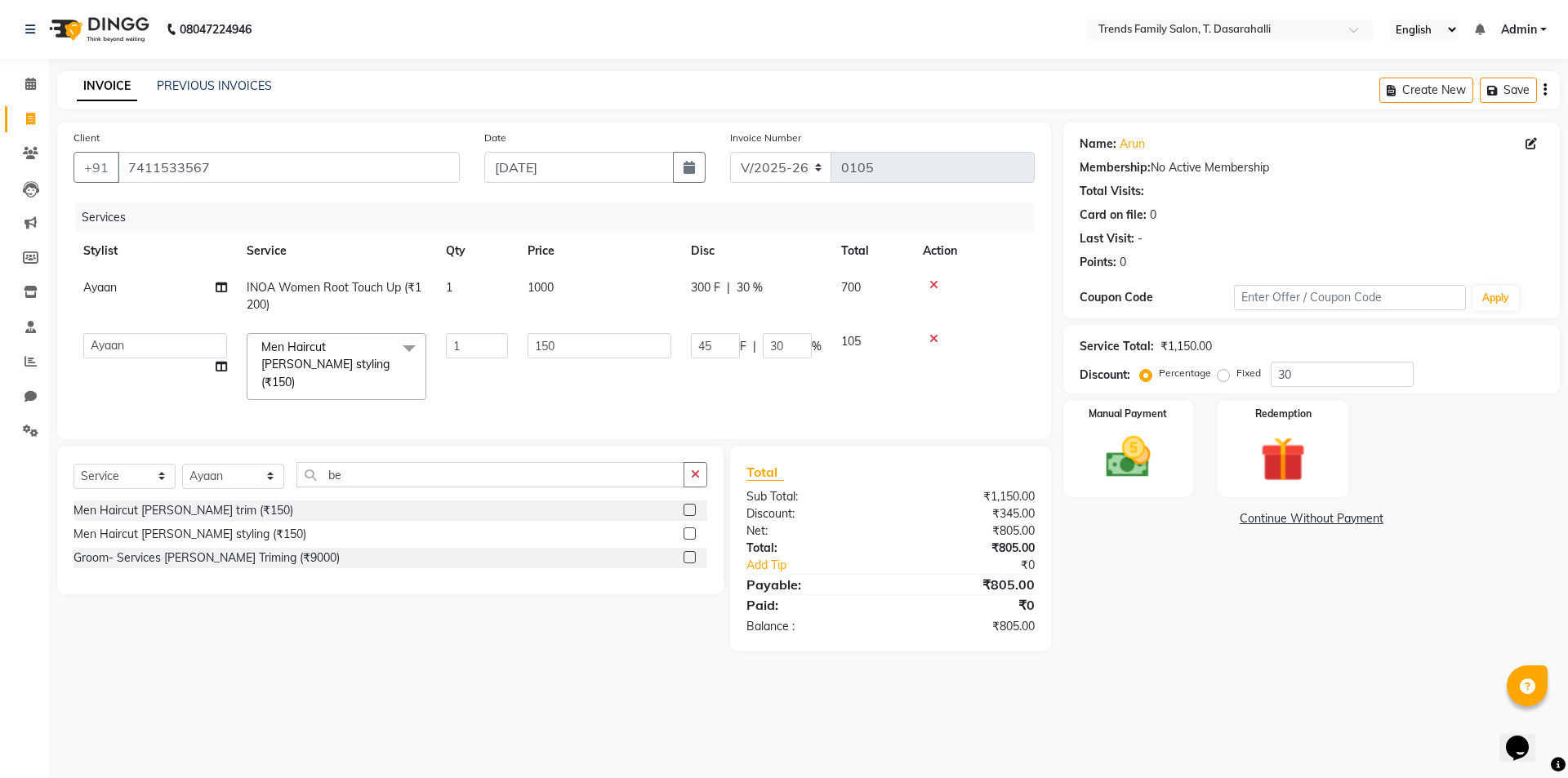
click at [1315, 674] on div "08047224946 Select Location × Trends Family Salon, T. Dasarahalli English ENGLI…" at bounding box center [784, 389] width 1568 height 778
click at [1164, 615] on div "Name: Arun Membership: No Active Membership Total Visits: Card on file: 0 Last …" at bounding box center [1317, 386] width 508 height 529
click at [1126, 441] on img at bounding box center [1128, 456] width 76 height 54
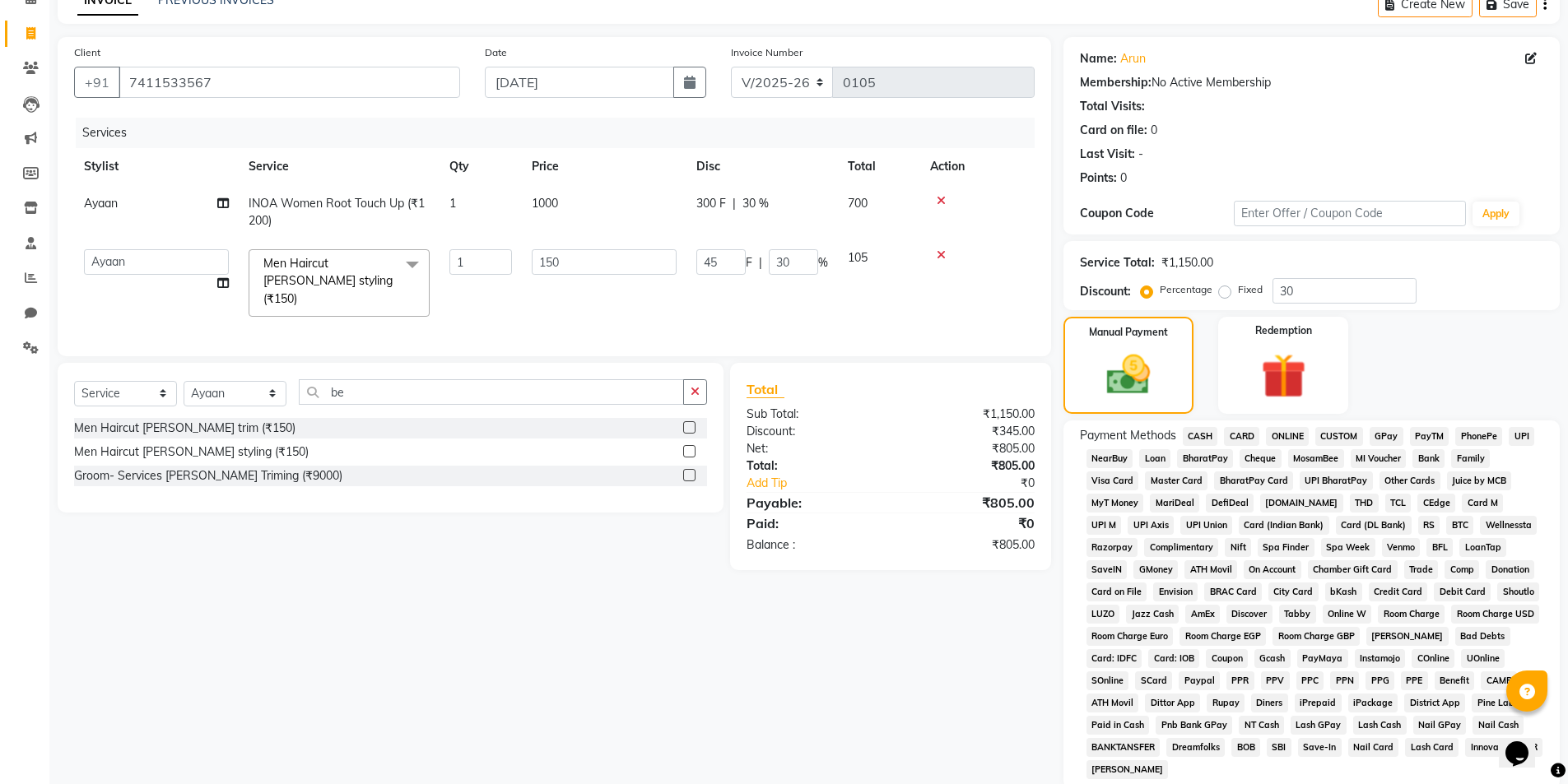
scroll to position [165, 0]
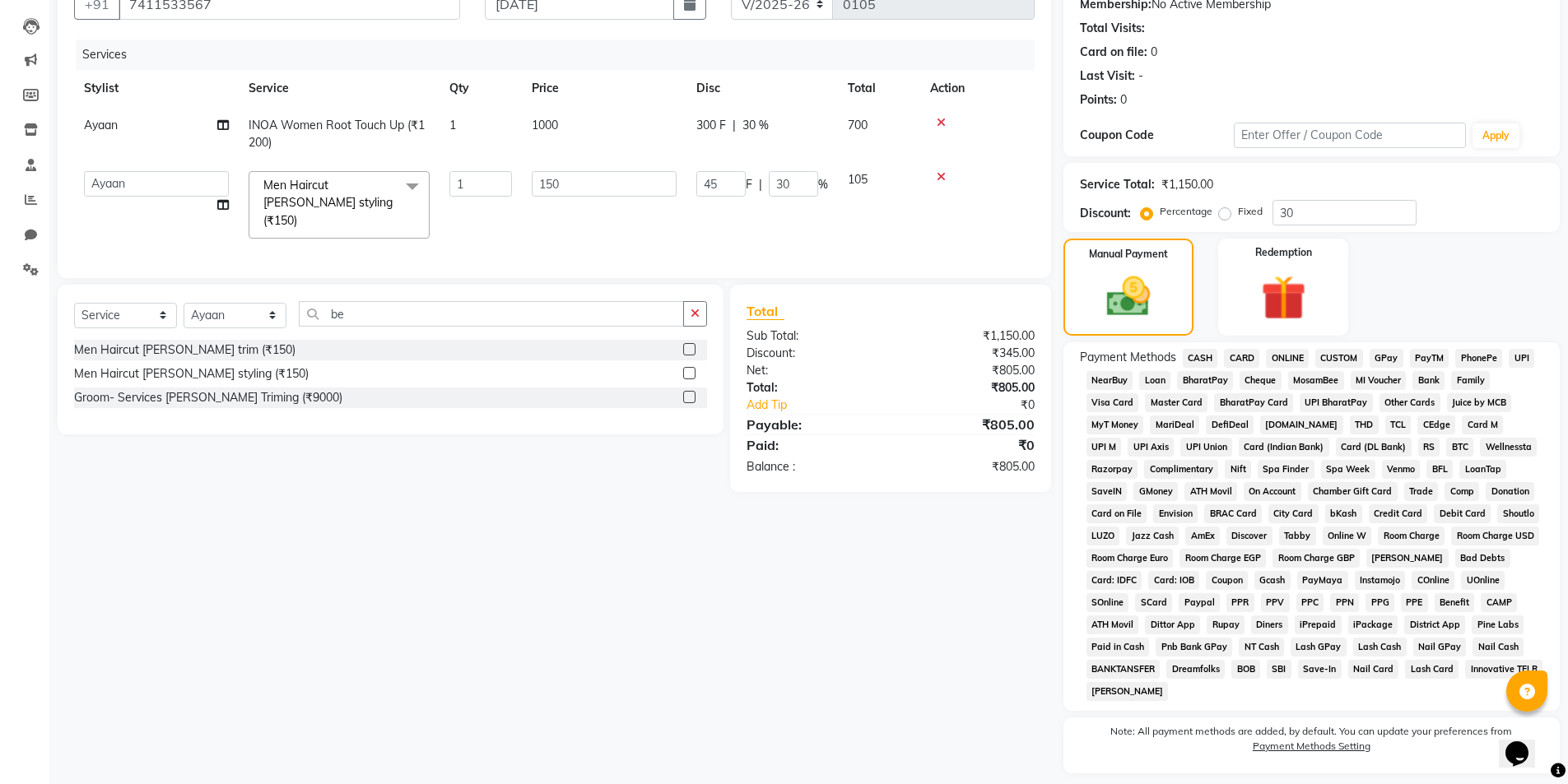
click at [1288, 356] on span "ONLINE" at bounding box center [1287, 358] width 42 height 19
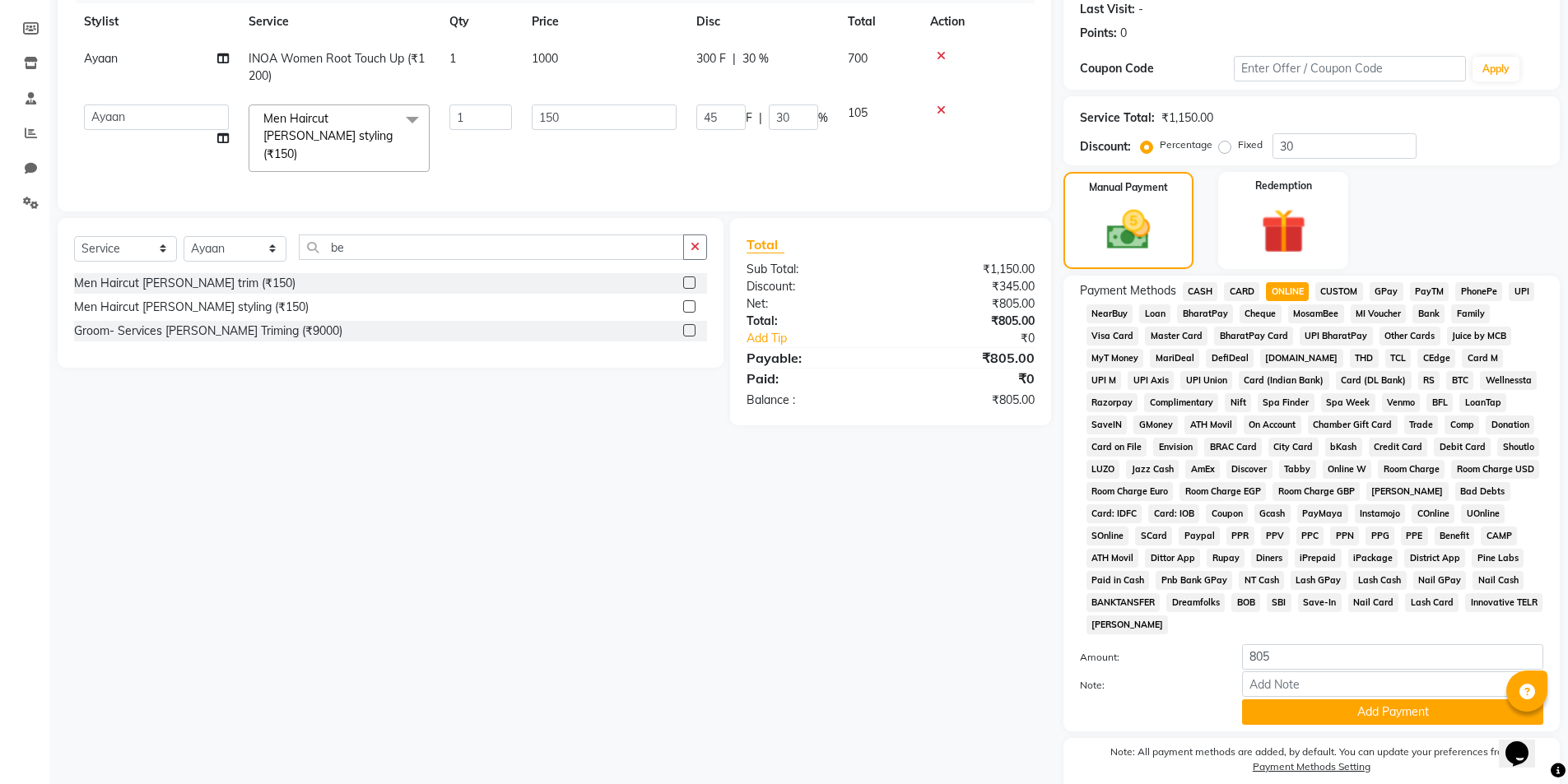
scroll to position [299, 0]
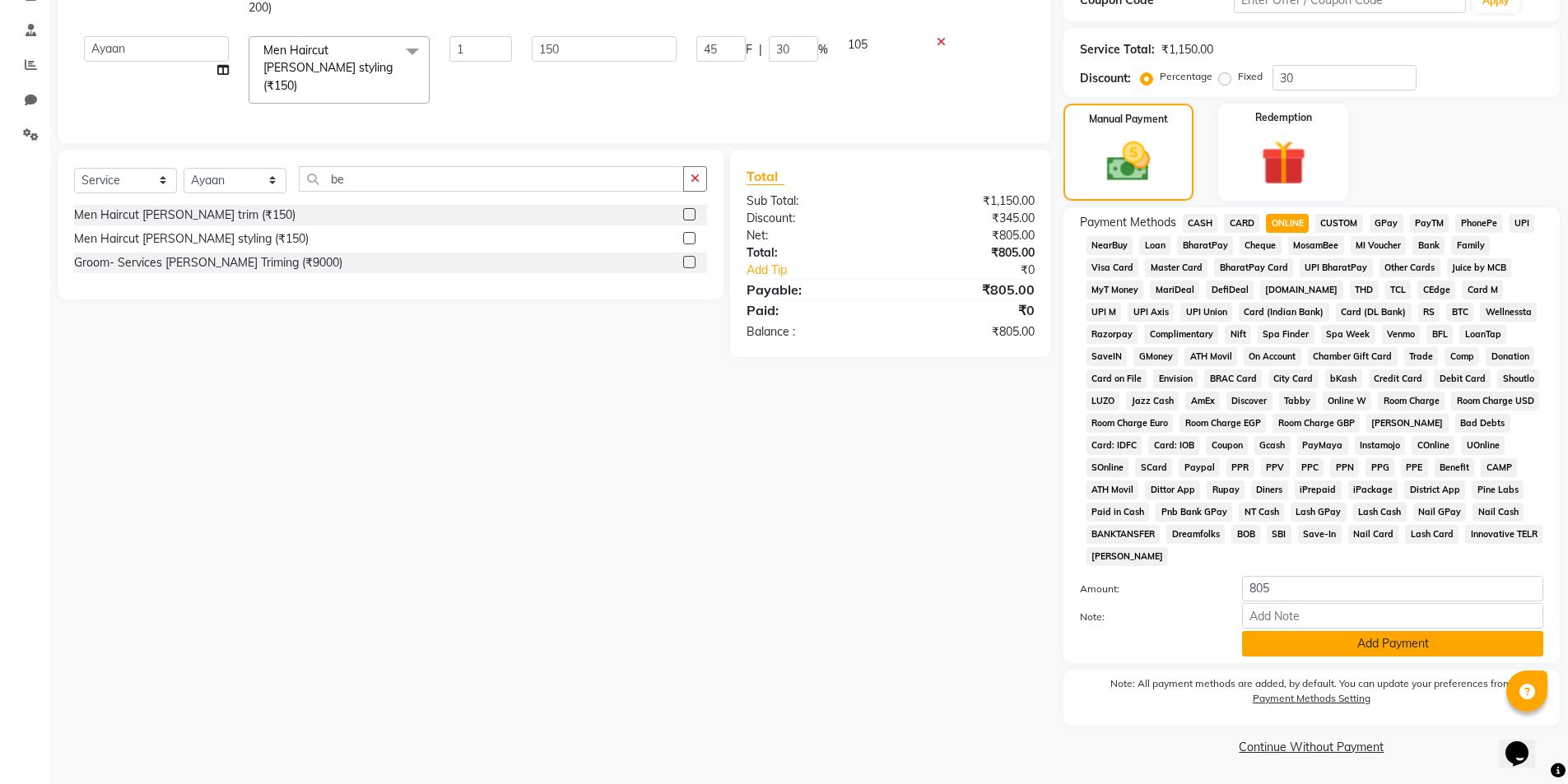
click at [1358, 649] on button "Add Payment" at bounding box center [1392, 643] width 301 height 26
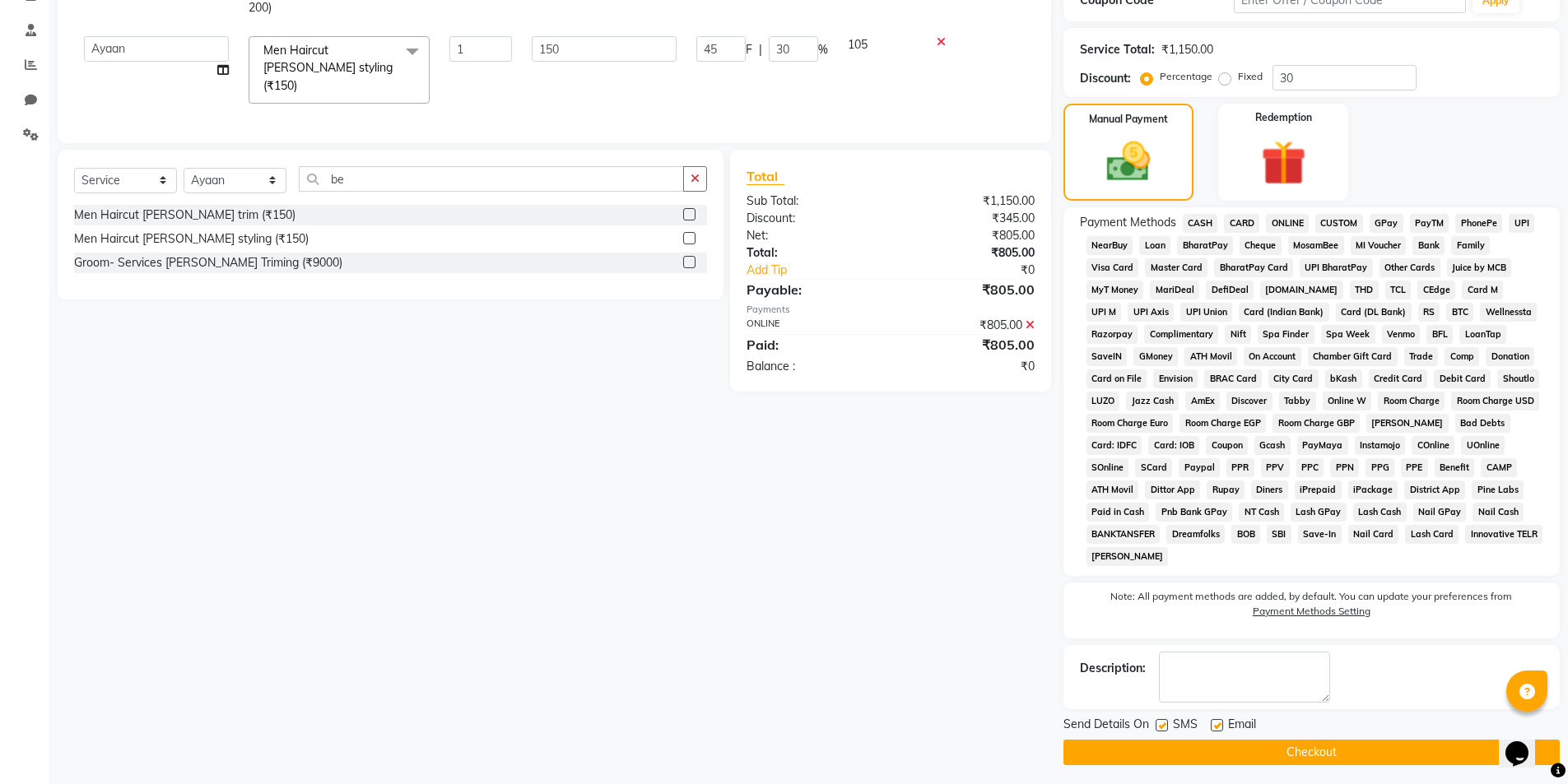
click at [1286, 759] on button "Checkout" at bounding box center [1311, 752] width 497 height 26
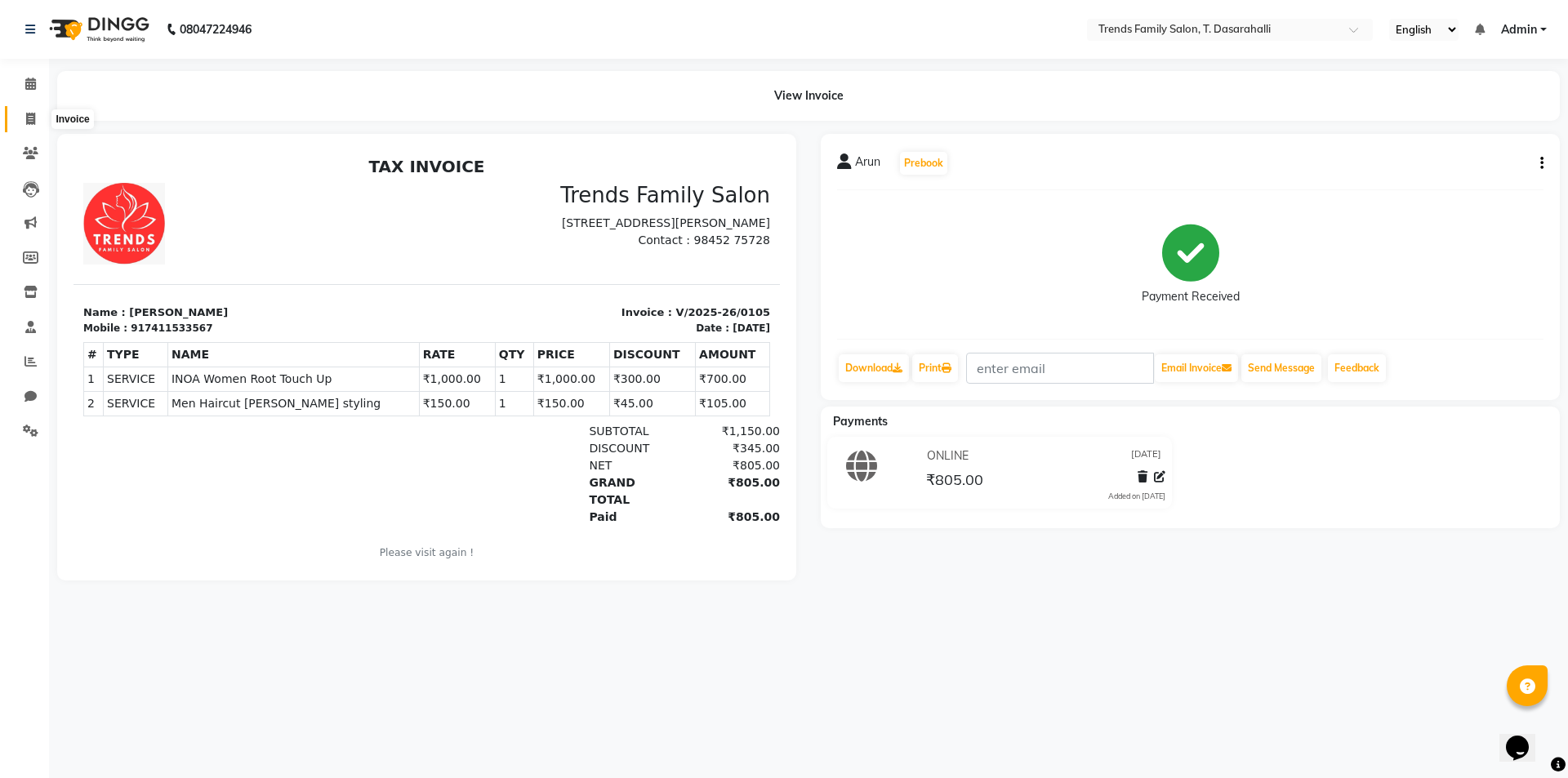
click at [35, 125] on span at bounding box center [31, 120] width 29 height 19
select select "service"
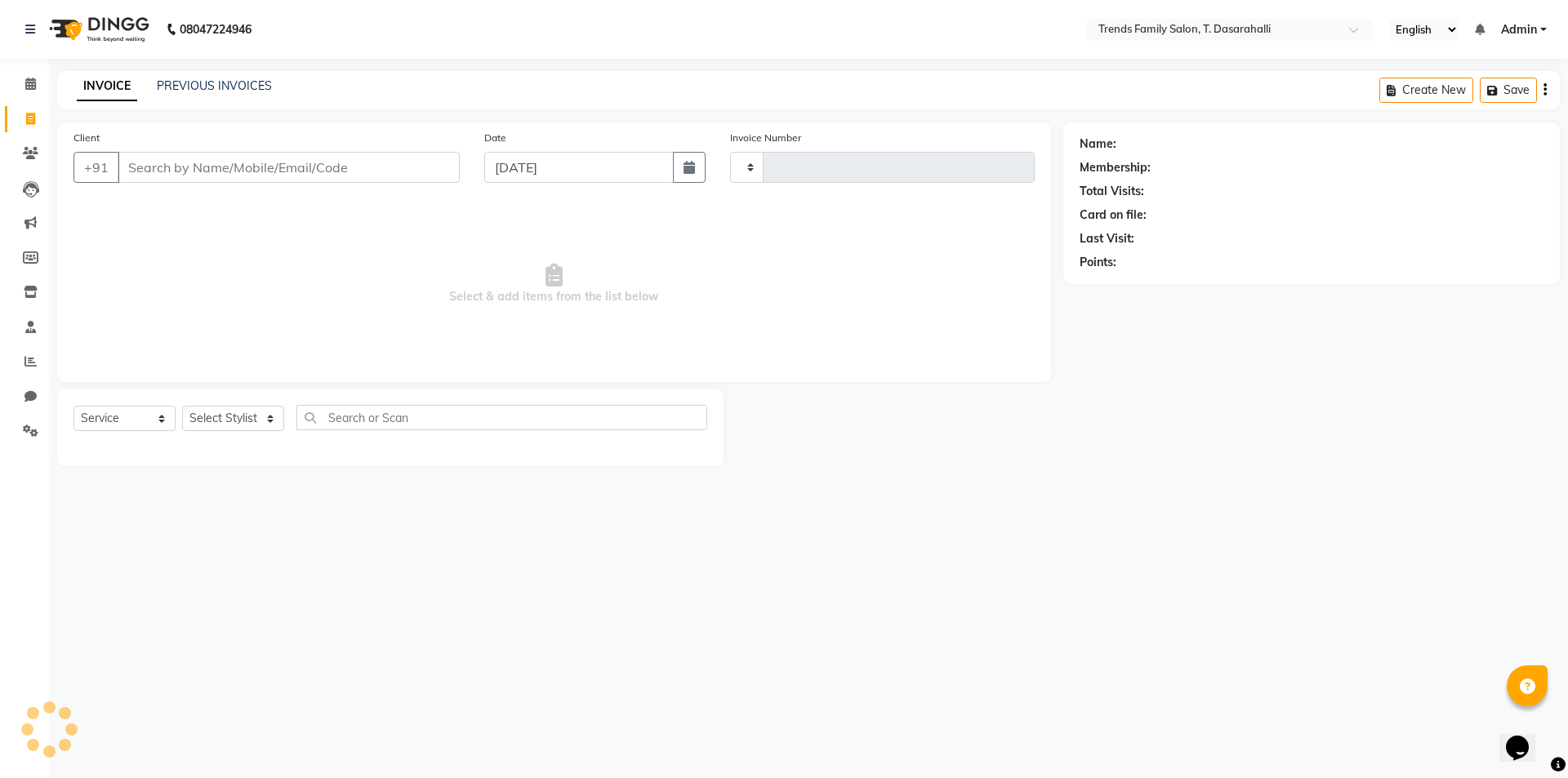
type input "0106"
select select "8481"
click at [231, 171] on input "Client" at bounding box center [288, 167] width 342 height 31
type input "74"
click at [29, 332] on icon at bounding box center [31, 327] width 11 height 12
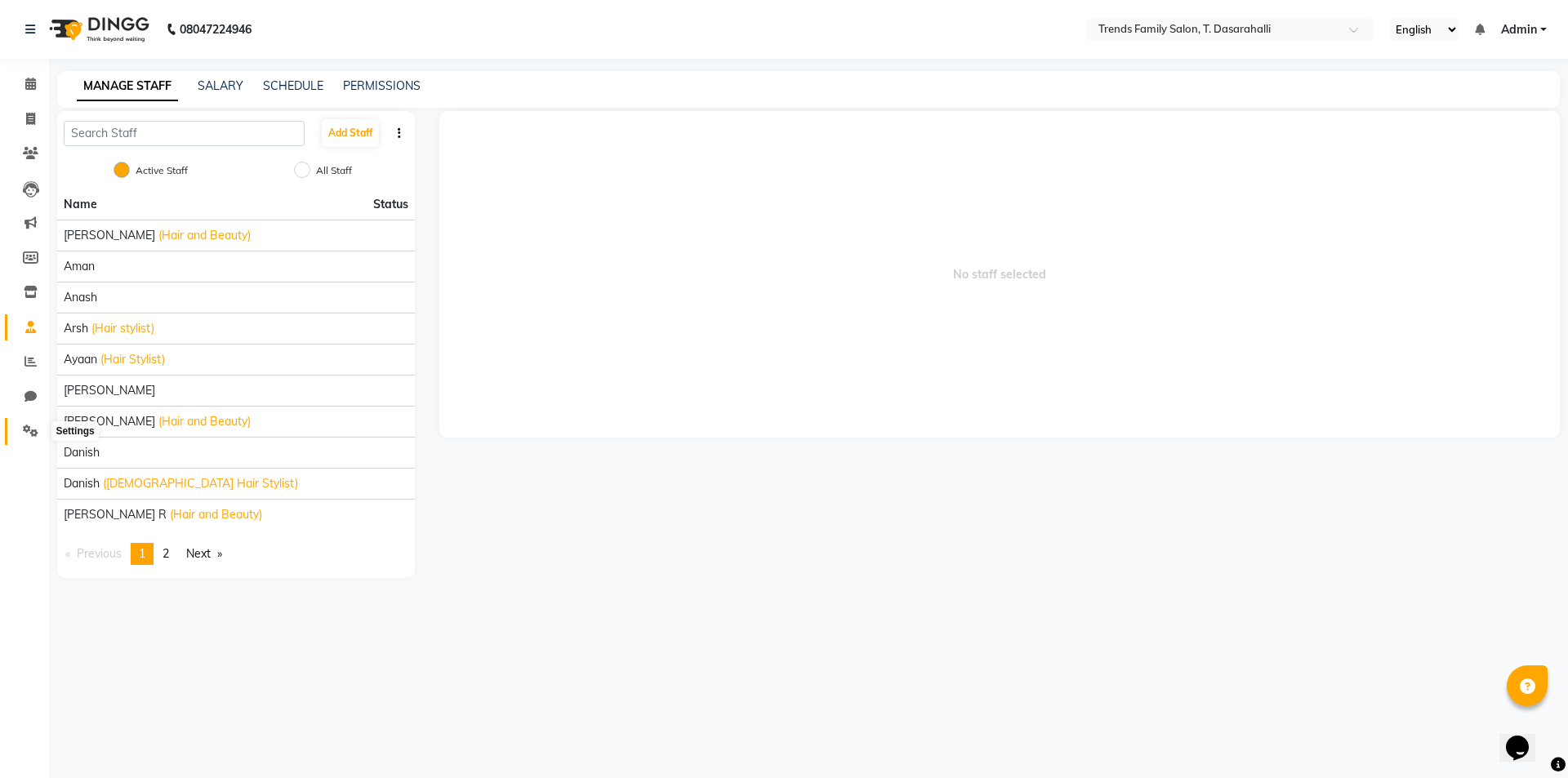
click at [30, 430] on icon at bounding box center [31, 431] width 16 height 12
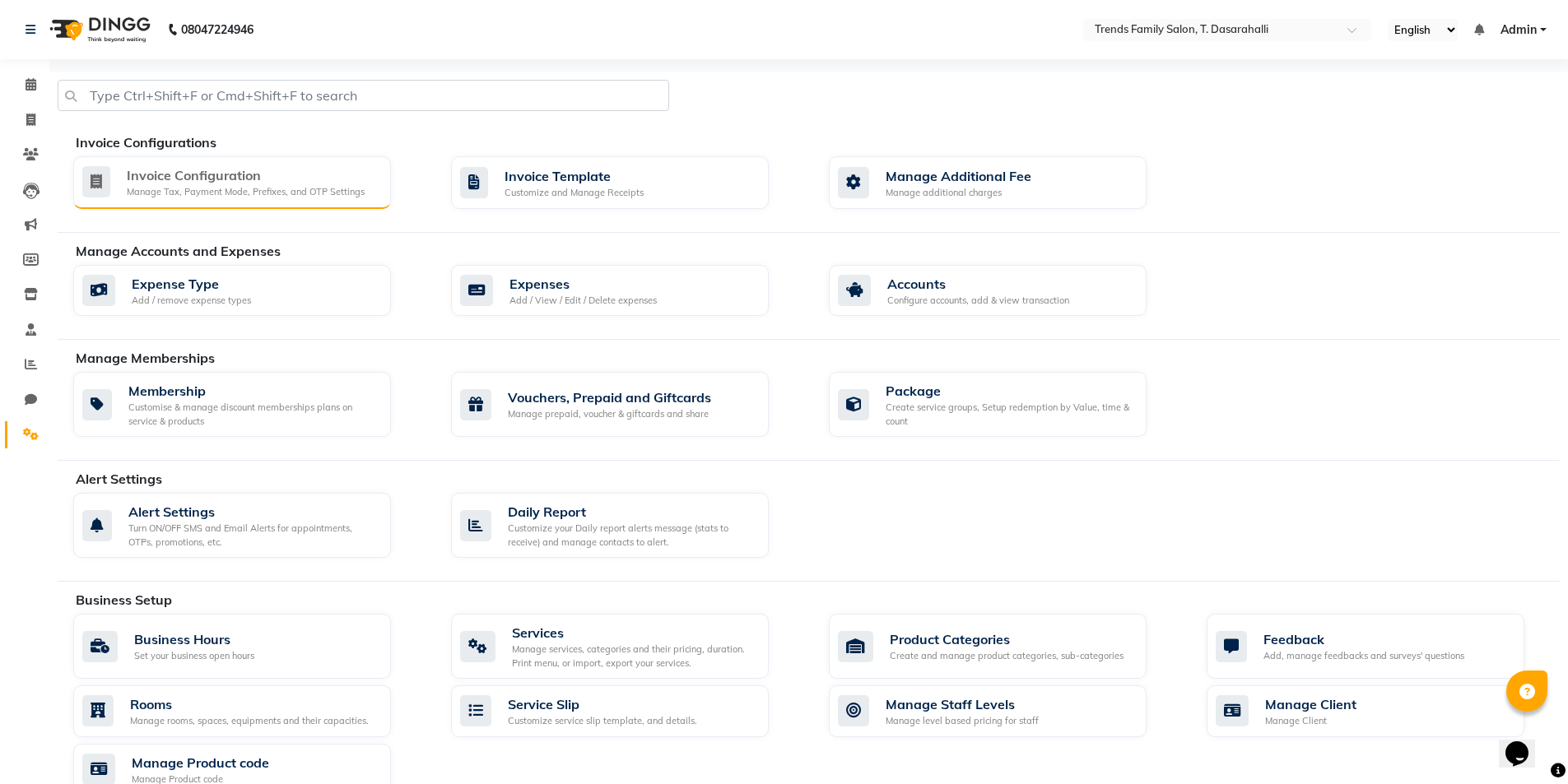
click at [209, 181] on div "Invoice Configuration" at bounding box center [245, 175] width 238 height 20
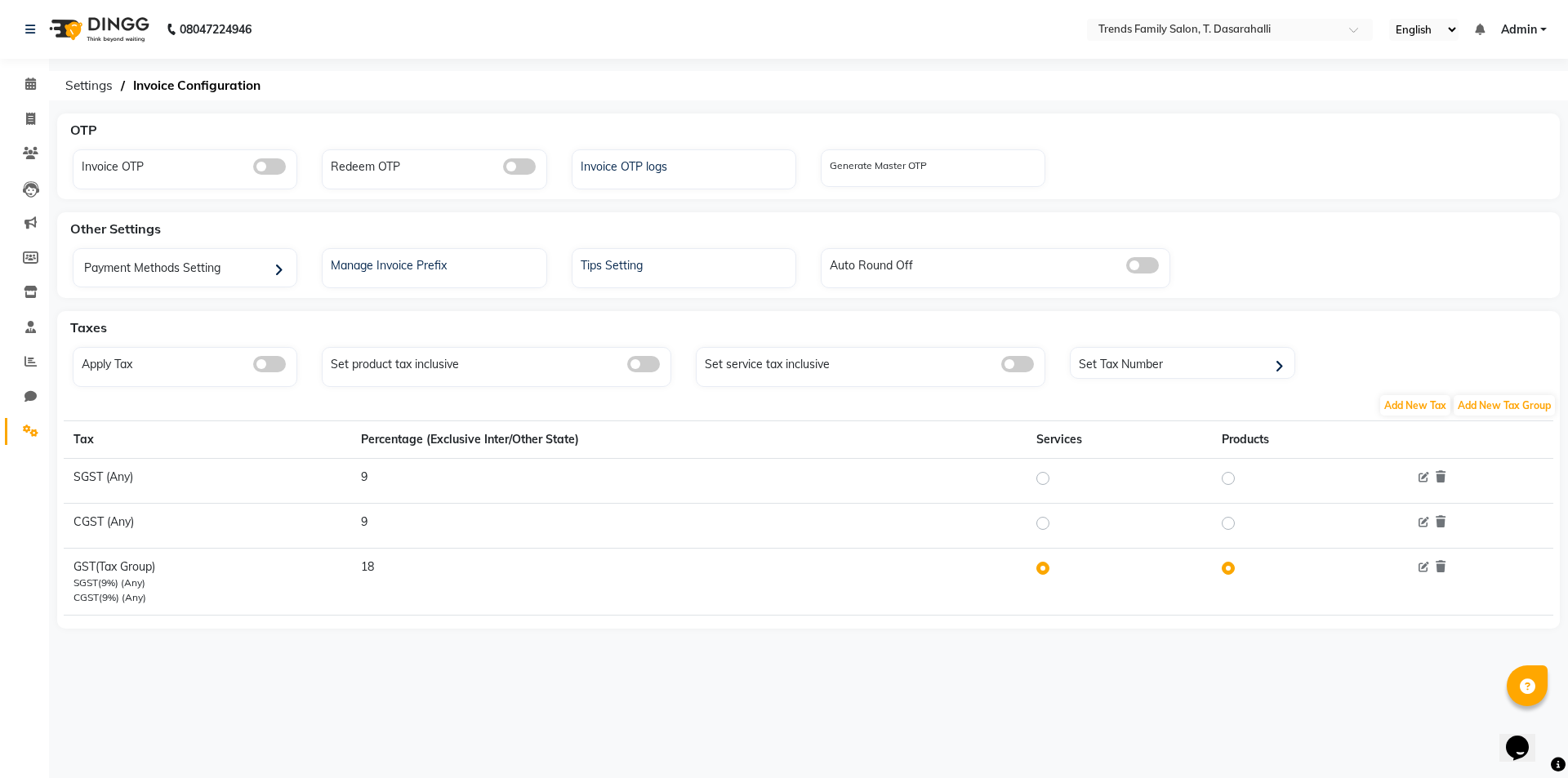
click at [274, 370] on span at bounding box center [270, 364] width 33 height 17
click at [253, 366] on input "checkbox" at bounding box center [253, 366] width 0 height 0
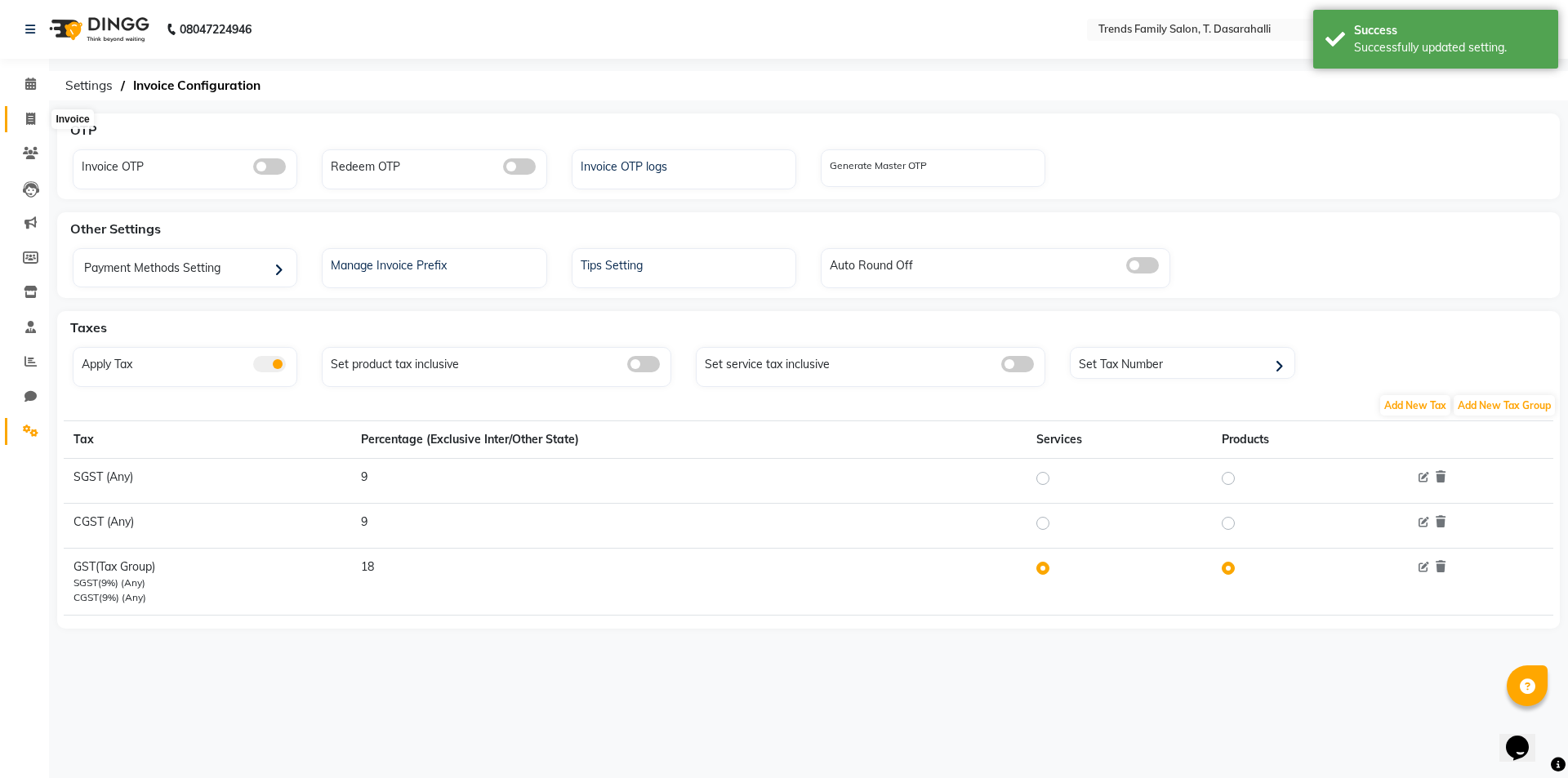
click at [30, 116] on icon at bounding box center [31, 119] width 9 height 12
select select "service"
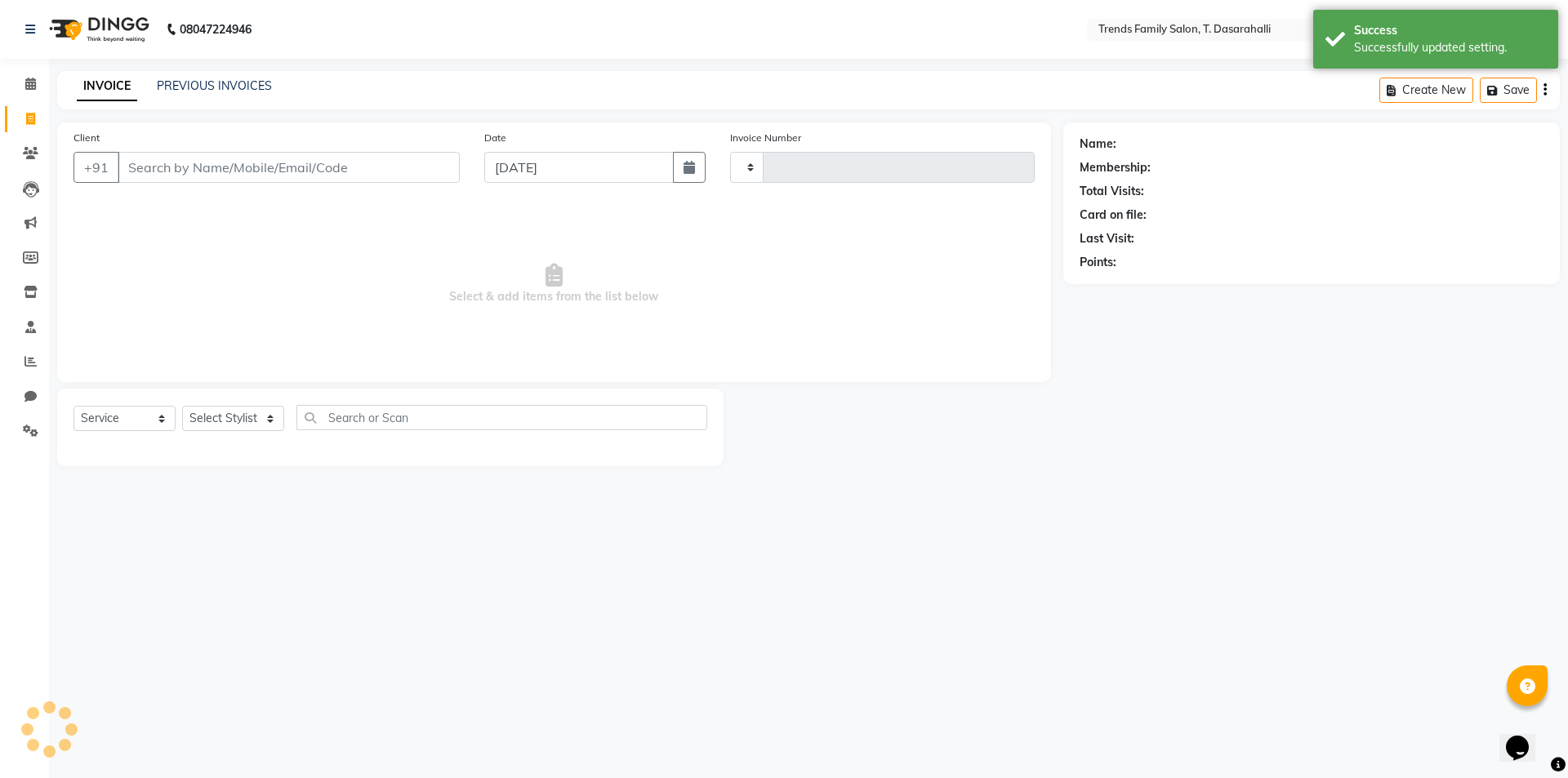
type input "0106"
select select "8481"
click at [280, 169] on input "Client" at bounding box center [288, 167] width 342 height 31
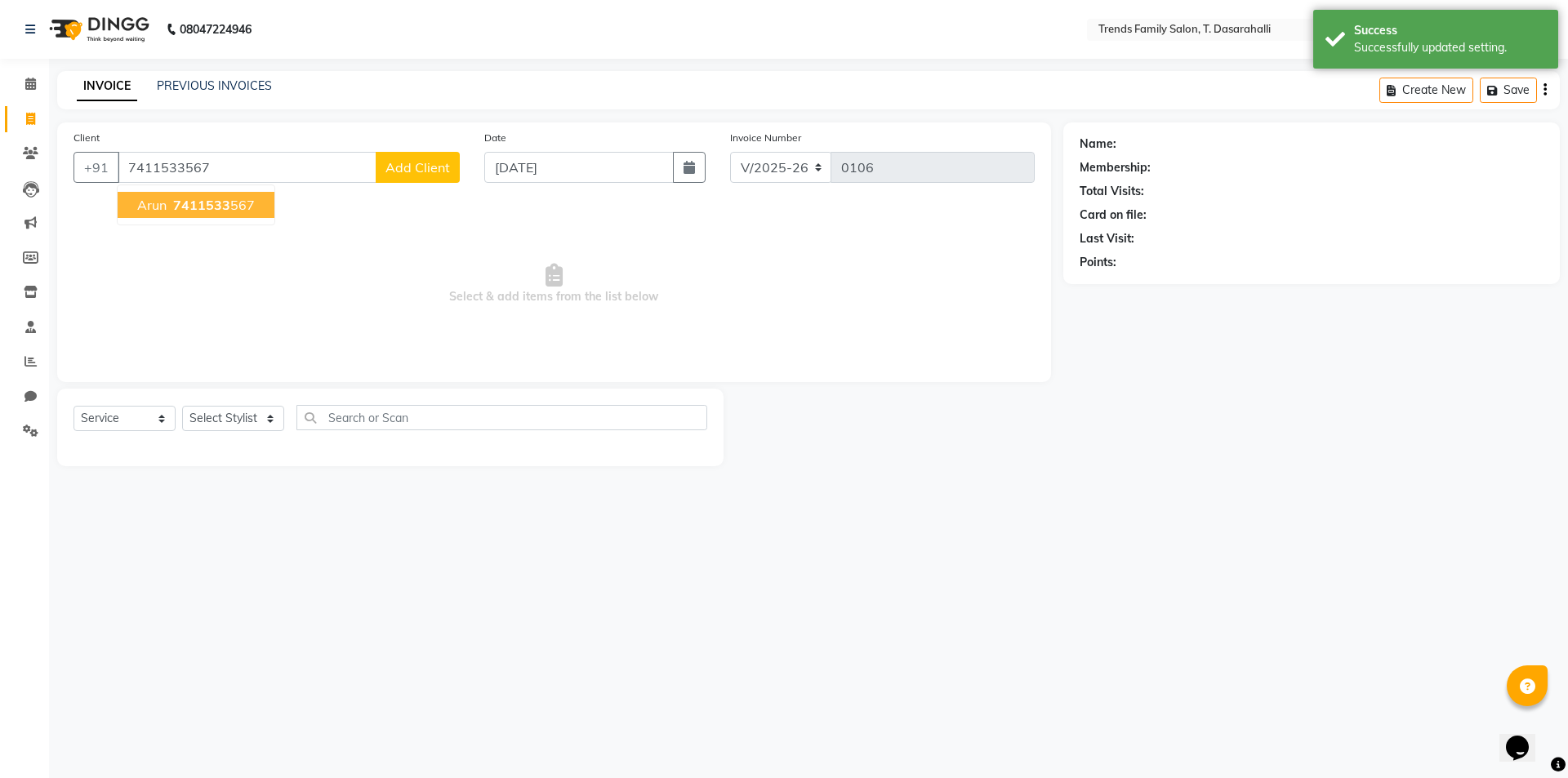
type input "7411533567"
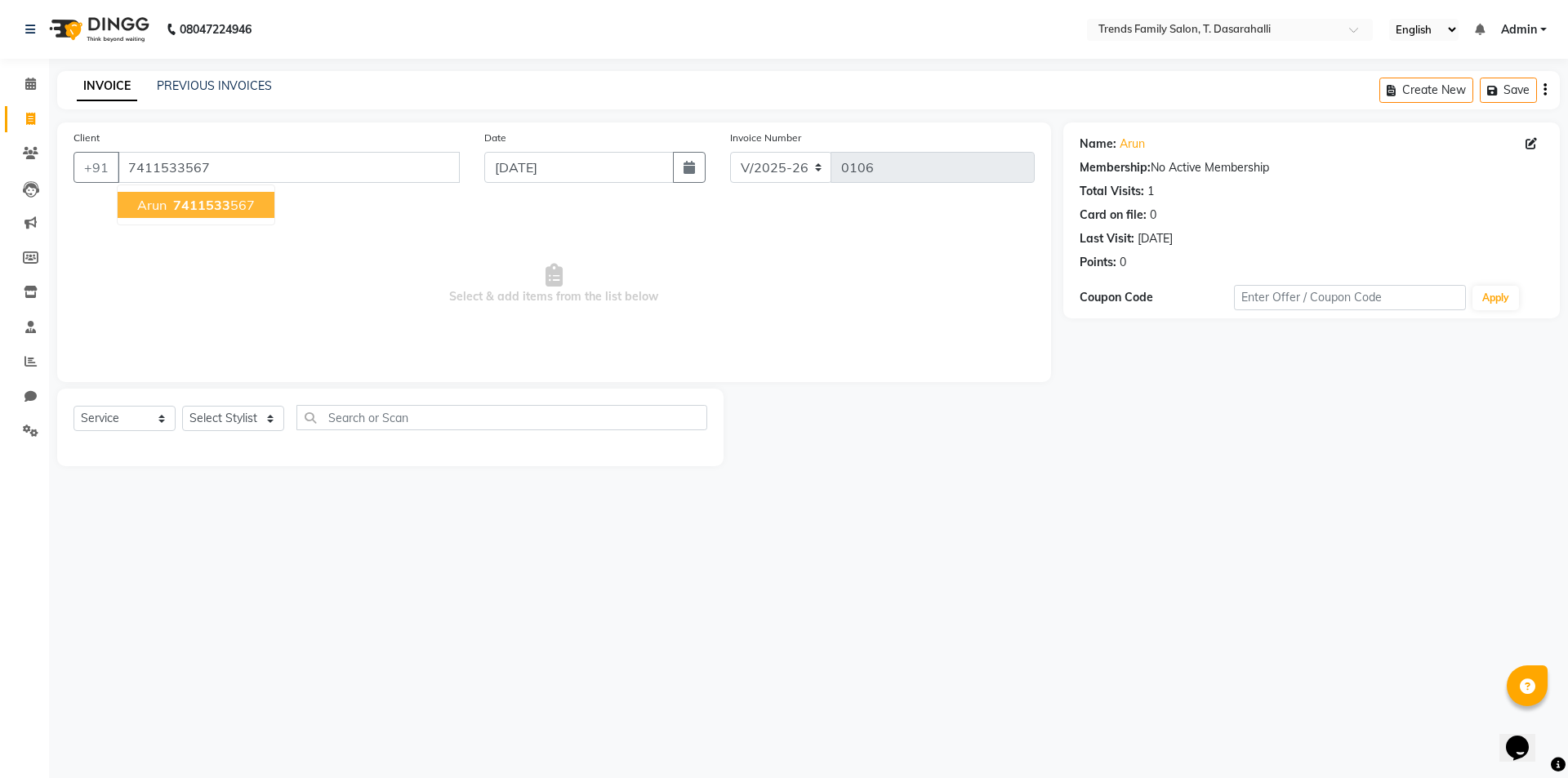
click at [167, 202] on button "Arun 7411533 567" at bounding box center [196, 205] width 157 height 26
click at [243, 413] on select "Select Stylist [PERSON_NAME] [PERSON_NAME] Ayaan [PERSON_NAME] Danish Danish [P…" at bounding box center [234, 418] width 102 height 26
select select "82935"
click at [182, 406] on select "Select Stylist [PERSON_NAME] [PERSON_NAME] Ayaan [PERSON_NAME] Danish Danish [P…" at bounding box center [234, 418] width 102 height 26
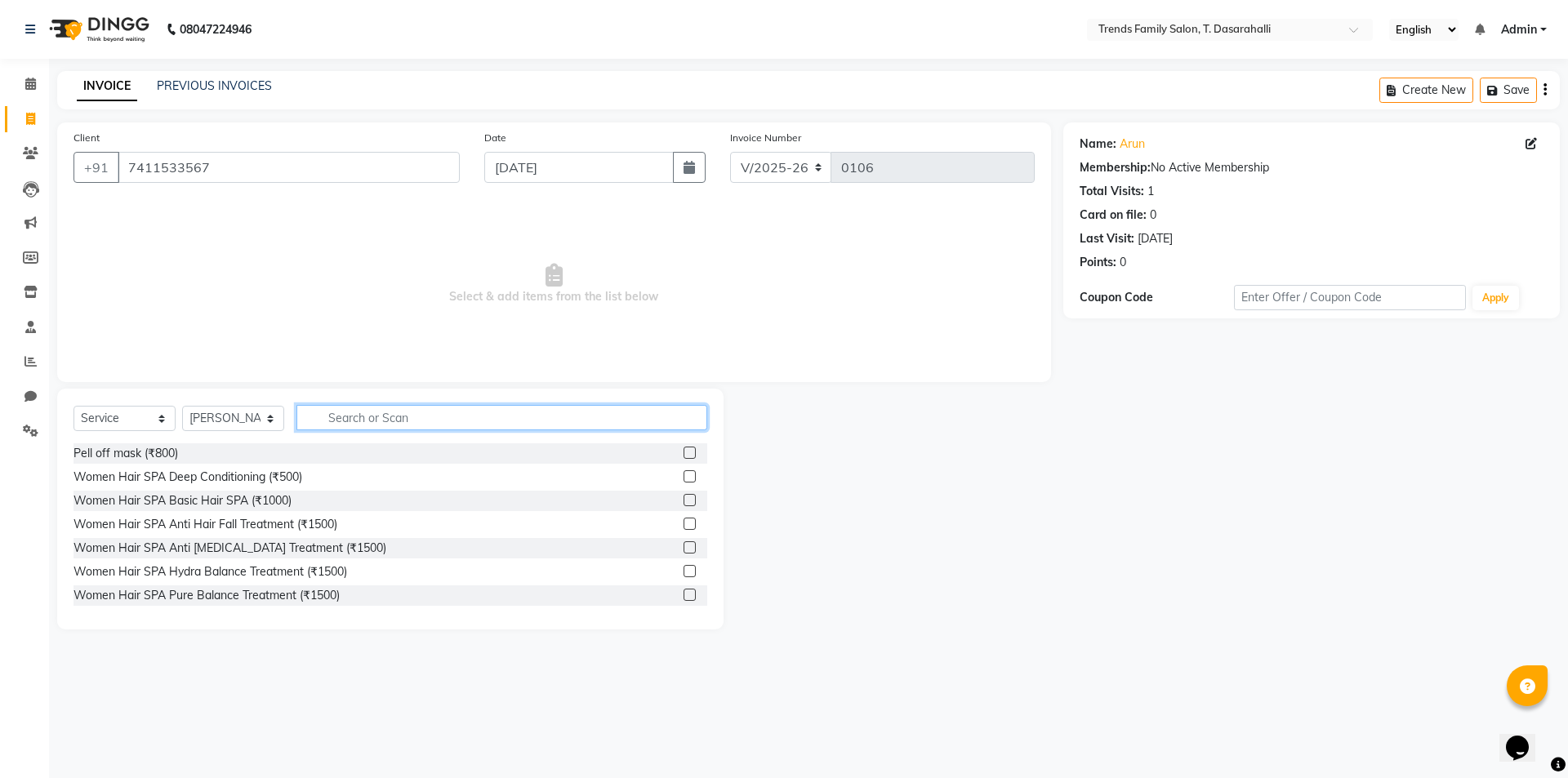
click at [421, 423] on input "text" at bounding box center [502, 417] width 411 height 26
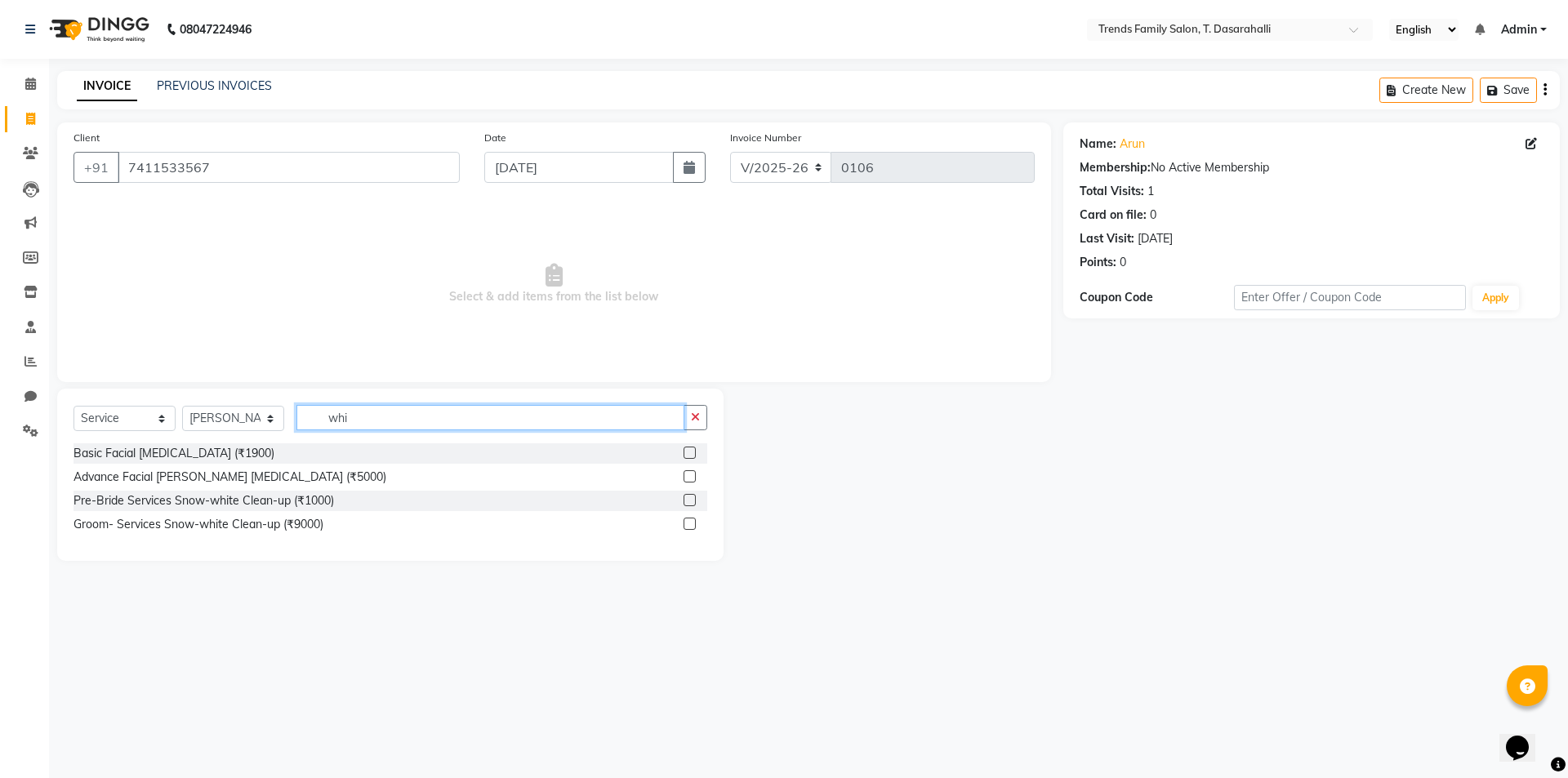
click at [392, 421] on input "whi" at bounding box center [490, 417] width 388 height 26
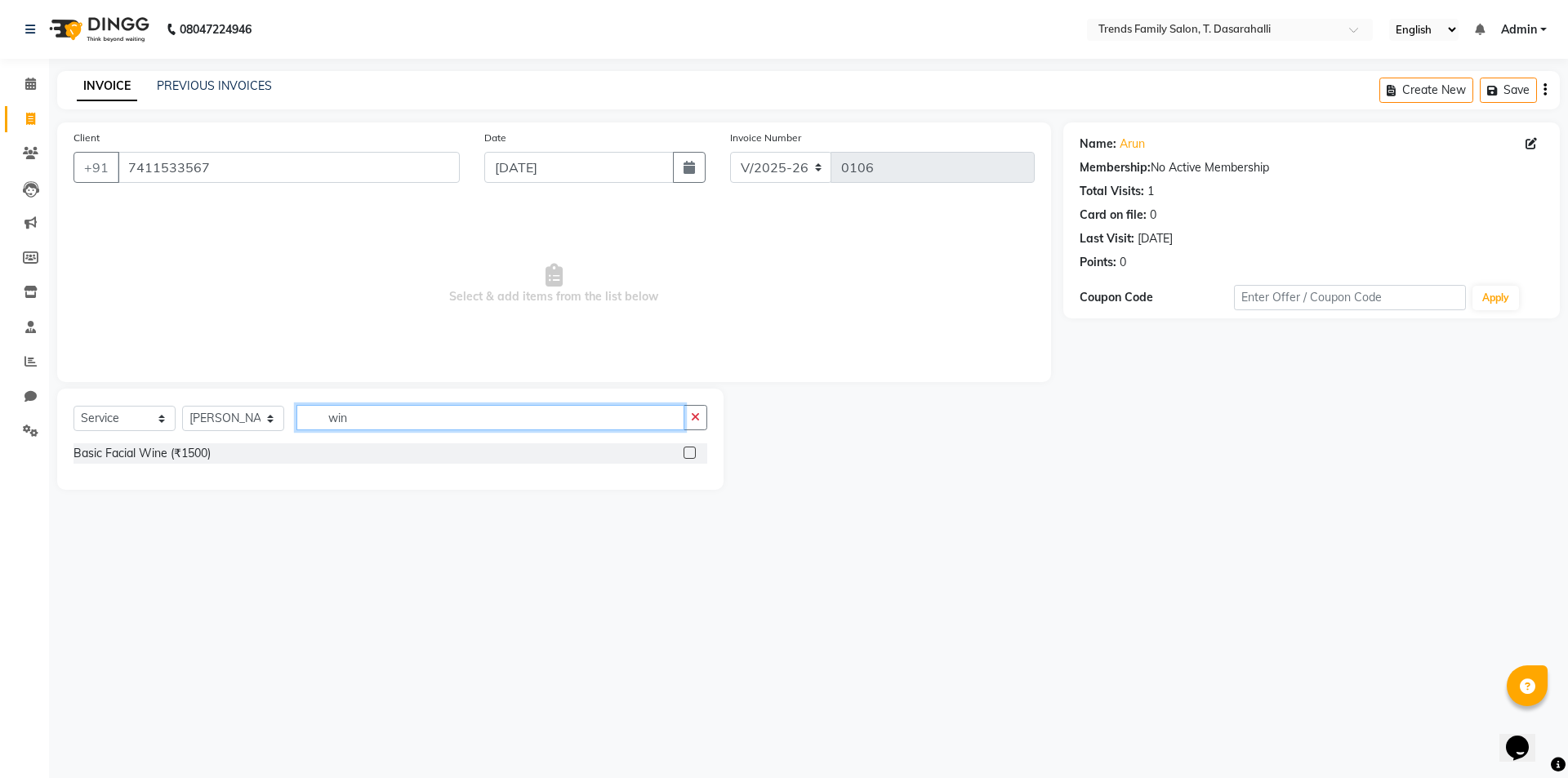
type input "win"
click at [686, 454] on label at bounding box center [689, 452] width 12 height 12
click at [686, 454] on input "checkbox" at bounding box center [688, 453] width 11 height 11
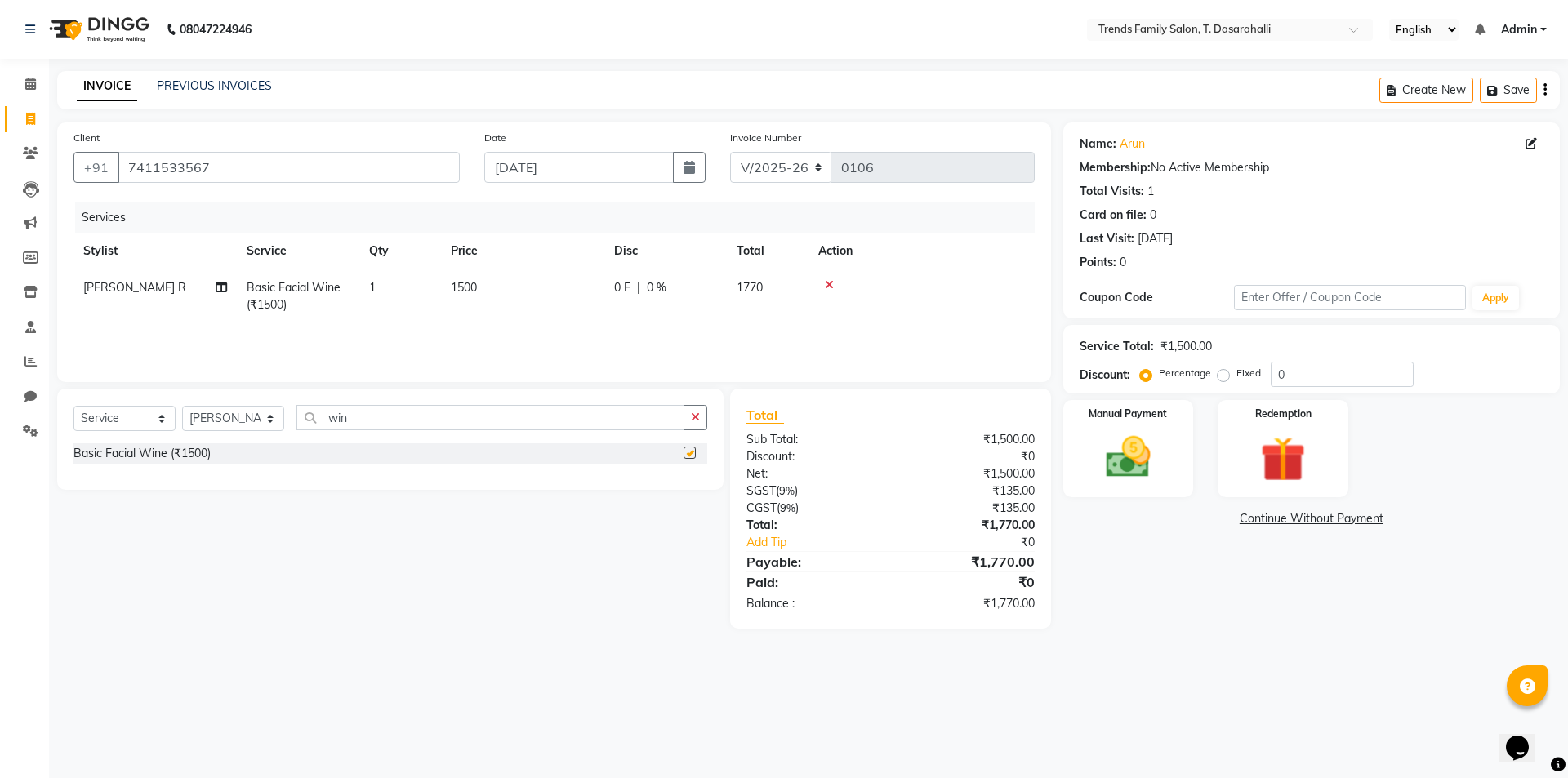
checkbox input "false"
drag, startPoint x: 1331, startPoint y: 376, endPoint x: 588, endPoint y: 295, distance: 747.4
click at [1063, 363] on div "Service Total: ₹1,500.00 Discount: Percentage Fixed 0" at bounding box center [1311, 359] width 497 height 68
type input "40"
click at [1079, 454] on div "Manual Payment" at bounding box center [1127, 449] width 135 height 101
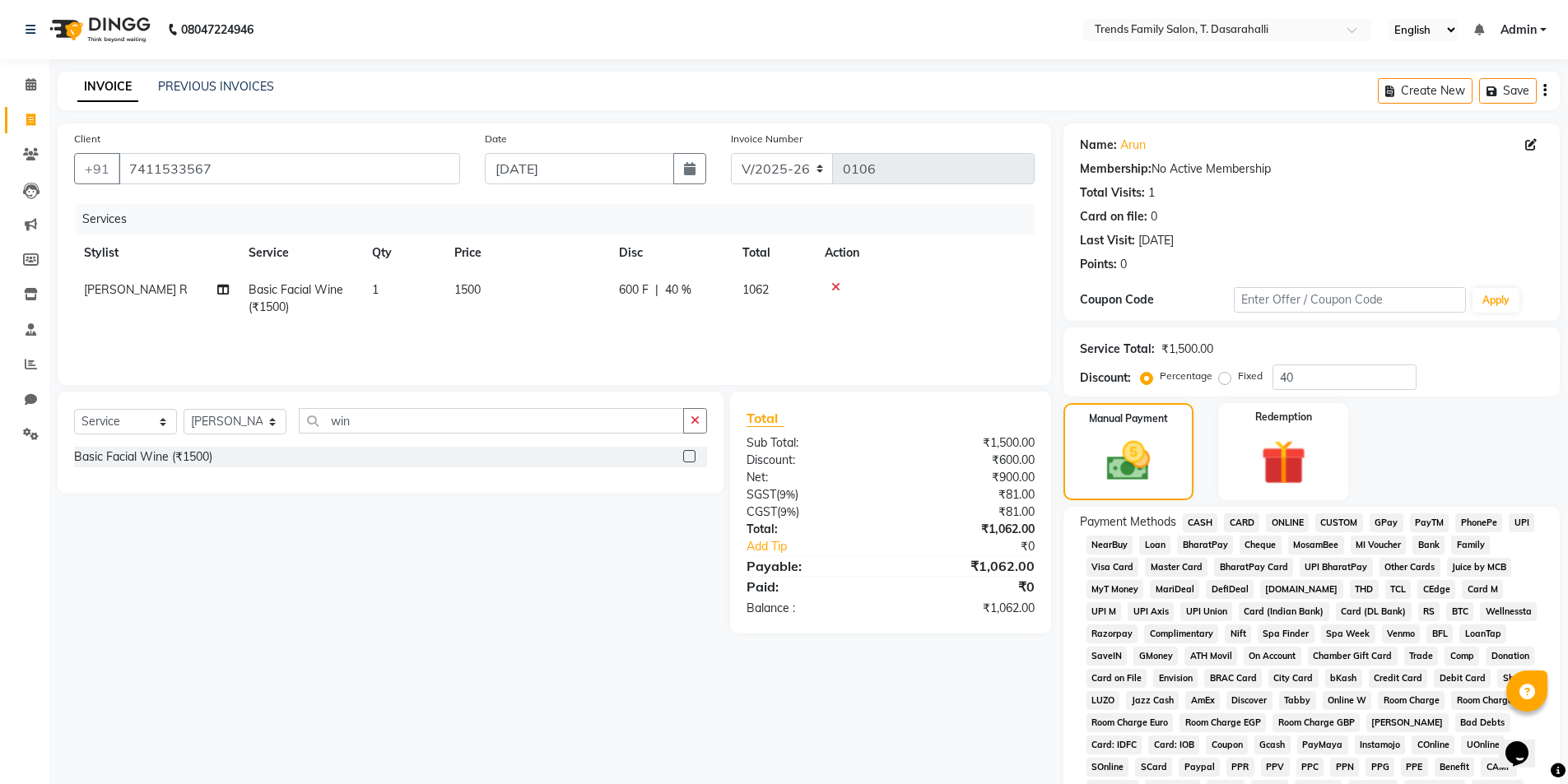
click at [1294, 522] on span "ONLINE" at bounding box center [1287, 522] width 42 height 19
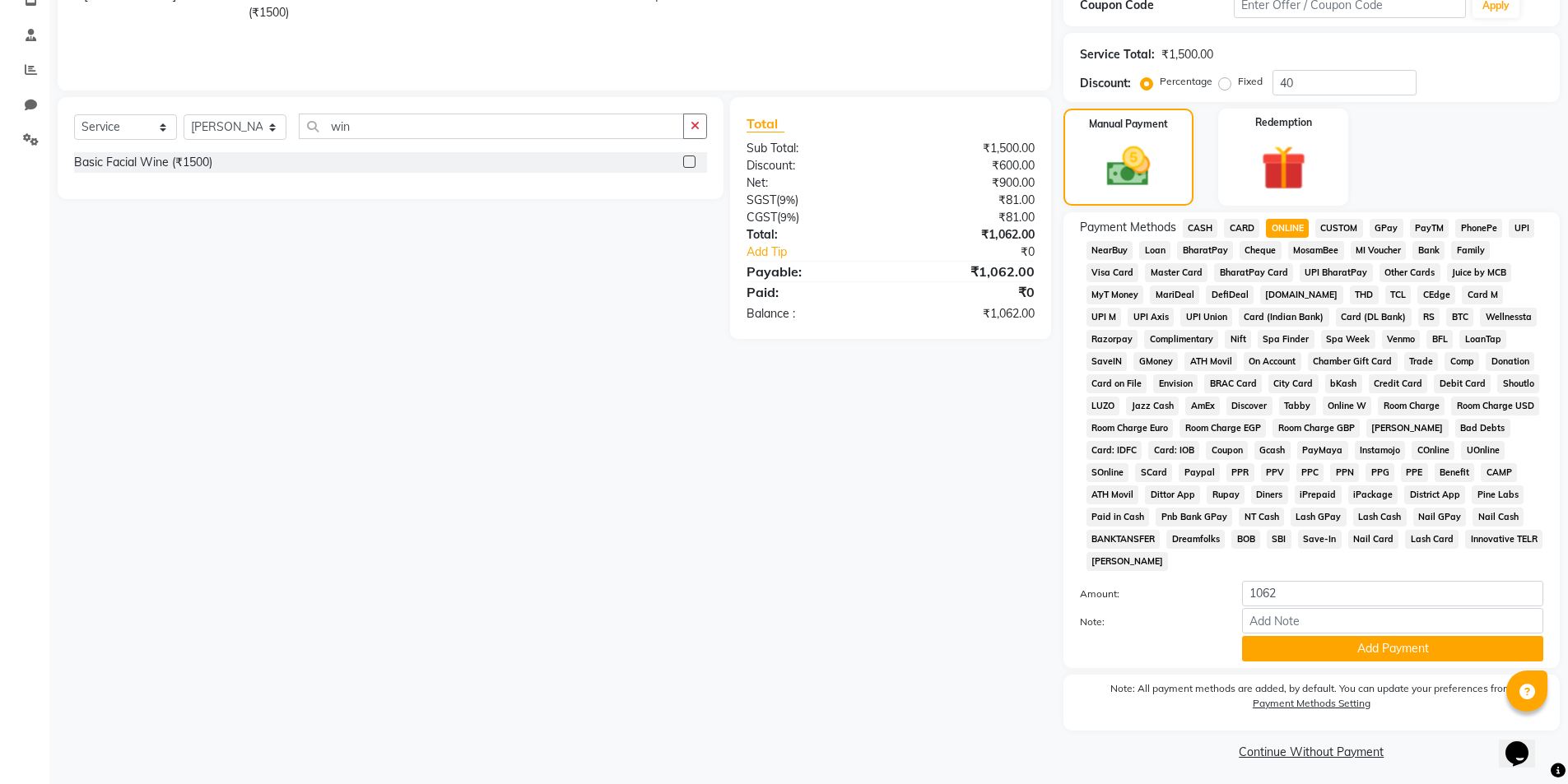
scroll to position [299, 0]
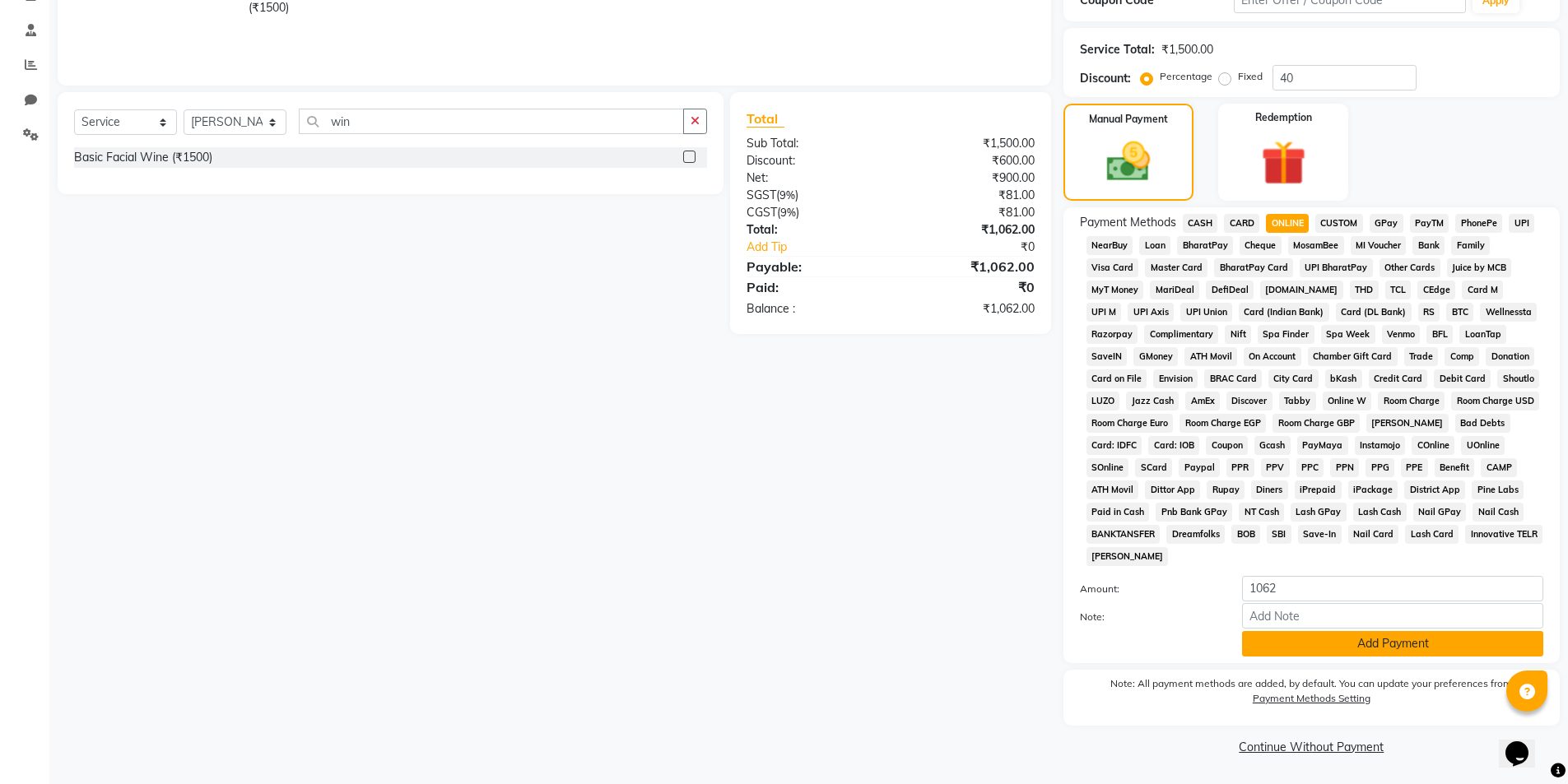
click at [1328, 651] on button "Add Payment" at bounding box center [1392, 643] width 301 height 26
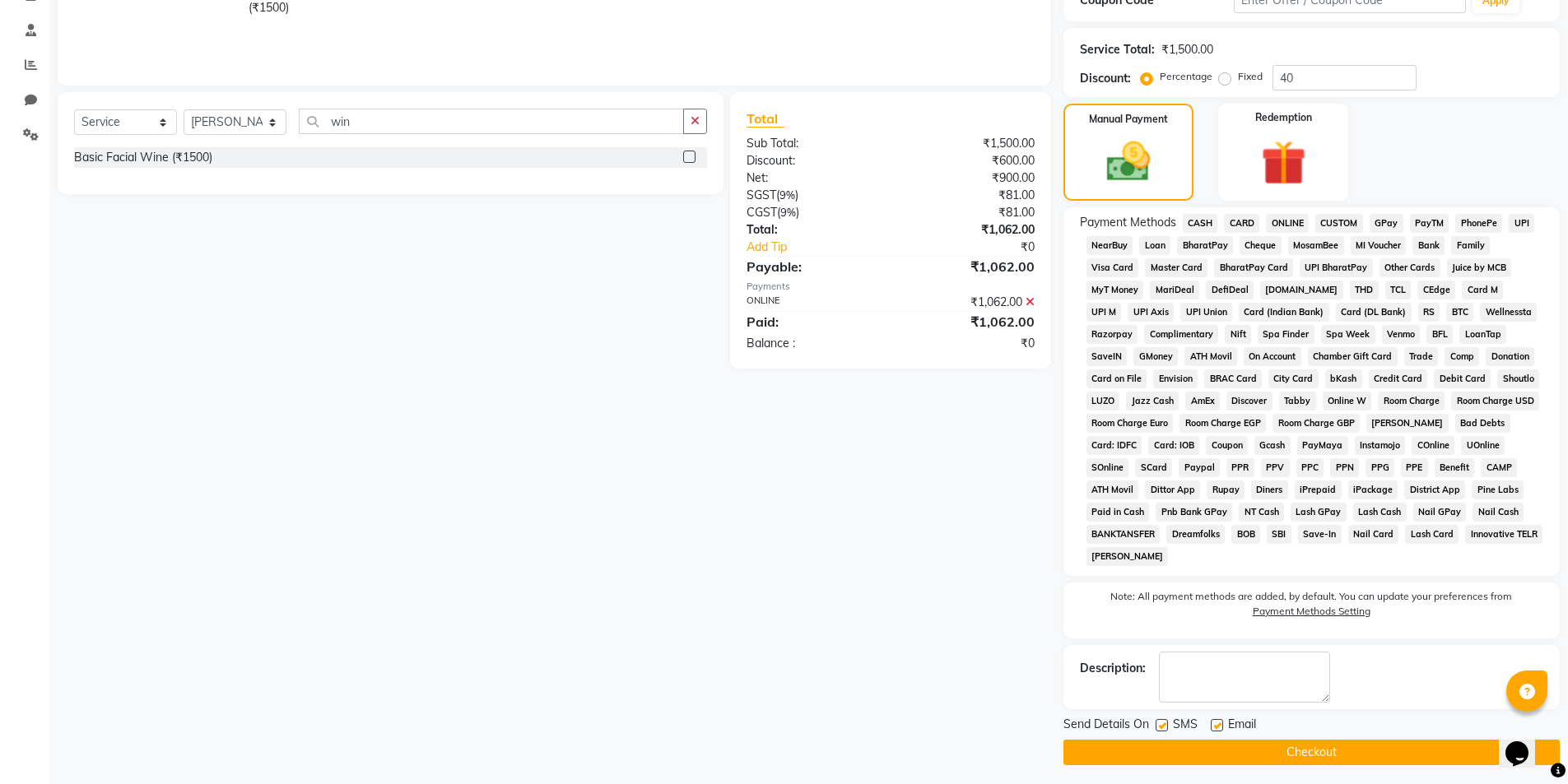
drag, startPoint x: 1280, startPoint y: 752, endPoint x: 67, endPoint y: 777, distance: 1213.3
click at [1279, 752] on button "Checkout" at bounding box center [1311, 752] width 497 height 26
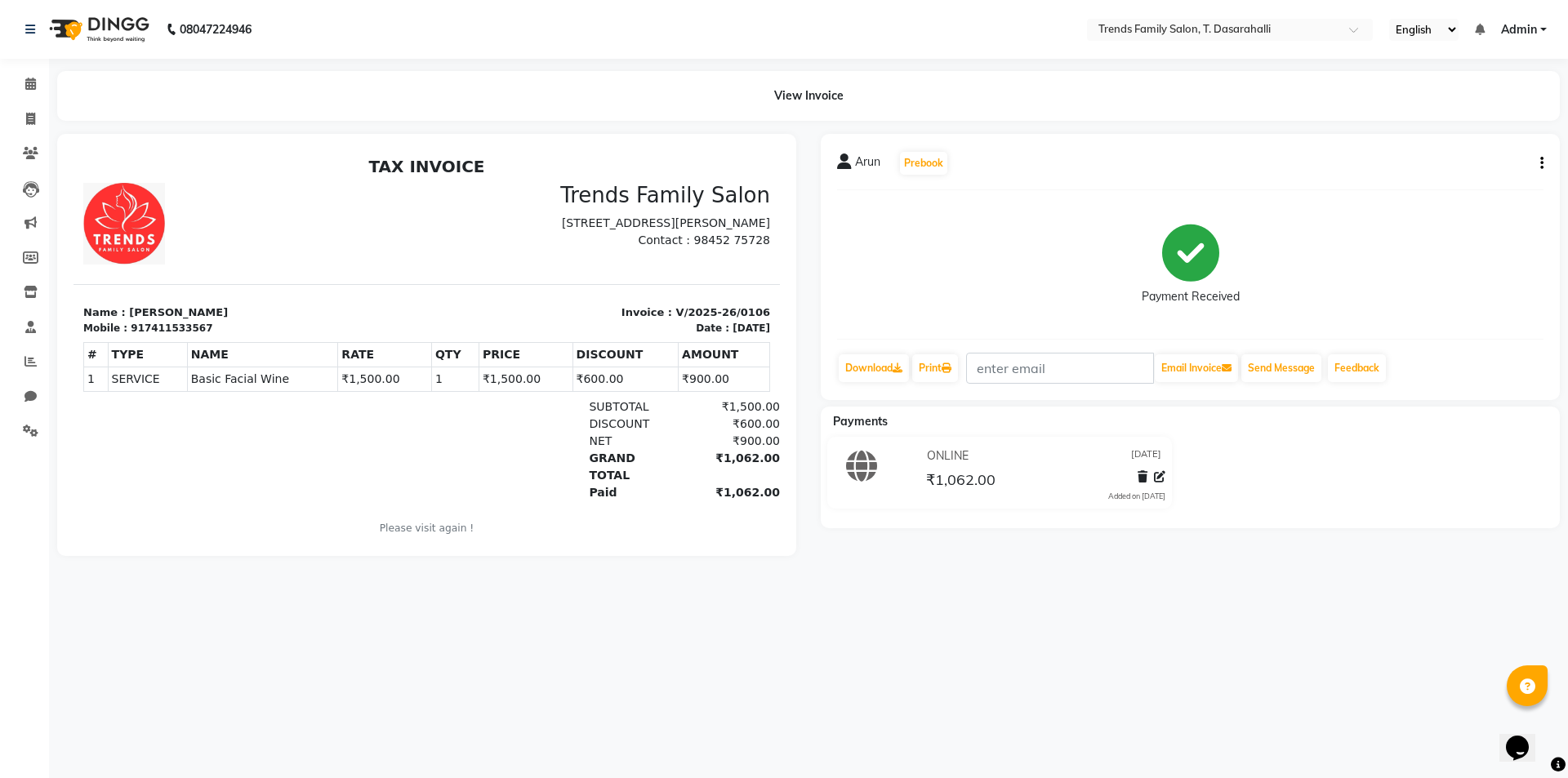
scroll to position [13, 0]
